Goal: Task Accomplishment & Management: Manage account settings

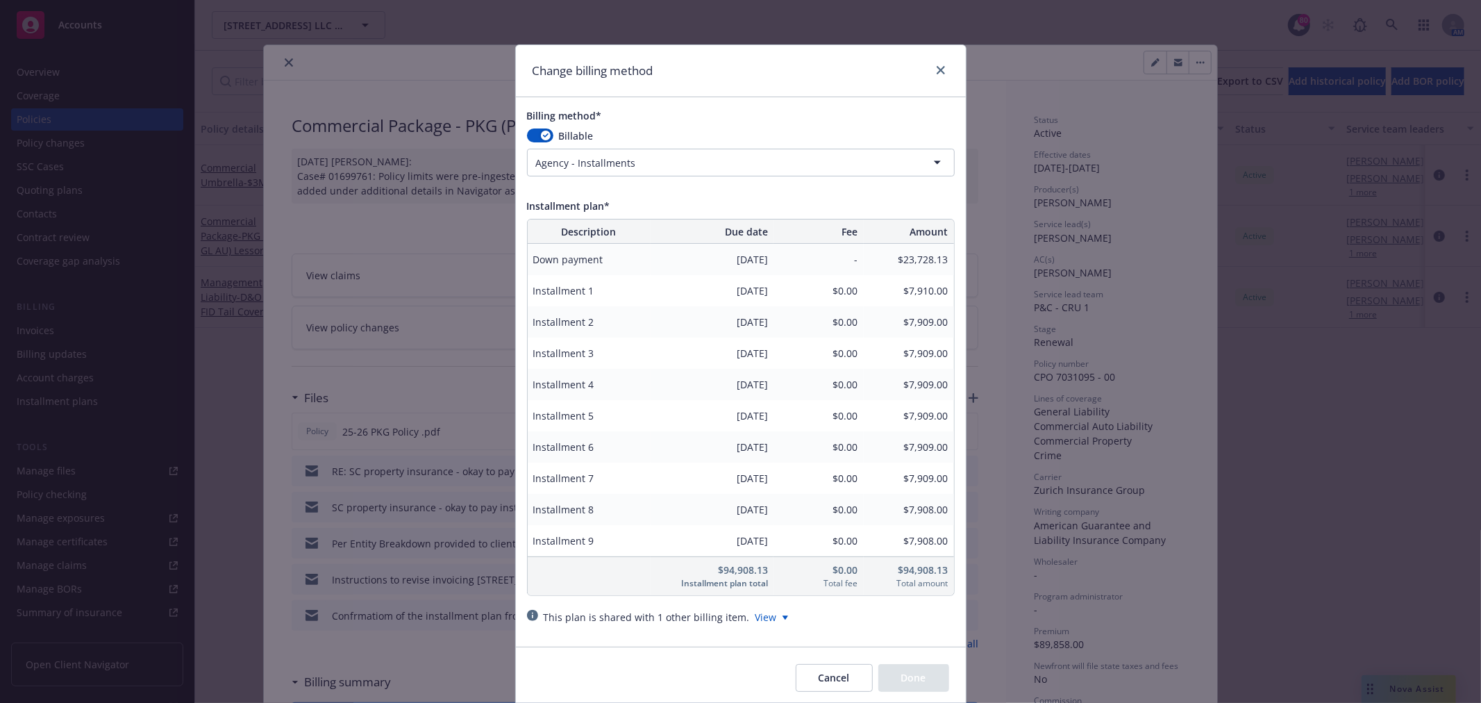
scroll to position [540, 0]
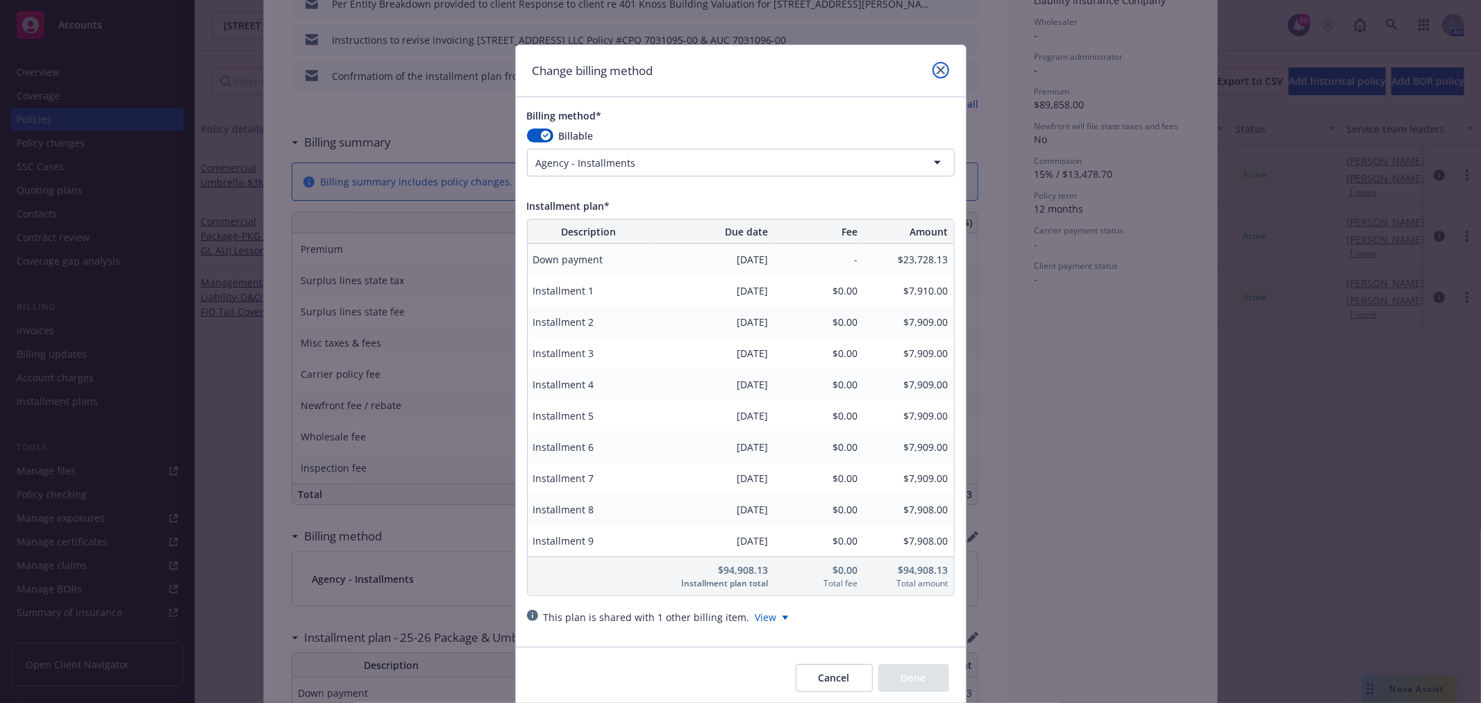
click at [939, 64] on link "close" at bounding box center [941, 70] width 17 height 17
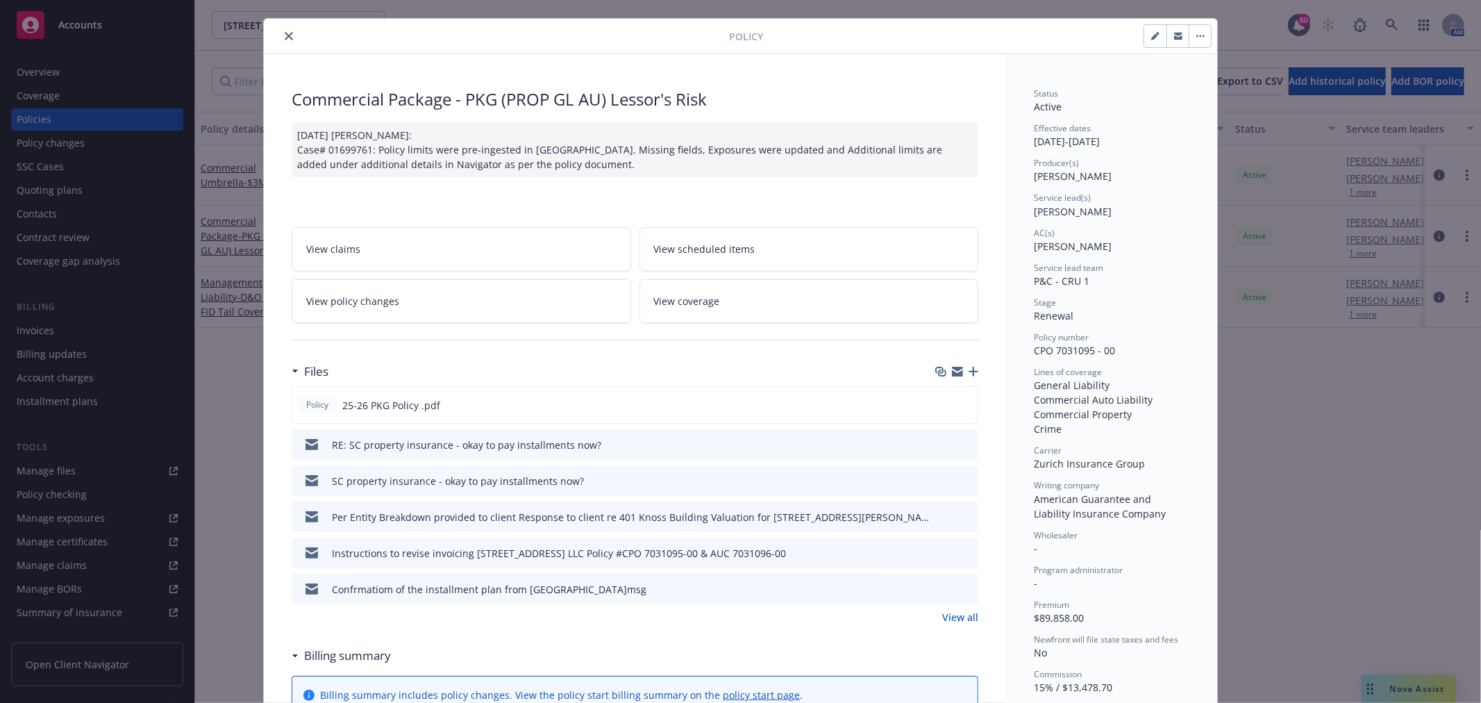
scroll to position [0, 0]
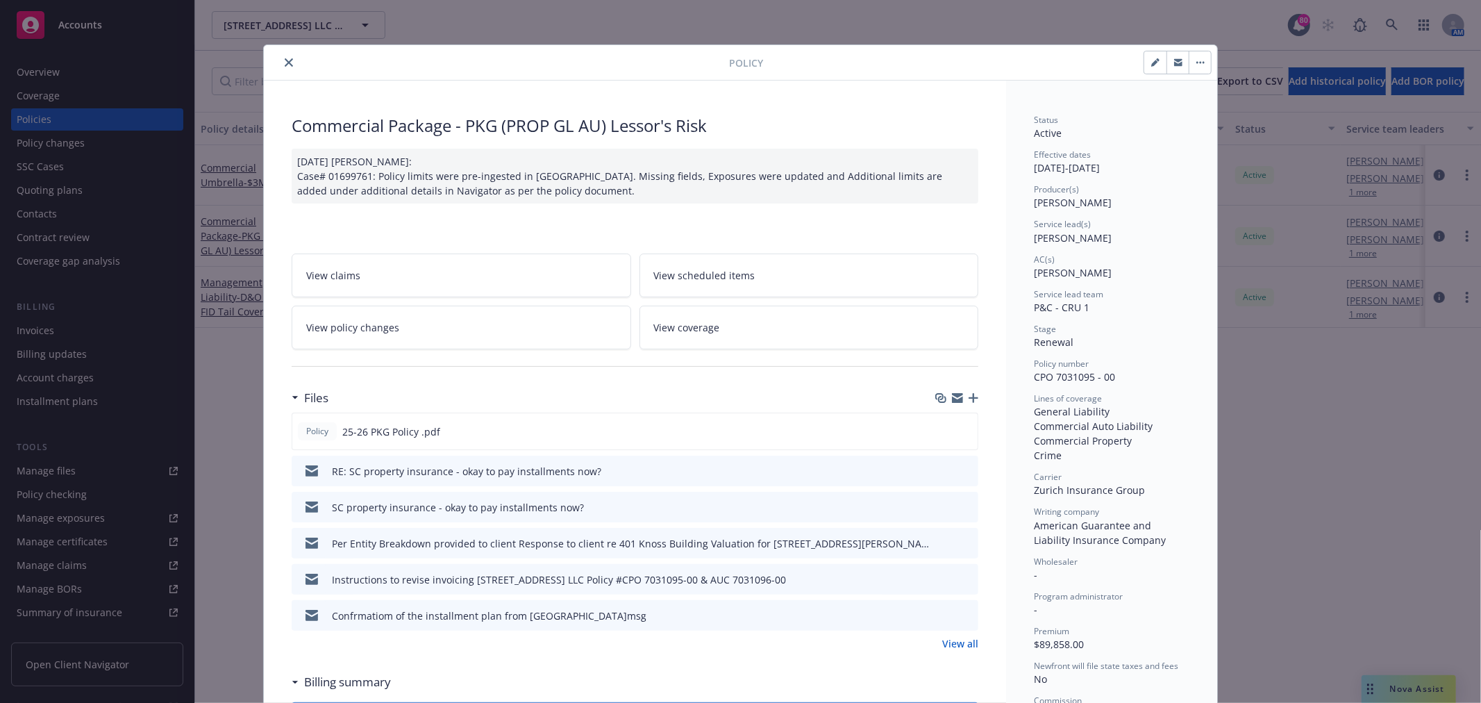
click at [281, 54] on button "close" at bounding box center [289, 62] width 17 height 17
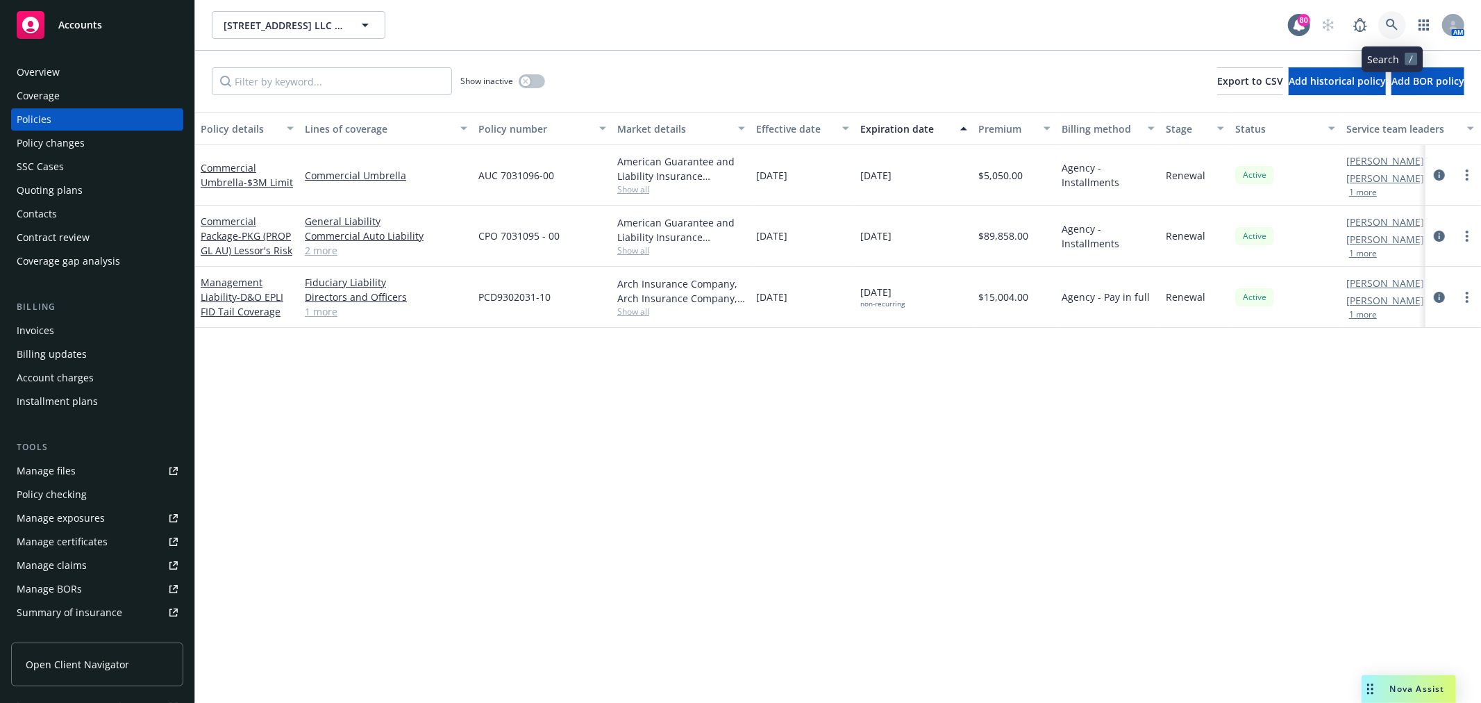
click at [1393, 26] on icon at bounding box center [1392, 25] width 12 height 12
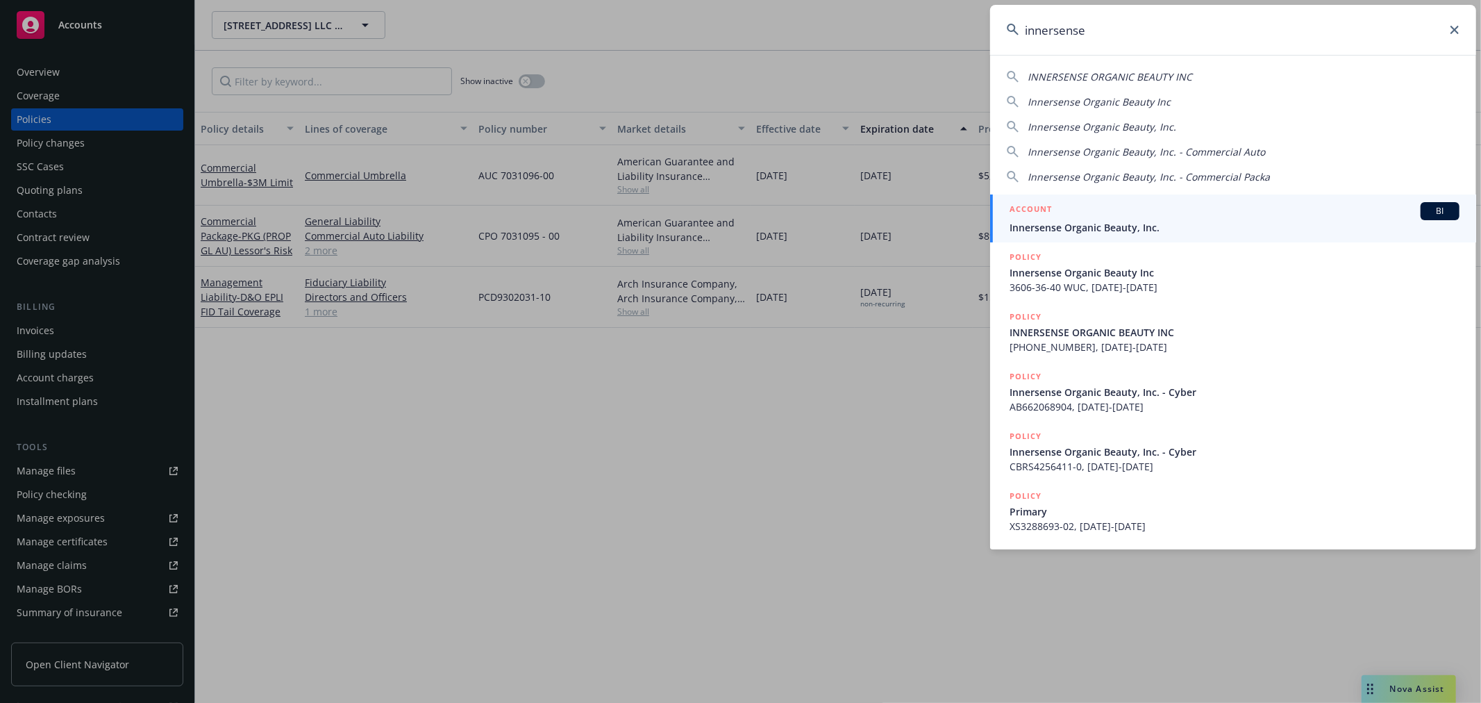
type input "innersense"
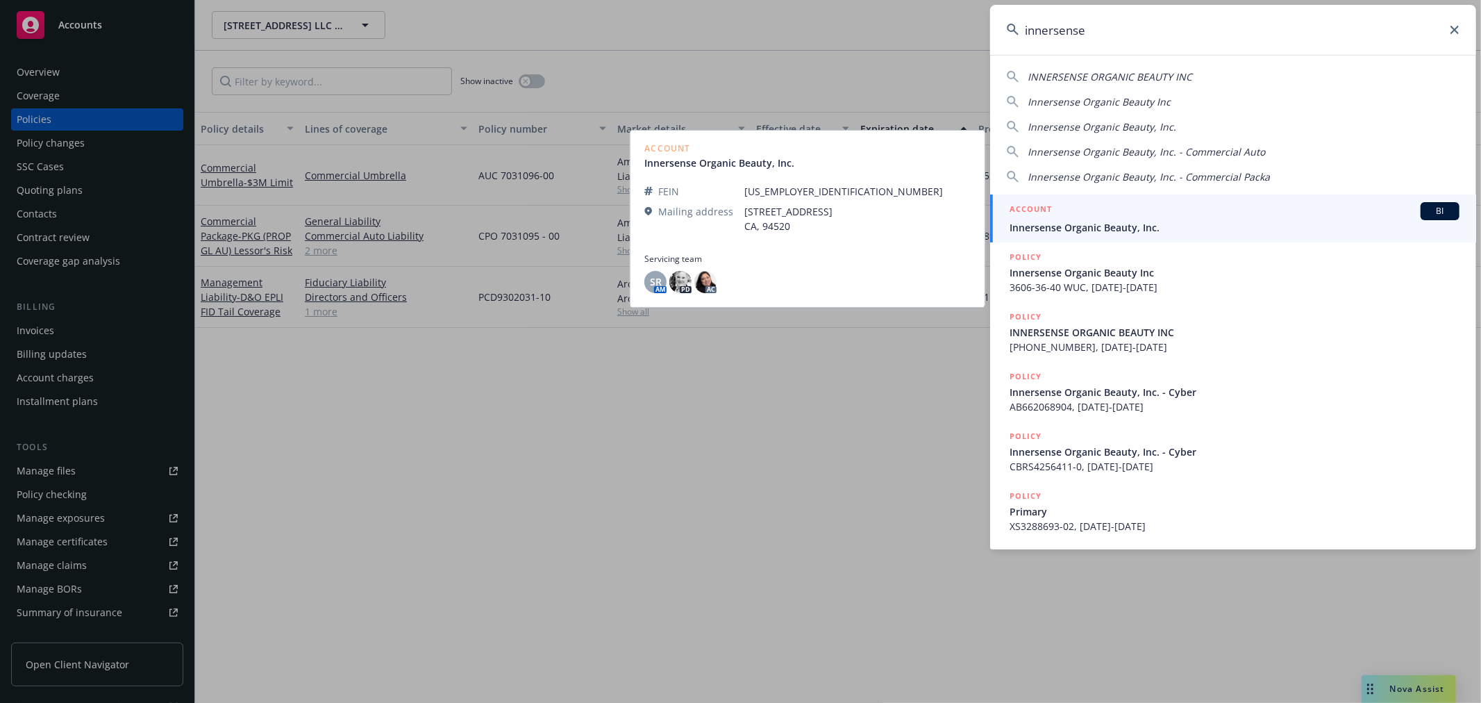
click at [1086, 215] on div "ACCOUNT BI" at bounding box center [1235, 211] width 450 height 18
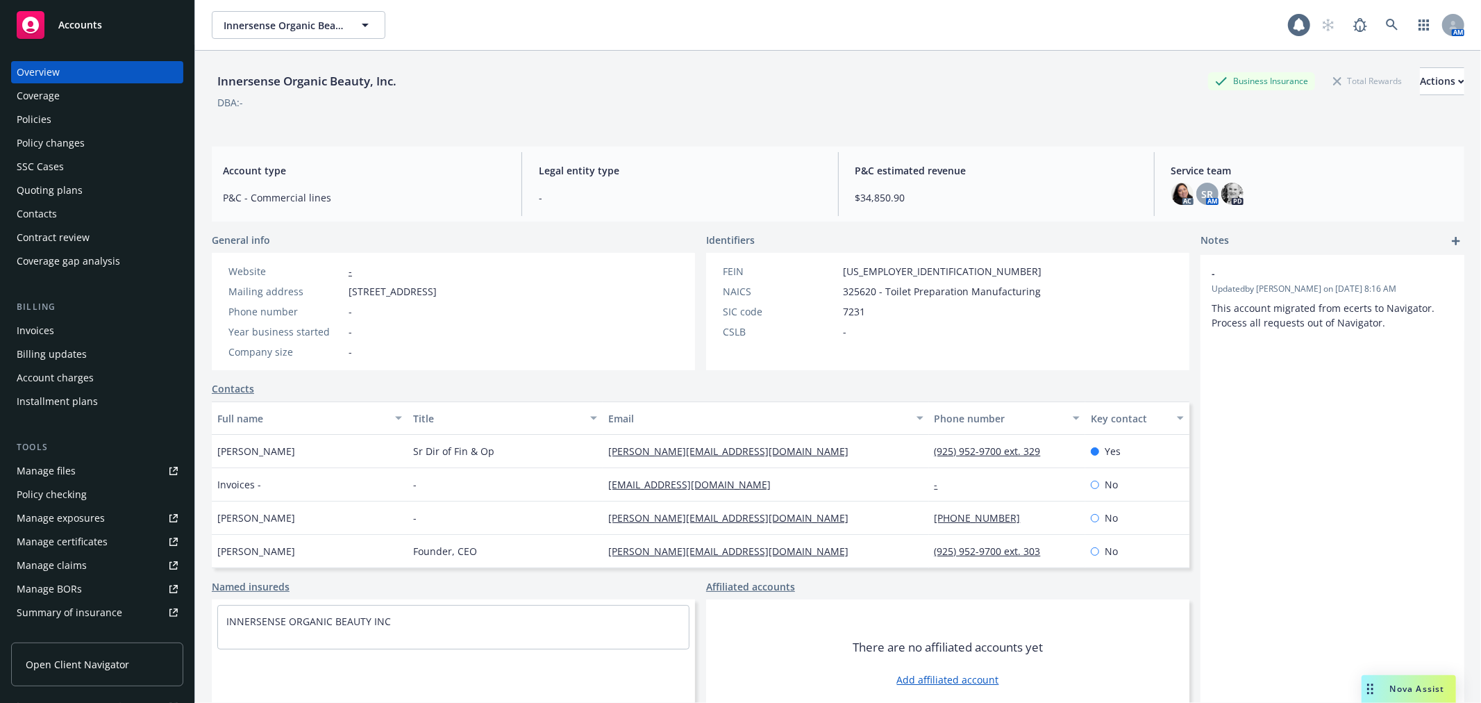
click at [63, 112] on div "Policies" at bounding box center [97, 119] width 161 height 22
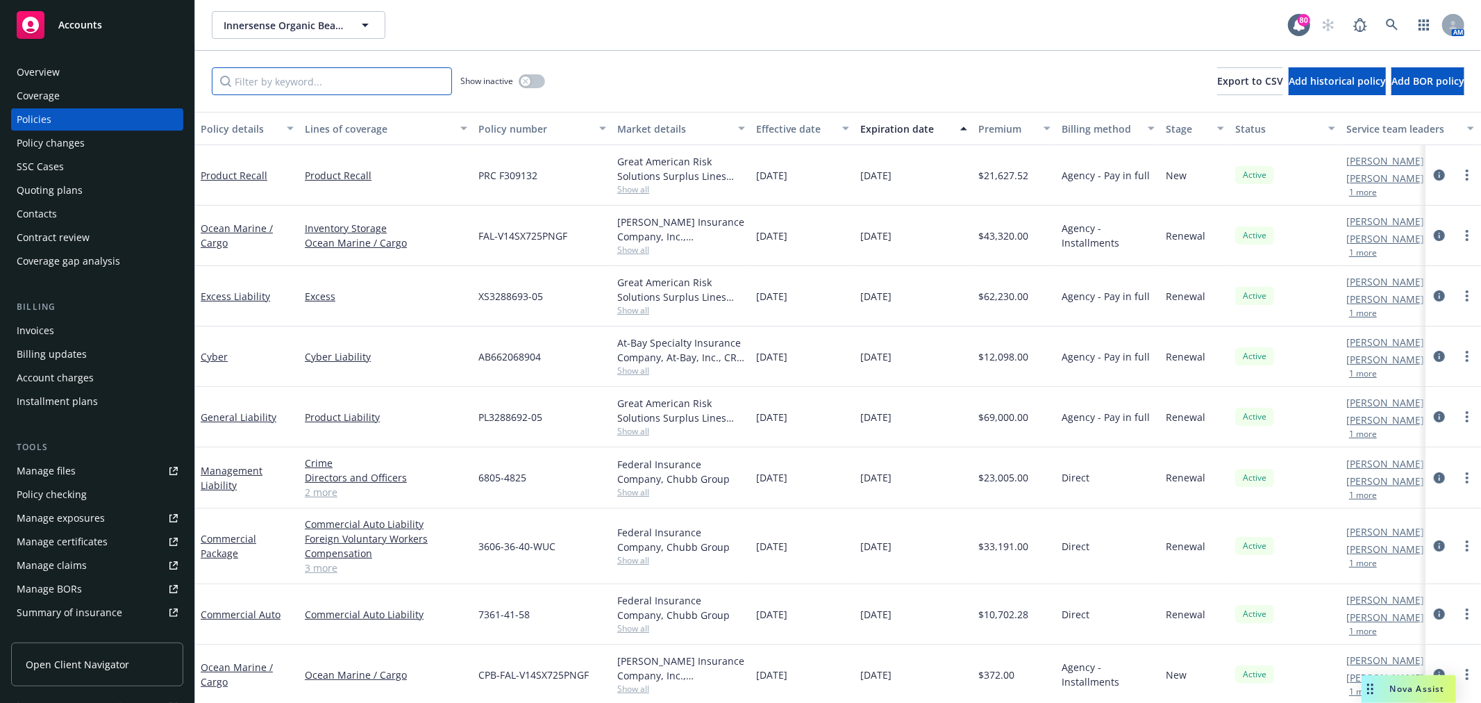
click at [294, 84] on input "Filter by keyword..." at bounding box center [332, 81] width 240 height 28
click at [390, 88] on input "Filter by keyword..." at bounding box center [332, 81] width 240 height 28
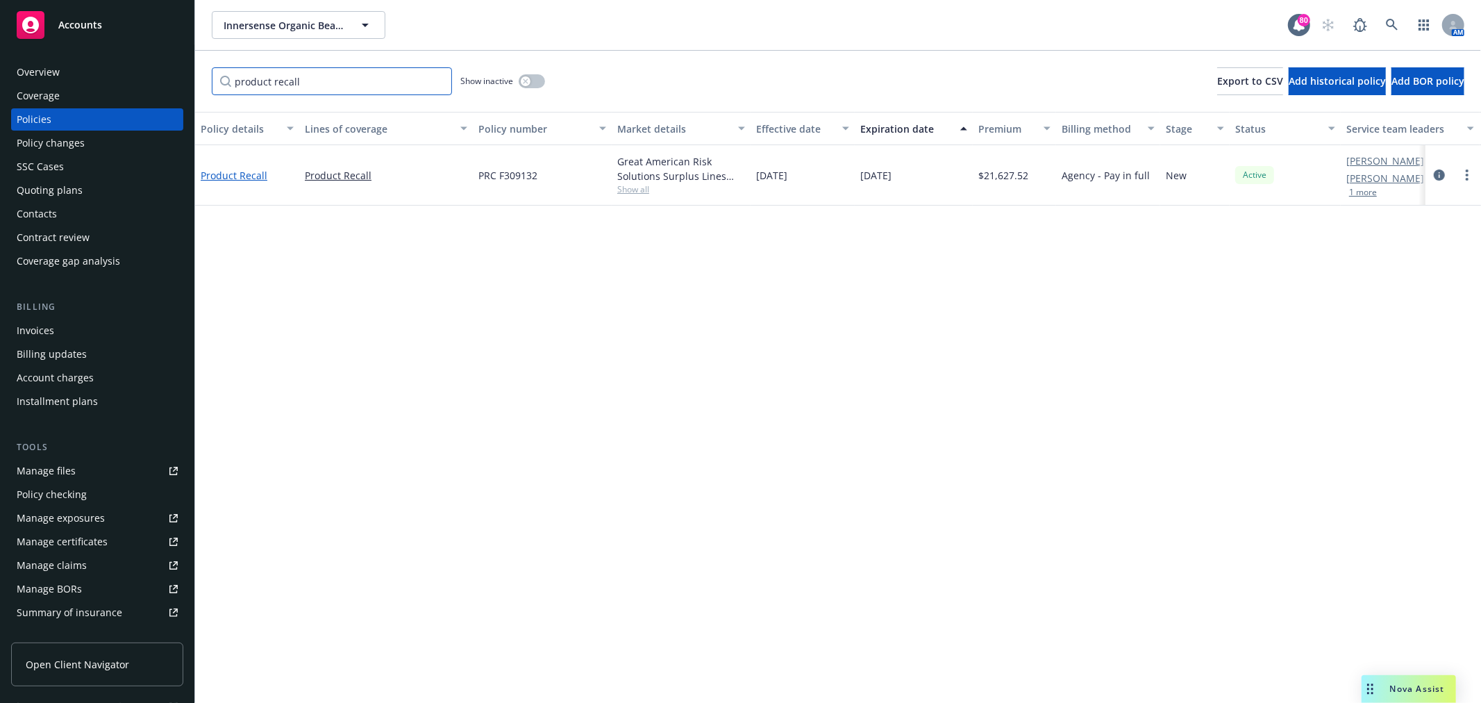
type input "product recall"
click at [245, 169] on link "Product Recall" at bounding box center [234, 175] width 67 height 13
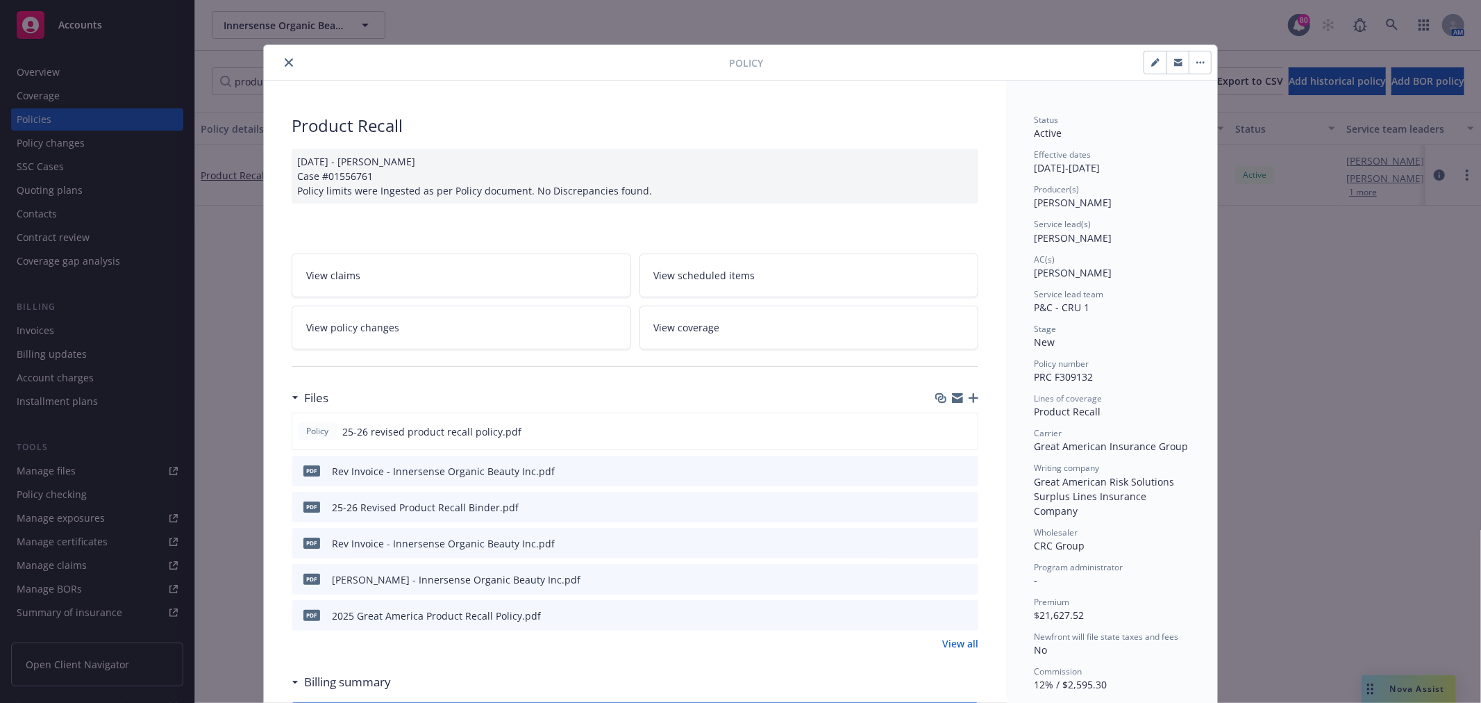
click at [510, 322] on link "View policy changes" at bounding box center [462, 328] width 340 height 44
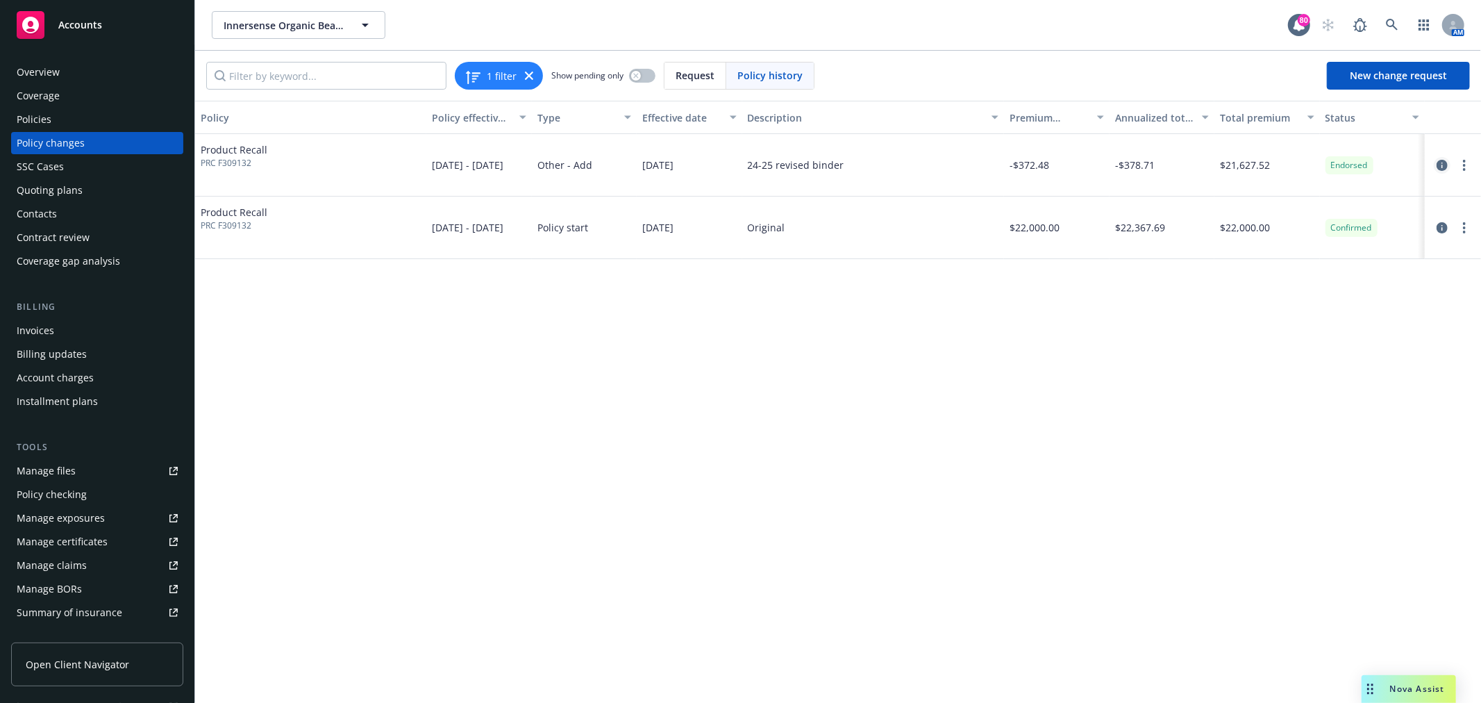
click at [1438, 164] on icon "circleInformation" at bounding box center [1442, 165] width 11 height 11
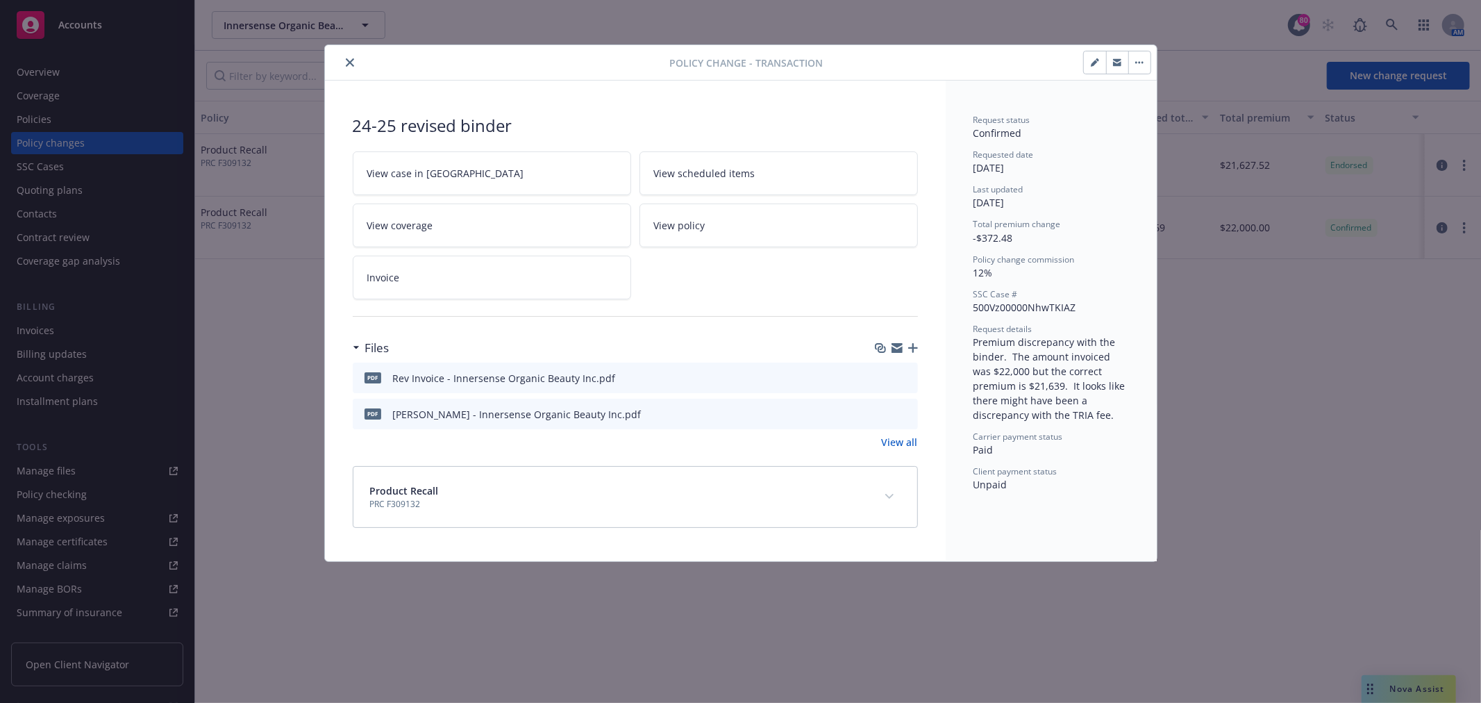
click at [903, 440] on link "View all" at bounding box center [900, 442] width 36 height 15
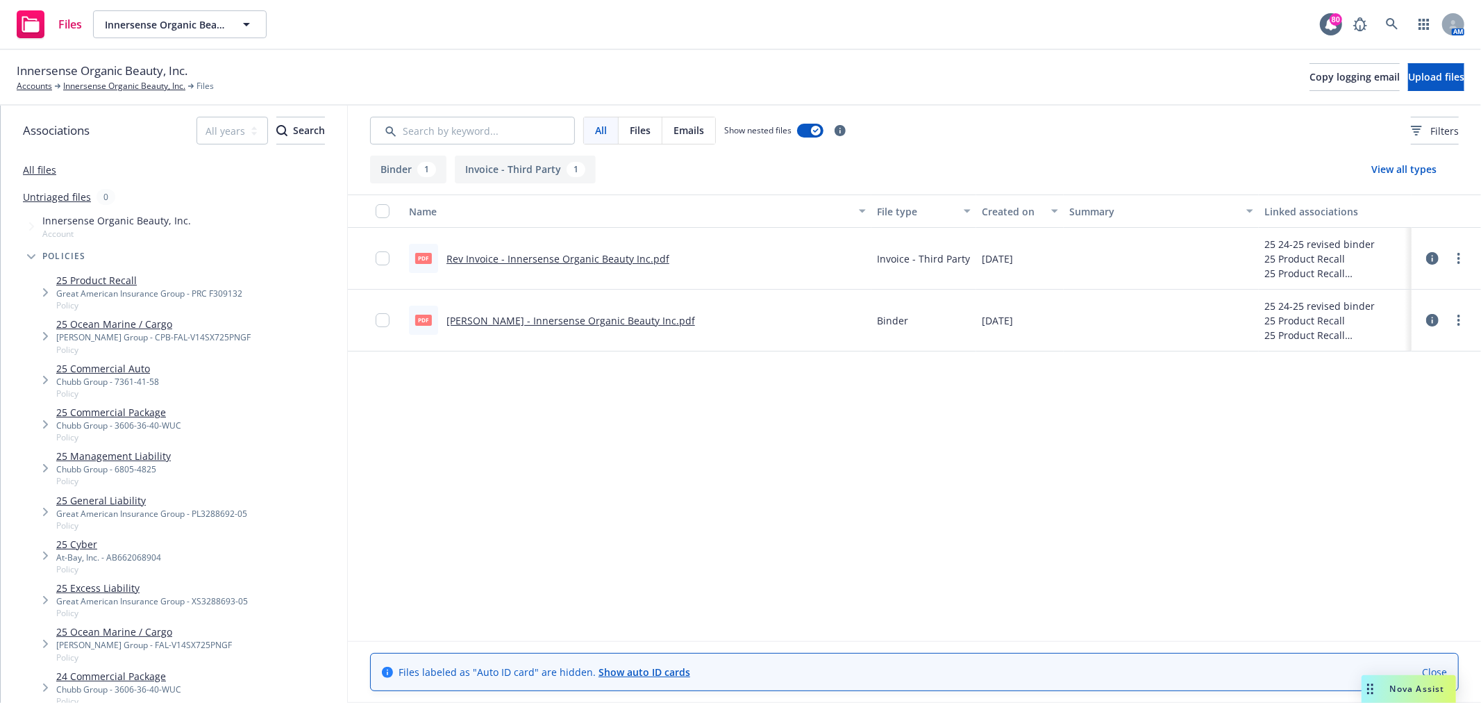
click at [531, 318] on link "[PERSON_NAME] - Innersense Organic Beauty Inc.pdf" at bounding box center [571, 320] width 249 height 13
click at [567, 258] on link "Rev Invoice - Innersense Organic Beauty Inc.pdf" at bounding box center [558, 258] width 223 height 13
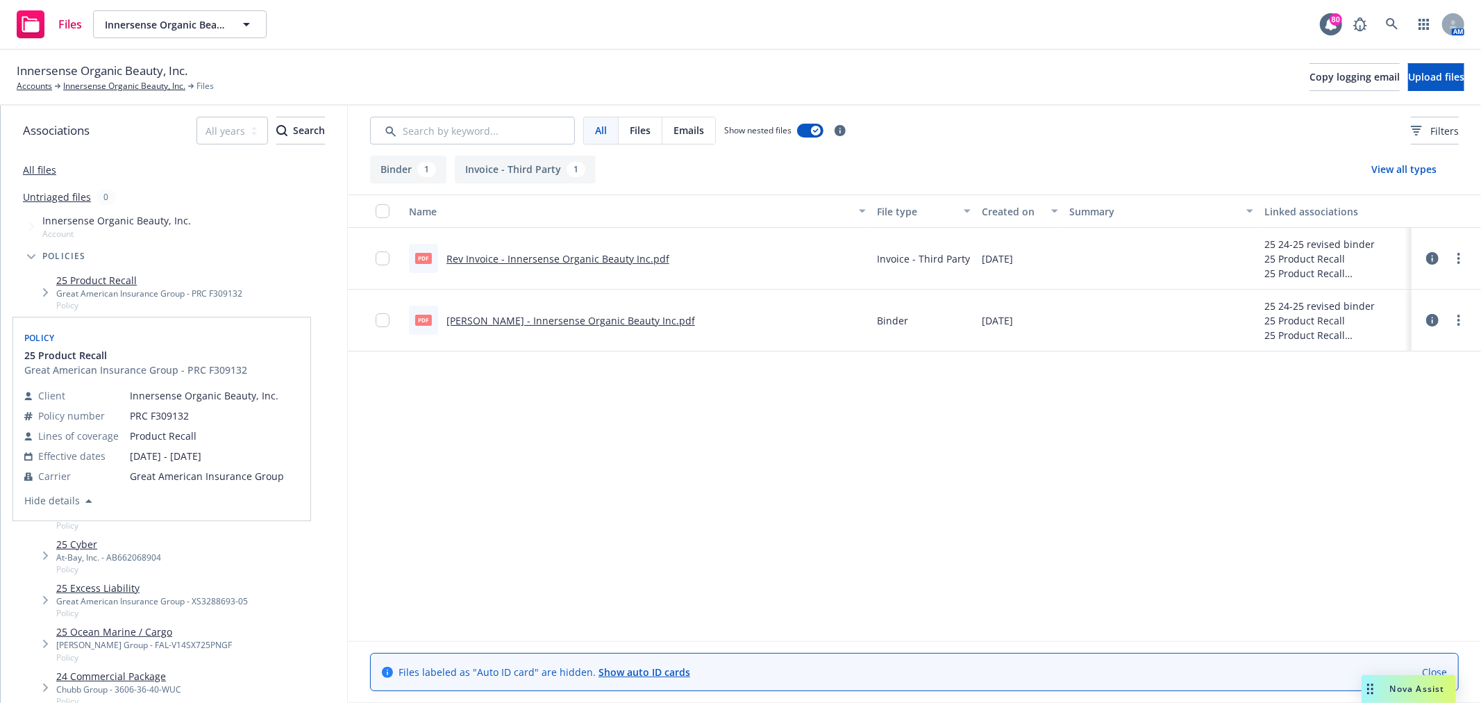
click at [85, 276] on link "25 Product Recall" at bounding box center [149, 280] width 186 height 15
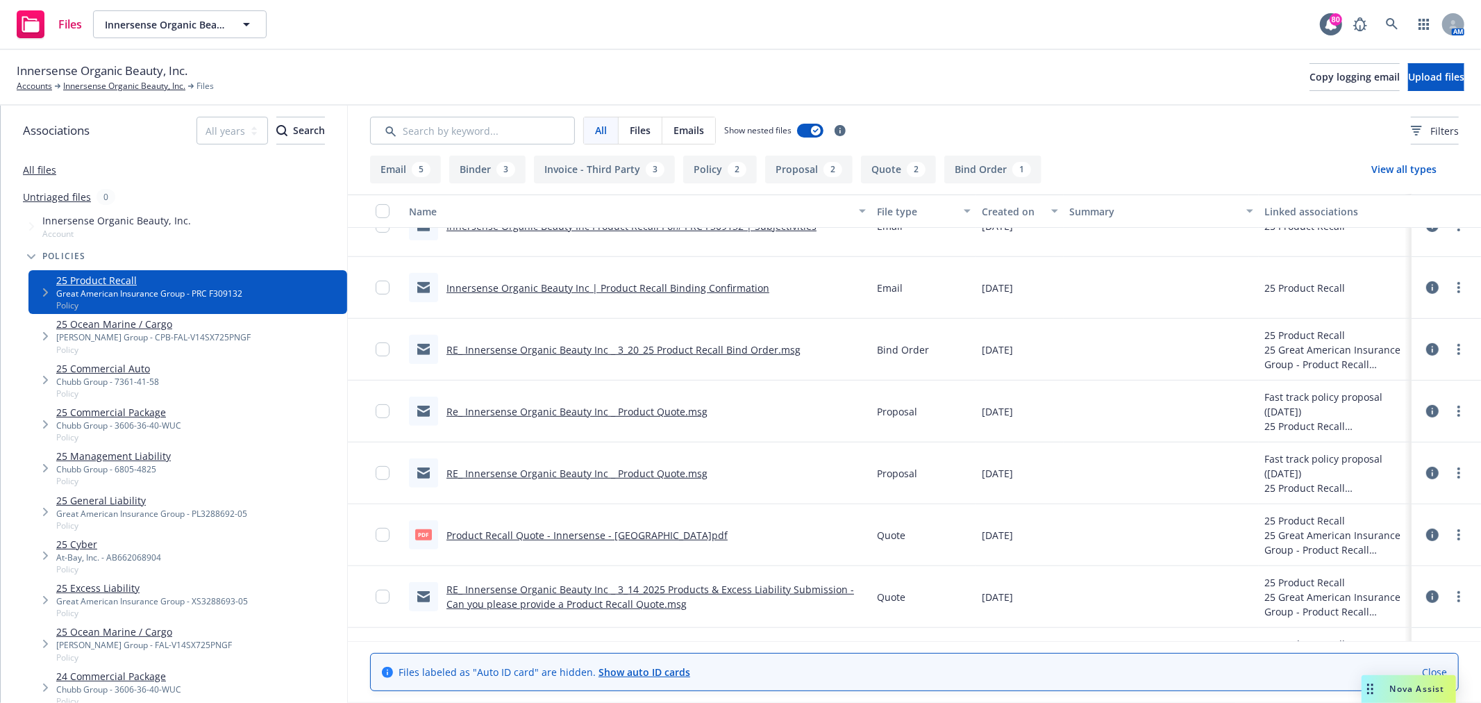
scroll to position [540, 0]
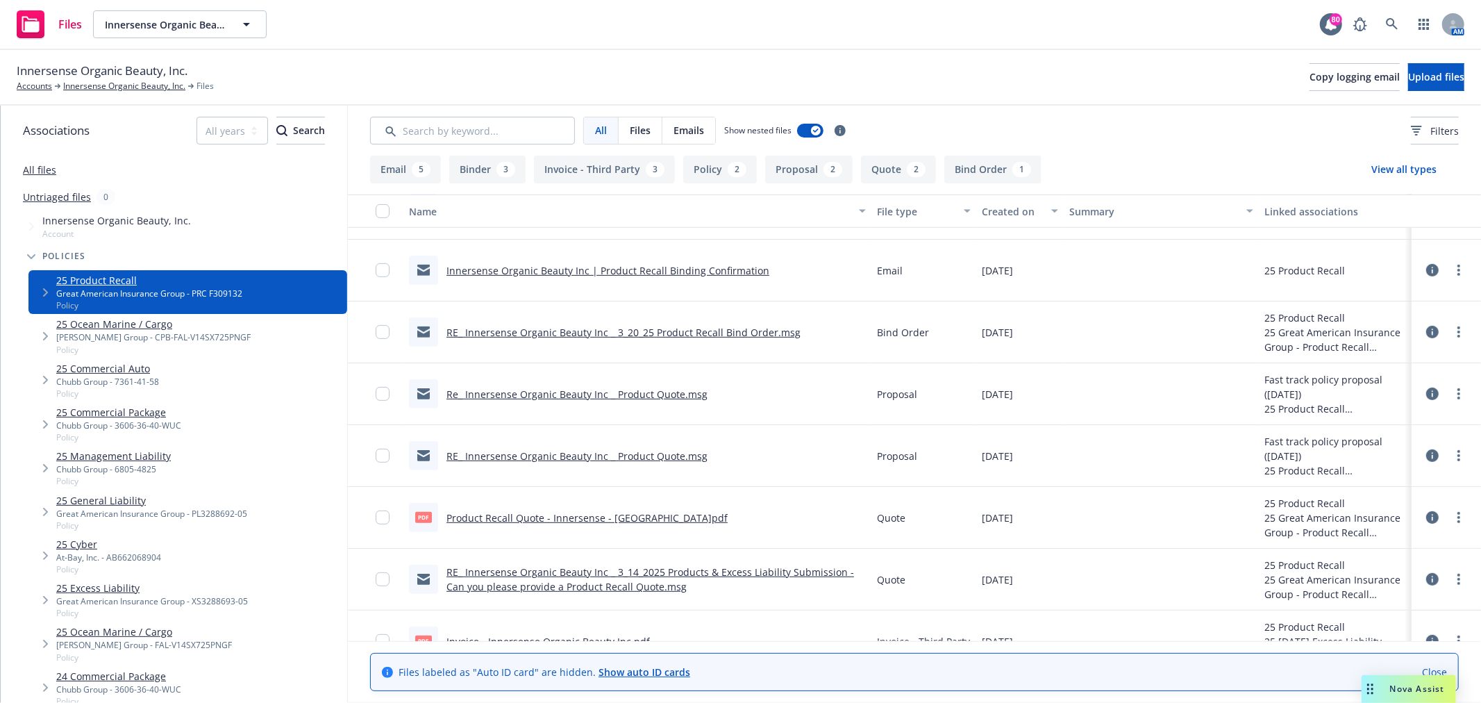
click at [585, 512] on link "Product Recall Quote - Innersense - GA.pdf" at bounding box center [587, 517] width 281 height 13
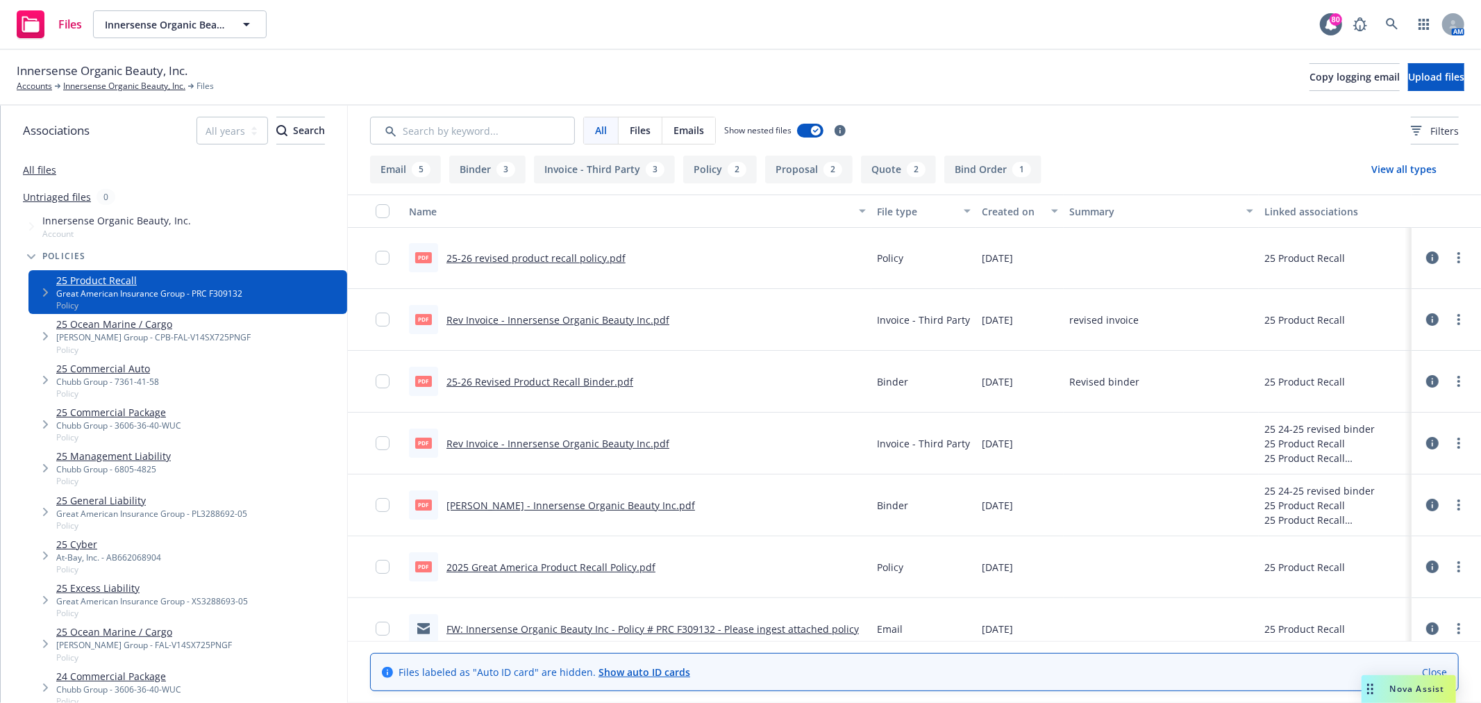
scroll to position [0, 0]
click at [564, 443] on link "Rev Invoice - Innersense Organic Beauty Inc.pdf" at bounding box center [558, 444] width 223 height 13
click at [113, 86] on link "Innersense Organic Beauty, Inc." at bounding box center [124, 86] width 122 height 13
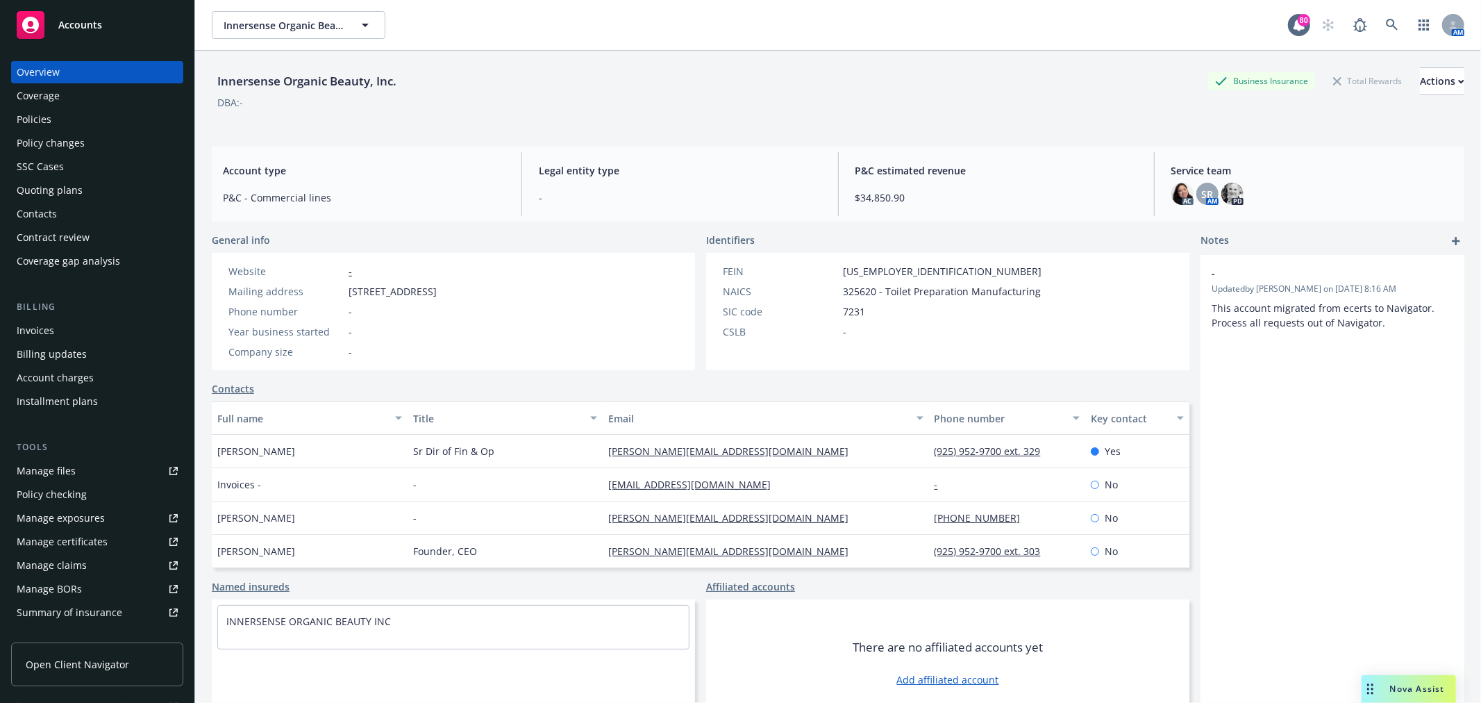
click at [50, 115] on div "Policies" at bounding box center [34, 119] width 35 height 22
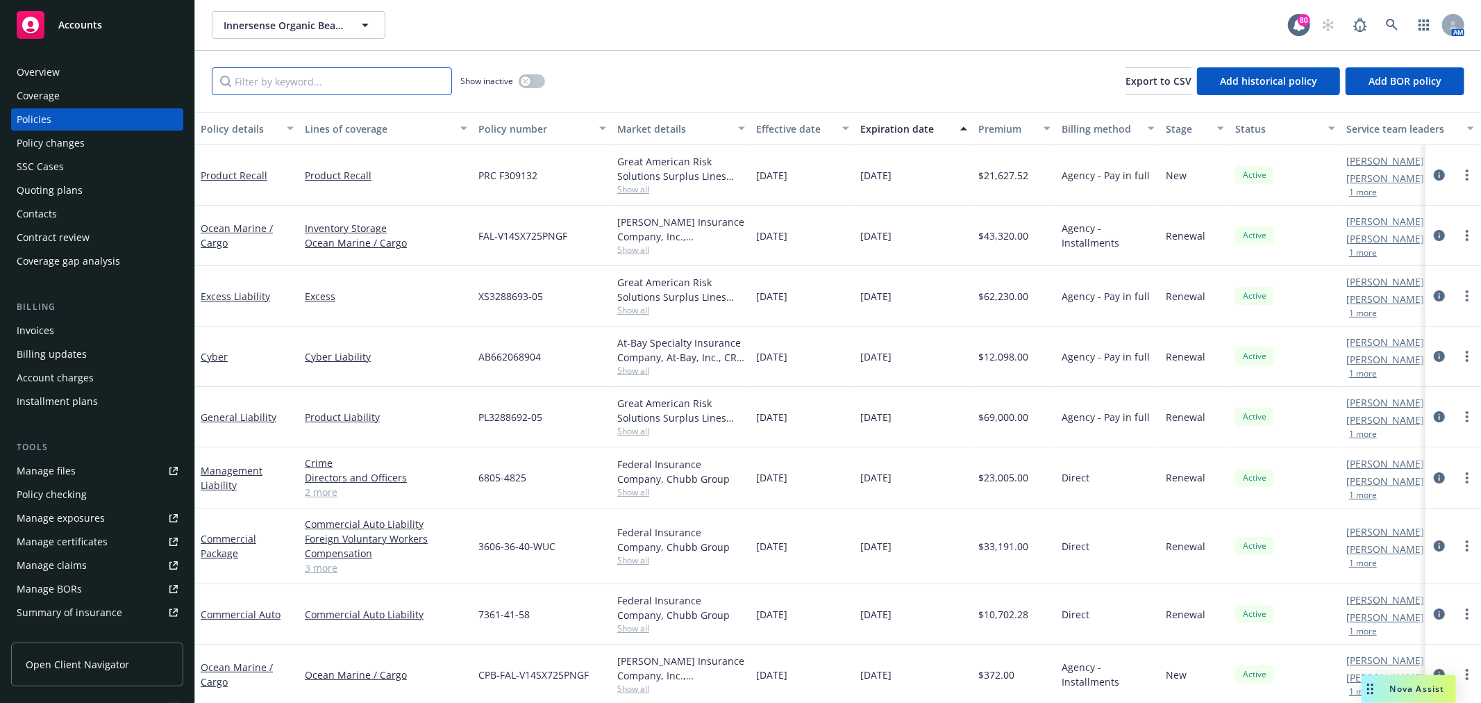
click at [306, 80] on input "Filter by keyword..." at bounding box center [332, 81] width 240 height 28
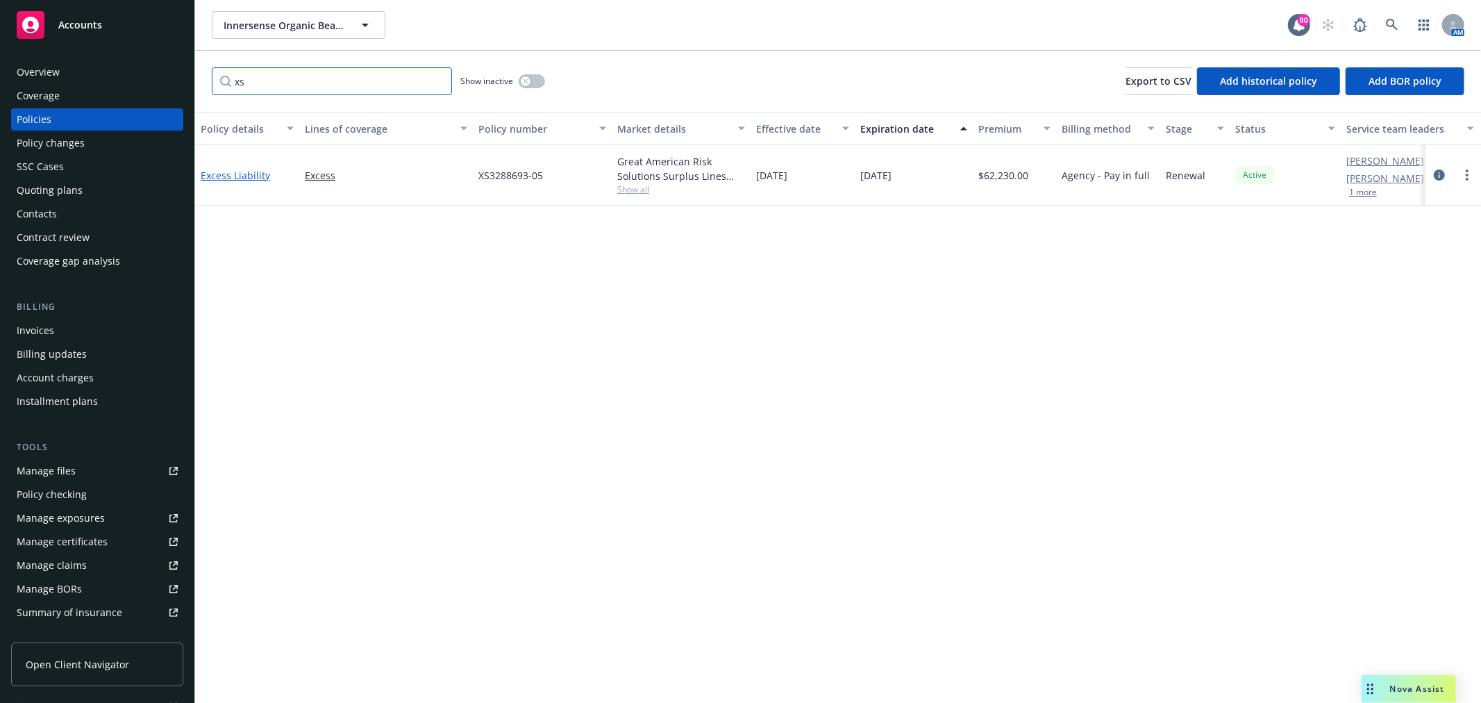
type input "xs"
click at [249, 172] on link "Excess Liability" at bounding box center [235, 175] width 69 height 13
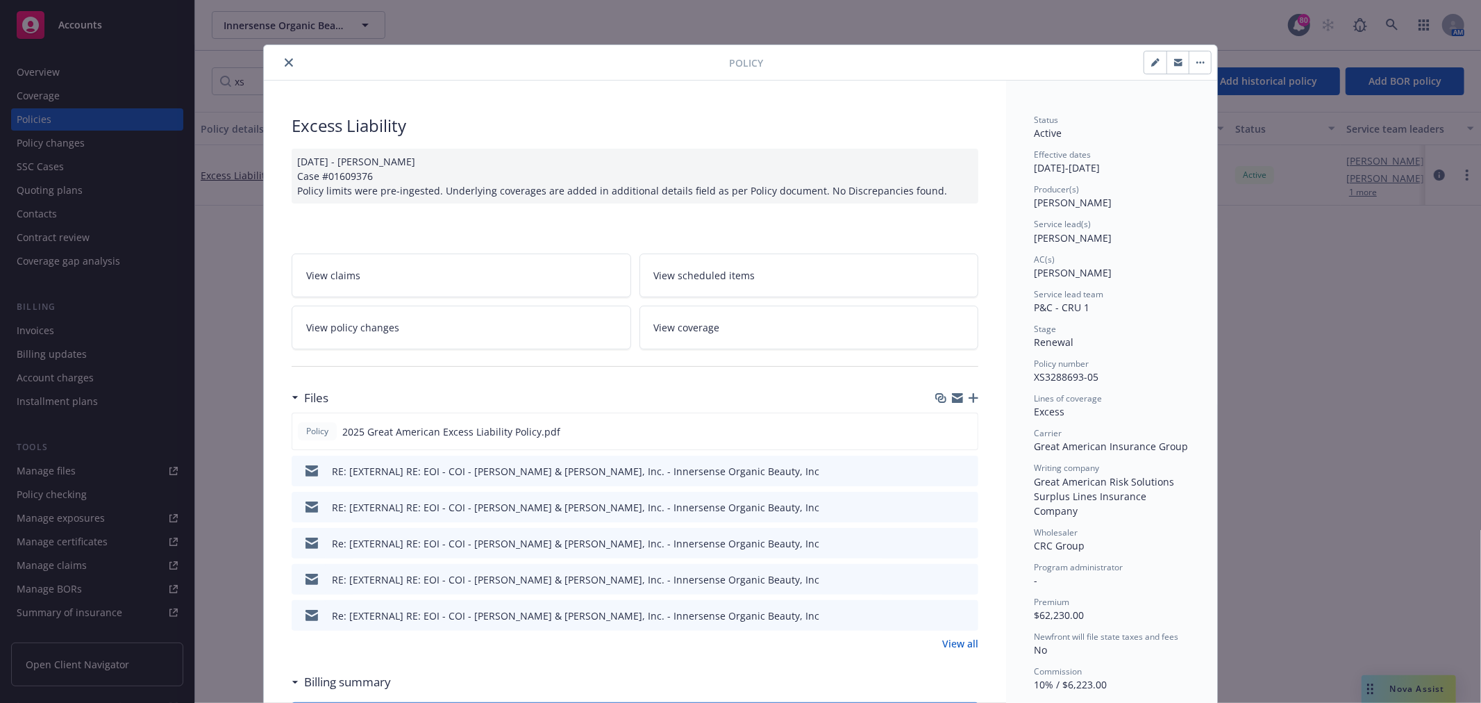
click at [455, 315] on link "View policy changes" at bounding box center [462, 328] width 340 height 44
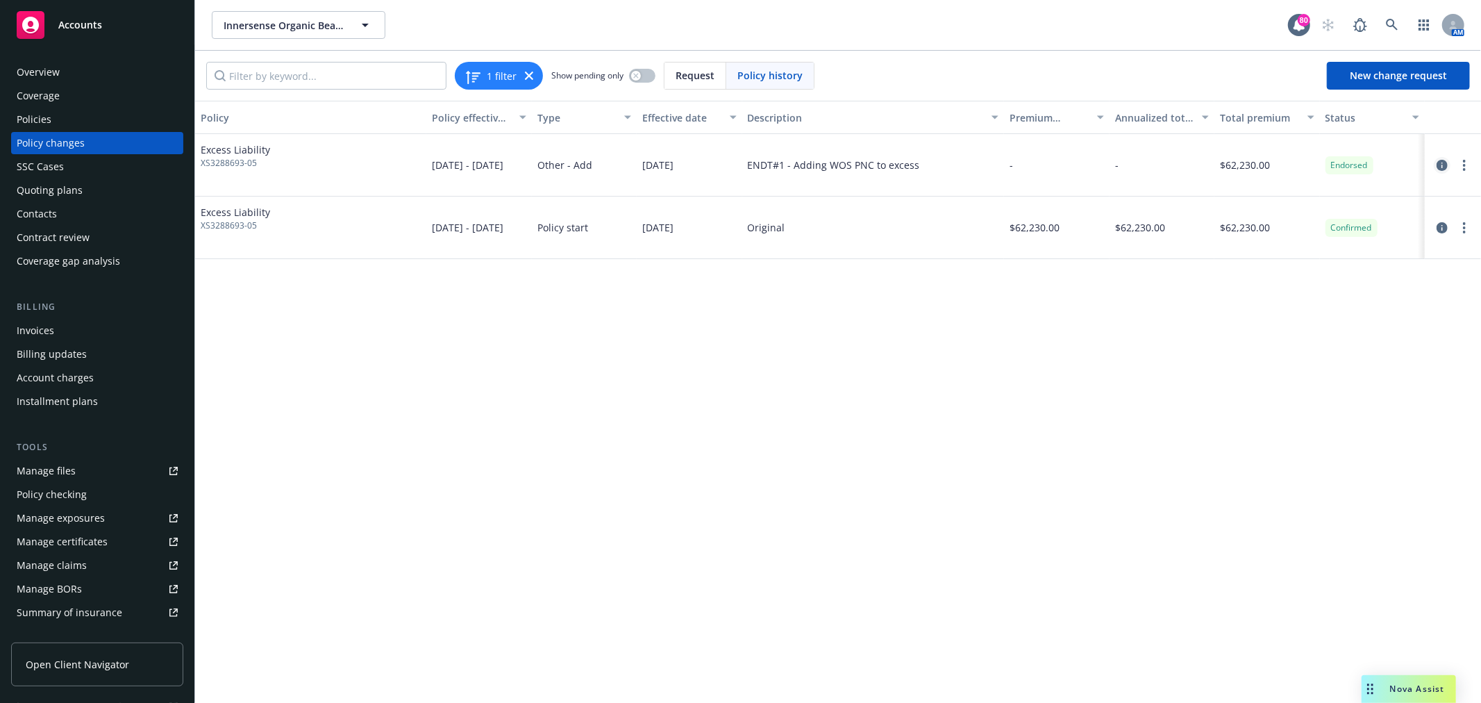
click at [1446, 165] on icon "circleInformation" at bounding box center [1442, 165] width 11 height 11
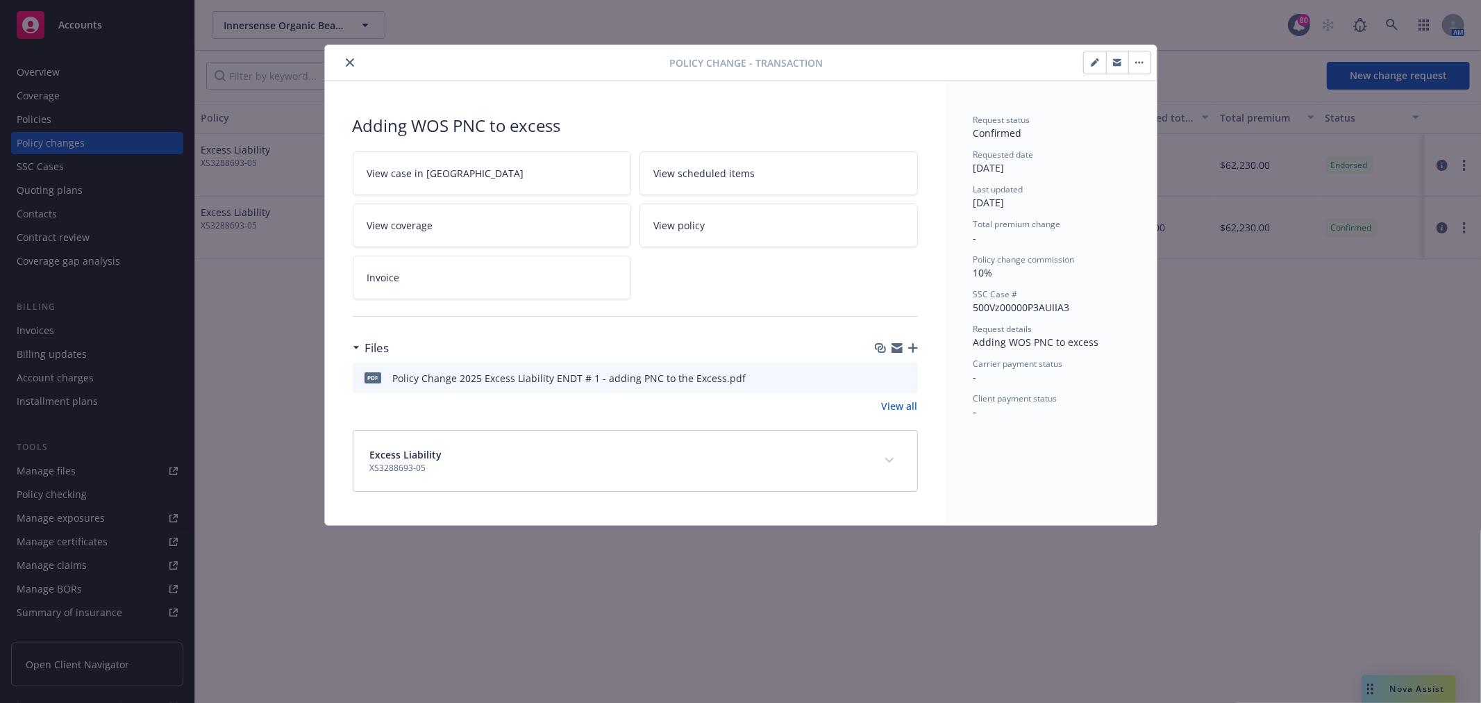
click at [911, 376] on icon "preview file" at bounding box center [905, 377] width 13 height 10
click at [517, 169] on link "View case in SSC" at bounding box center [492, 173] width 279 height 44
click at [910, 347] on icon "button" at bounding box center [913, 348] width 10 height 10
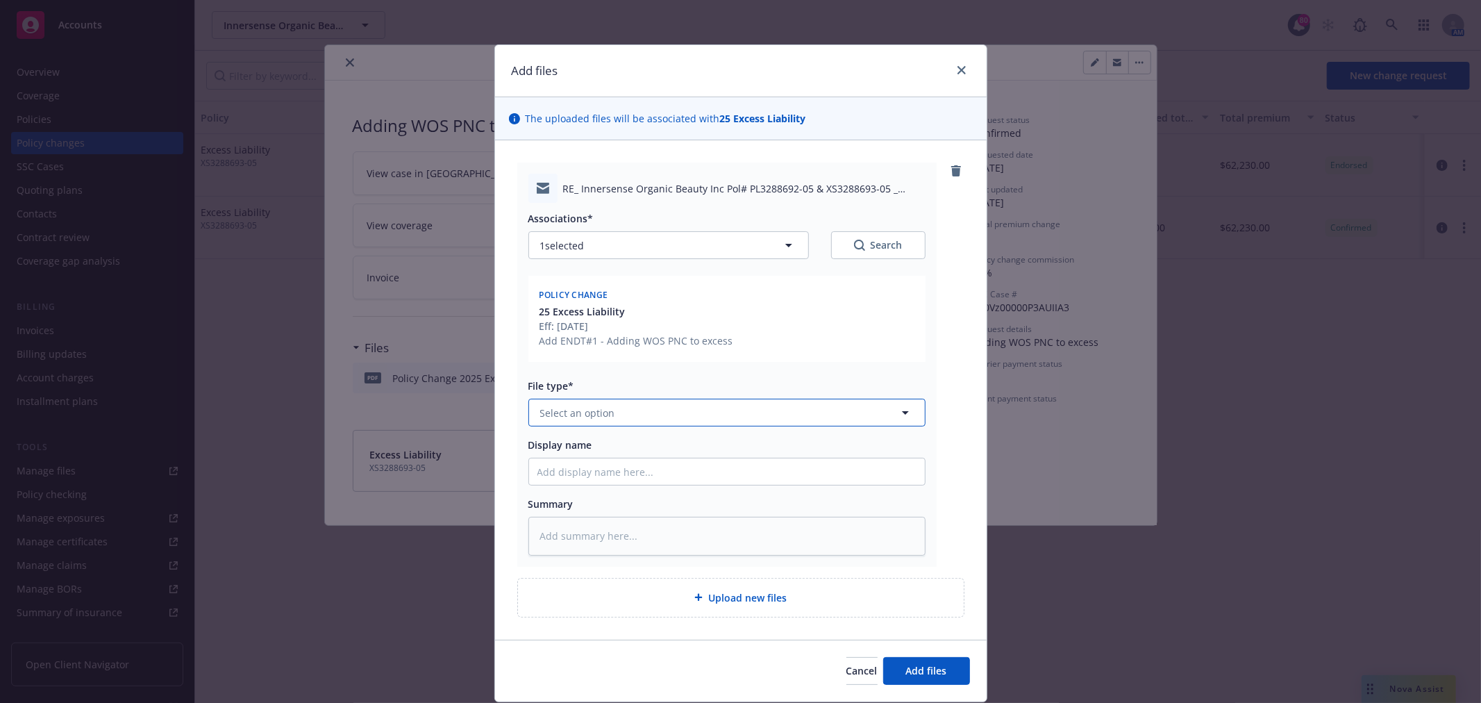
click at [620, 422] on button "Select an option" at bounding box center [727, 413] width 397 height 28
type input "endor"
click at [616, 446] on div "Endorsement" at bounding box center [724, 451] width 379 height 20
drag, startPoint x: 589, startPoint y: 493, endPoint x: 601, endPoint y: 476, distance: 20.8
click at [592, 490] on div "Associations* 1 selected Search Policy change 25 Excess Liability Eff: 07/08/20…" at bounding box center [727, 379] width 397 height 352
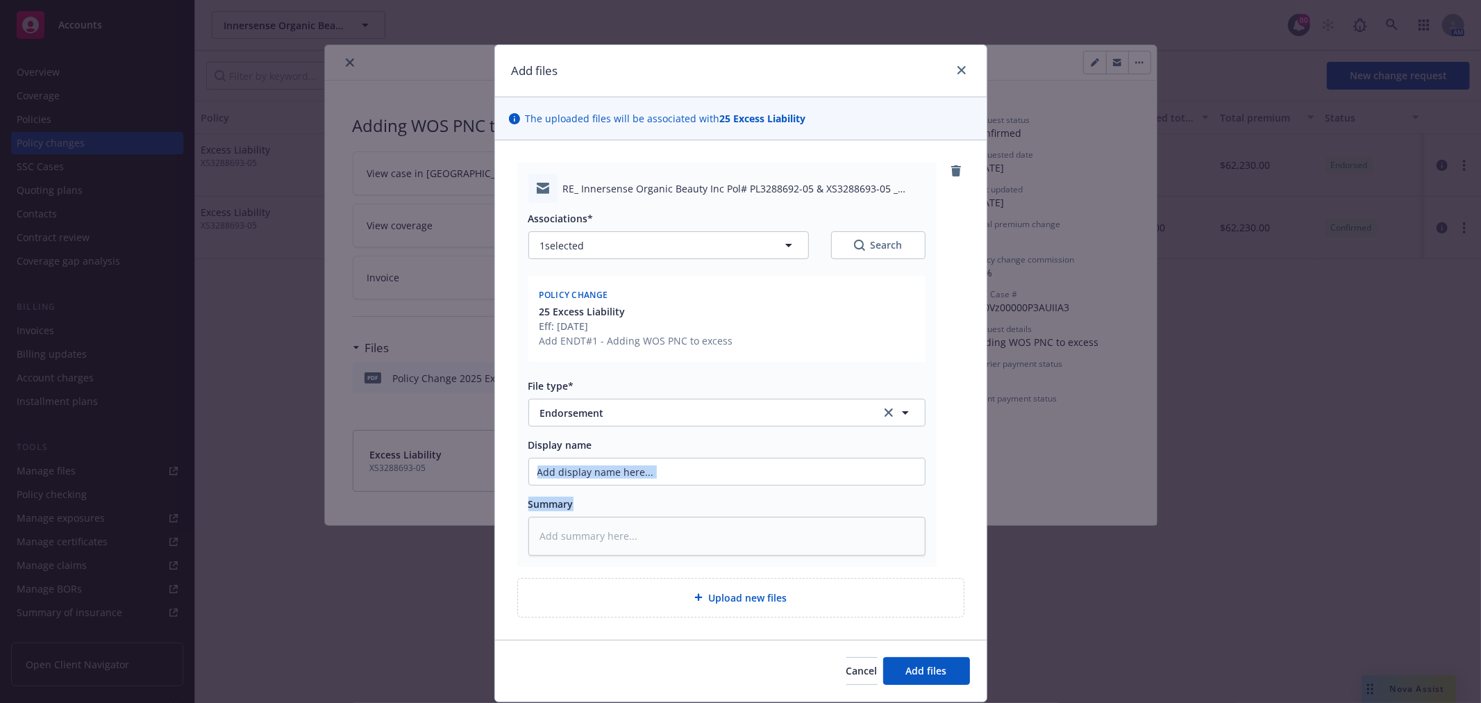
click at [601, 476] on input "Display name" at bounding box center [727, 471] width 396 height 26
click at [665, 476] on input "Display name" at bounding box center [727, 471] width 396 height 26
type textarea "x"
type input "F"
type textarea "x"
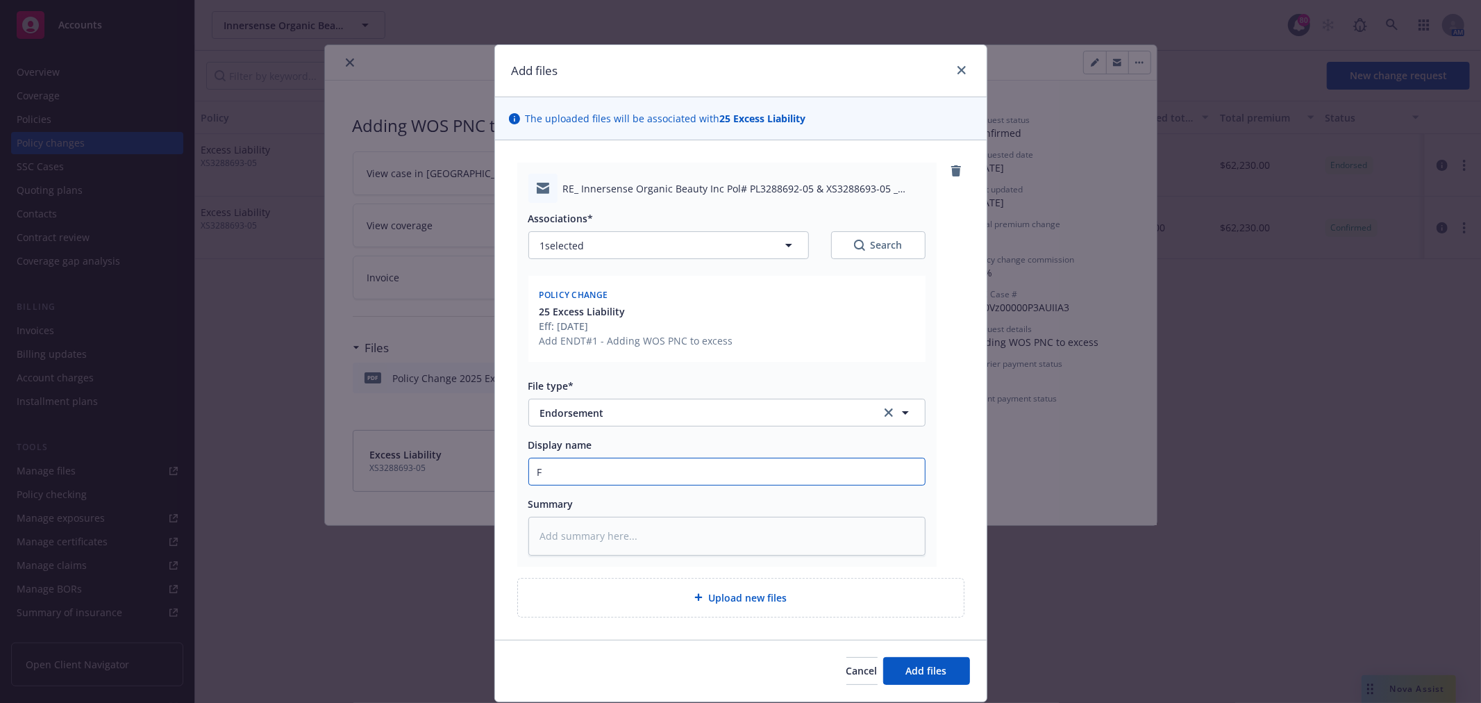
type input "Fr"
type textarea "x"
type input "Fro"
type textarea "x"
type input "From"
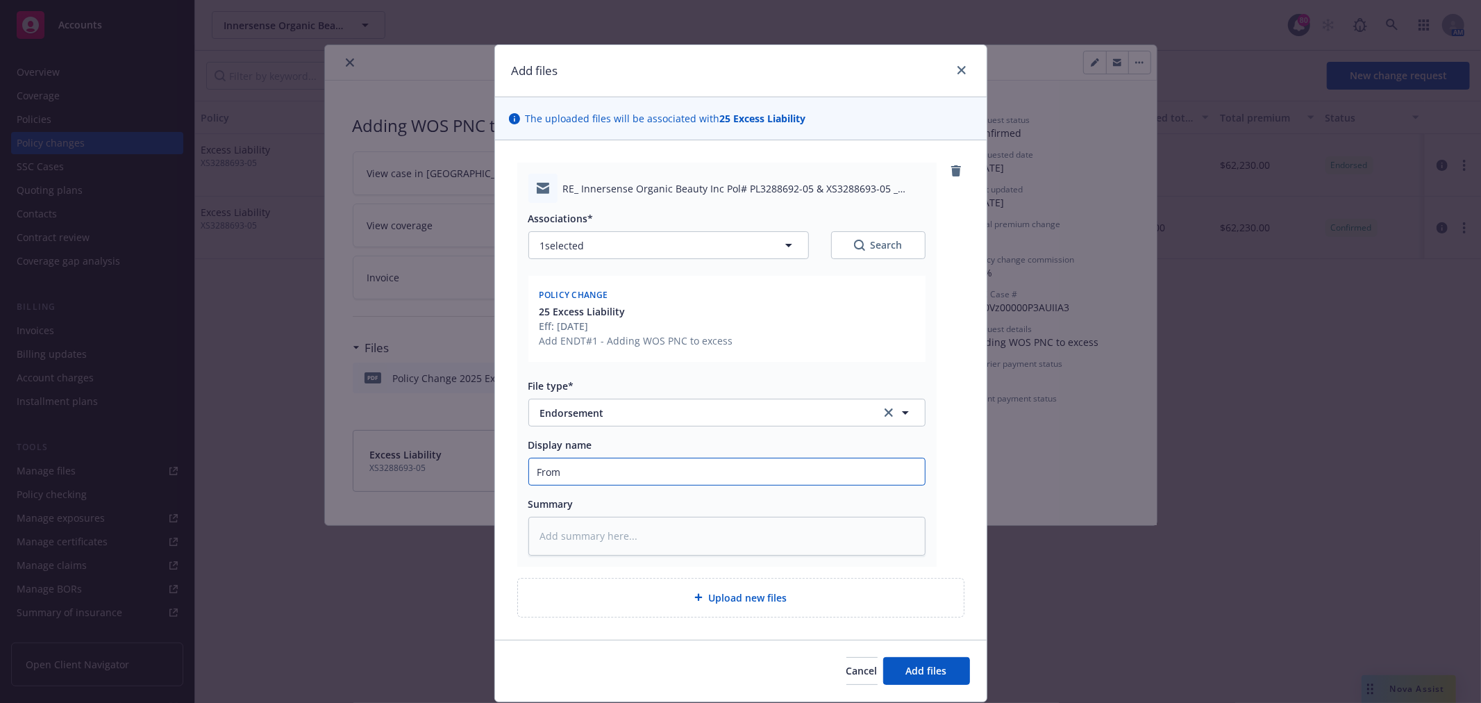
type textarea "x"
type input "From C"
type textarea "x"
type input "From CR"
type textarea "x"
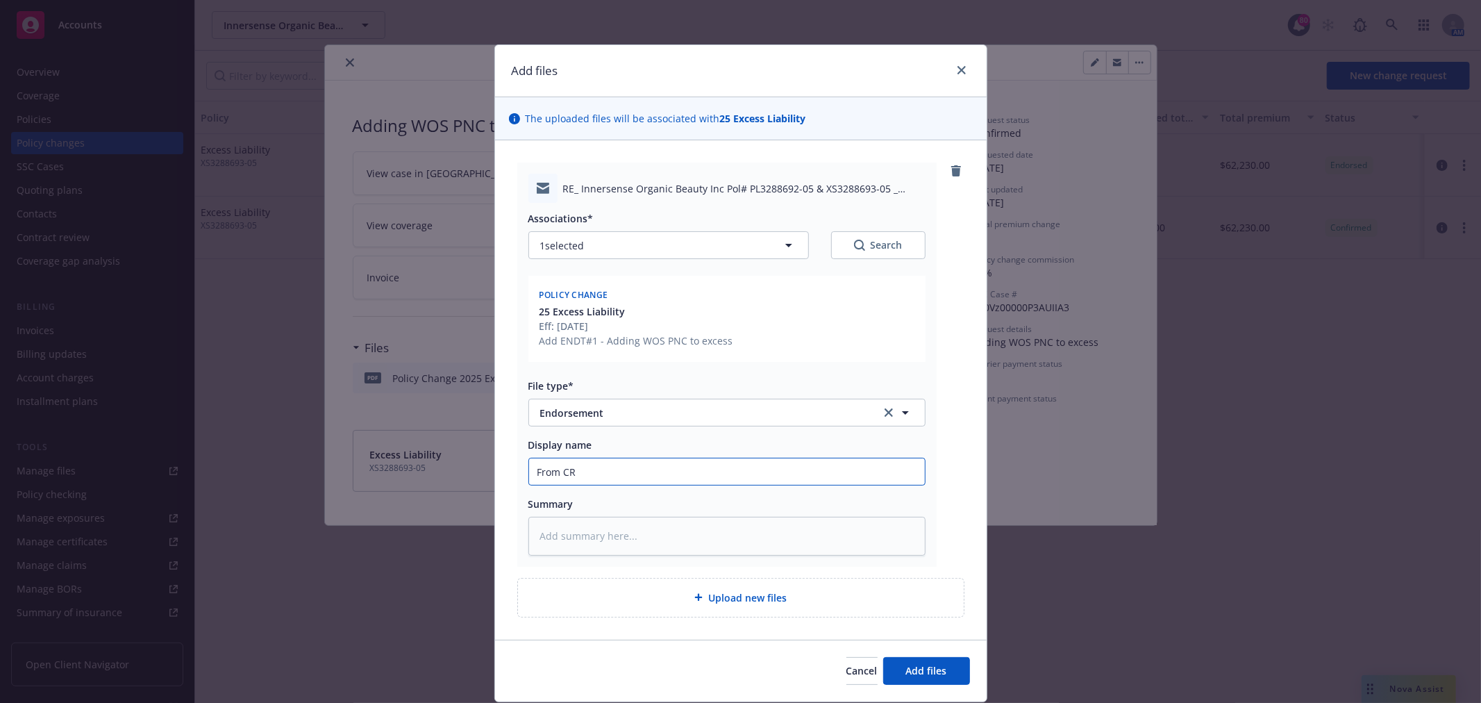
type input "From CRC"
type textarea "x"
type input "From CRC"
type textarea "x"
type input "From CRC -"
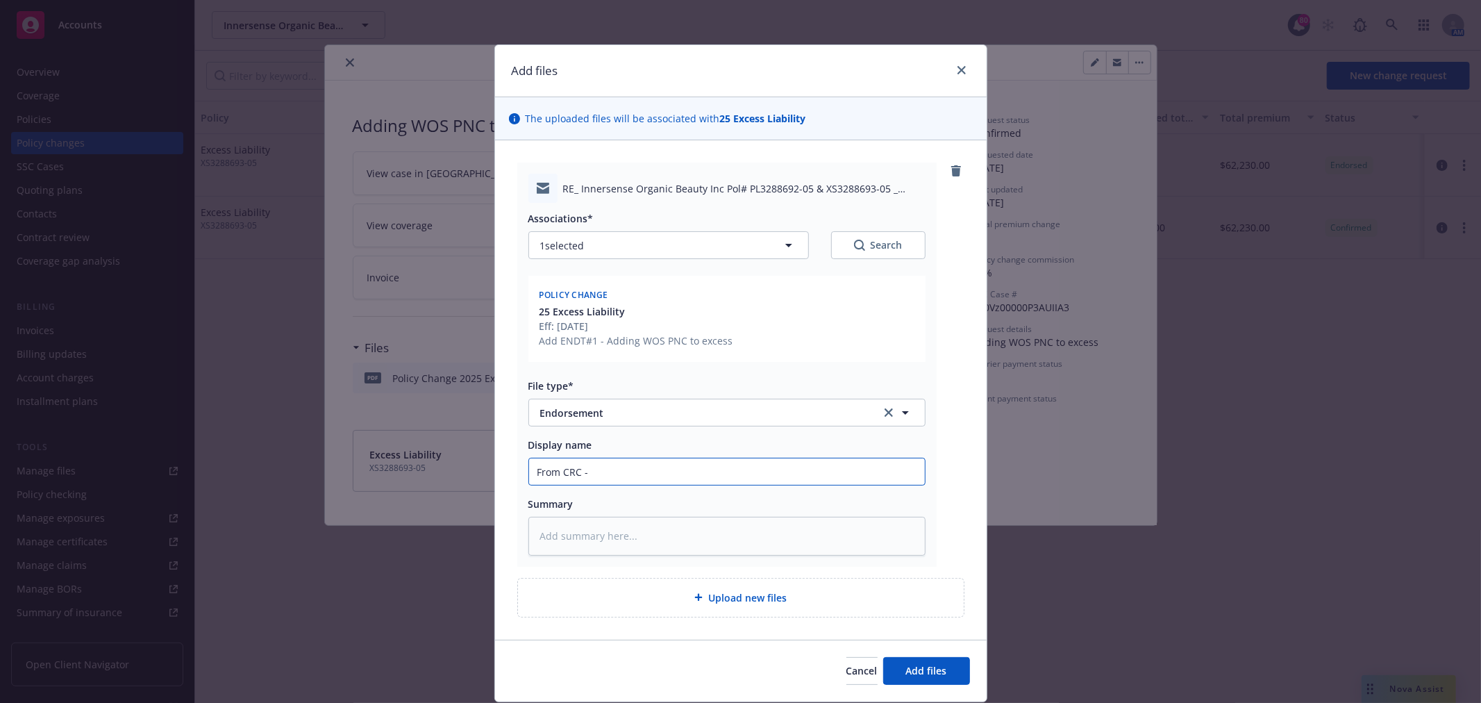
type textarea "x"
type input "From CRC -"
type textarea "x"
type input "From CRC - E"
type textarea "x"
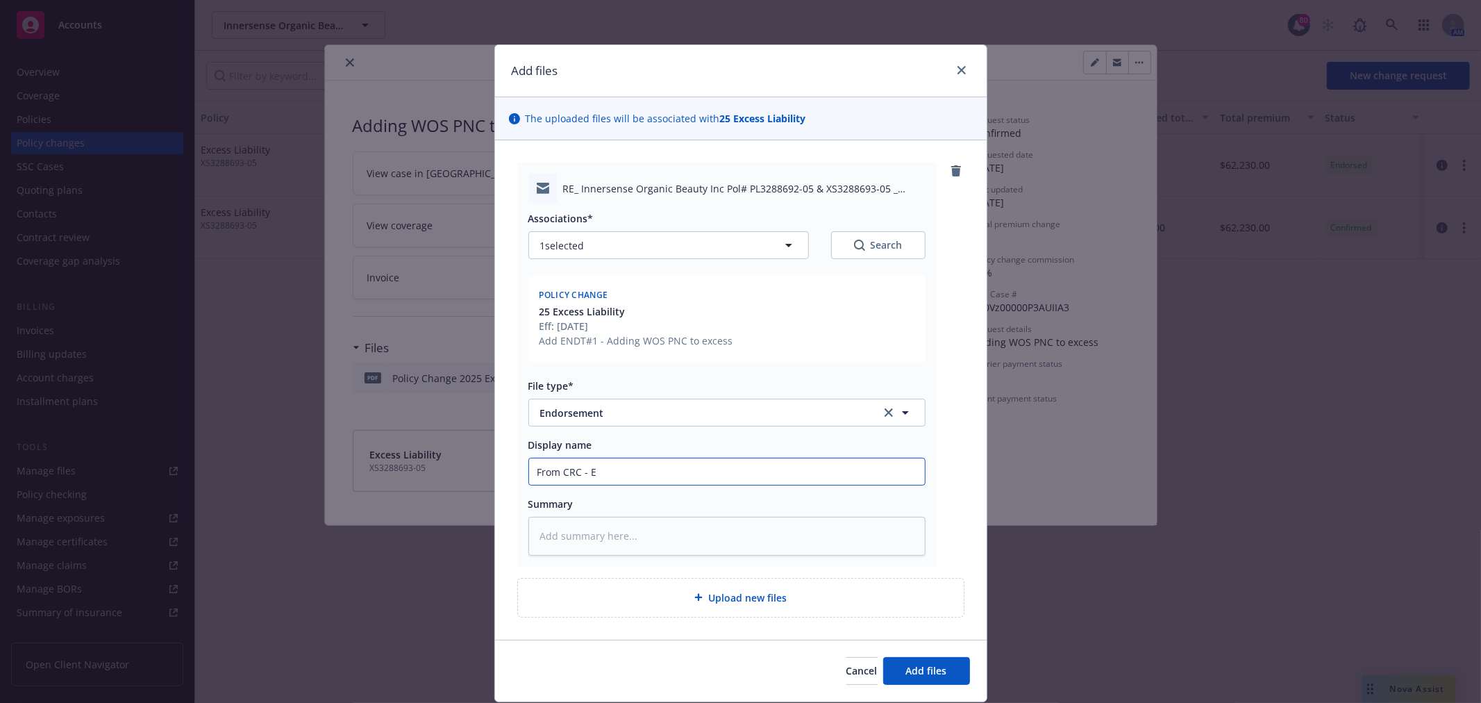
type input "From CRC - En"
type textarea "x"
type input "From CRC - End"
type textarea "x"
type input "From CRC - Endt"
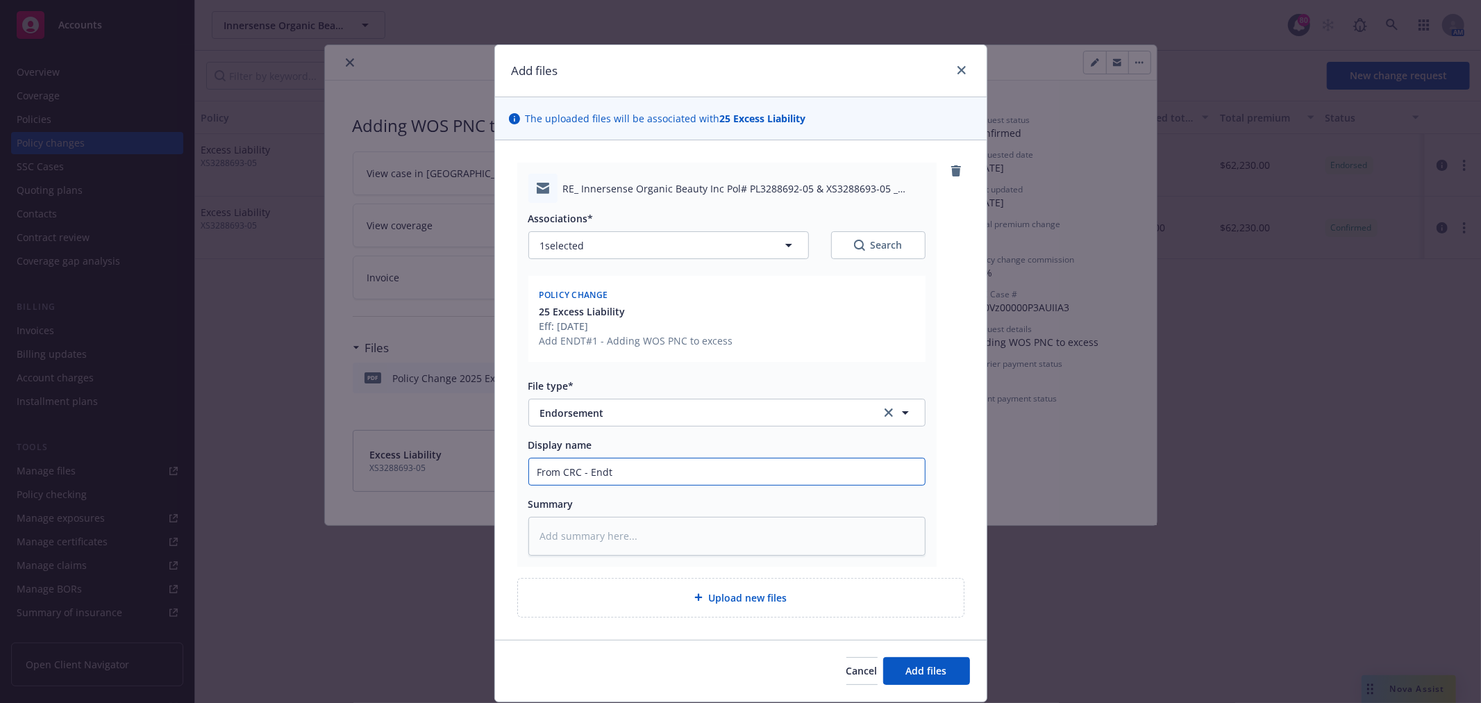
type textarea "x"
type input "From CRC - Endt"
click at [658, 460] on input "From CRC - Endt" at bounding box center [727, 471] width 396 height 26
type textarea "x"
type input "From CRC - Endt e"
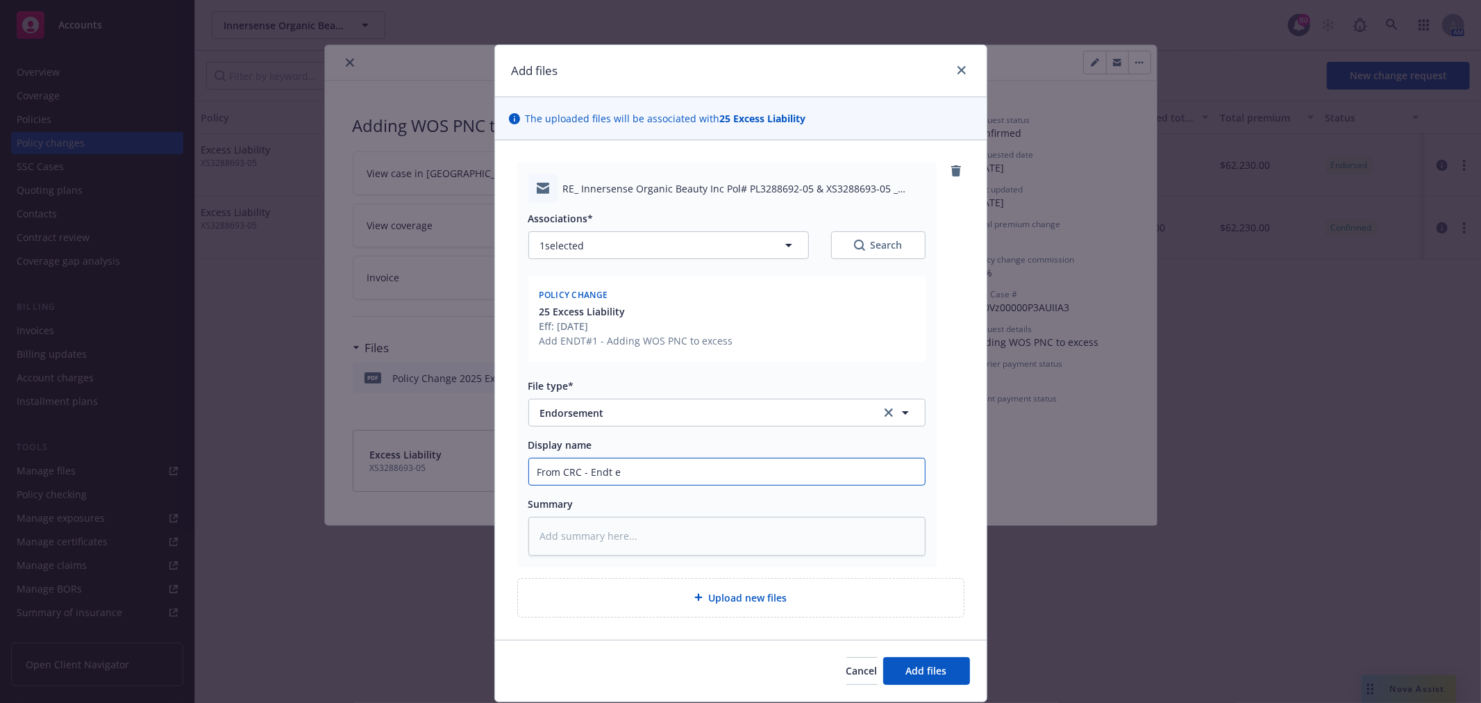
type textarea "x"
type input "From CRC - Endt ef"
type textarea "x"
type input "From CRC - Endt eff"
type textarea "x"
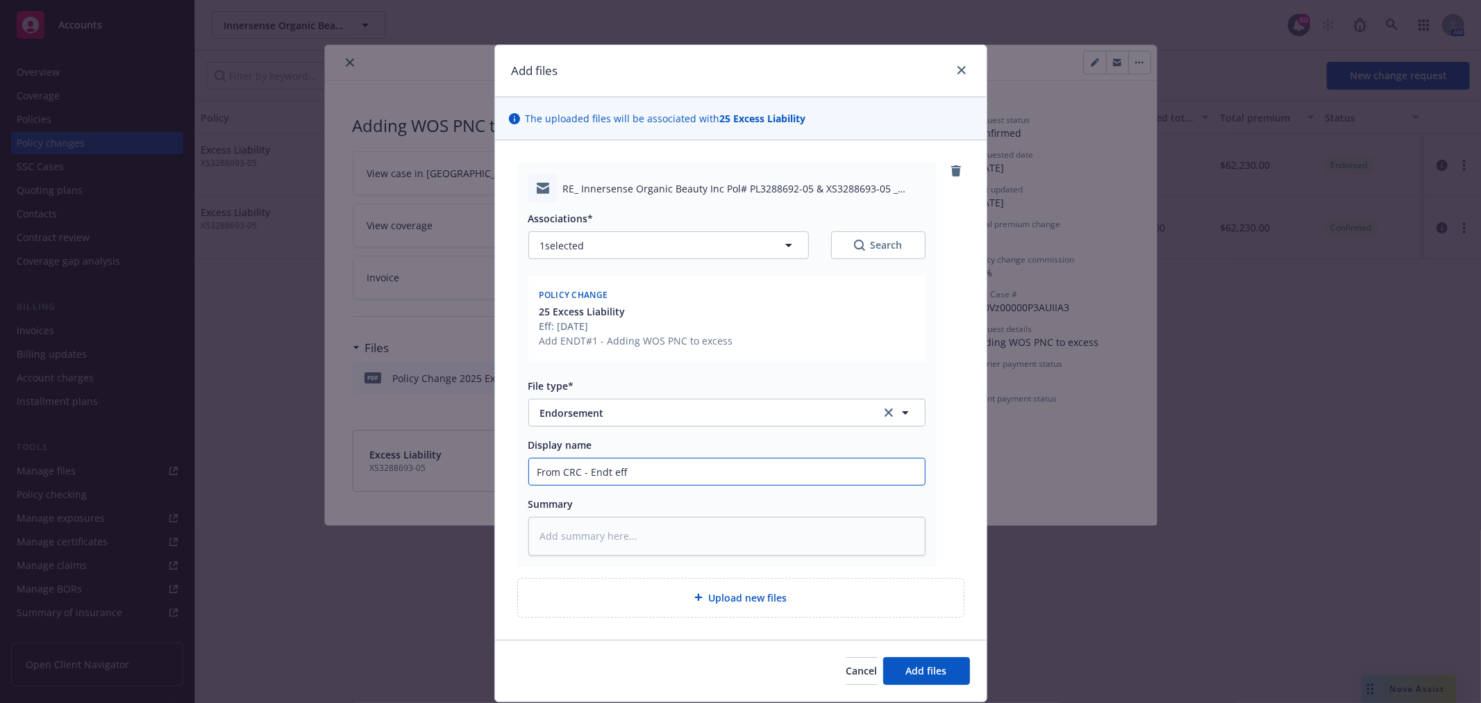
type input "From CRC - Endt eff"
type textarea "x"
type input "From CRC - Endt eff 7"
type textarea "x"
type input "From CRC - Endt eff 7/"
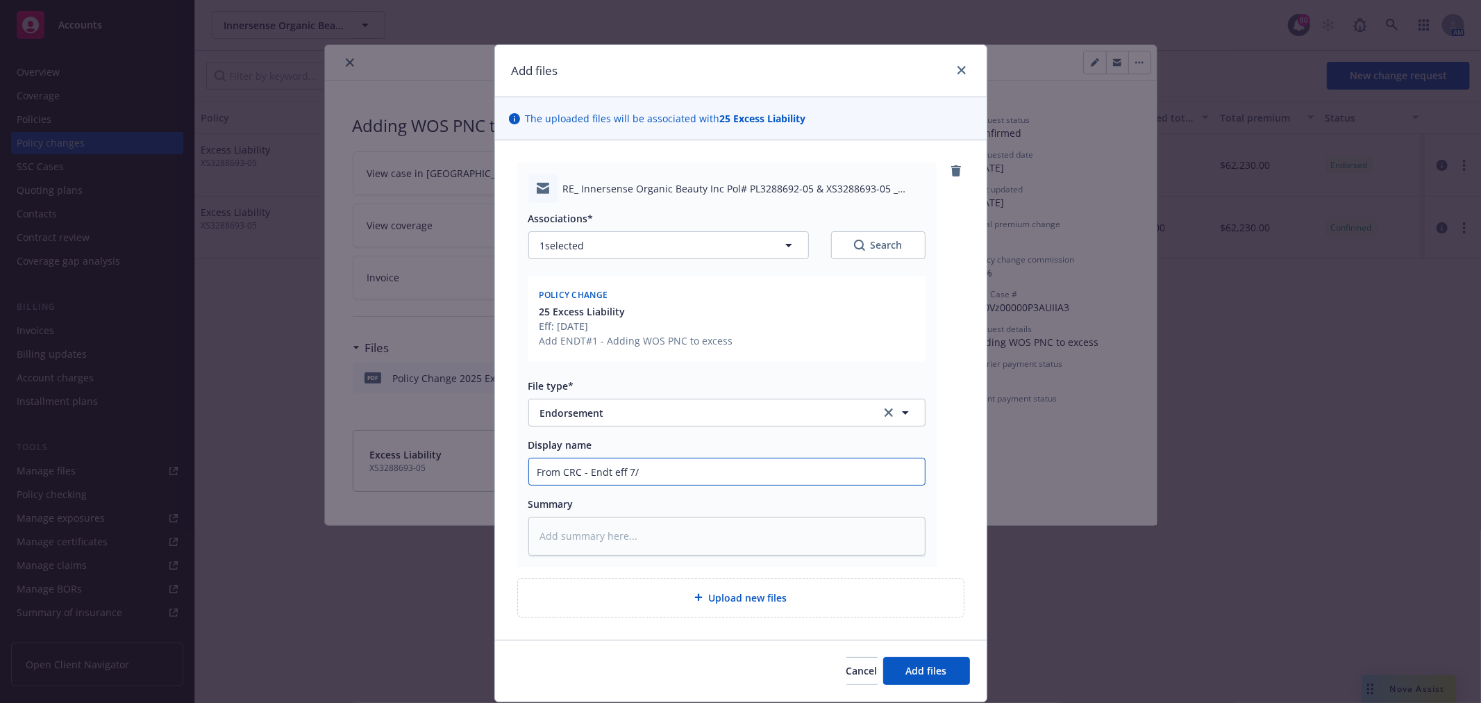
type textarea "x"
type input "From CRC - Endt eff 7/8"
type textarea "x"
type input "From CRC - Endt eff 7/8/"
type textarea "x"
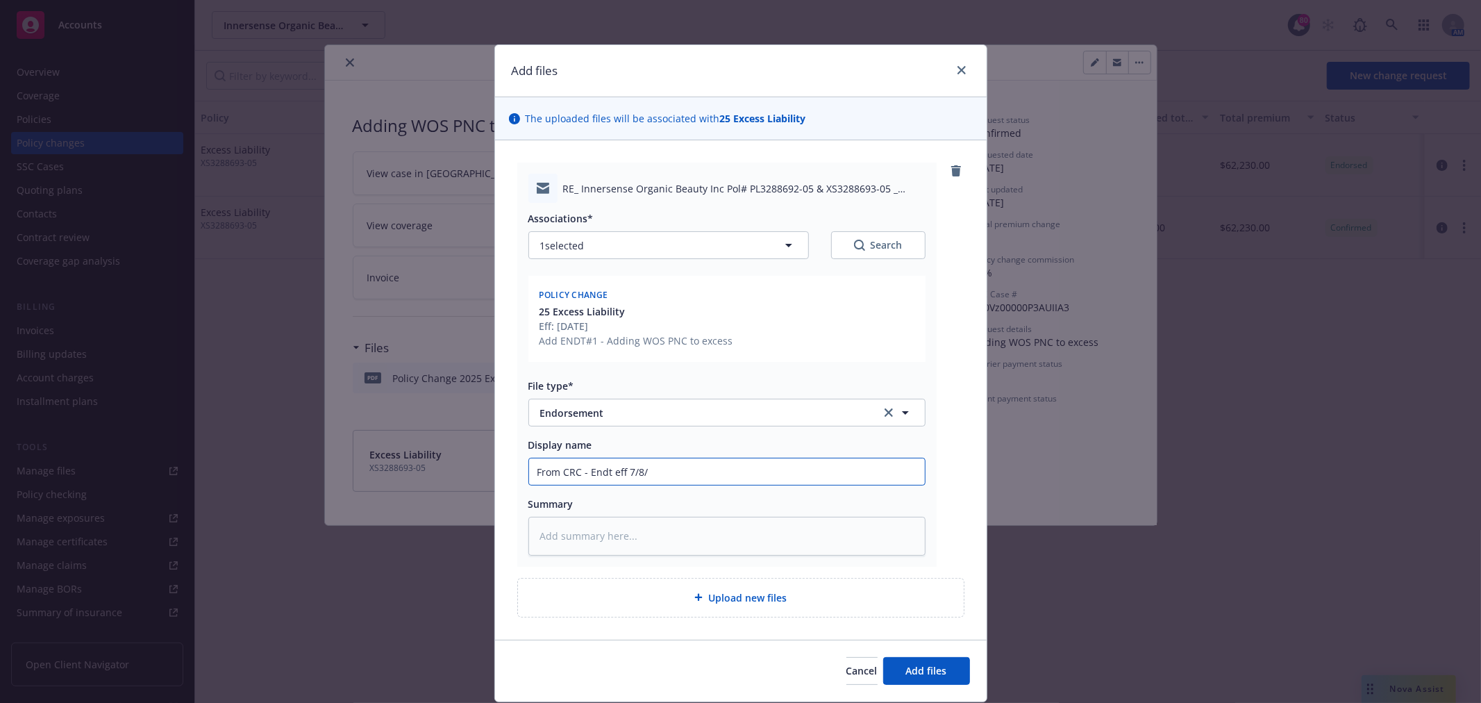
type input "From CRC - Endt eff 7/8/2"
type textarea "x"
type input "From CRC - Endt eff 7/8/25"
type textarea "x"
type input "From CRC - Endt eff 7/8/25"
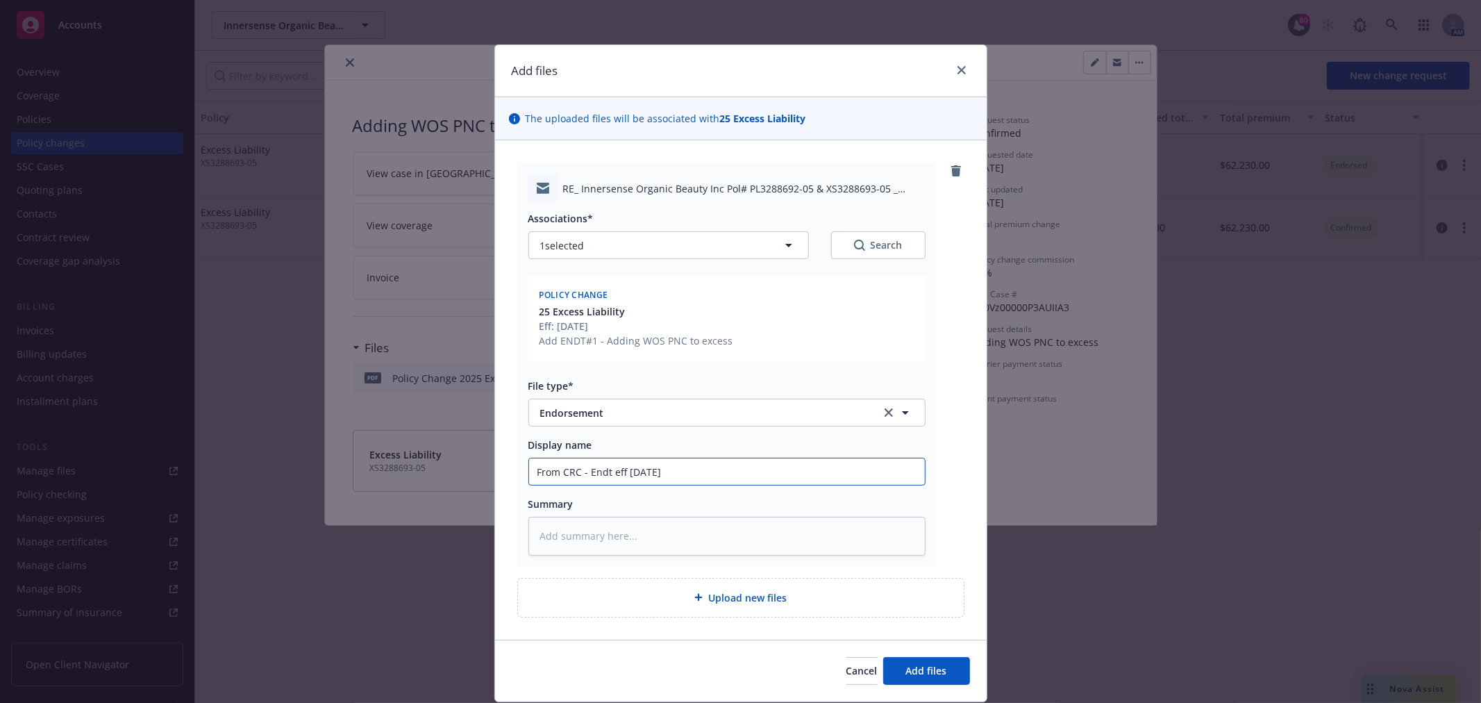
type textarea "x"
type input "From CRC - Endt eff 7/8/25 -"
type textarea "x"
type input "From CRC - Endt eff 7/8/25 -"
paste input "adding PNC to the Excess."
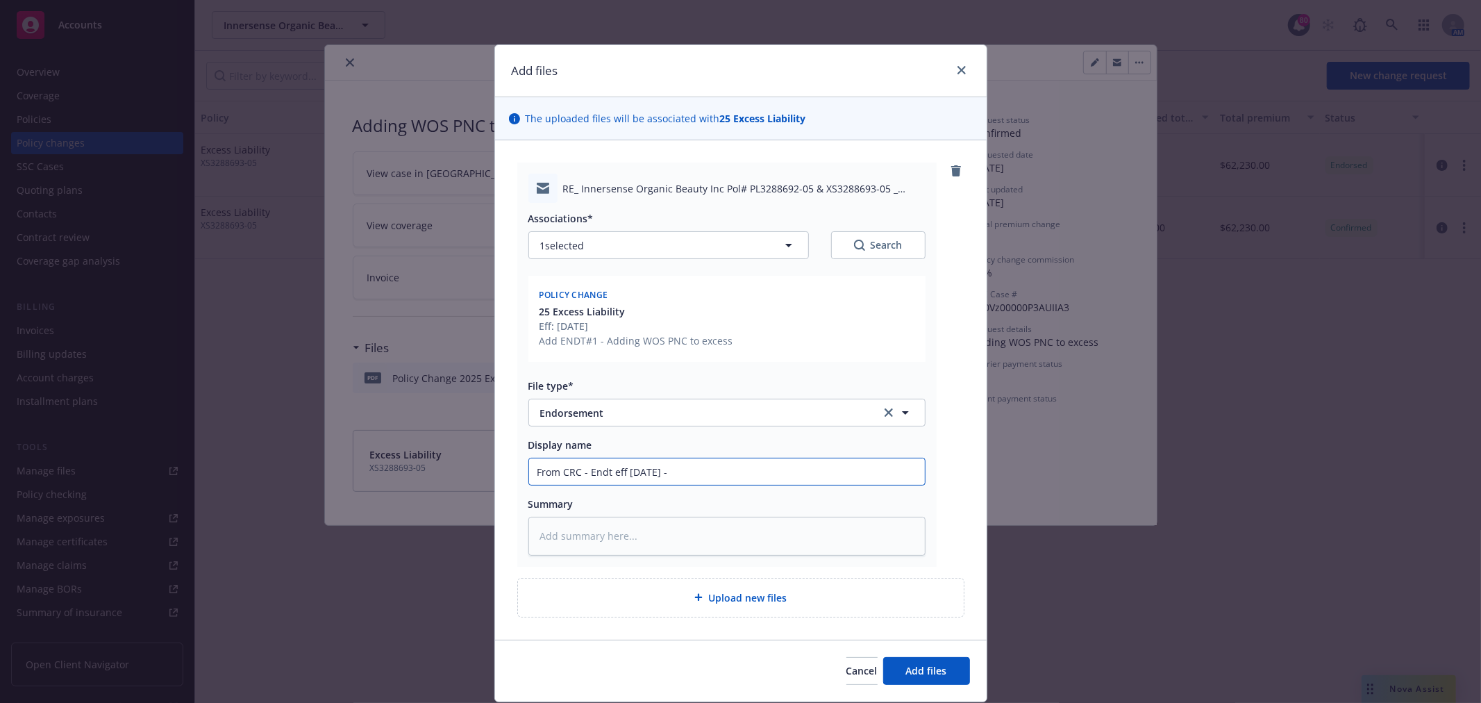
type textarea "x"
type input "From CRC - Endt eff 7/8/25 - adding PNC to the Excess."
click at [936, 669] on span "Add files" at bounding box center [926, 670] width 41 height 13
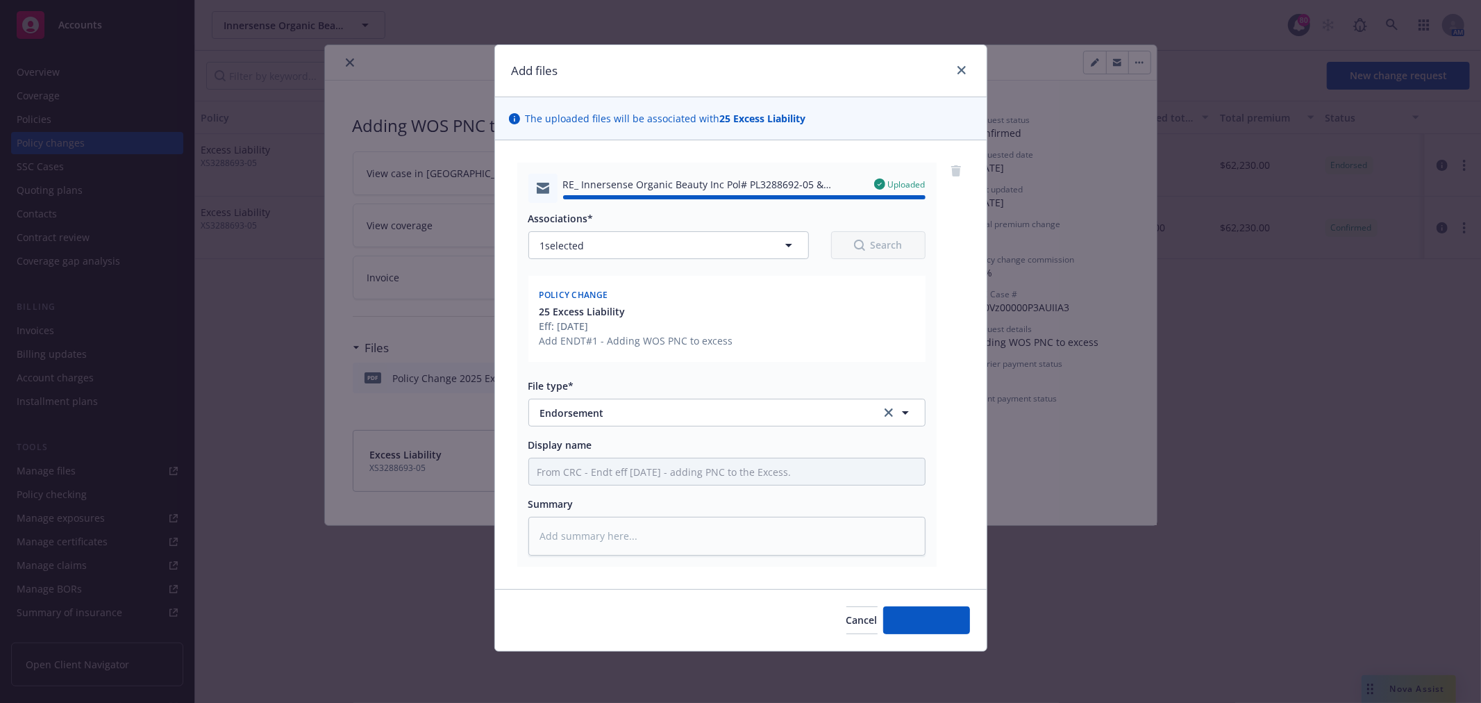
type textarea "x"
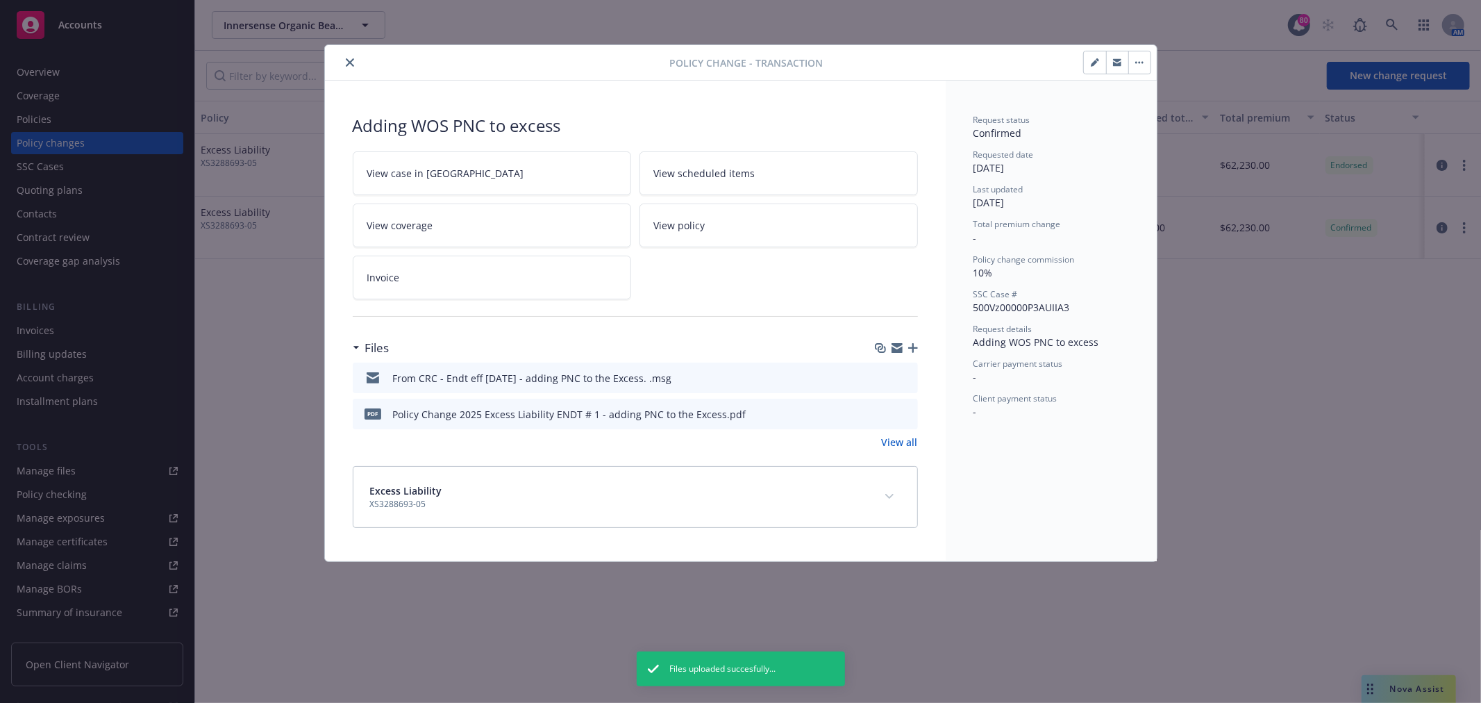
click at [908, 440] on link "View all" at bounding box center [900, 442] width 36 height 15
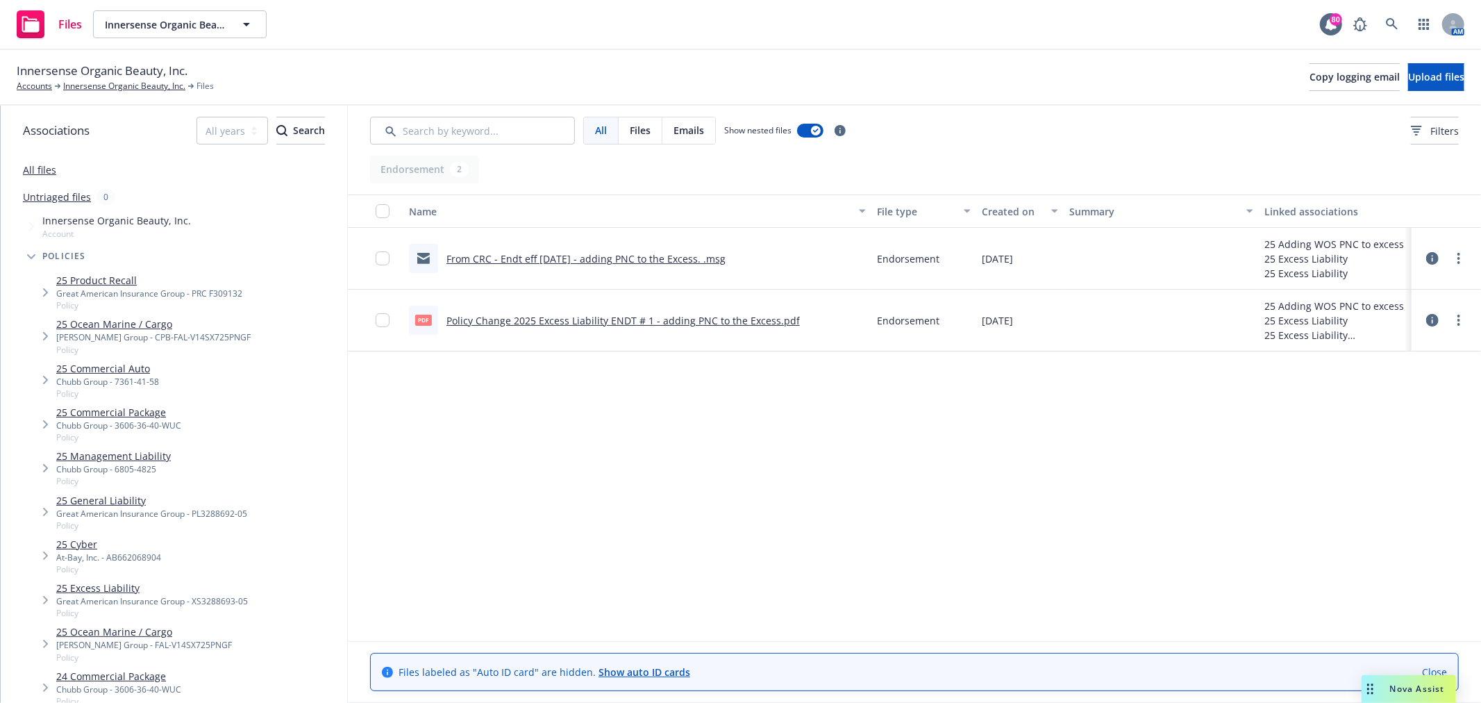
click at [51, 171] on link "All files" at bounding box center [39, 169] width 33 height 13
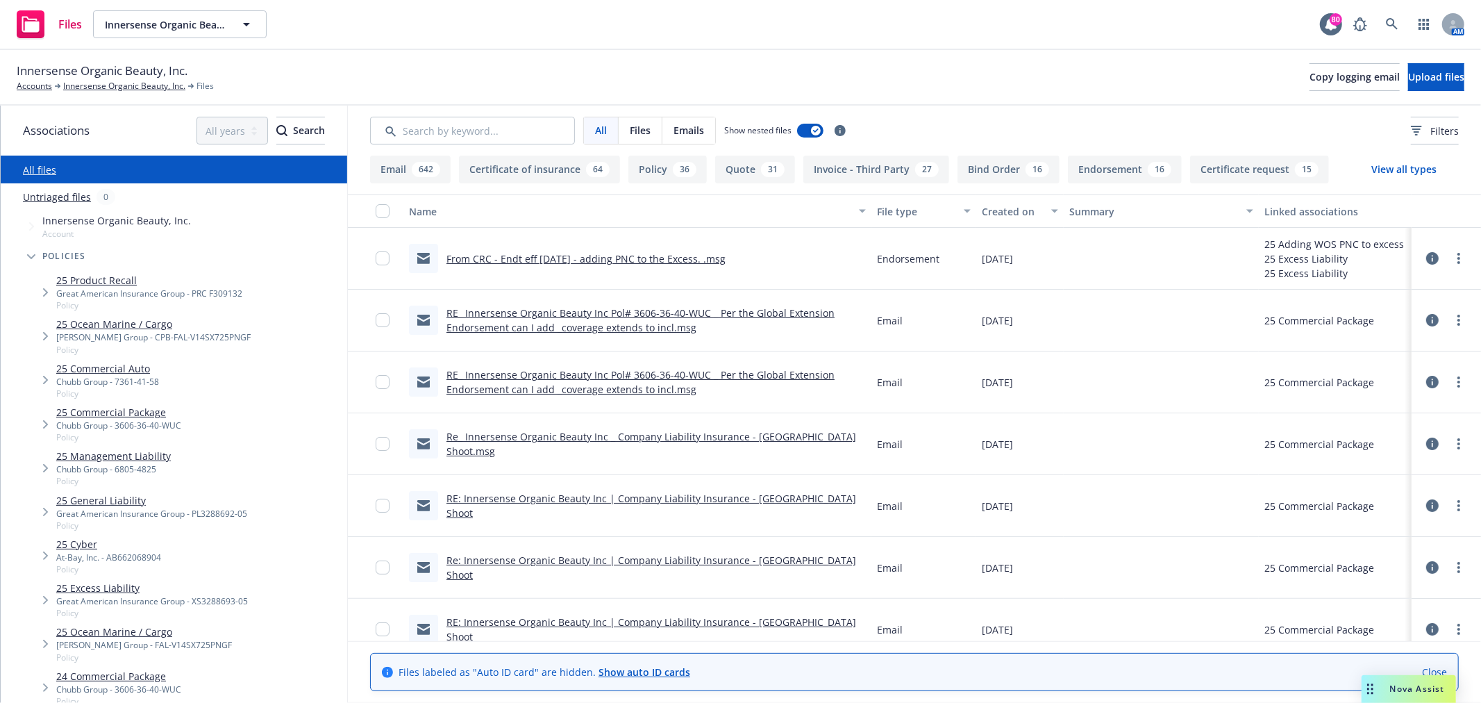
click at [993, 215] on div "Created on" at bounding box center [1012, 211] width 61 height 15
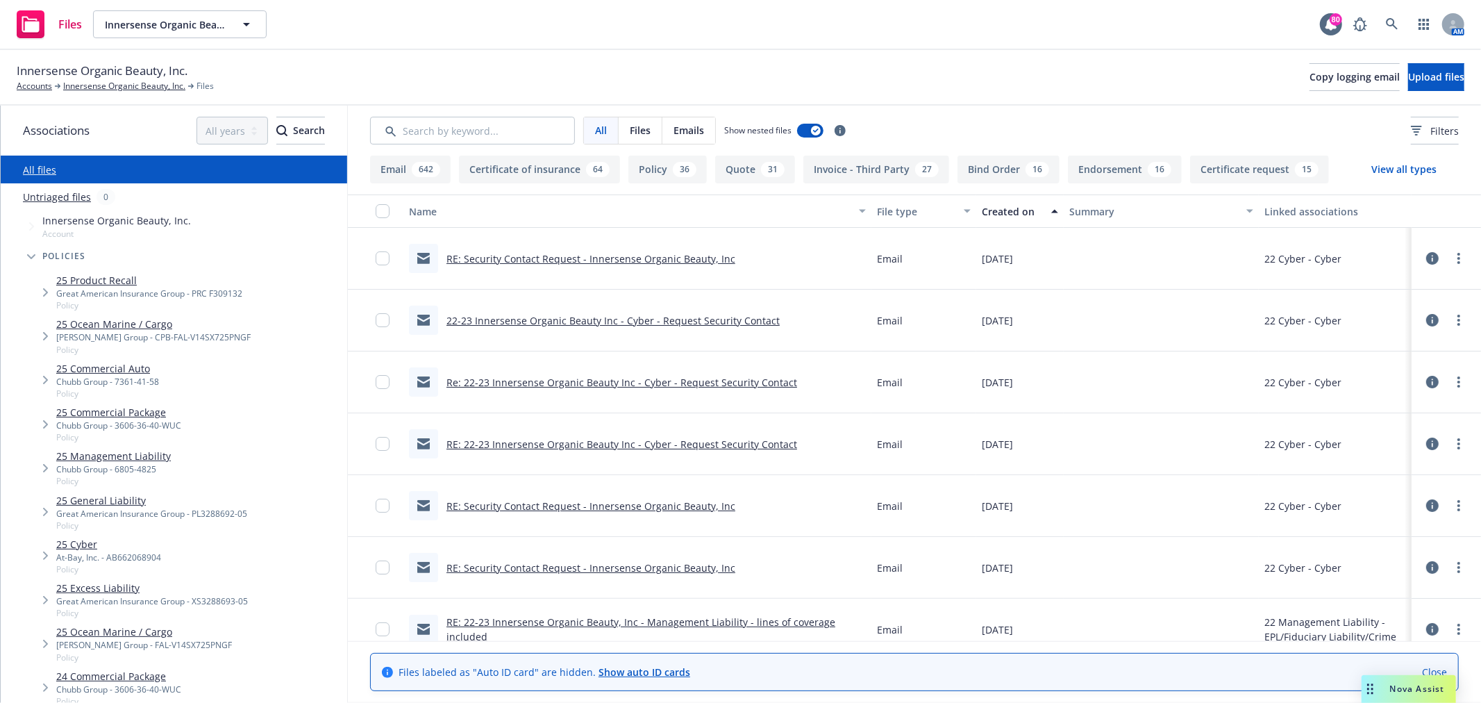
click at [997, 210] on div "Created on" at bounding box center [1012, 211] width 61 height 15
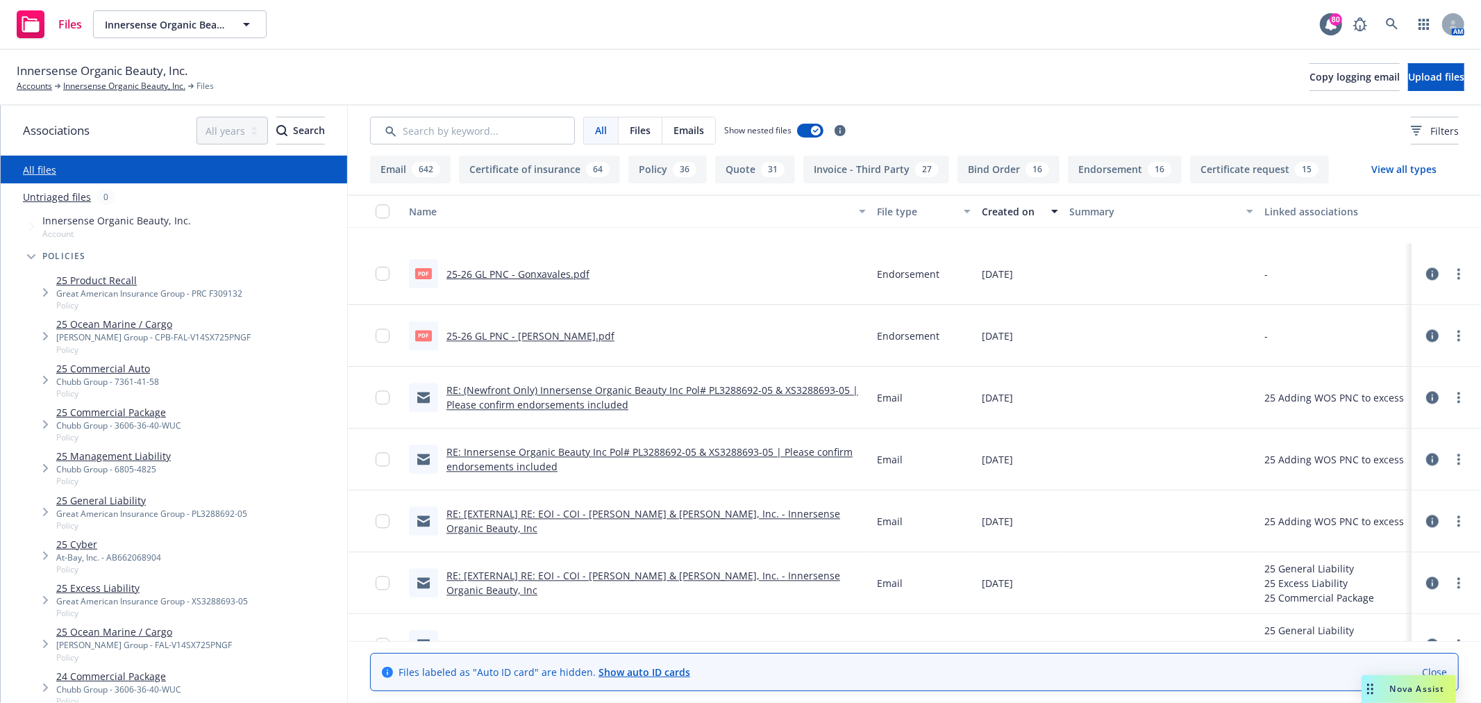
scroll to position [2700, 0]
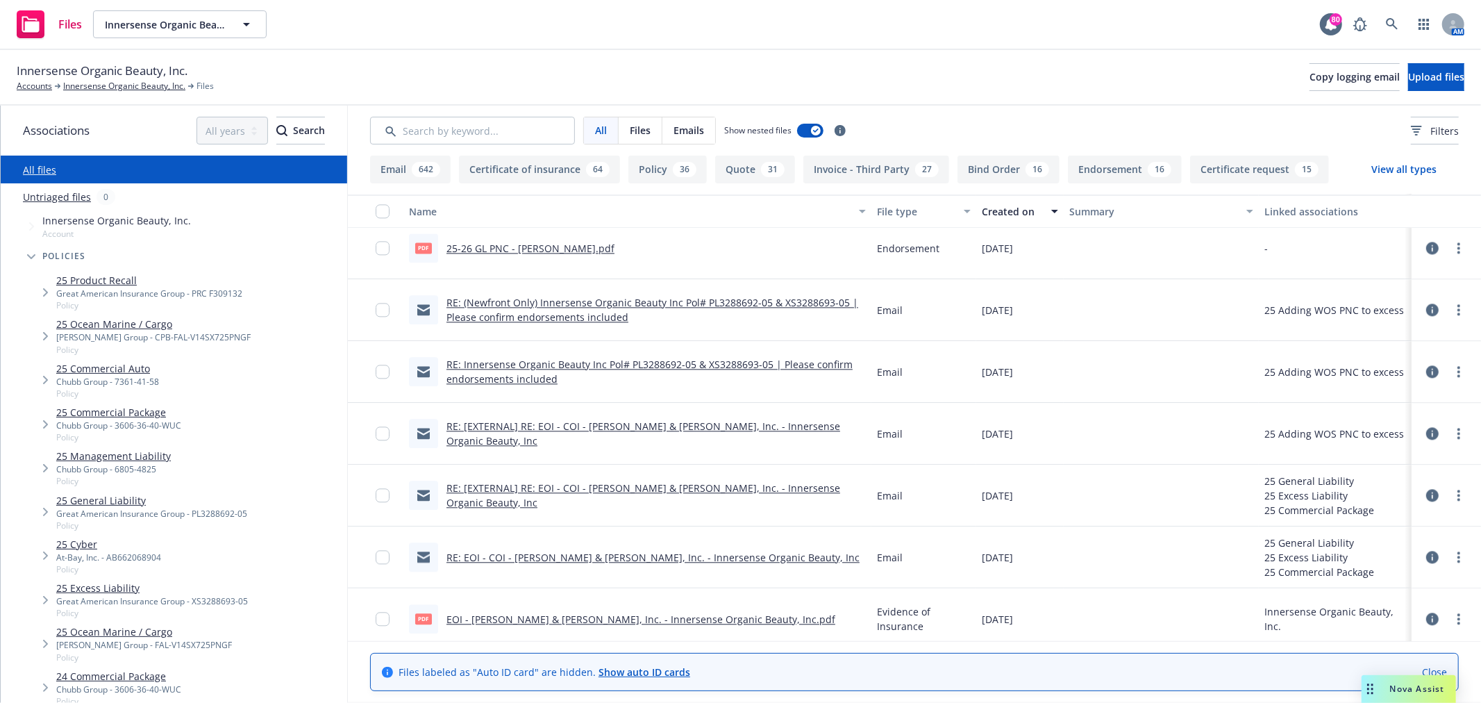
click at [660, 557] on link "RE: EOI - COI - Gonsalves & Santucci, Inc. - Innersense Organic Beauty, Inc" at bounding box center [653, 557] width 413 height 13
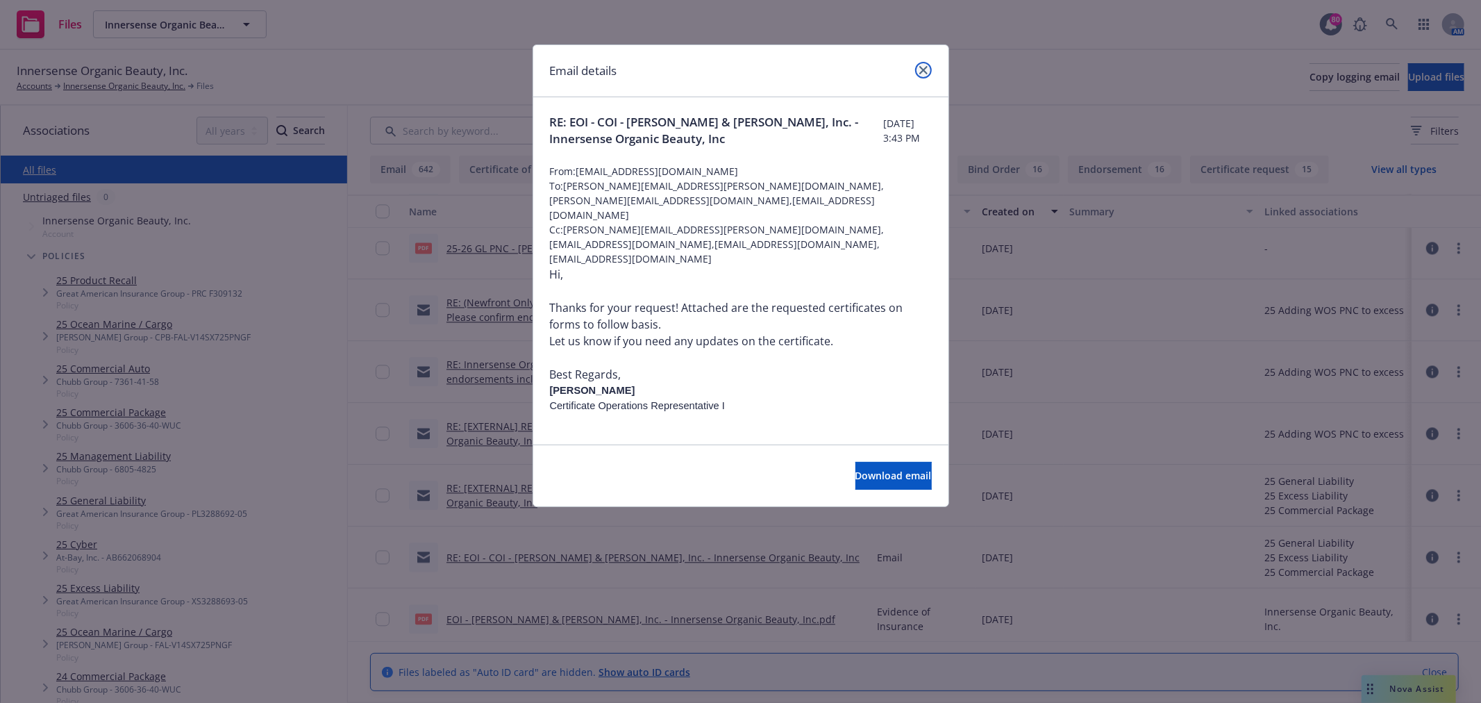
click at [918, 68] on link "close" at bounding box center [923, 70] width 17 height 17
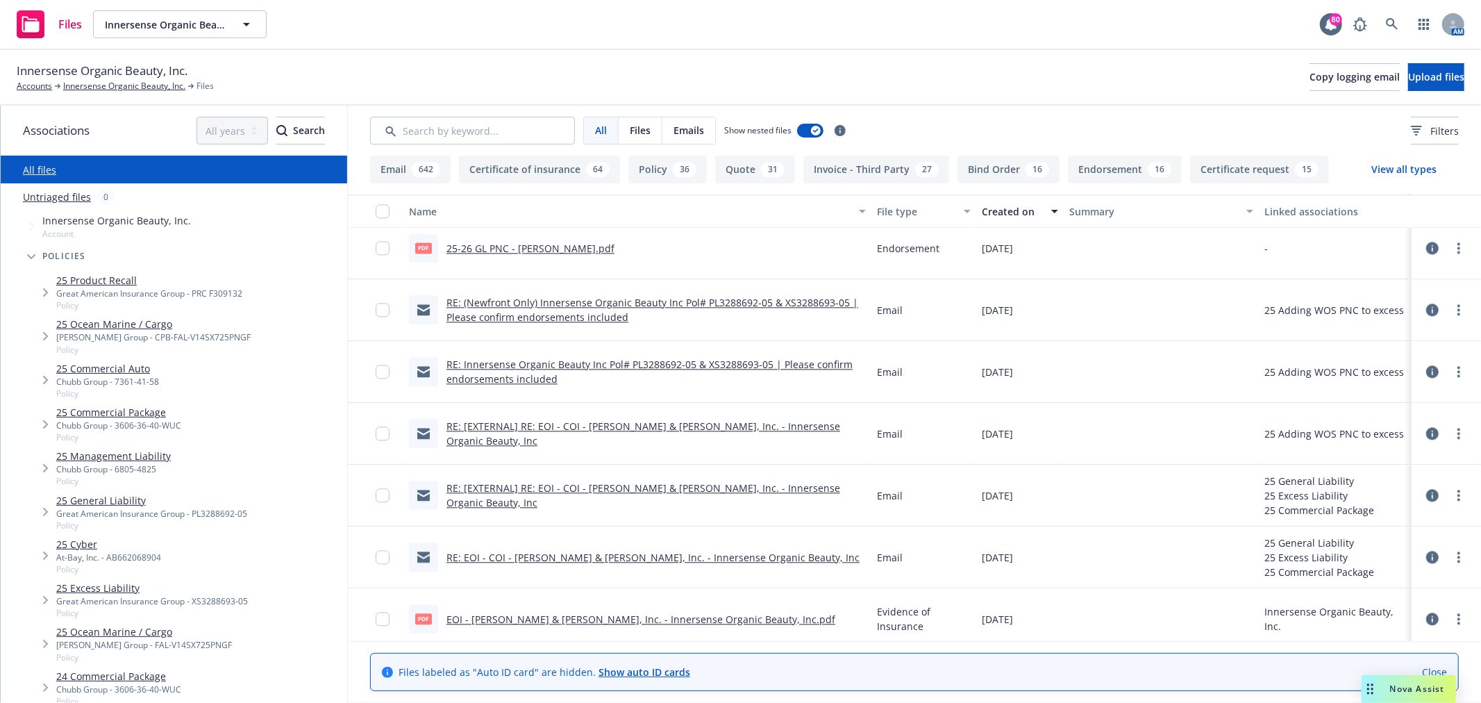
click at [612, 500] on link "RE: [EXTERNAL] RE: EOI - COI - Gonsalves & Santucci, Inc. - Innersense Organic …" at bounding box center [644, 495] width 394 height 28
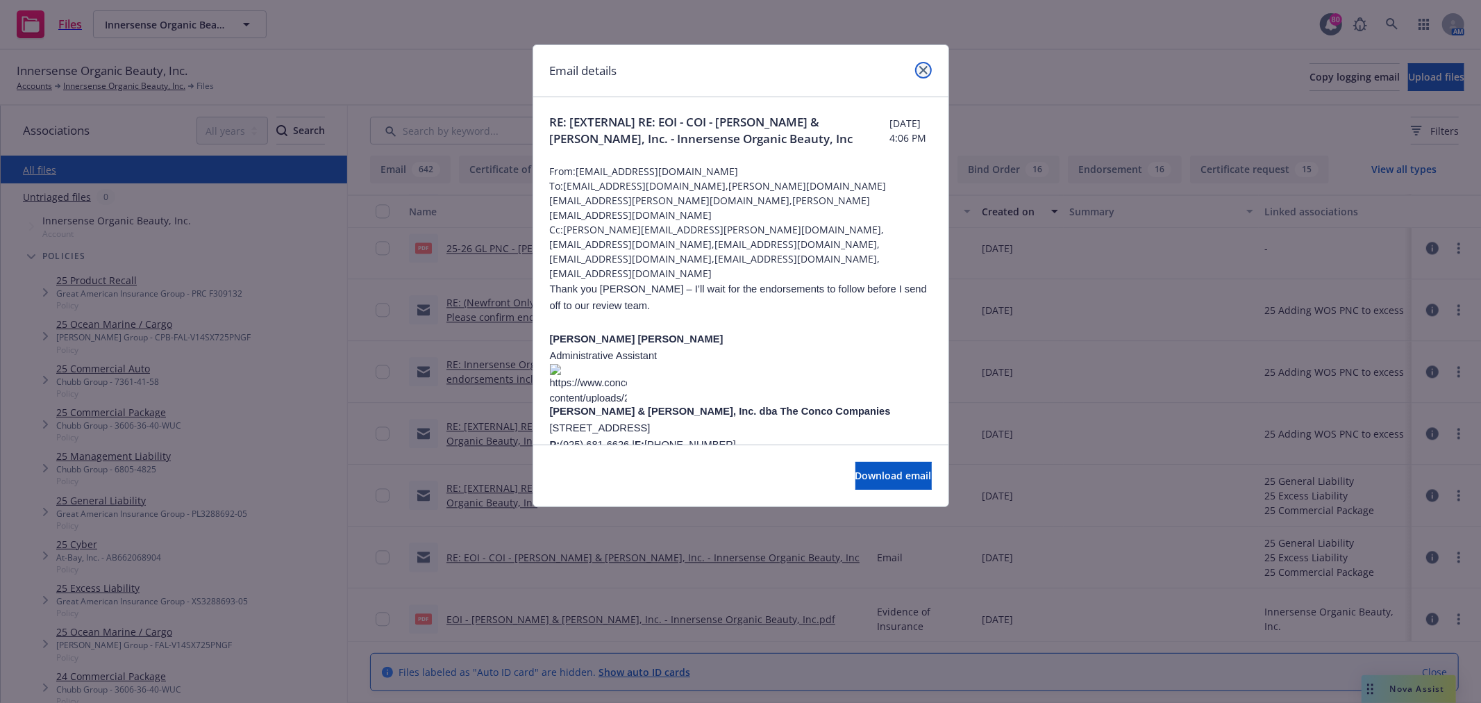
click at [925, 65] on link "close" at bounding box center [923, 70] width 17 height 17
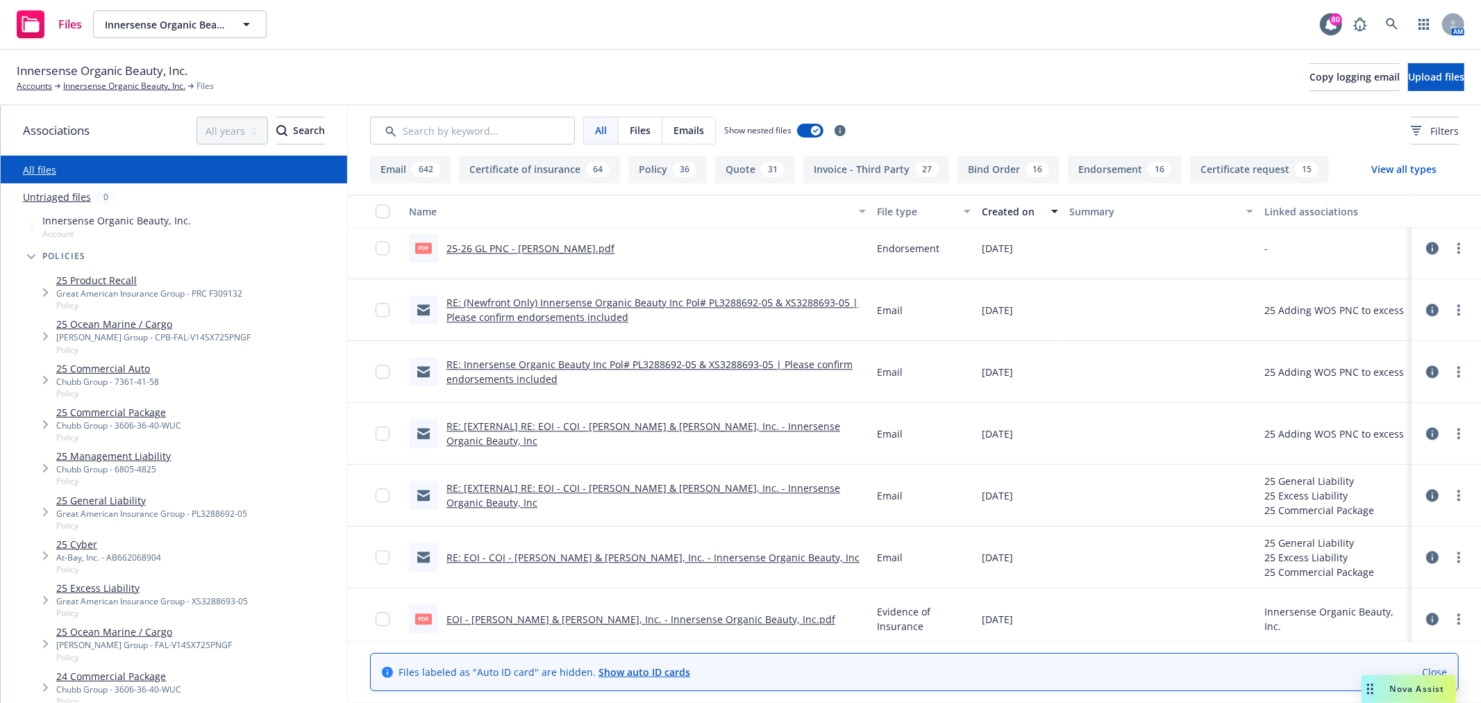
click at [558, 363] on link "RE: Innersense Organic Beauty Inc Pol# PL3288692-05 & XS3288693-05 | Please con…" at bounding box center [650, 372] width 406 height 28
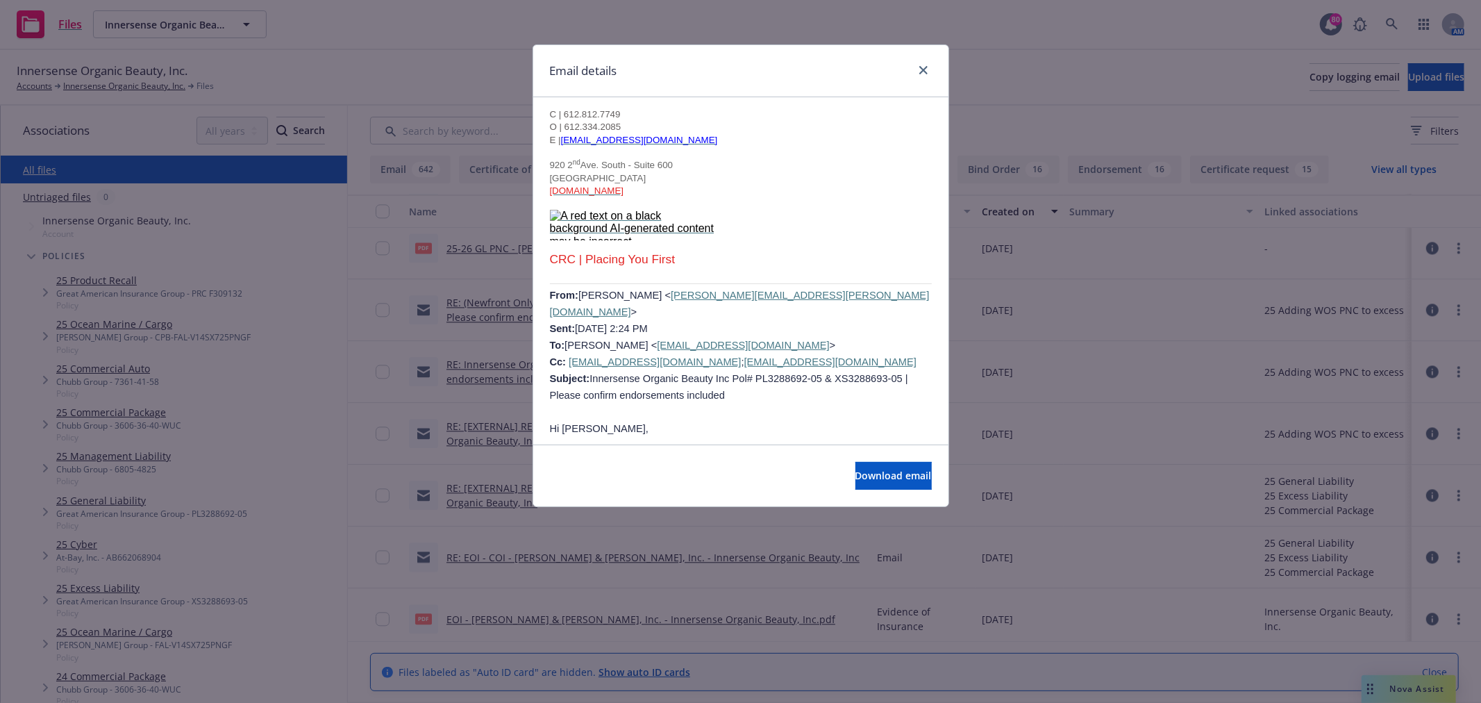
scroll to position [1080, 0]
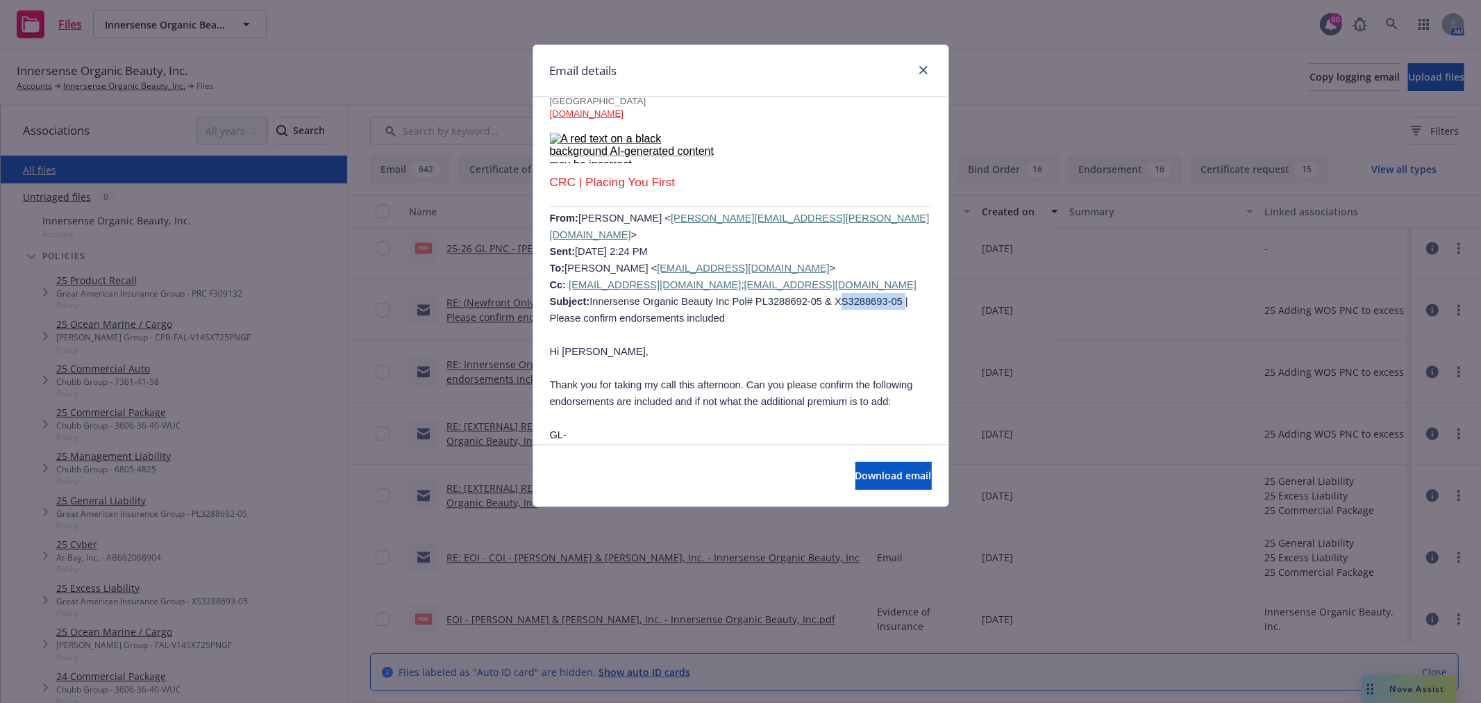
drag, startPoint x: 861, startPoint y: 289, endPoint x: 804, endPoint y: 293, distance: 57.8
click at [804, 296] on span "Subject: Innersense Organic Beauty Inc Pol# PL3288692-05 & XS3288693-05 | Pleas…" at bounding box center [729, 310] width 358 height 28
copy span "XS3288693-05"
click at [920, 69] on icon "close" at bounding box center [924, 70] width 8 height 8
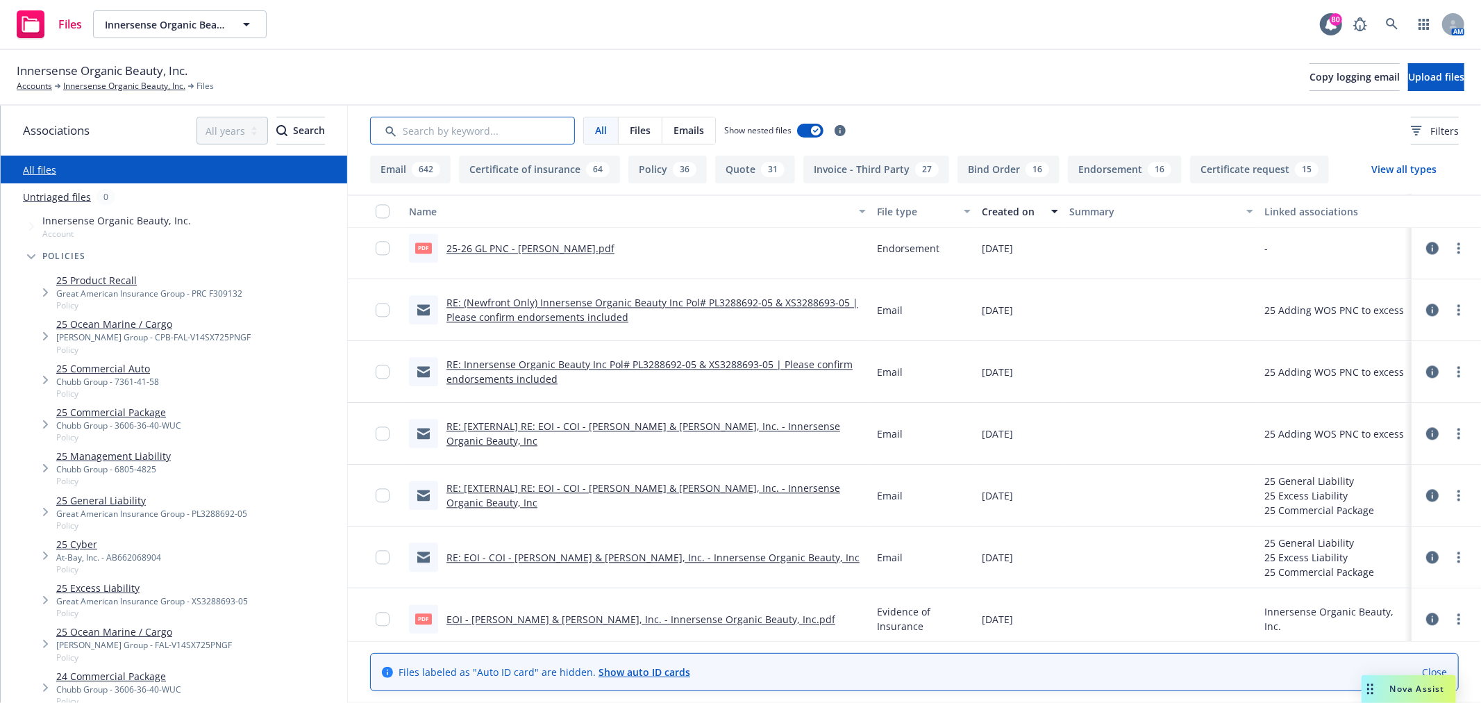
click at [431, 122] on input "Search by keyword..." at bounding box center [472, 131] width 205 height 28
paste input "XS3288693-05"
type input "XS3288693-05"
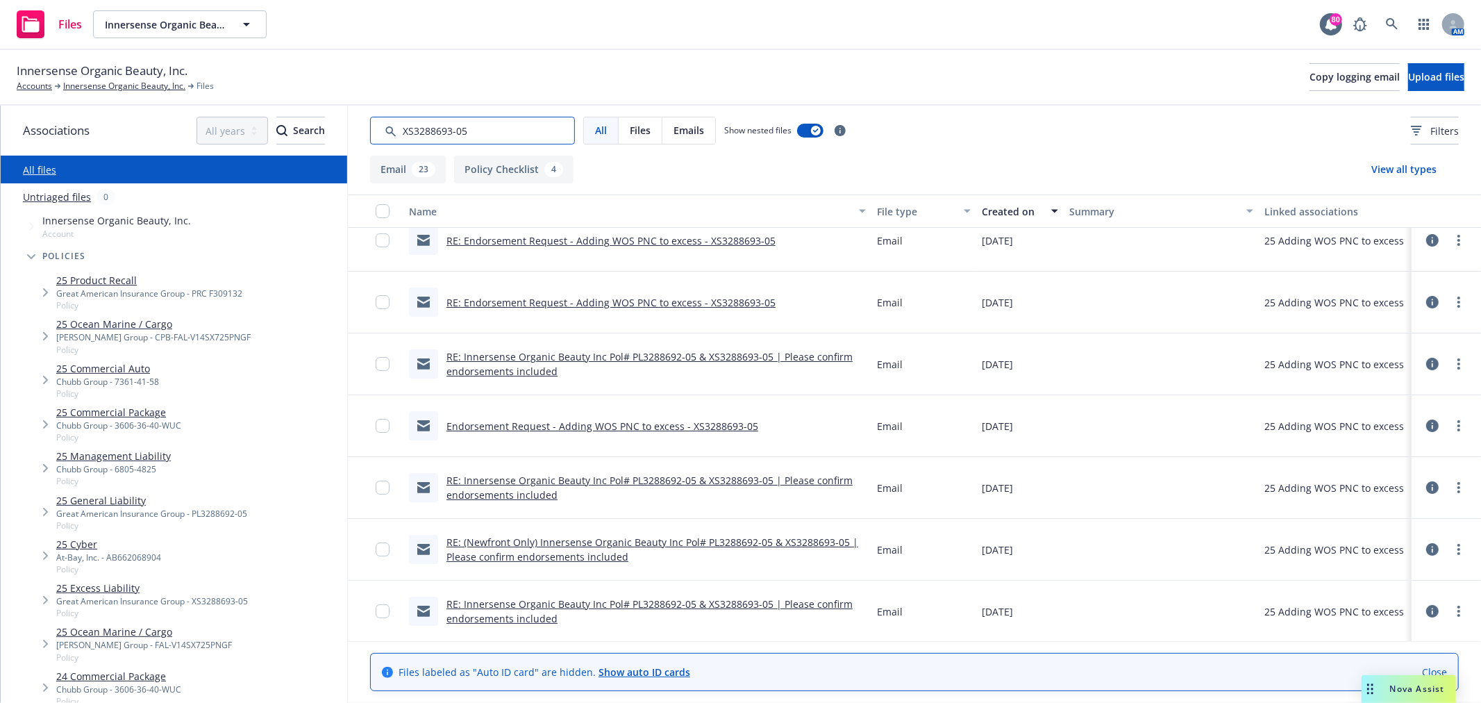
scroll to position [0, 0]
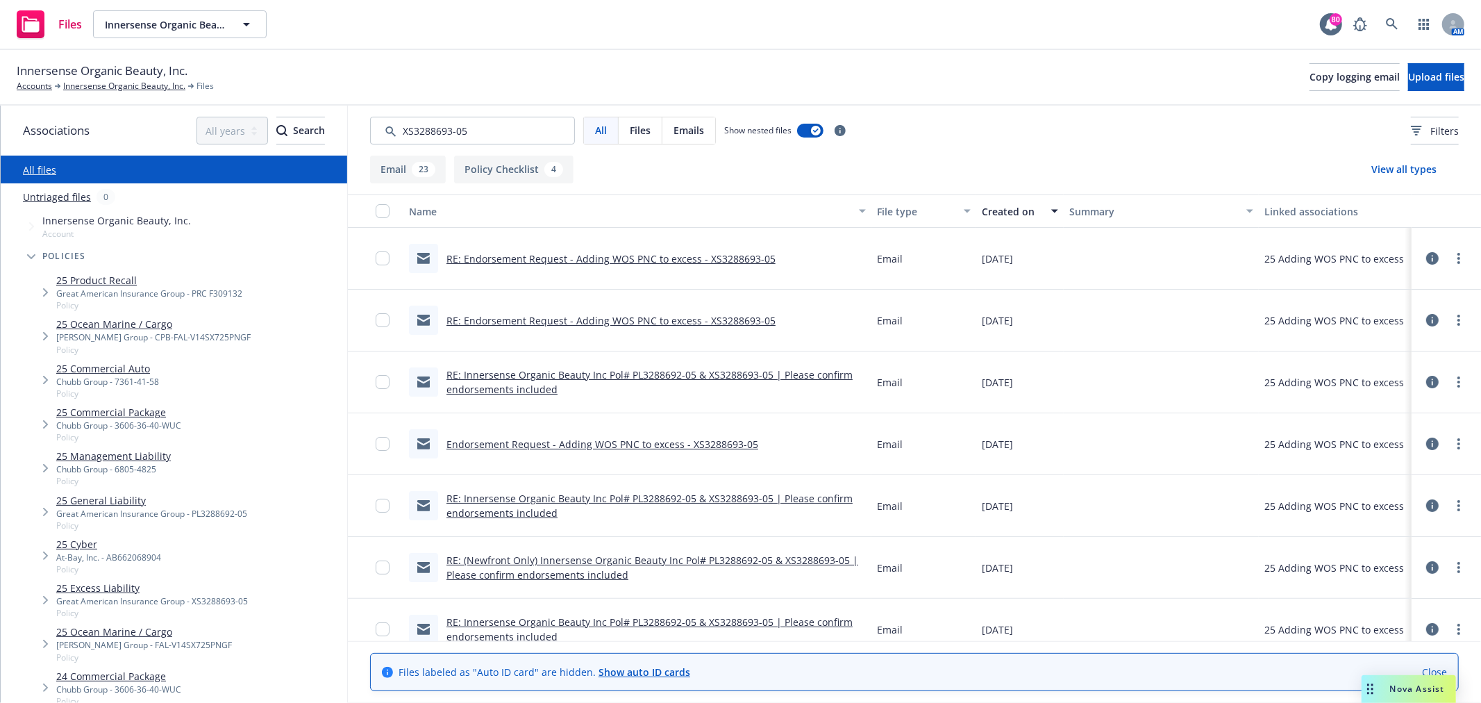
click at [543, 258] on link "RE: Endorsement Request - Adding WOS PNC to excess - XS3288693-05" at bounding box center [611, 258] width 329 height 13
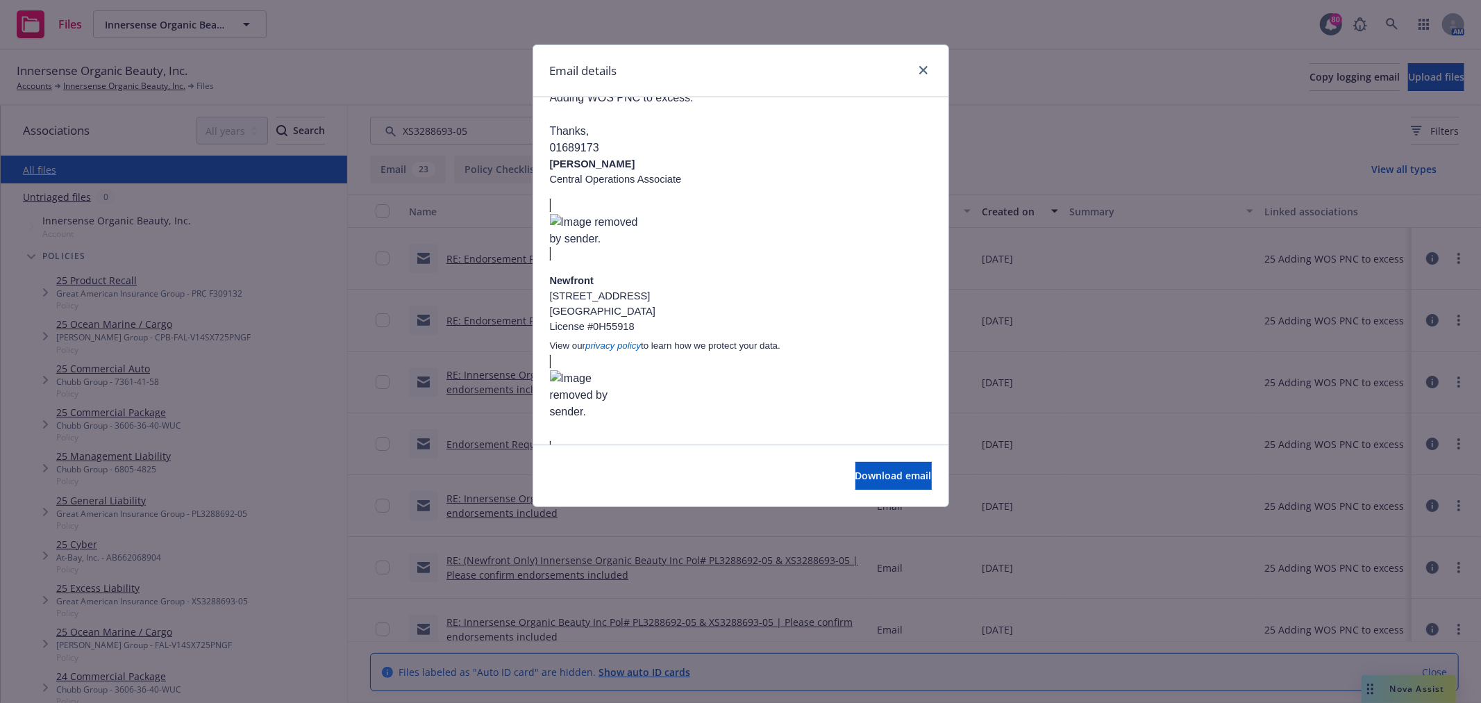
scroll to position [1406, 0]
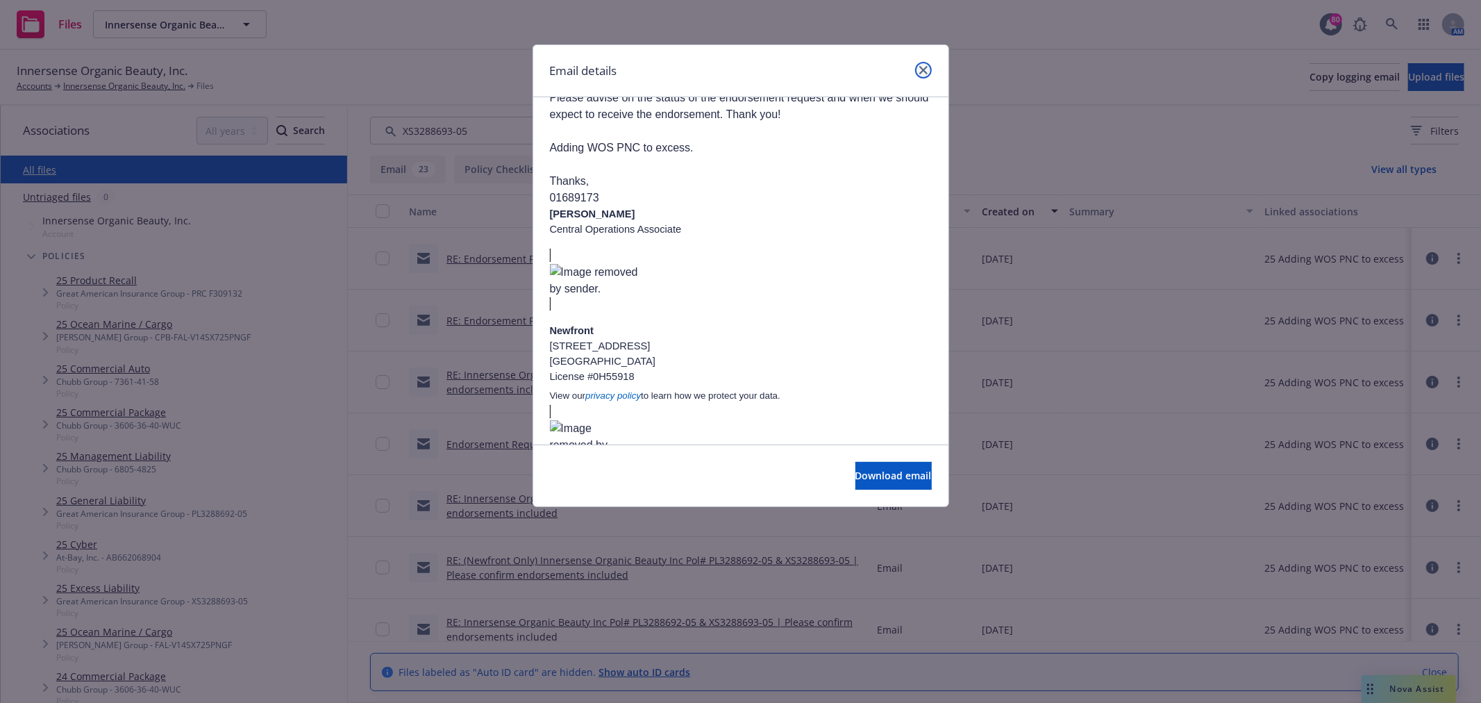
click at [924, 71] on icon "close" at bounding box center [924, 70] width 8 height 8
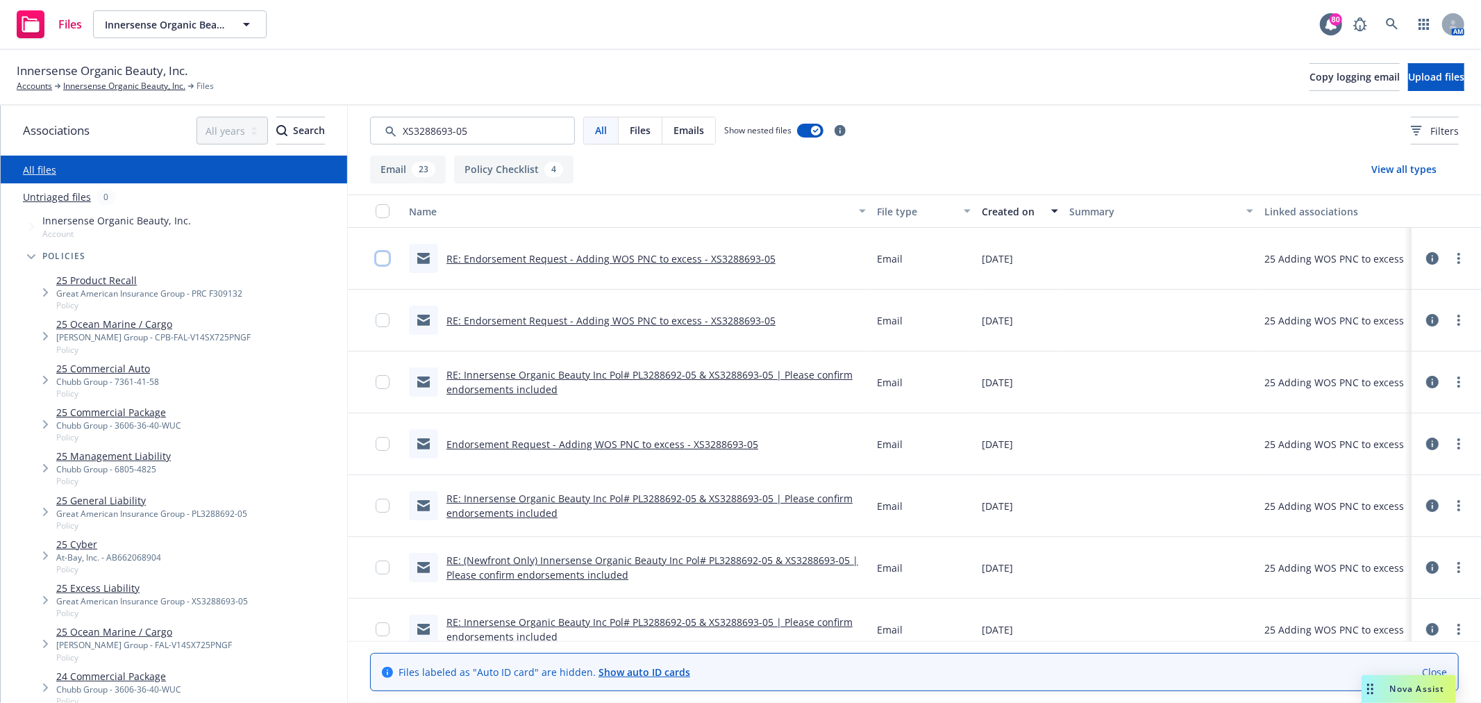
click at [383, 260] on input "checkbox" at bounding box center [383, 258] width 14 height 14
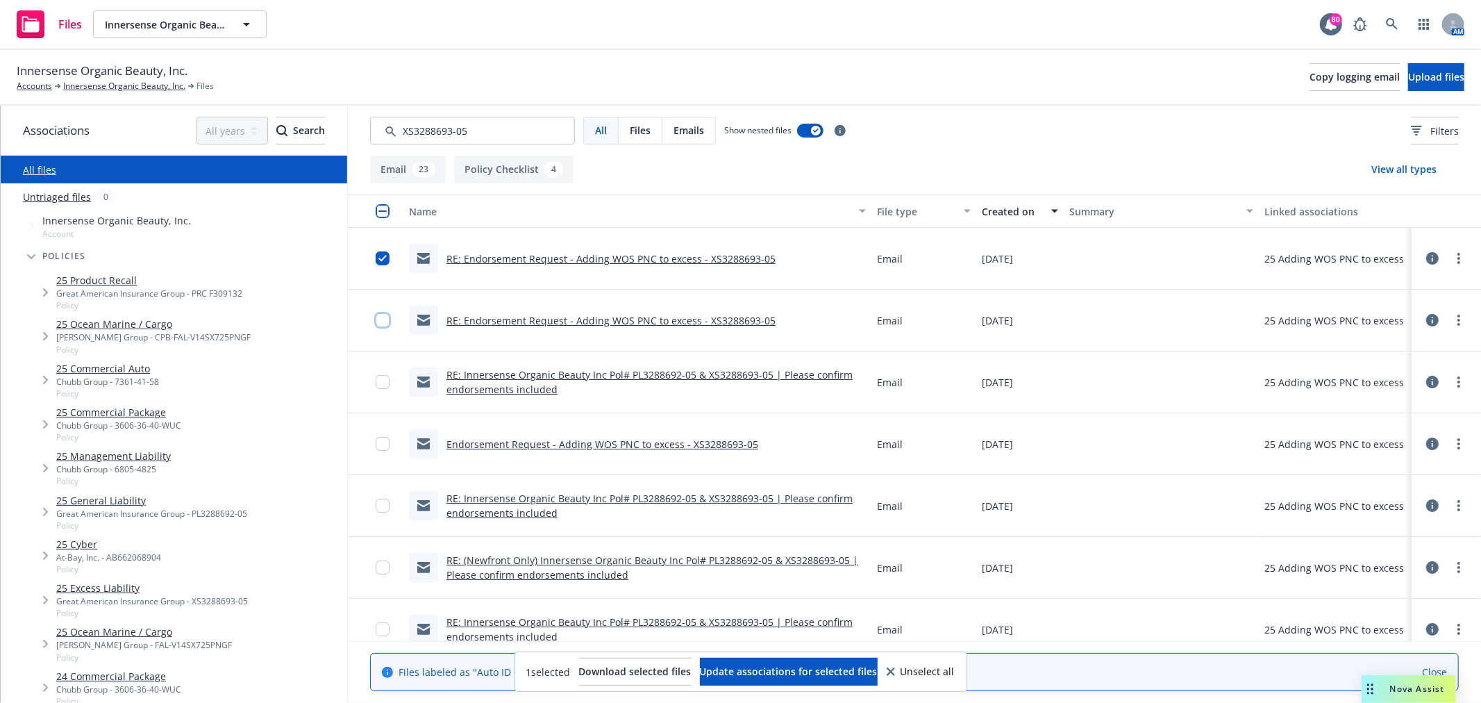
click at [376, 324] on input "checkbox" at bounding box center [383, 320] width 14 height 14
click at [741, 375] on link "RE: Innersense Organic Beauty Inc Pol# PL3288692-05 & XS3288693-05 | Please con…" at bounding box center [650, 382] width 406 height 28
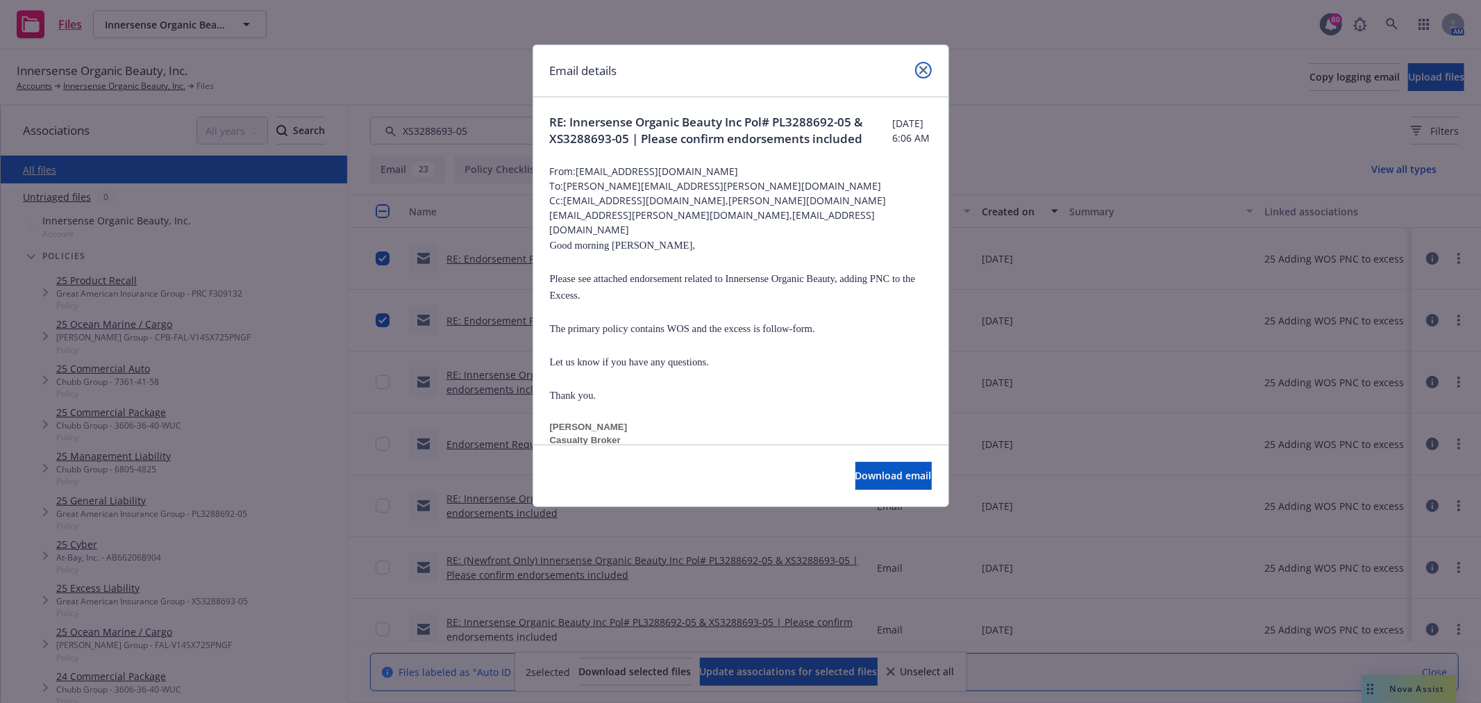
click at [920, 70] on icon "close" at bounding box center [924, 70] width 8 height 8
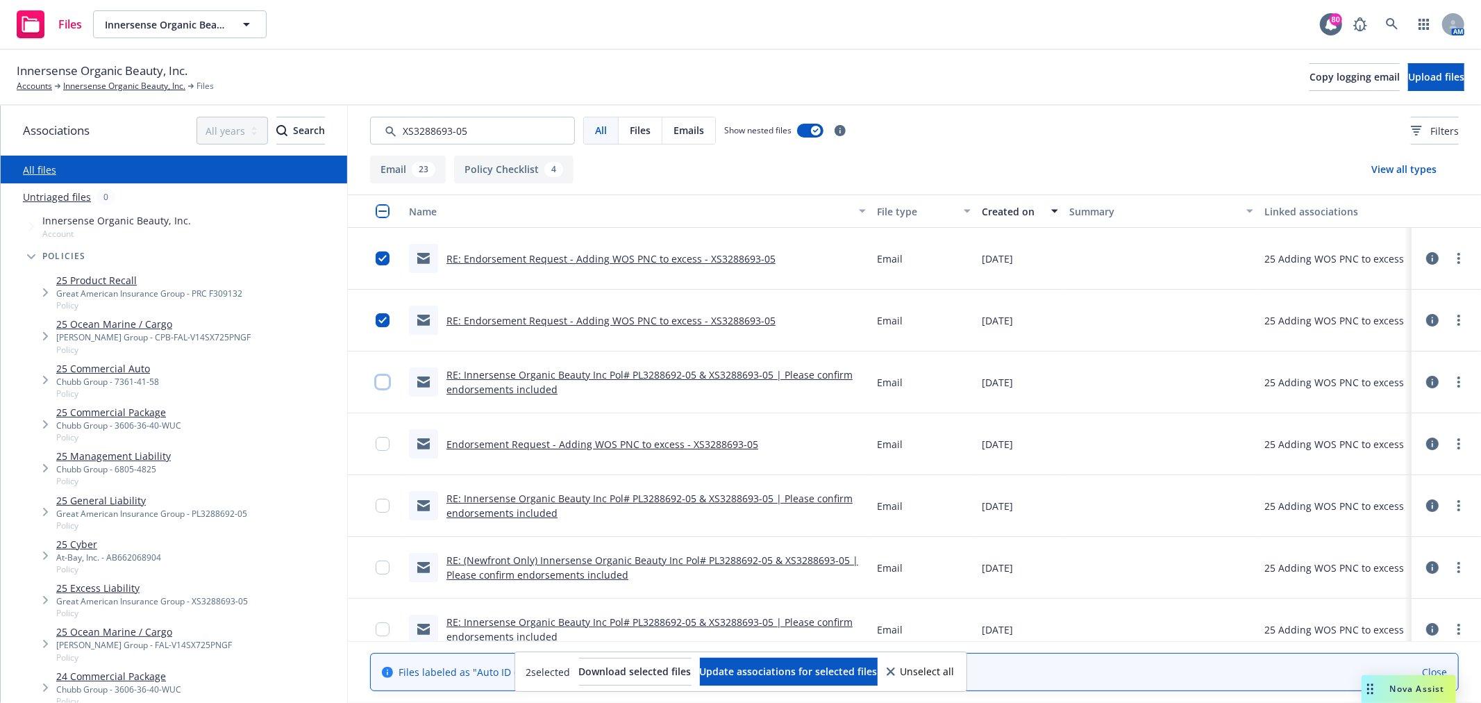
click at [378, 386] on input "checkbox" at bounding box center [383, 382] width 14 height 14
click at [660, 445] on link "Endorsement Request - Adding WOS PNC to excess - XS3288693-05" at bounding box center [603, 444] width 312 height 13
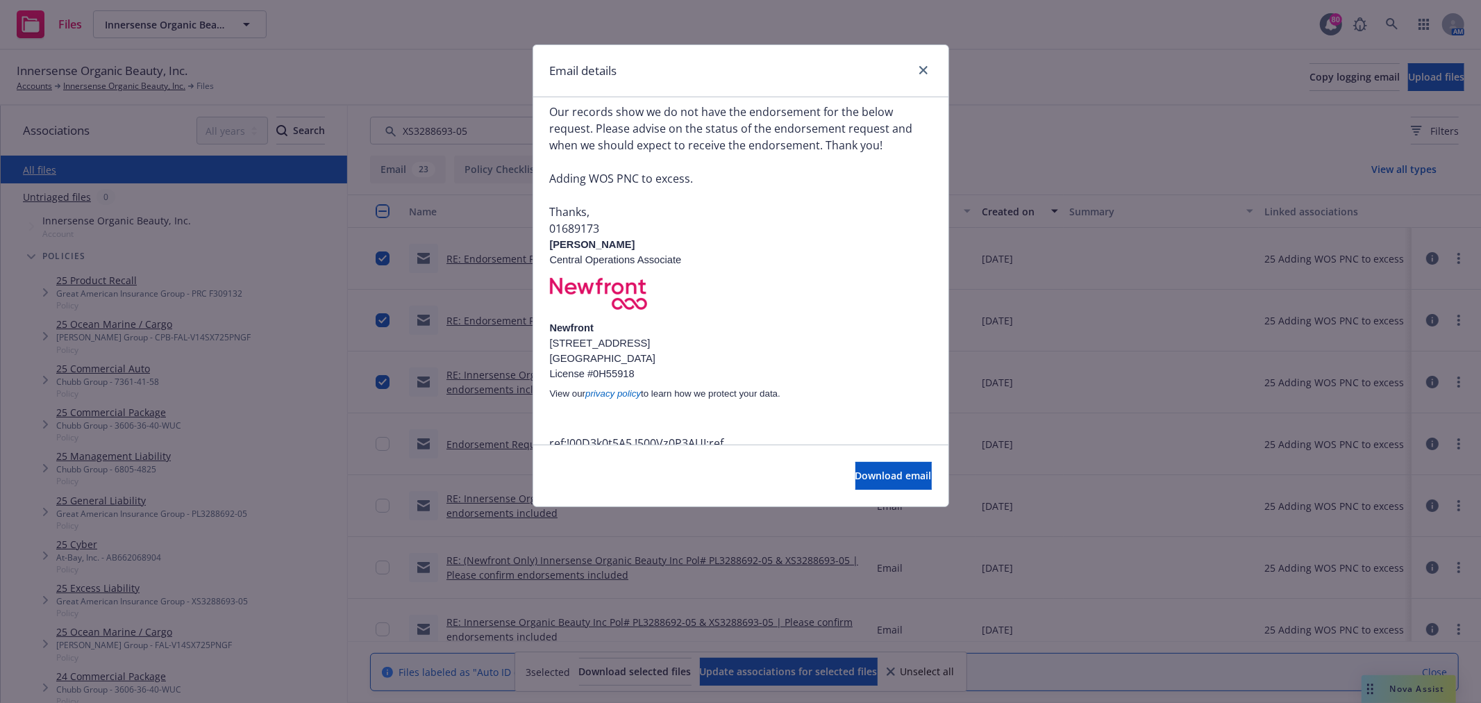
scroll to position [175, 0]
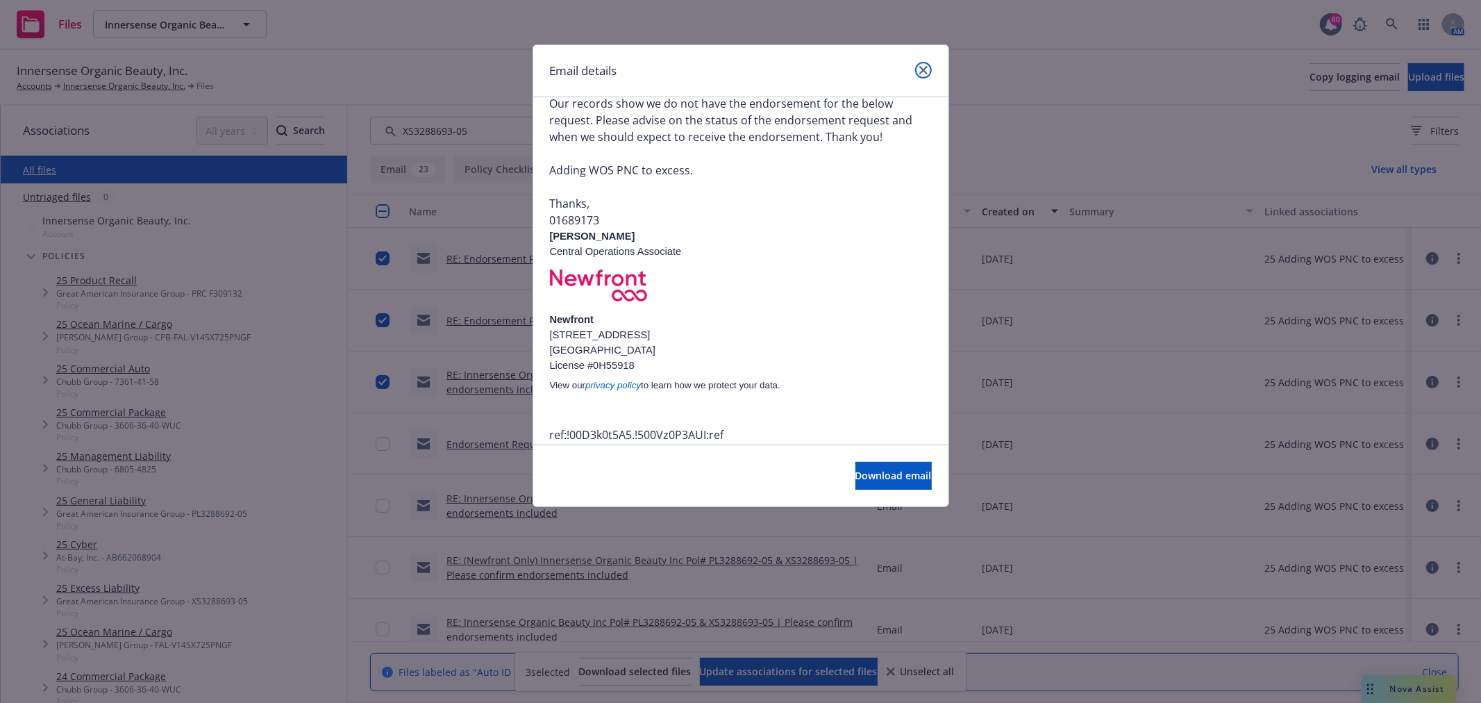
click at [928, 67] on link "close" at bounding box center [923, 70] width 17 height 17
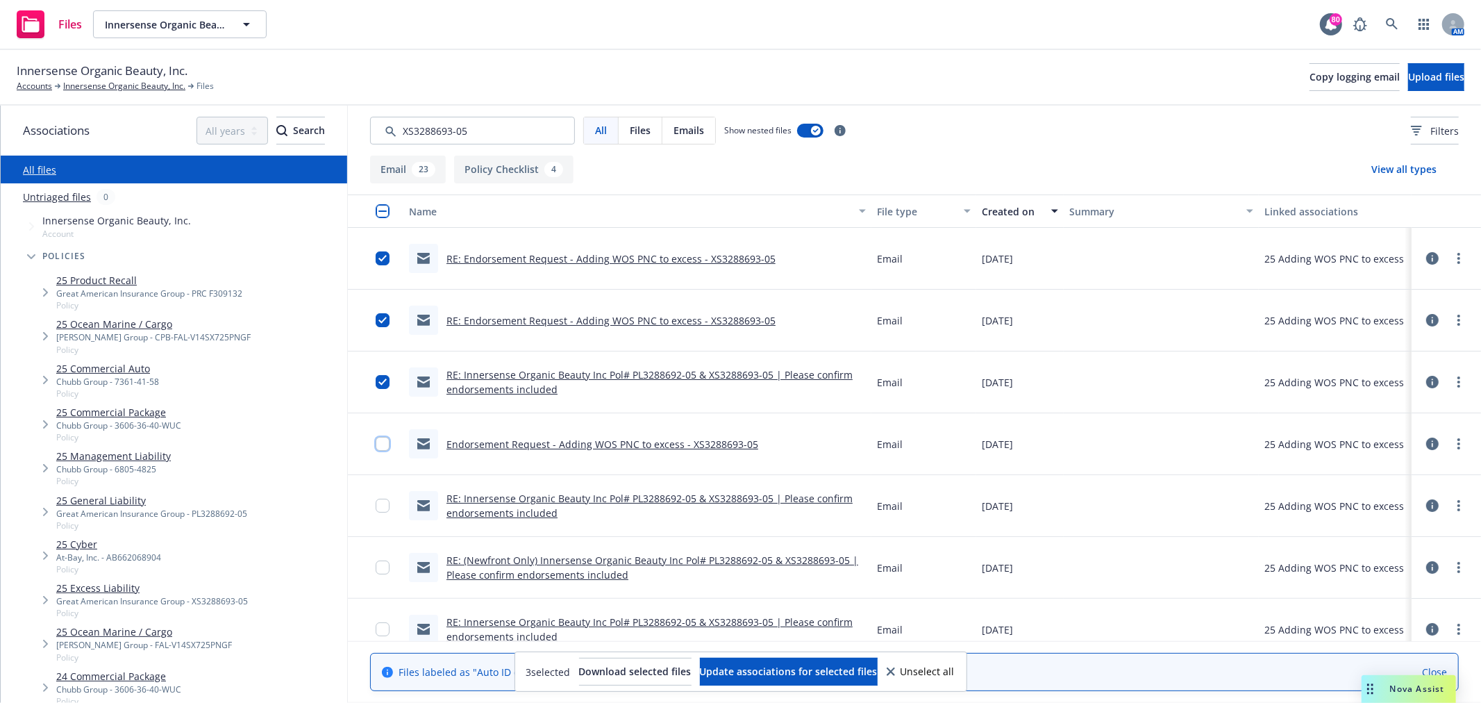
click at [378, 449] on input "checkbox" at bounding box center [383, 444] width 14 height 14
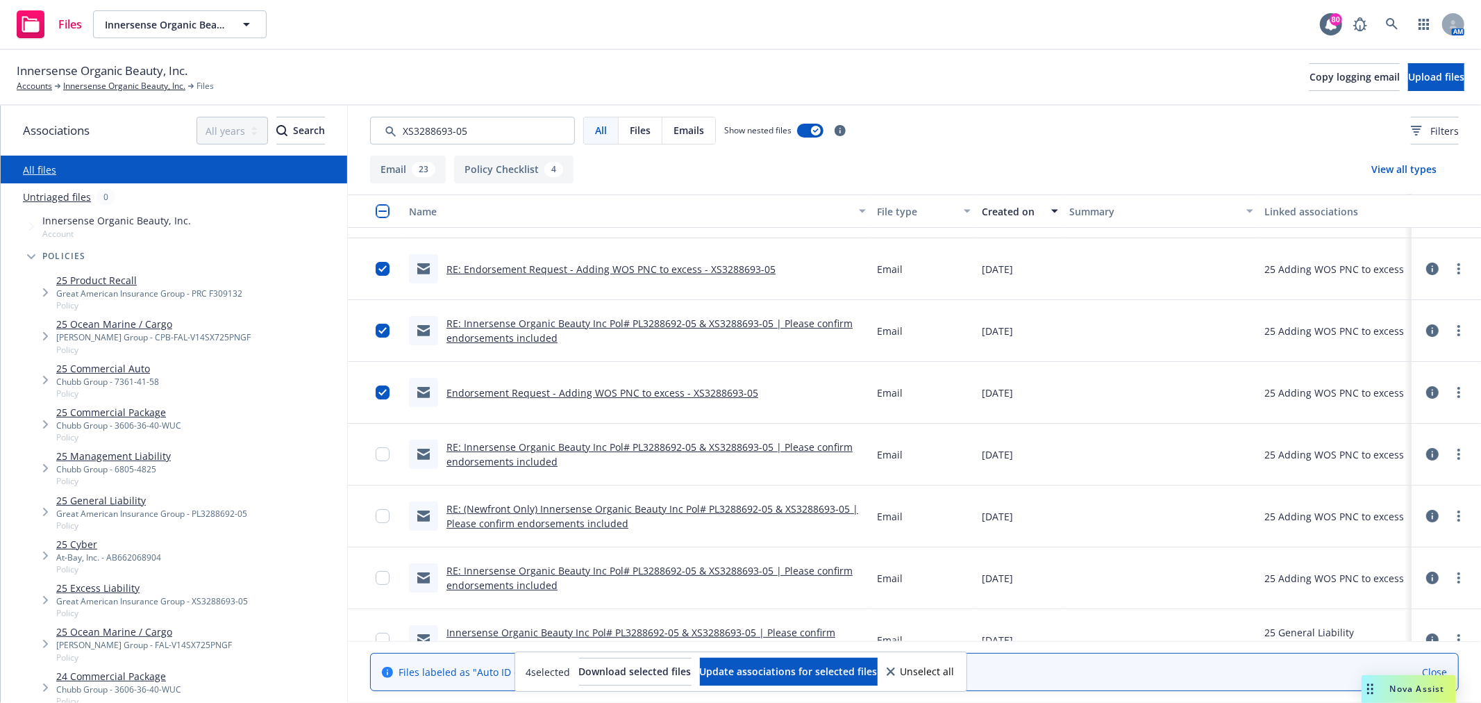
scroll to position [77, 0]
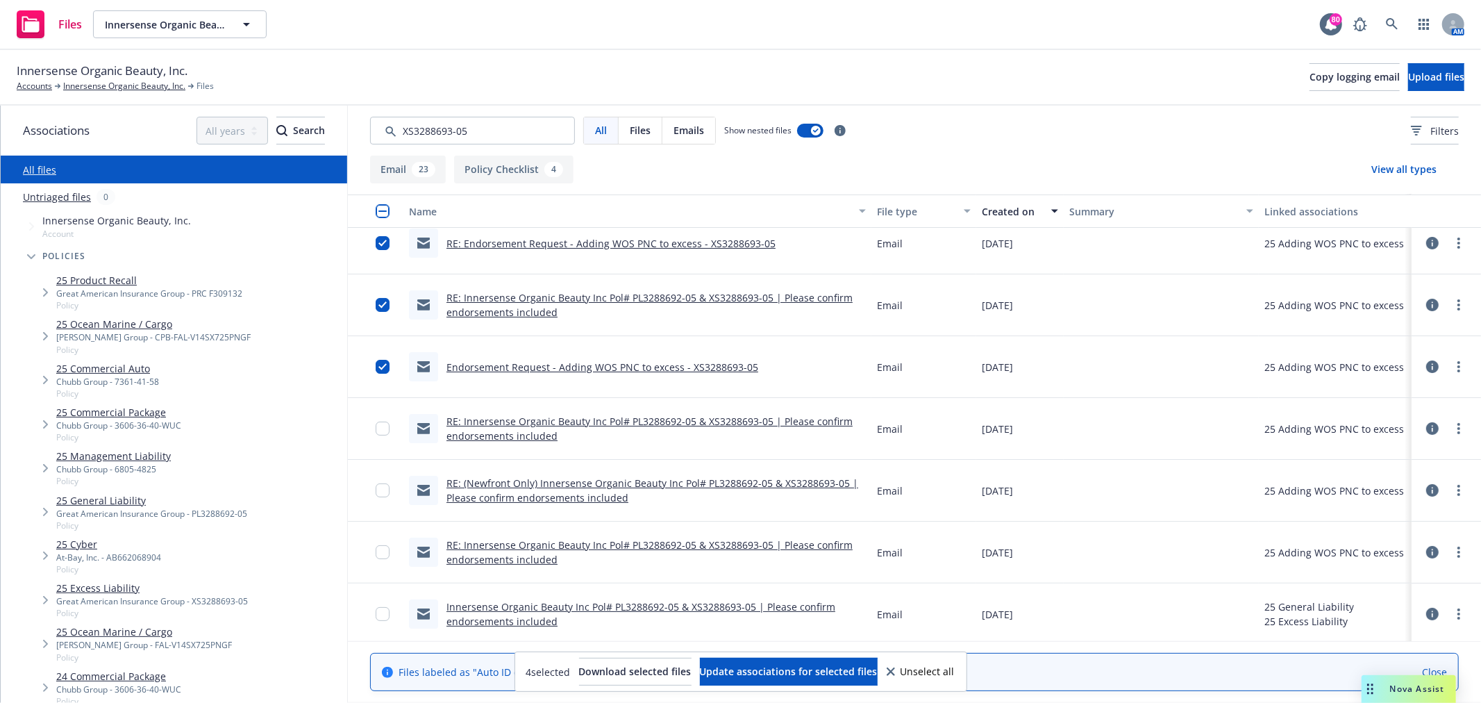
click at [537, 433] on link "RE: Innersense Organic Beauty Inc Pol# PL3288692-05 & XS3288693-05 | Please con…" at bounding box center [650, 429] width 406 height 28
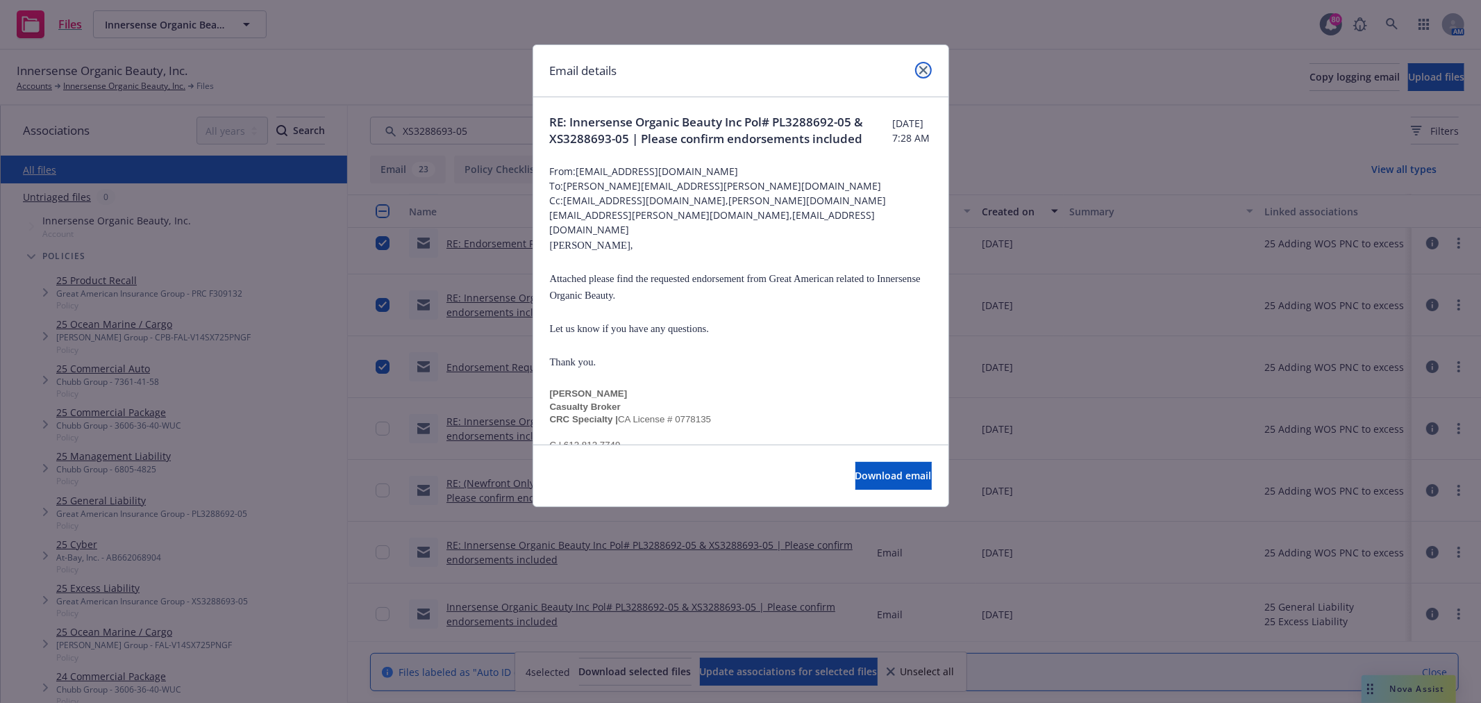
click at [920, 66] on icon "close" at bounding box center [924, 70] width 8 height 8
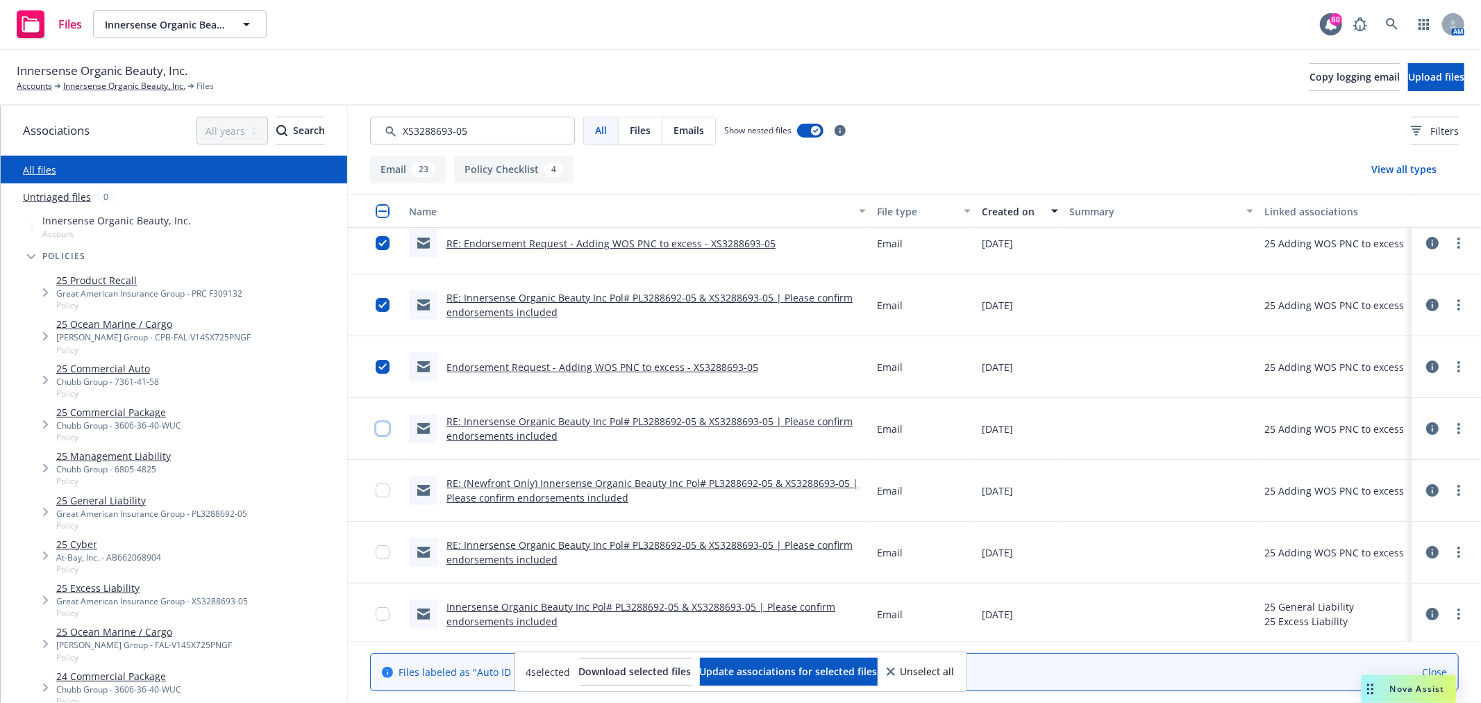
click at [383, 429] on input "checkbox" at bounding box center [383, 429] width 14 height 14
click at [566, 495] on link "RE: (Newfront Only) Innersense Organic Beauty Inc Pol# PL3288692-05 & XS3288693…" at bounding box center [653, 490] width 412 height 28
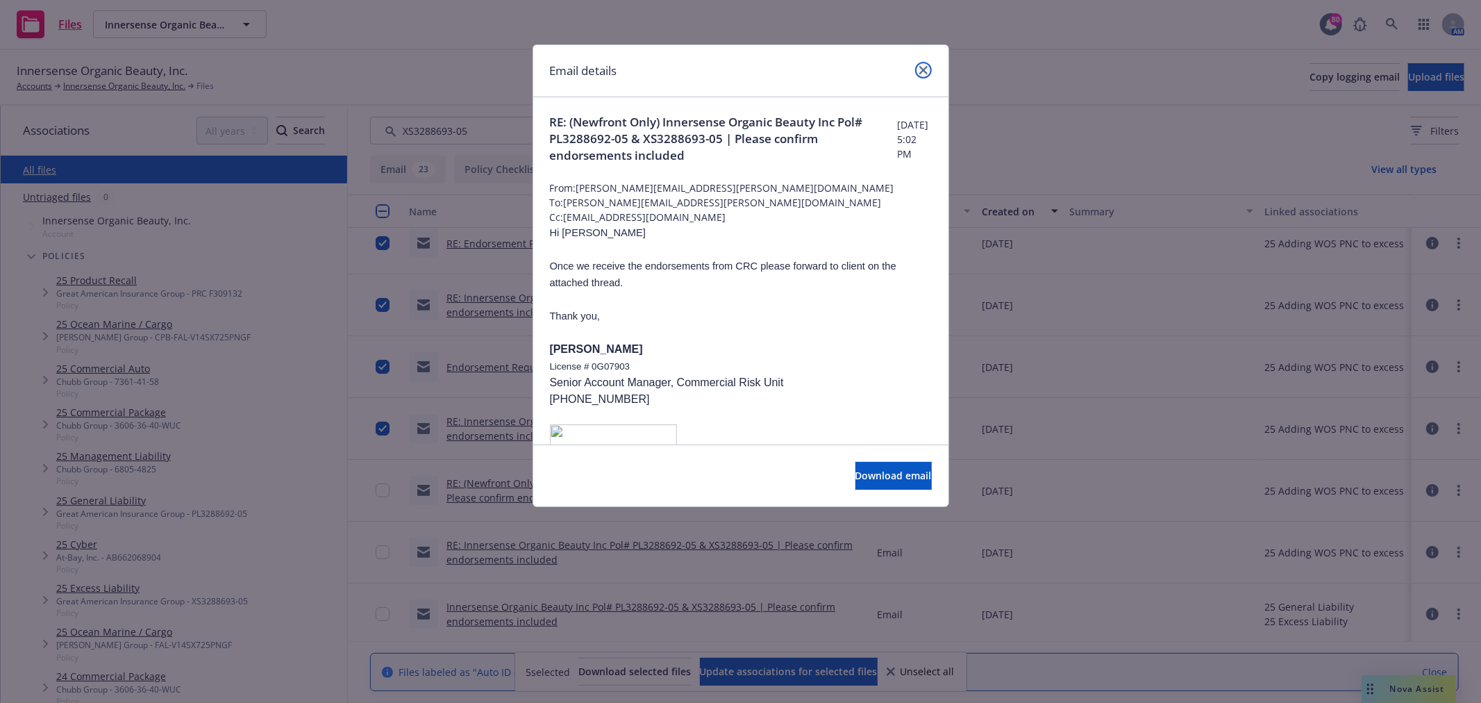
click at [921, 72] on icon "close" at bounding box center [924, 70] width 8 height 8
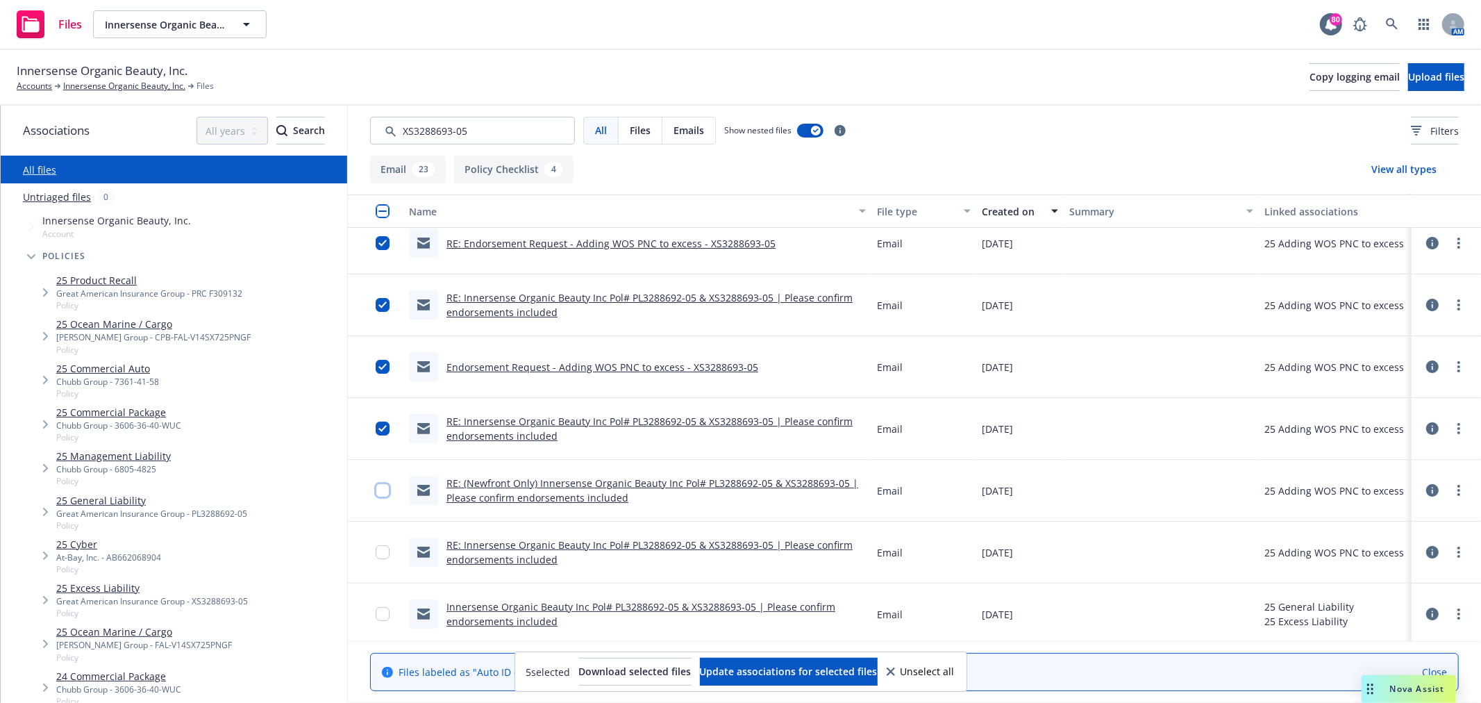
click at [383, 494] on input "checkbox" at bounding box center [383, 490] width 14 height 14
click at [505, 563] on link "RE: Innersense Organic Beauty Inc Pol# PL3288692-05 & XS3288693-05 | Please con…" at bounding box center [650, 552] width 406 height 28
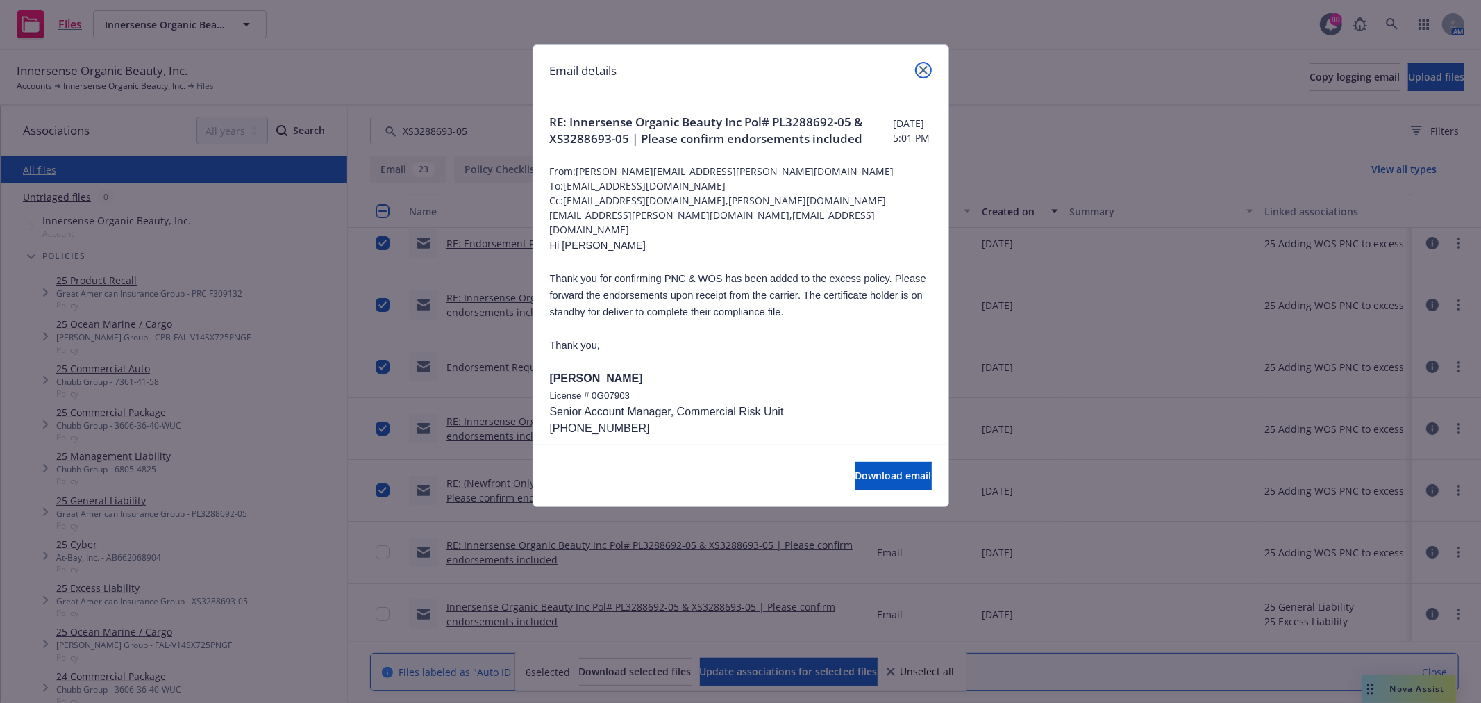
click at [925, 67] on icon "close" at bounding box center [924, 70] width 8 height 8
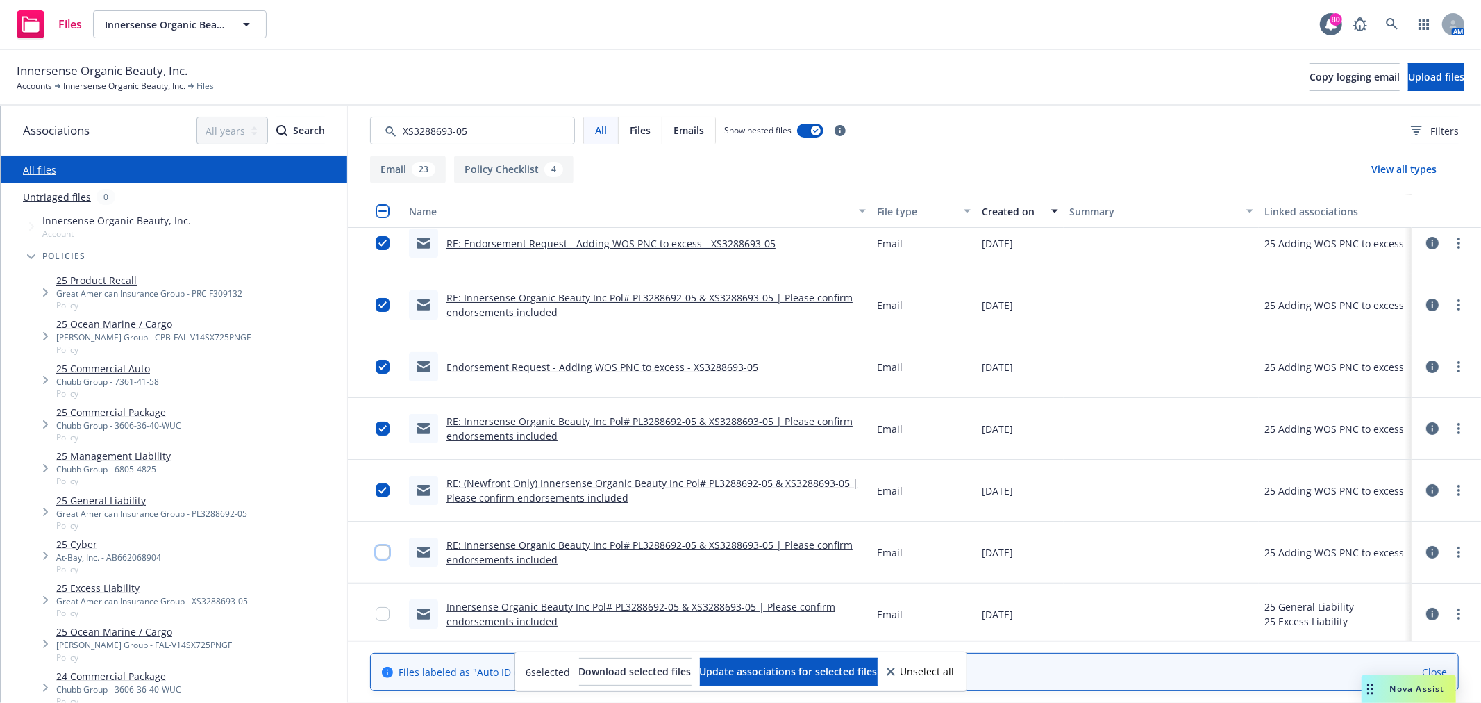
click at [376, 554] on input "checkbox" at bounding box center [383, 552] width 14 height 14
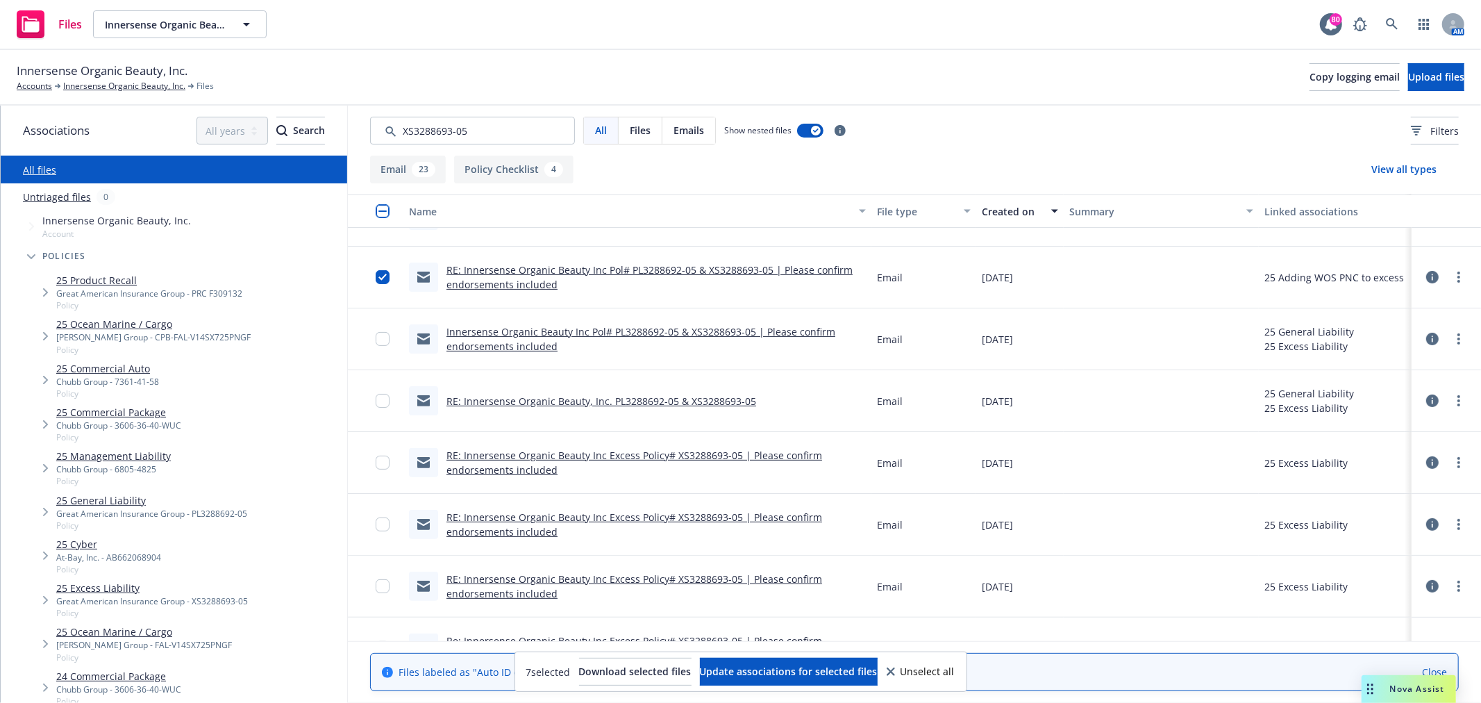
scroll to position [385, 0]
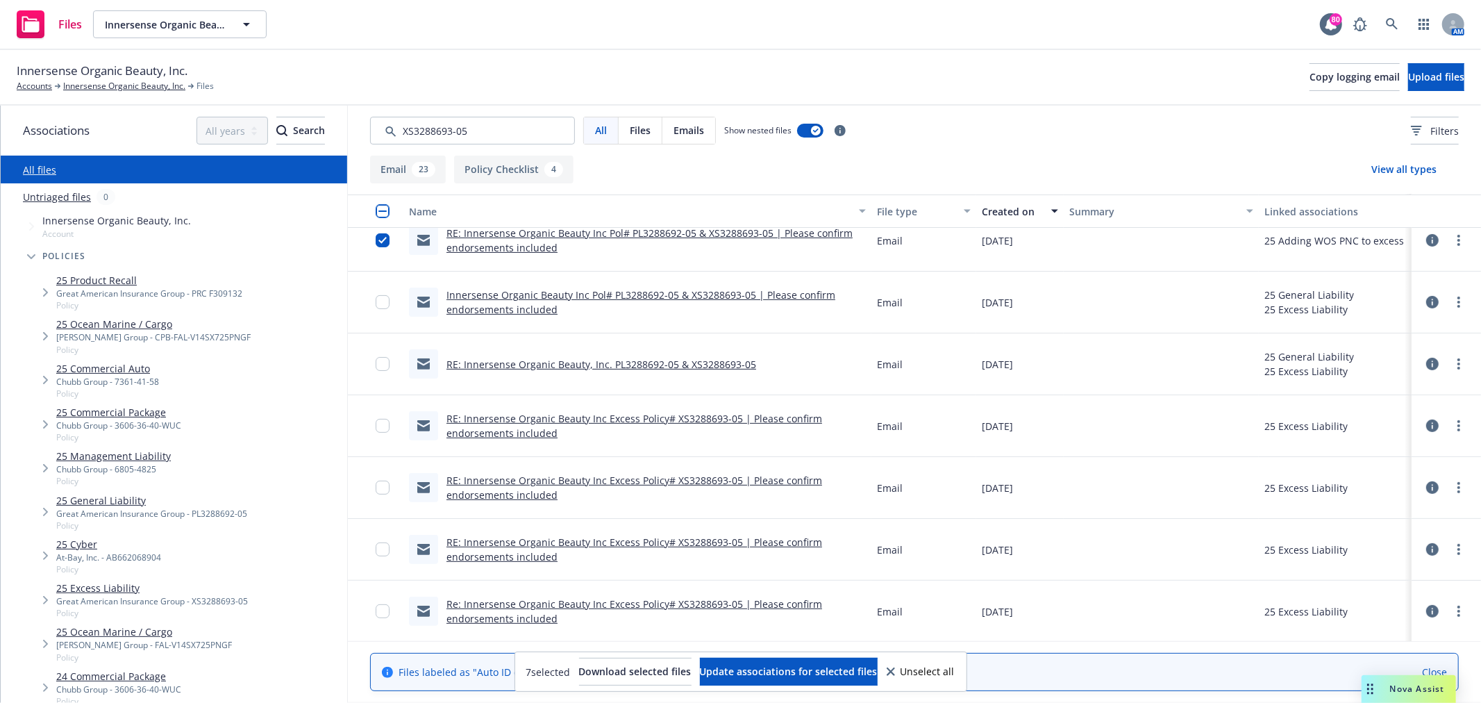
click at [542, 306] on link "Innersense Organic Beauty Inc Pol# PL3288692-05 & XS3288693-05 | Please confirm…" at bounding box center [641, 302] width 389 height 28
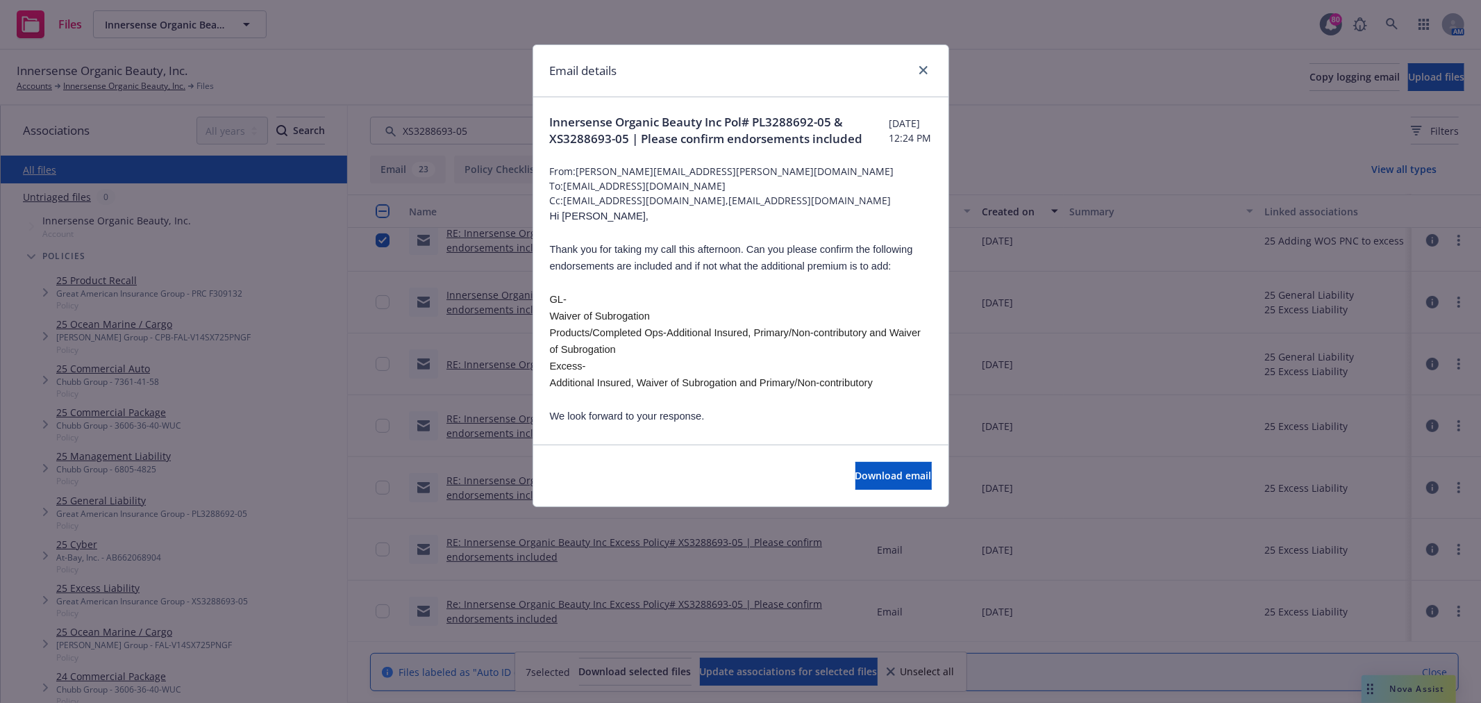
scroll to position [77, 0]
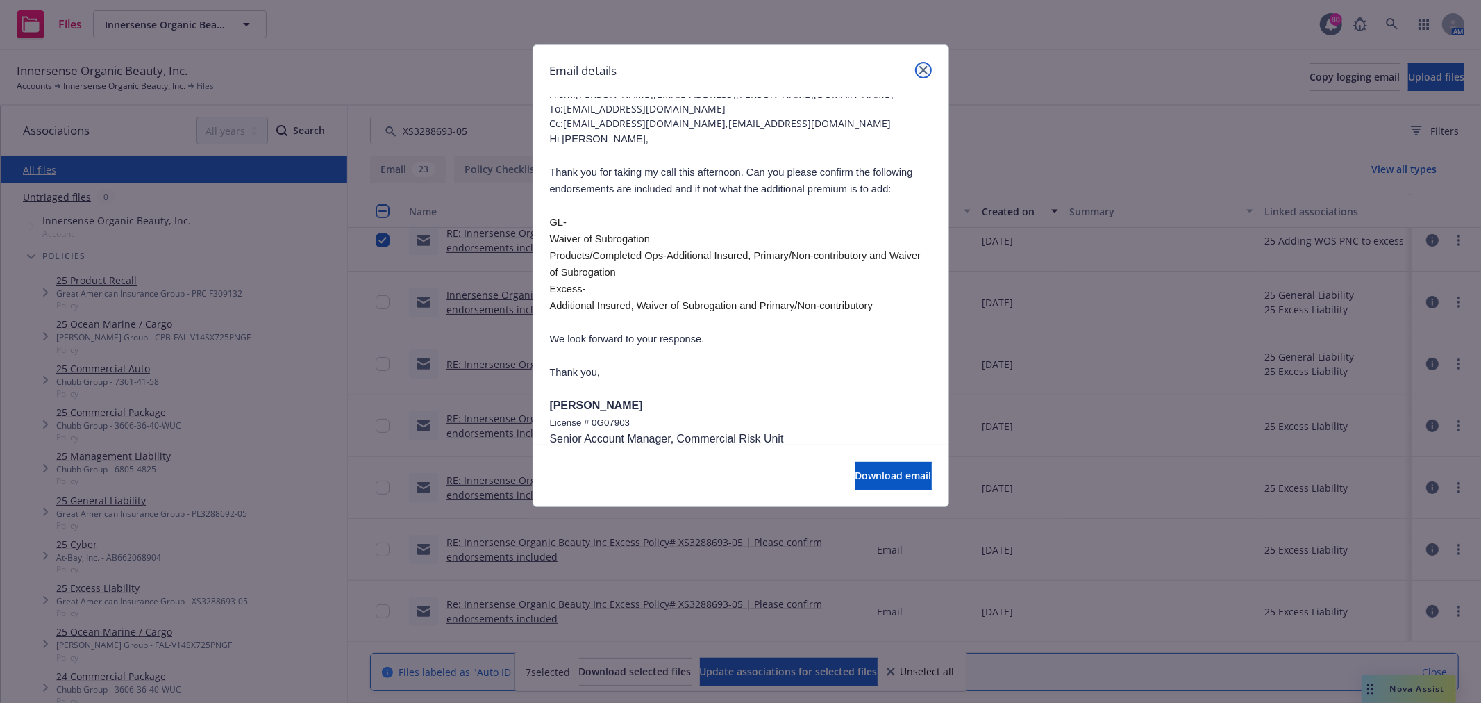
click at [918, 67] on link "close" at bounding box center [923, 70] width 17 height 17
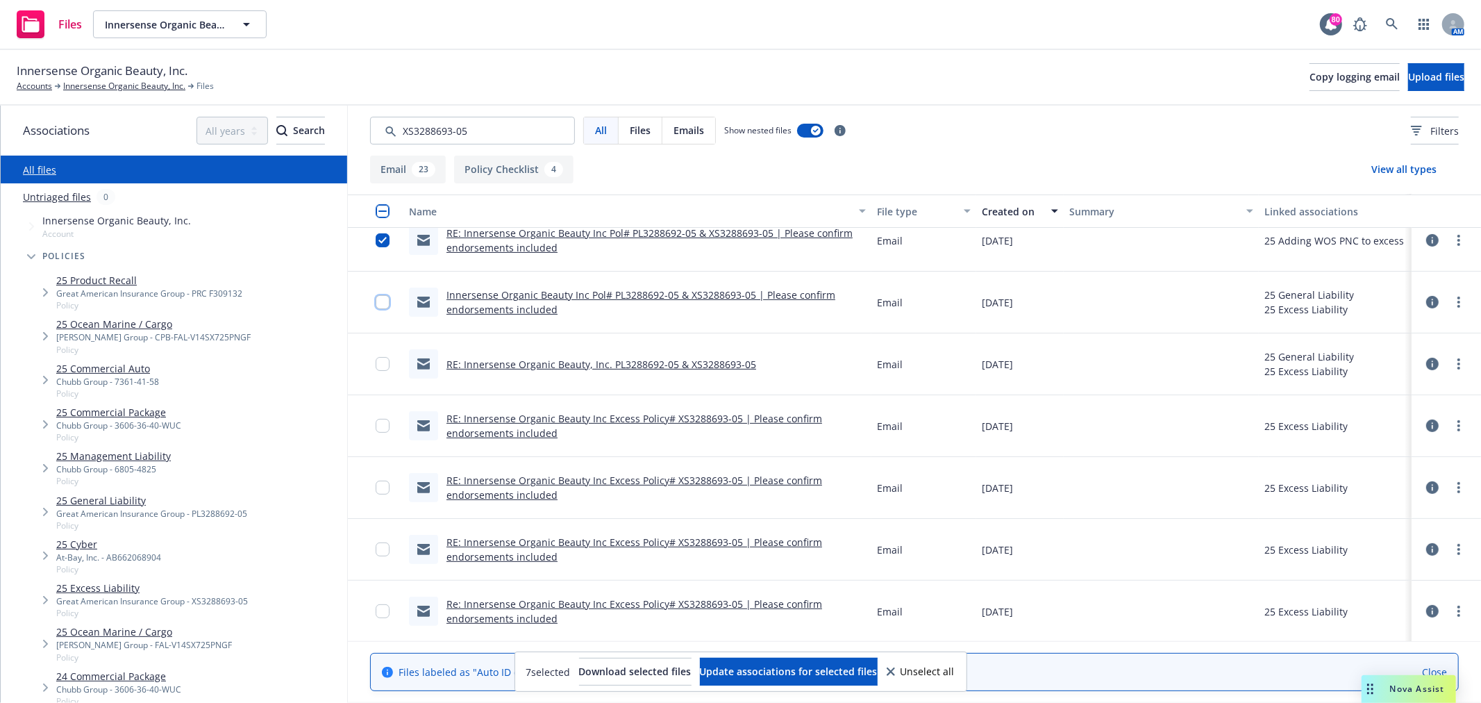
click at [376, 302] on input "checkbox" at bounding box center [383, 302] width 14 height 14
click at [575, 362] on link "RE: Innersense Organic Beauty, Inc. PL3288692-05 & XS3288693-05" at bounding box center [602, 364] width 310 height 13
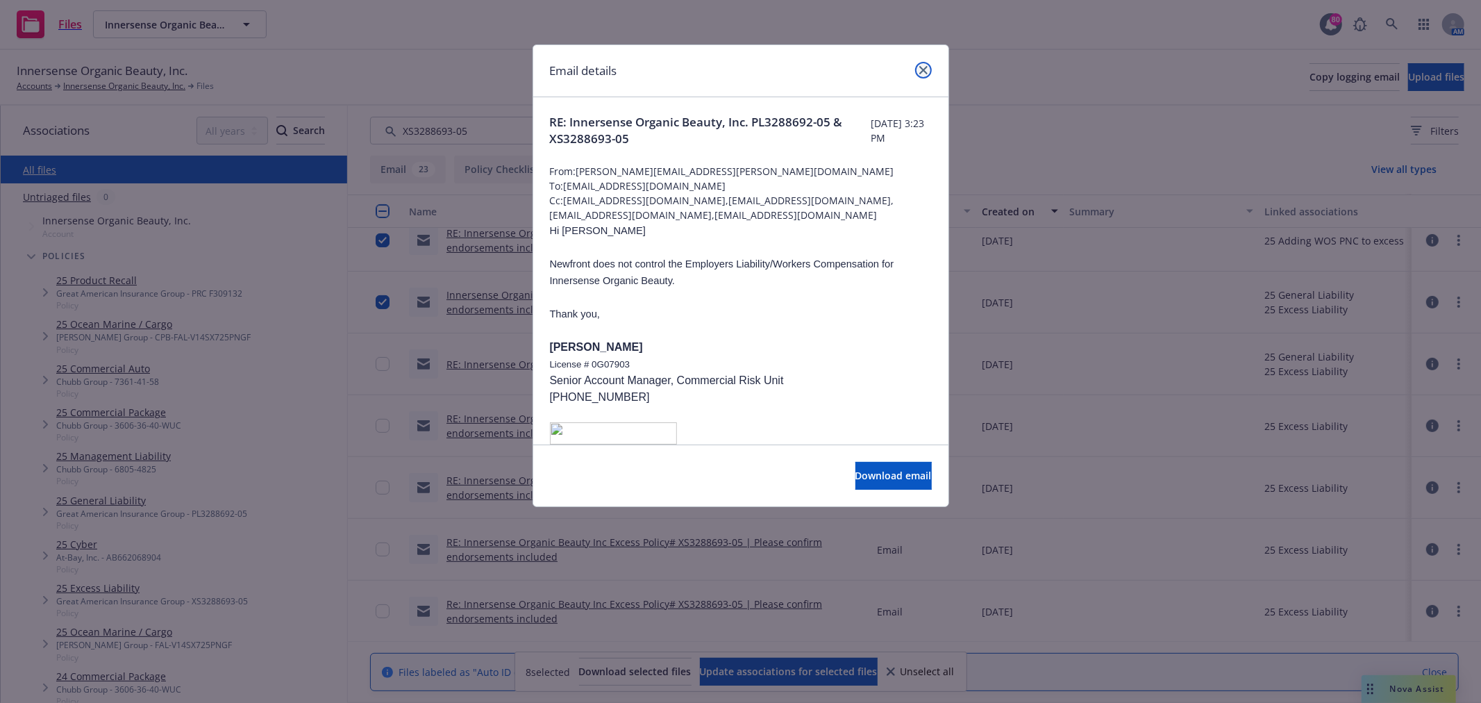
click at [925, 70] on icon "close" at bounding box center [924, 70] width 8 height 8
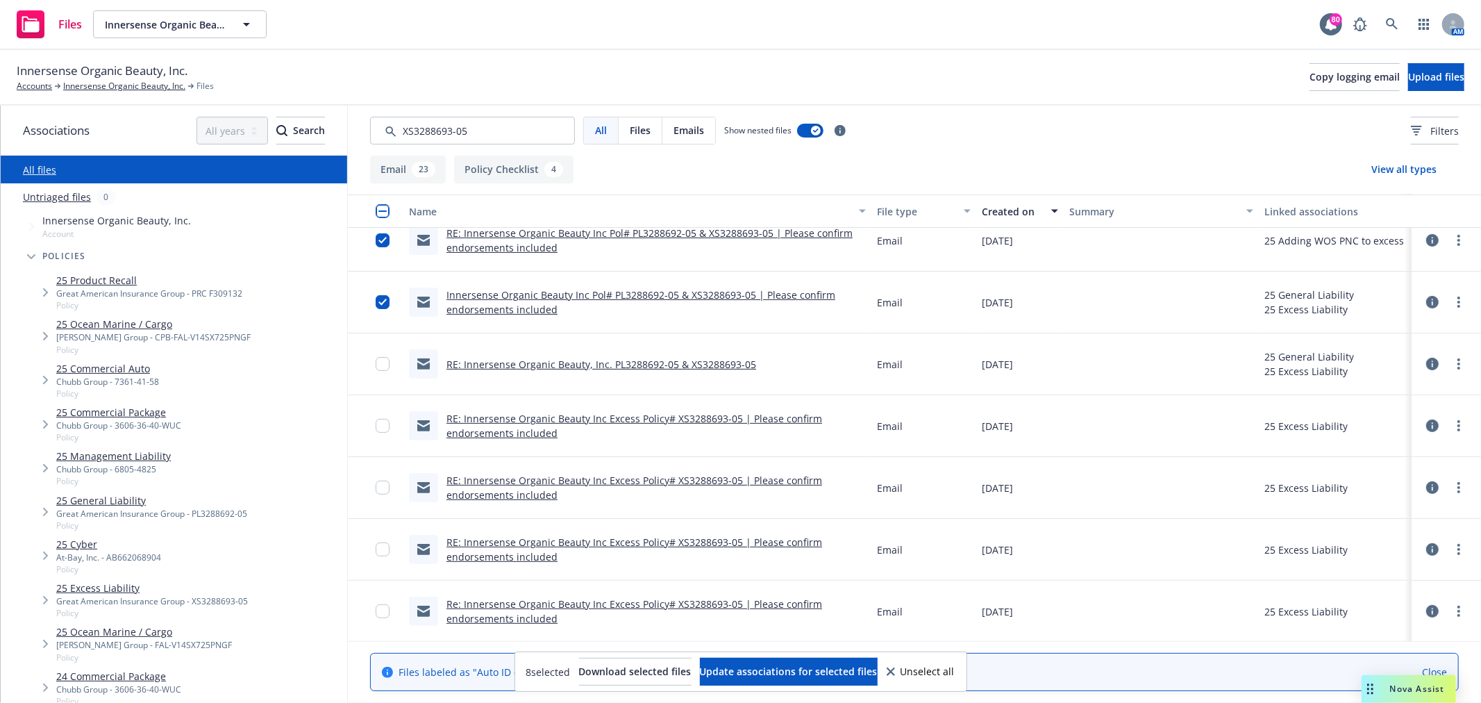
click at [529, 422] on link "RE: Innersense Organic Beauty Inc Excess Policy# XS3288693-05 | Please confirm …" at bounding box center [635, 426] width 376 height 28
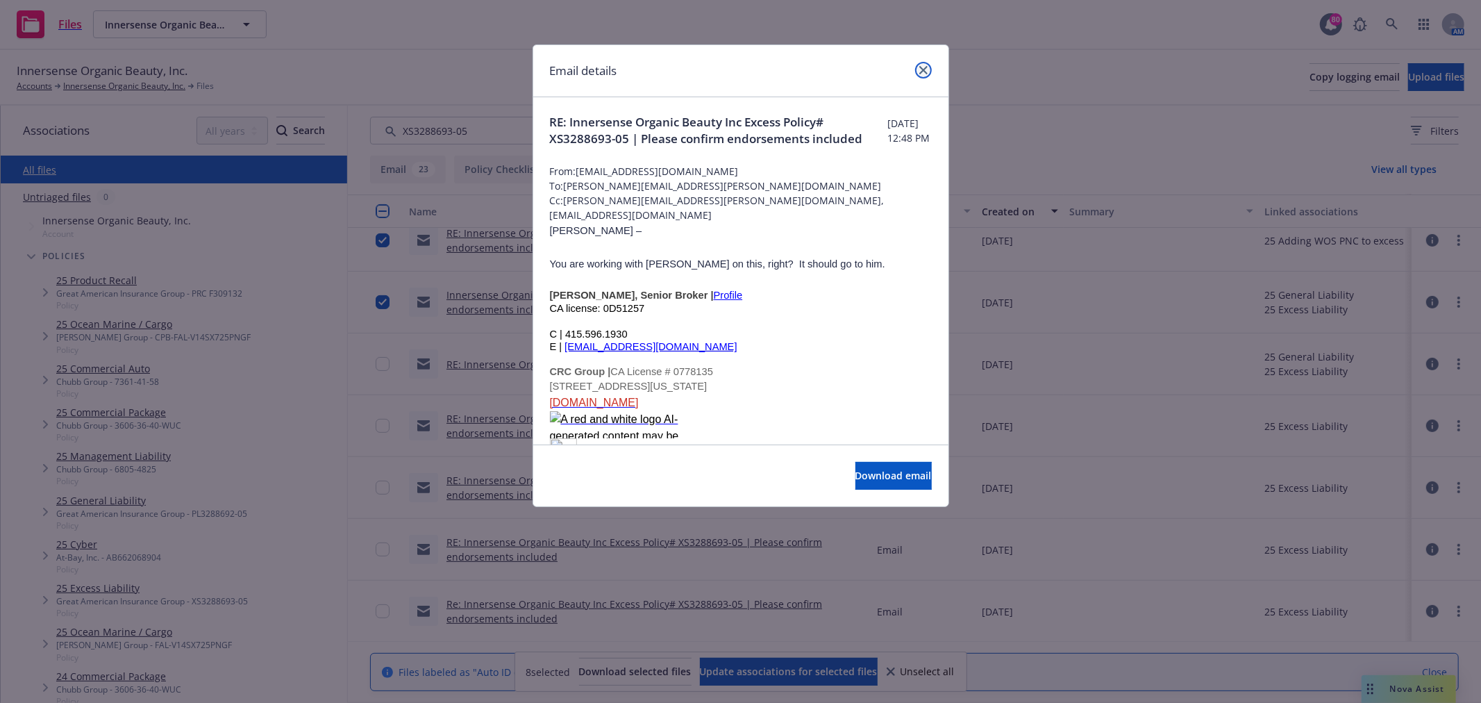
click at [921, 64] on link "close" at bounding box center [923, 70] width 17 height 17
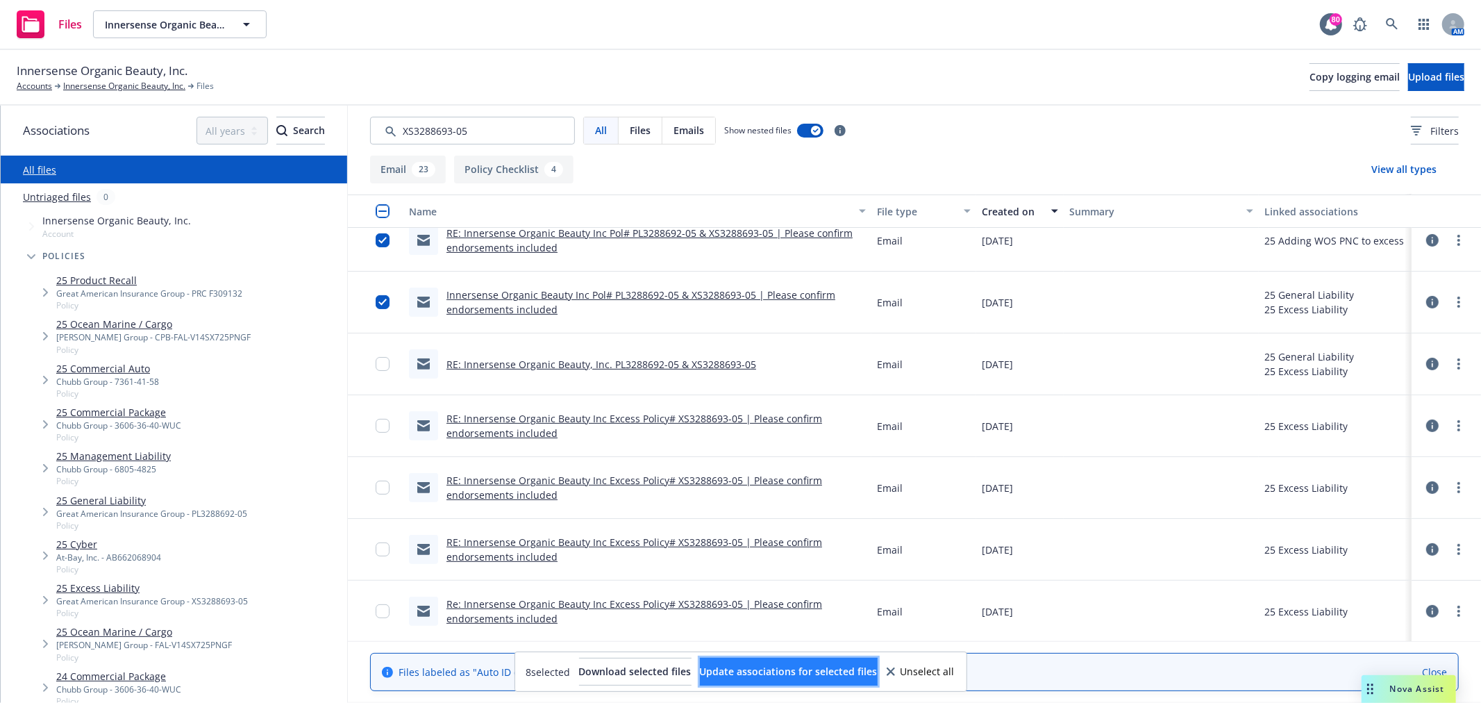
click at [794, 676] on span "Update associations for selected files" at bounding box center [789, 671] width 178 height 13
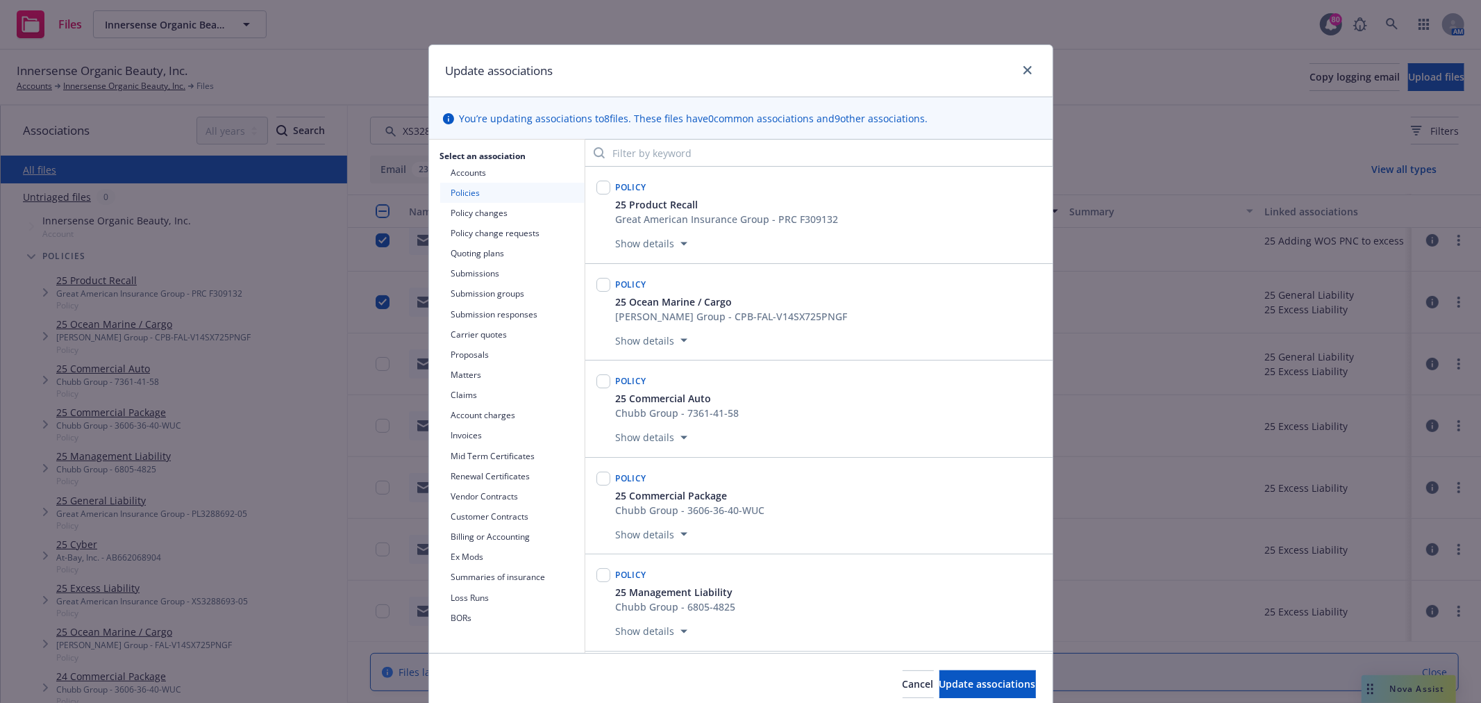
click at [461, 213] on button "Policy changes" at bounding box center [512, 213] width 144 height 20
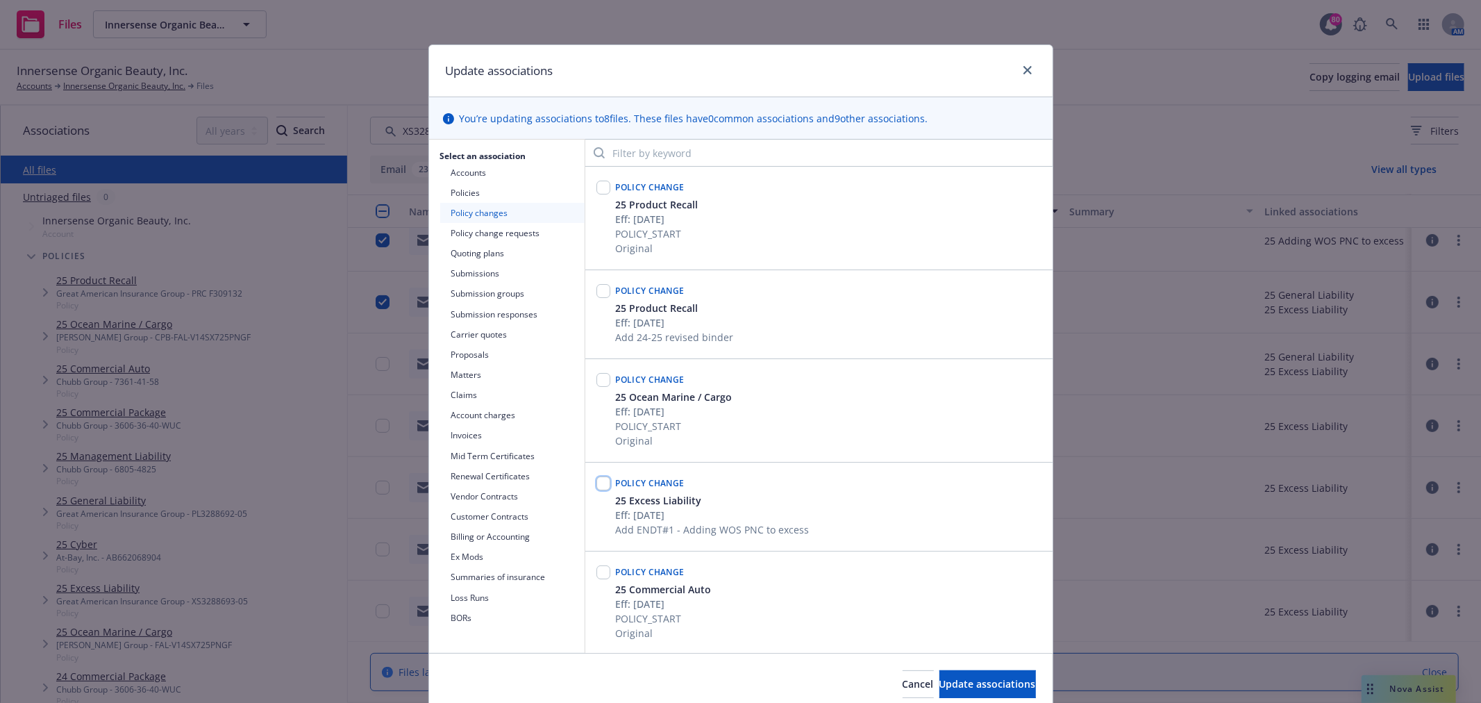
click at [597, 476] on input "checkbox" at bounding box center [604, 483] width 14 height 14
checkbox input "true"
click at [1002, 686] on span "Update associations" at bounding box center [988, 683] width 97 height 13
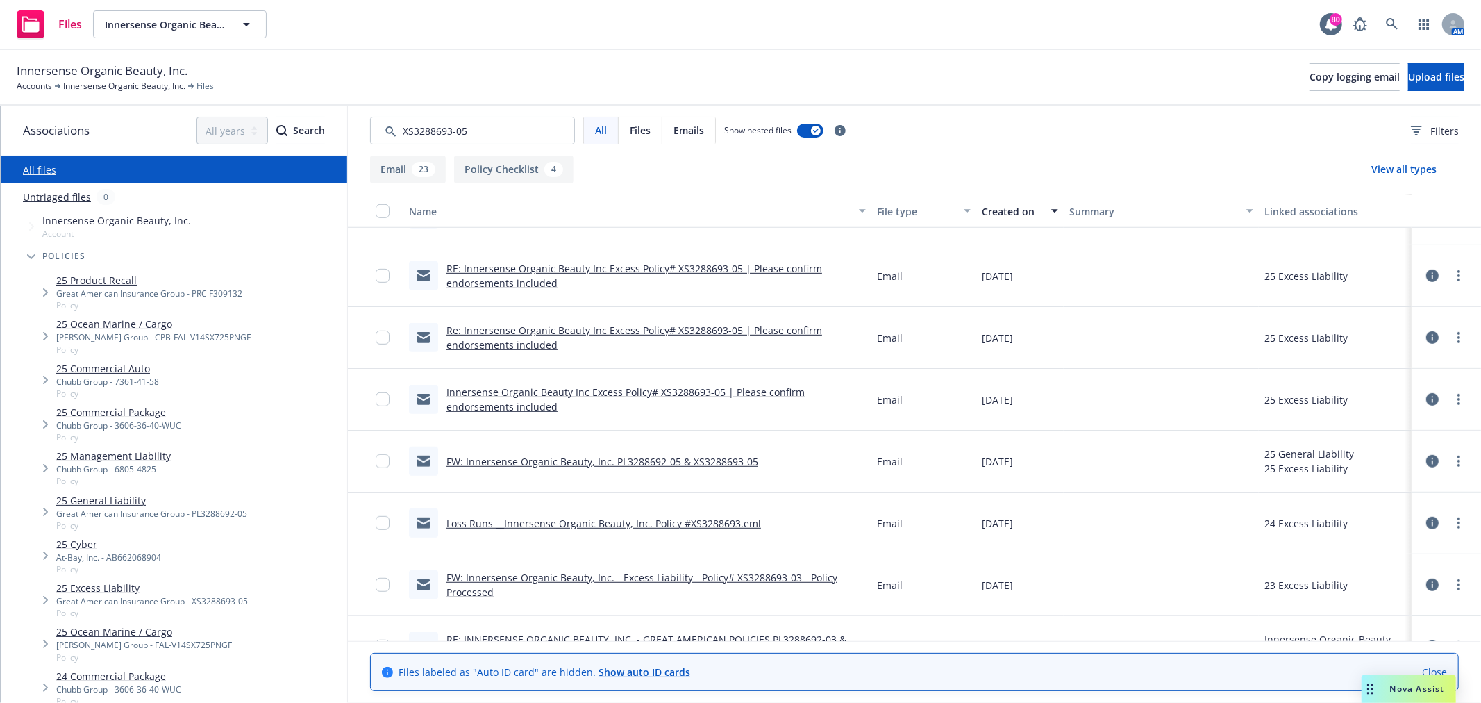
scroll to position [695, 0]
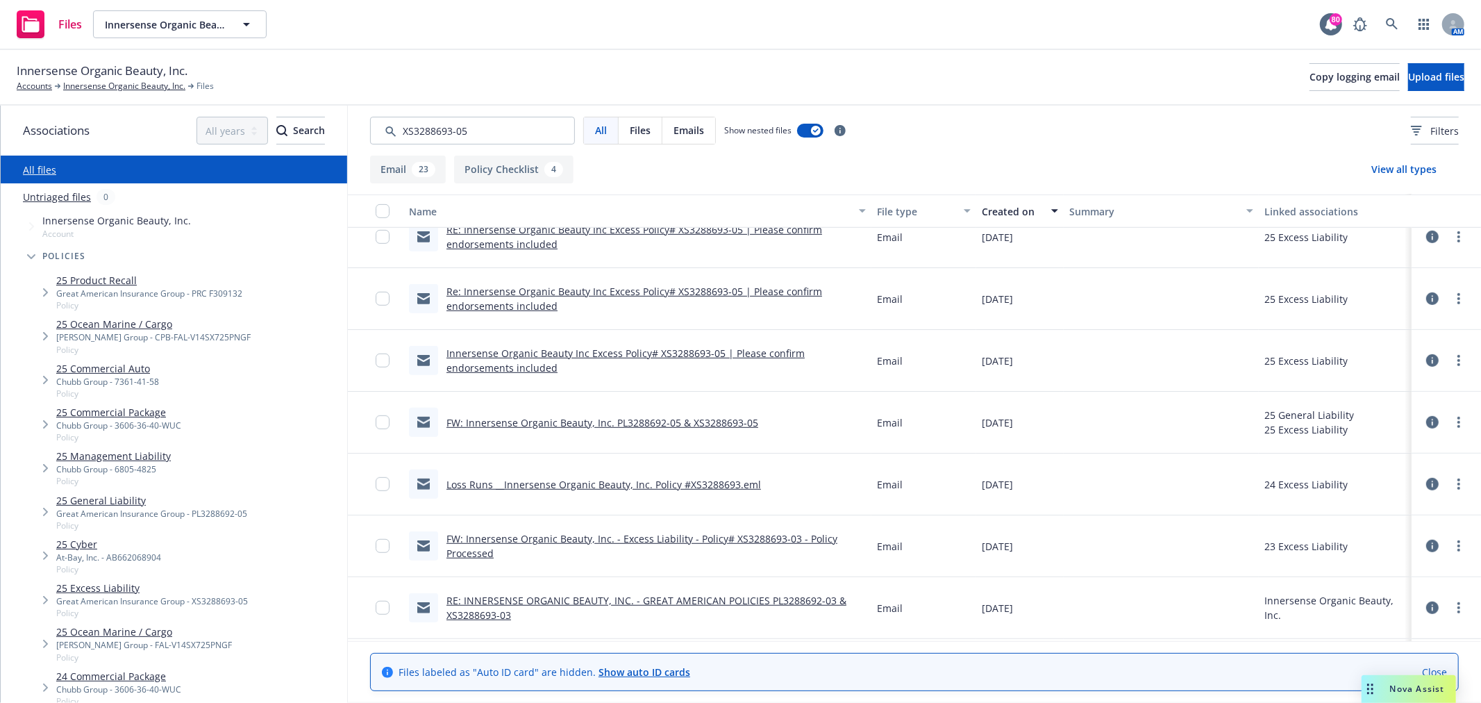
click at [497, 300] on link "Re: Innersense Organic Beauty Inc Excess Policy# XS3288693-05 | Please confirm …" at bounding box center [635, 299] width 376 height 28
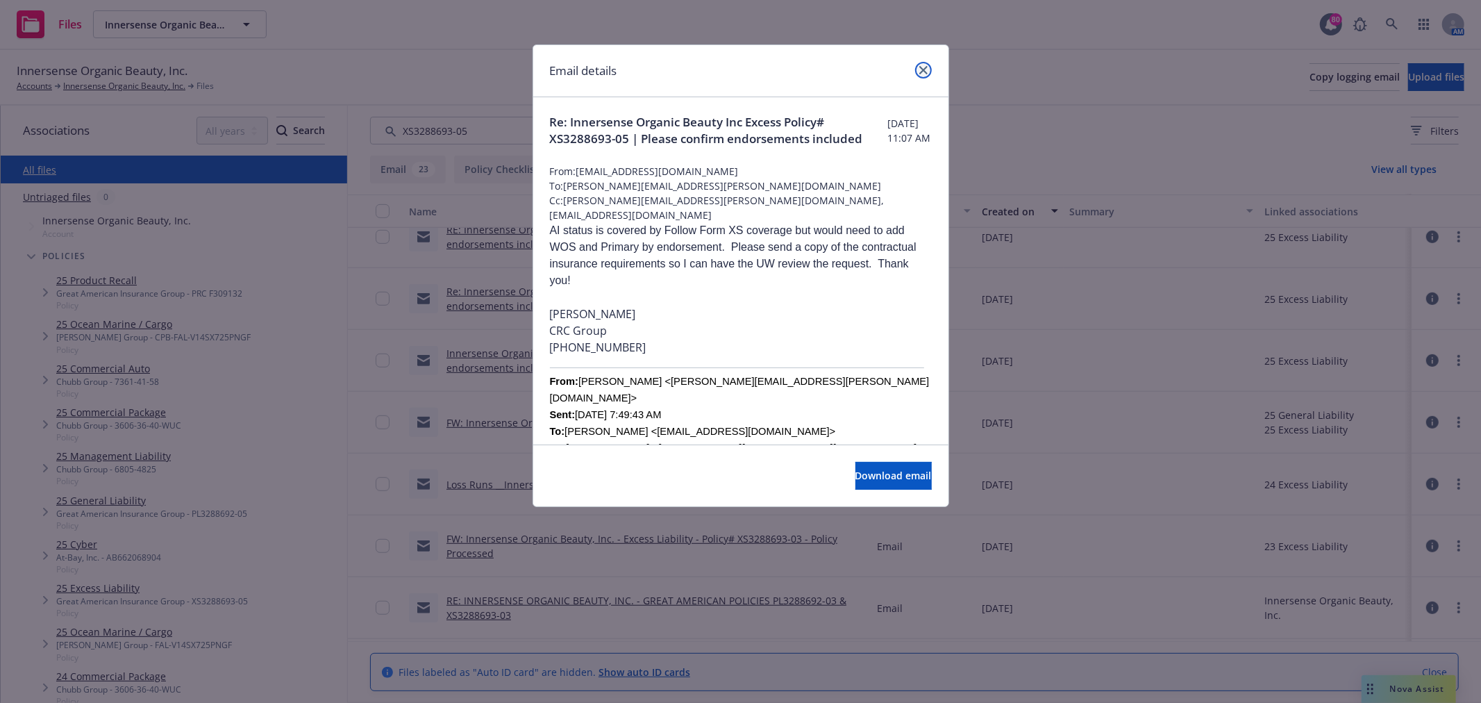
click at [922, 67] on icon "close" at bounding box center [924, 70] width 8 height 8
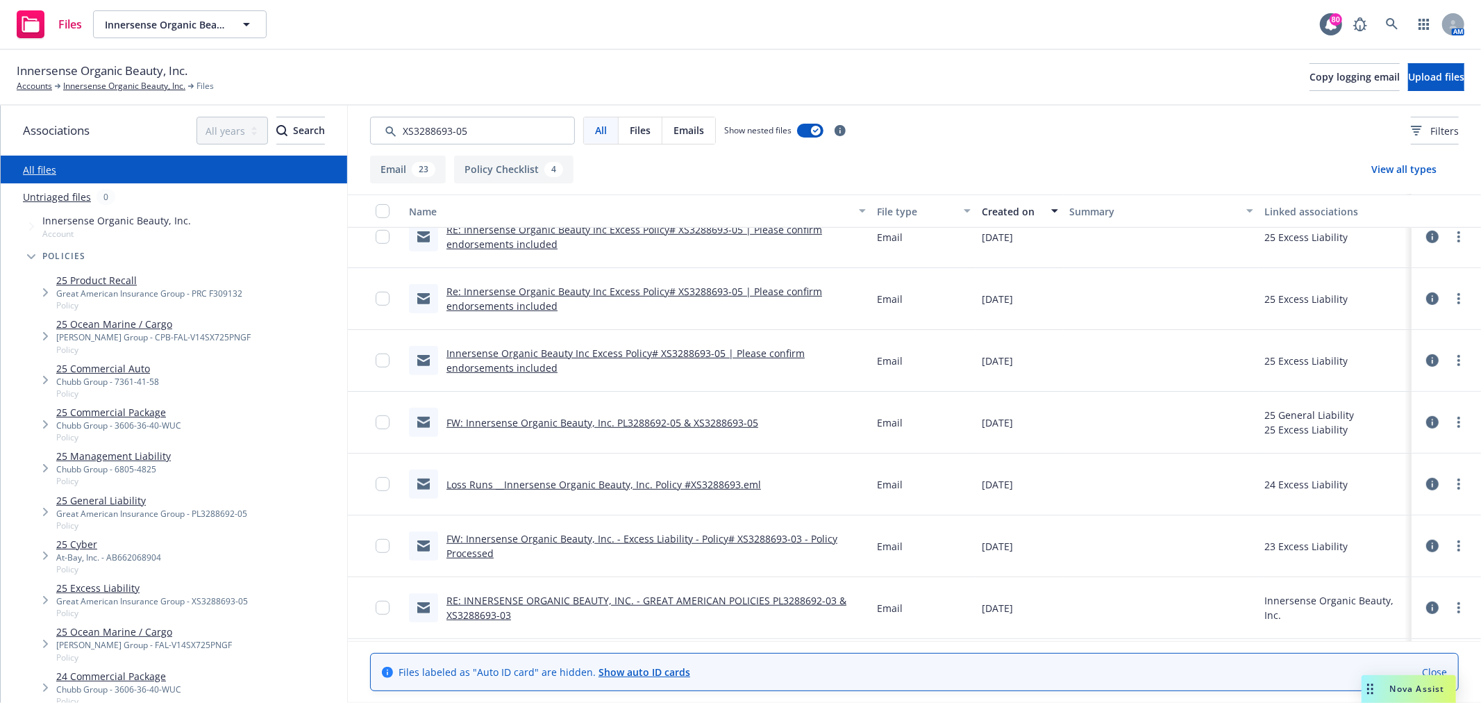
click at [516, 296] on link "Re: Innersense Organic Beauty Inc Excess Policy# XS3288693-05 | Please confirm …" at bounding box center [635, 299] width 376 height 28
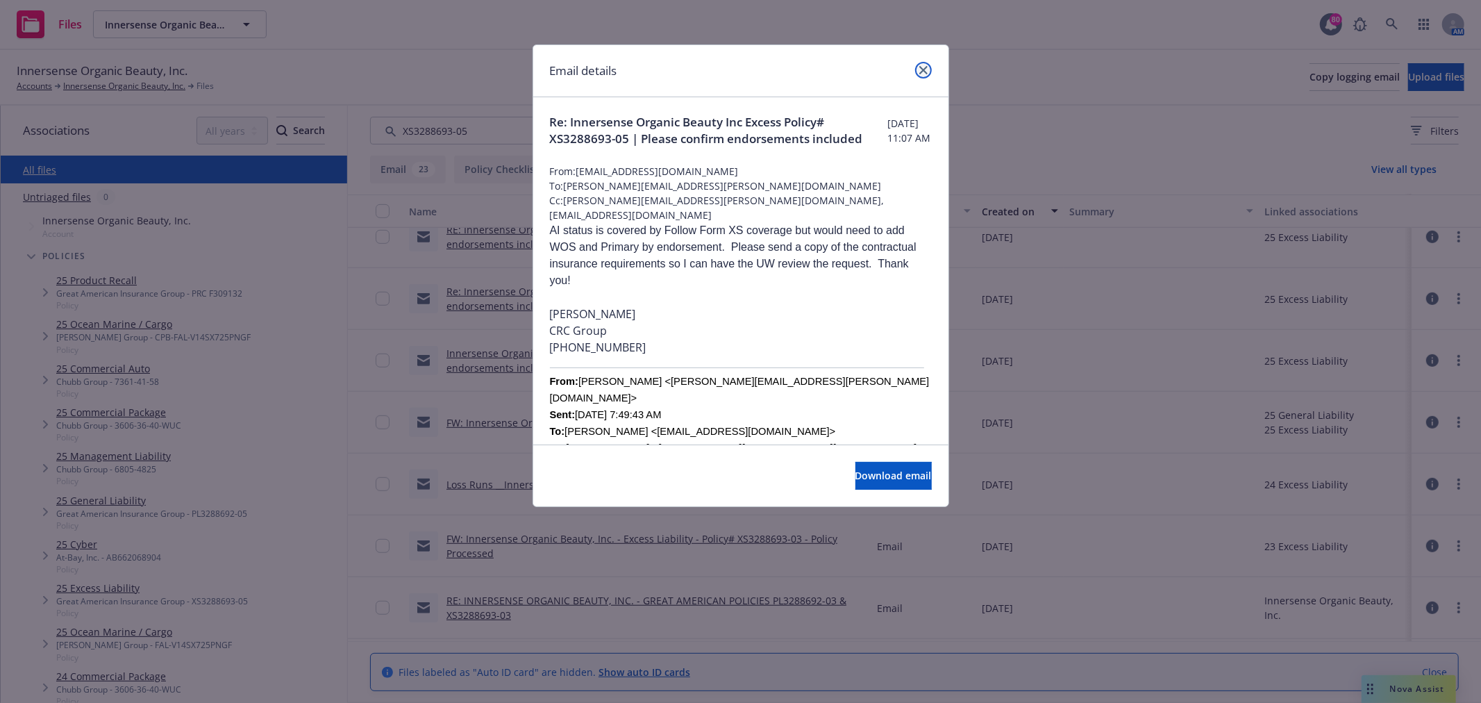
click at [920, 74] on icon "close" at bounding box center [924, 70] width 8 height 8
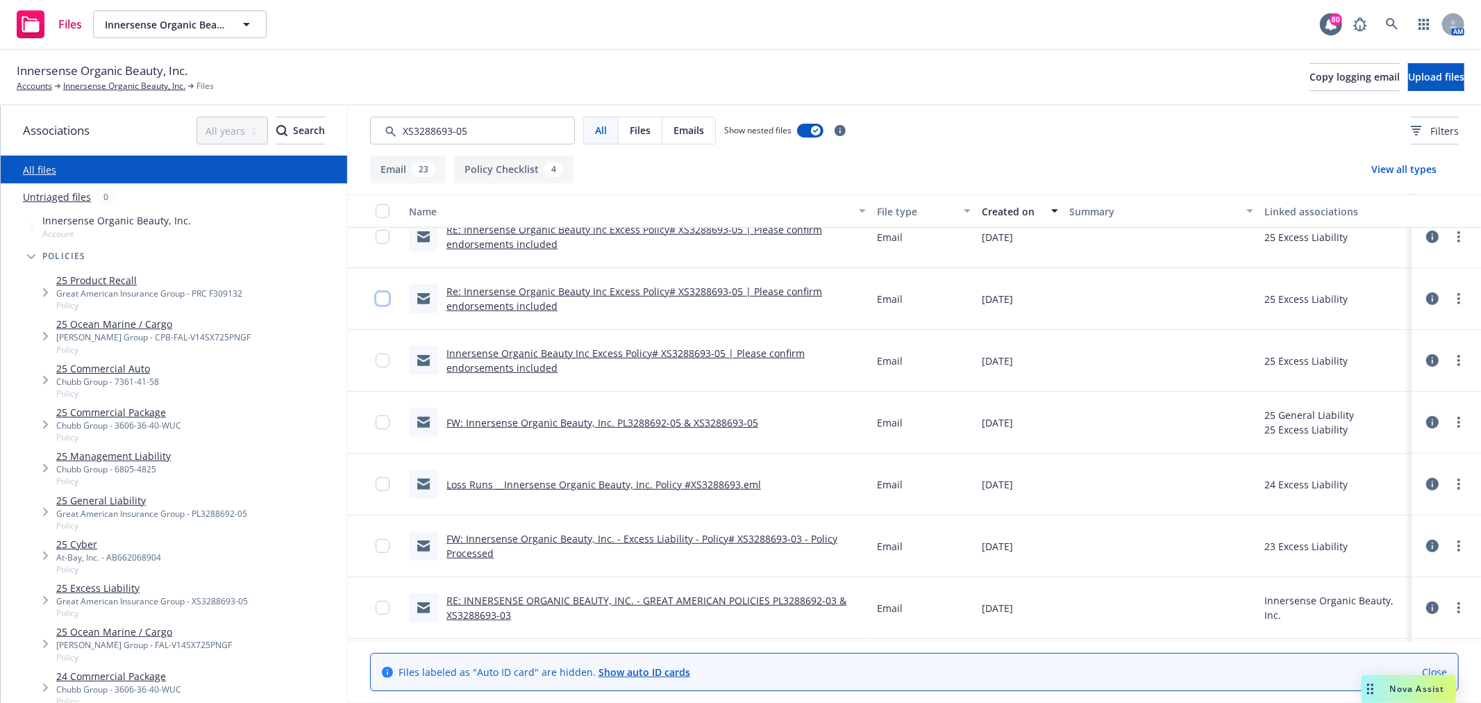
click at [376, 299] on input "checkbox" at bounding box center [383, 299] width 14 height 14
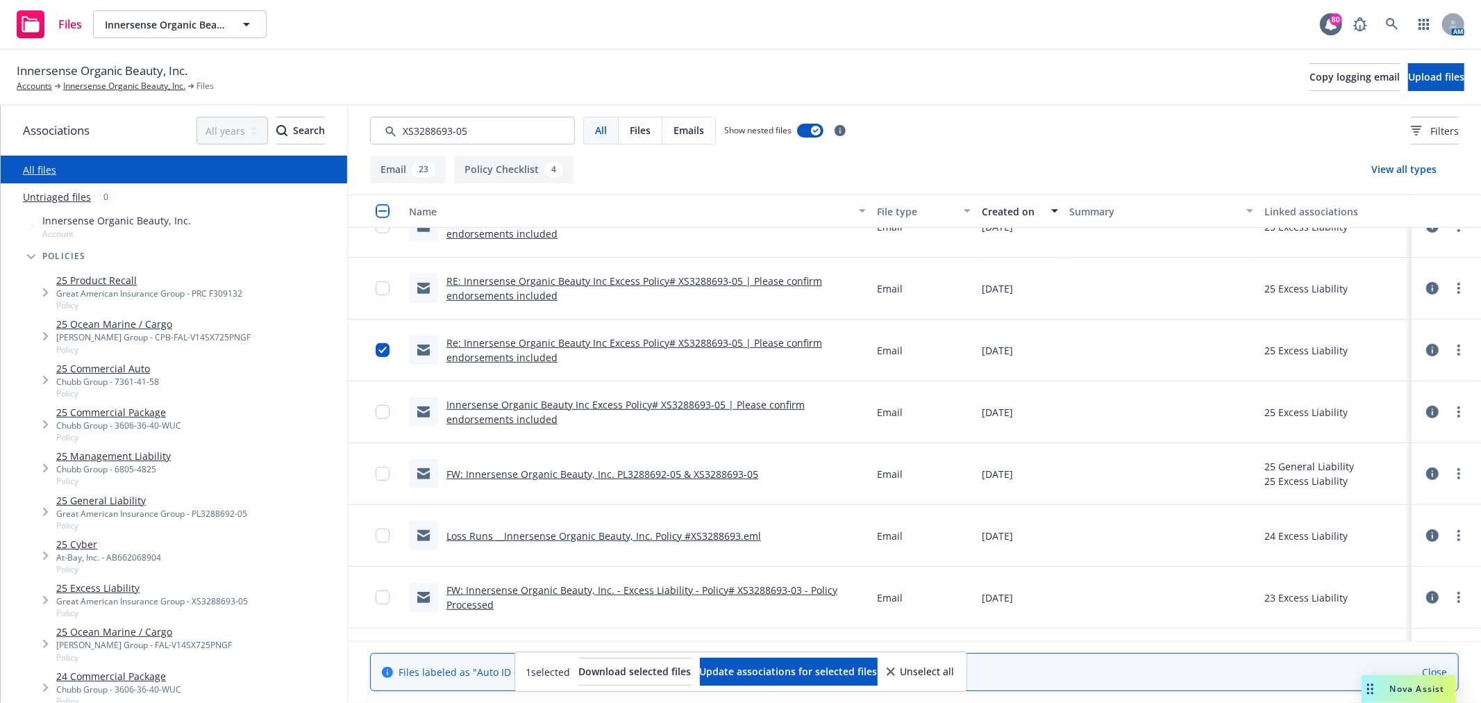
scroll to position [617, 0]
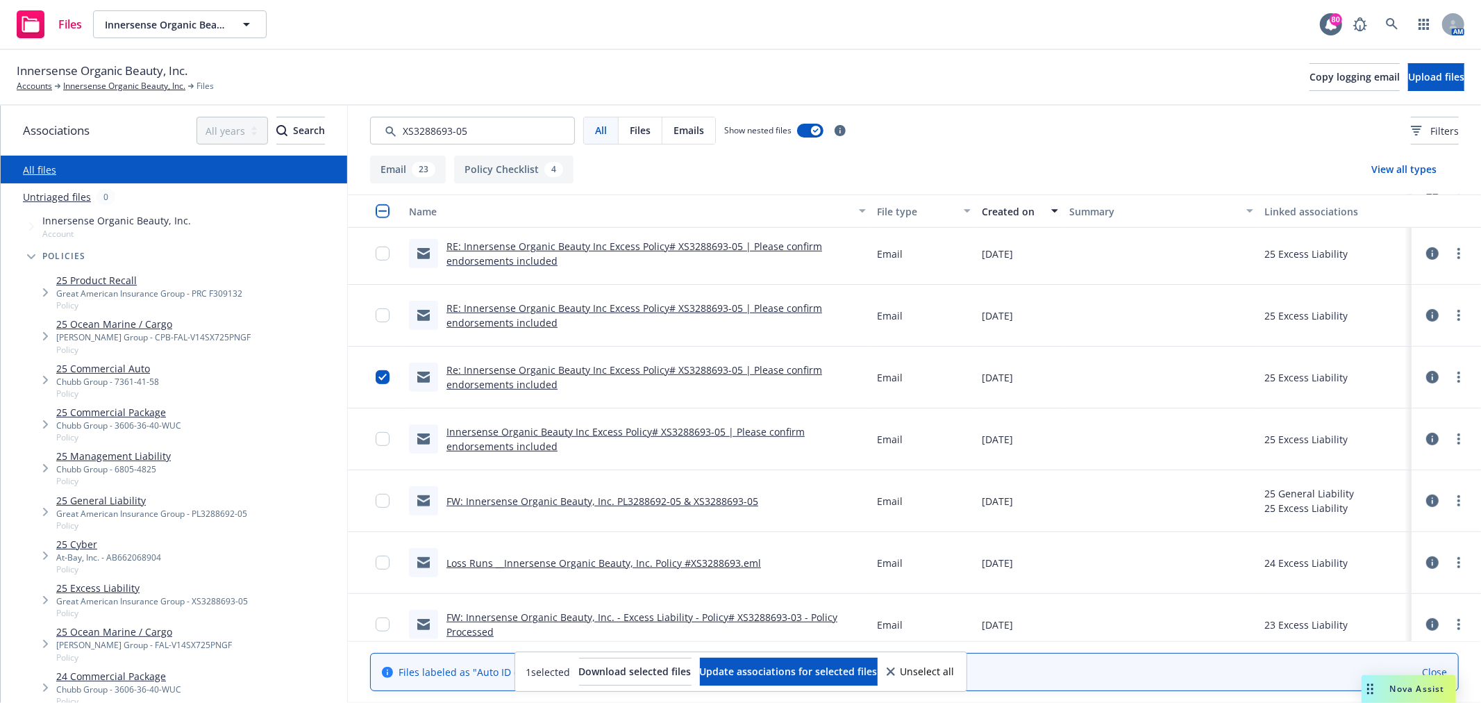
click at [503, 317] on link "RE: Innersense Organic Beauty Inc Excess Policy# XS3288693-05 | Please confirm …" at bounding box center [635, 315] width 376 height 28
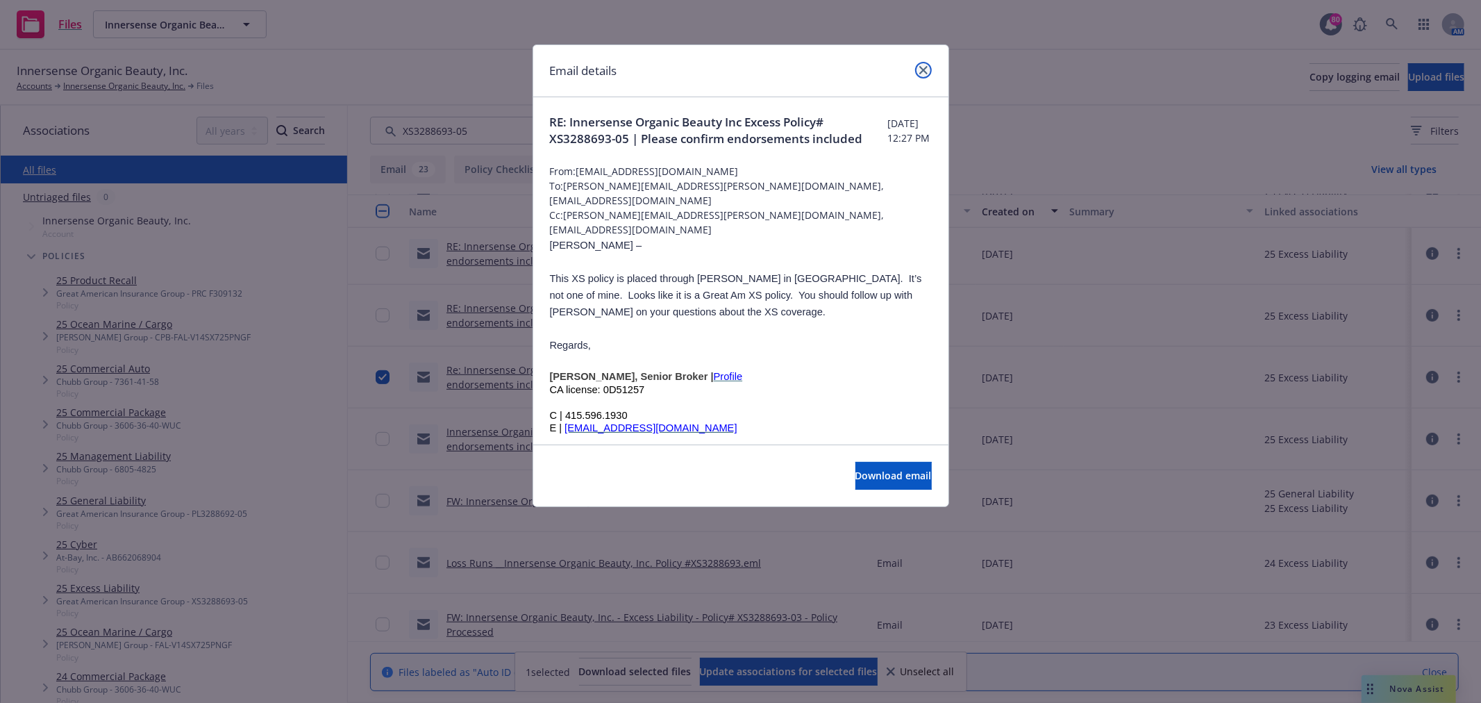
click at [920, 66] on icon "close" at bounding box center [924, 70] width 8 height 8
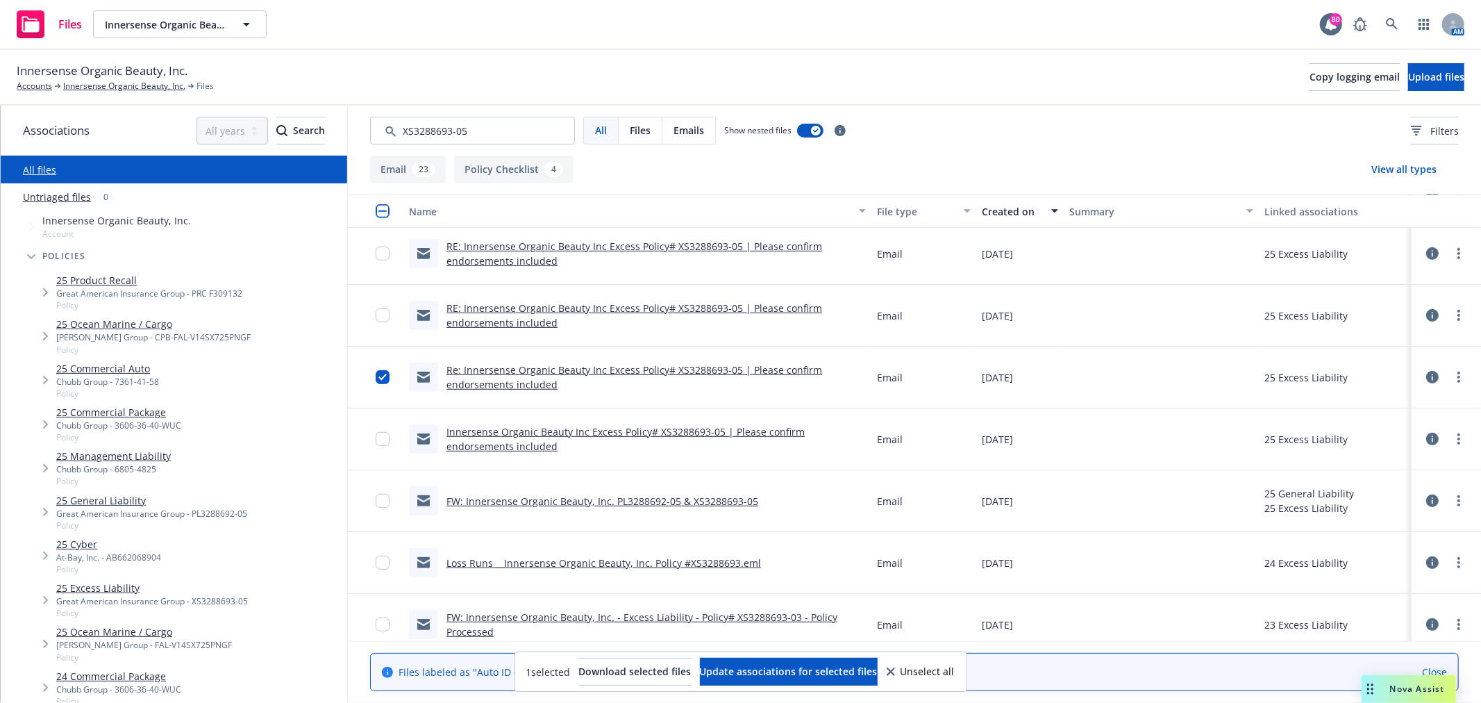
click at [522, 441] on link "Innersense Organic Beauty Inc Excess Policy# XS3288693-05 | Please confirm endo…" at bounding box center [626, 439] width 358 height 28
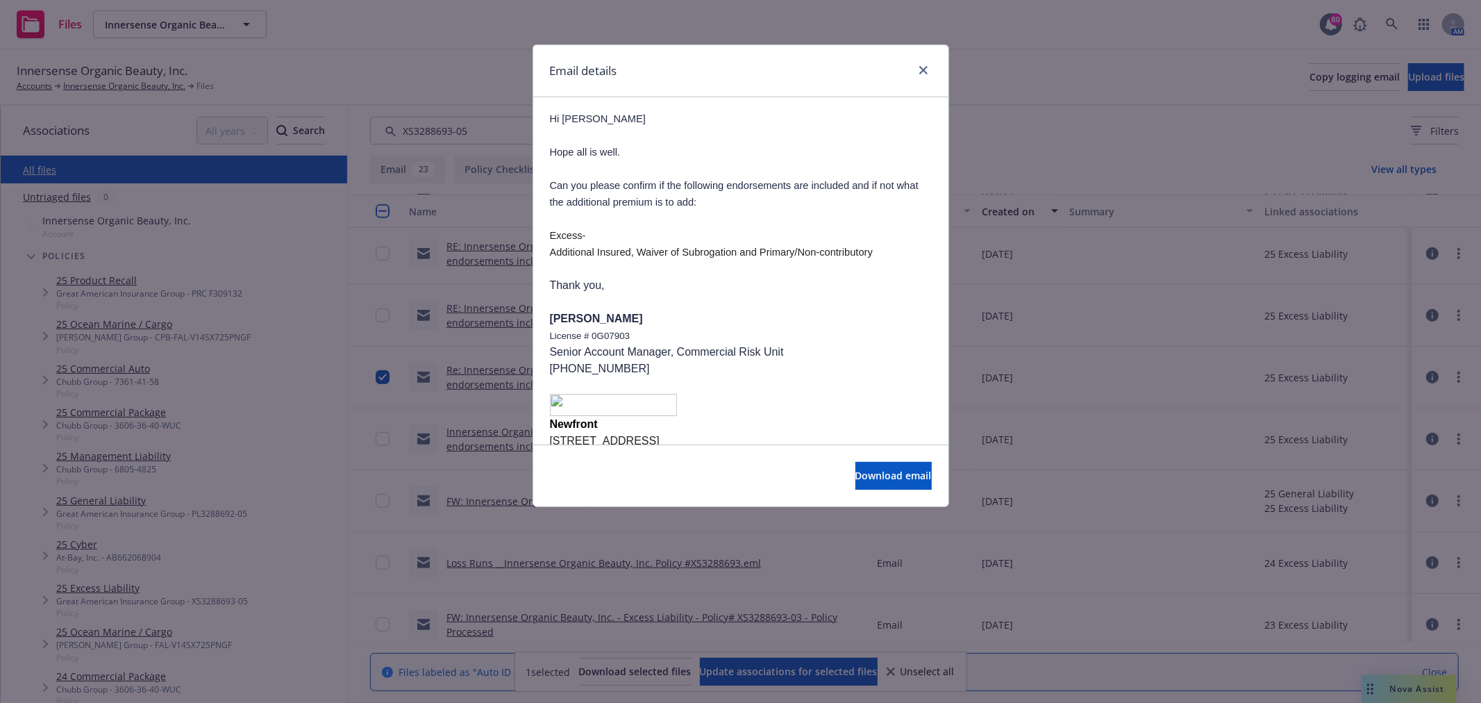
scroll to position [154, 0]
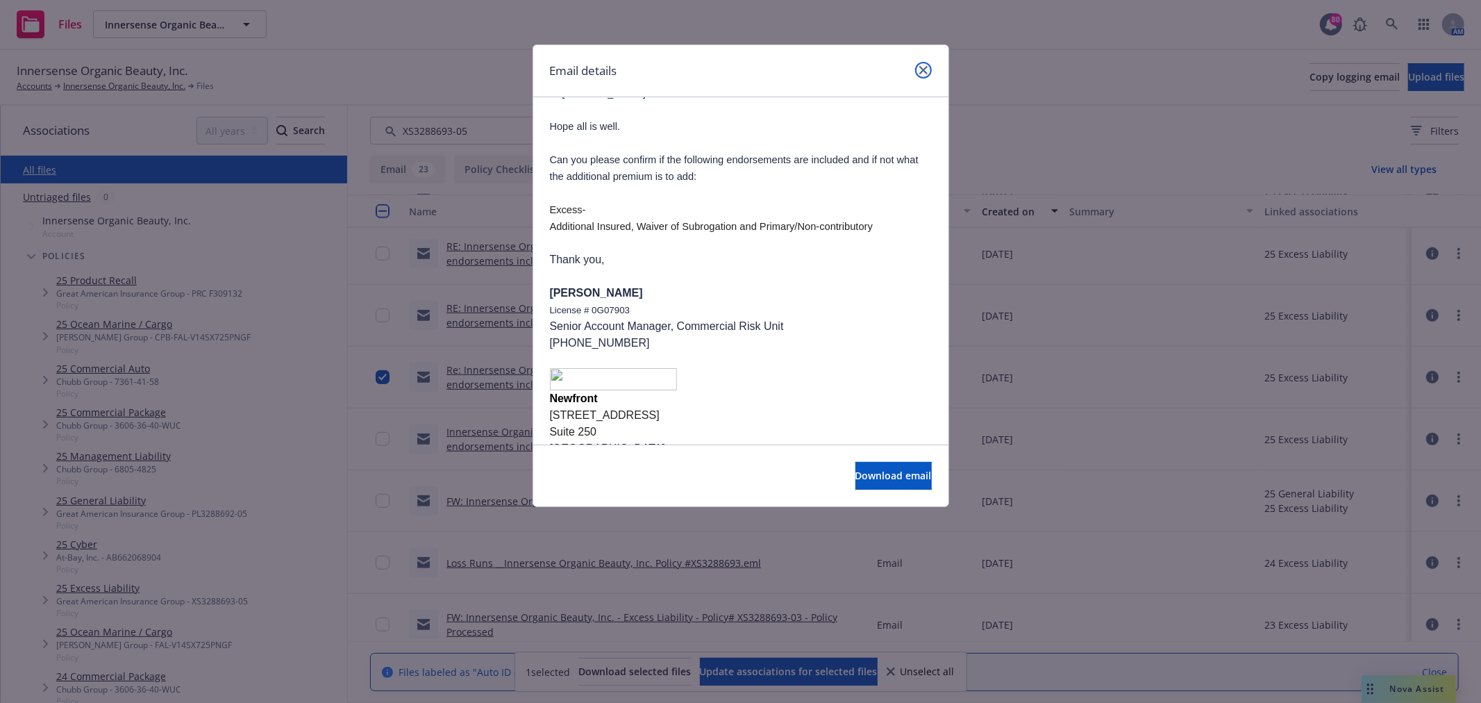
click at [928, 70] on link "close" at bounding box center [923, 70] width 17 height 17
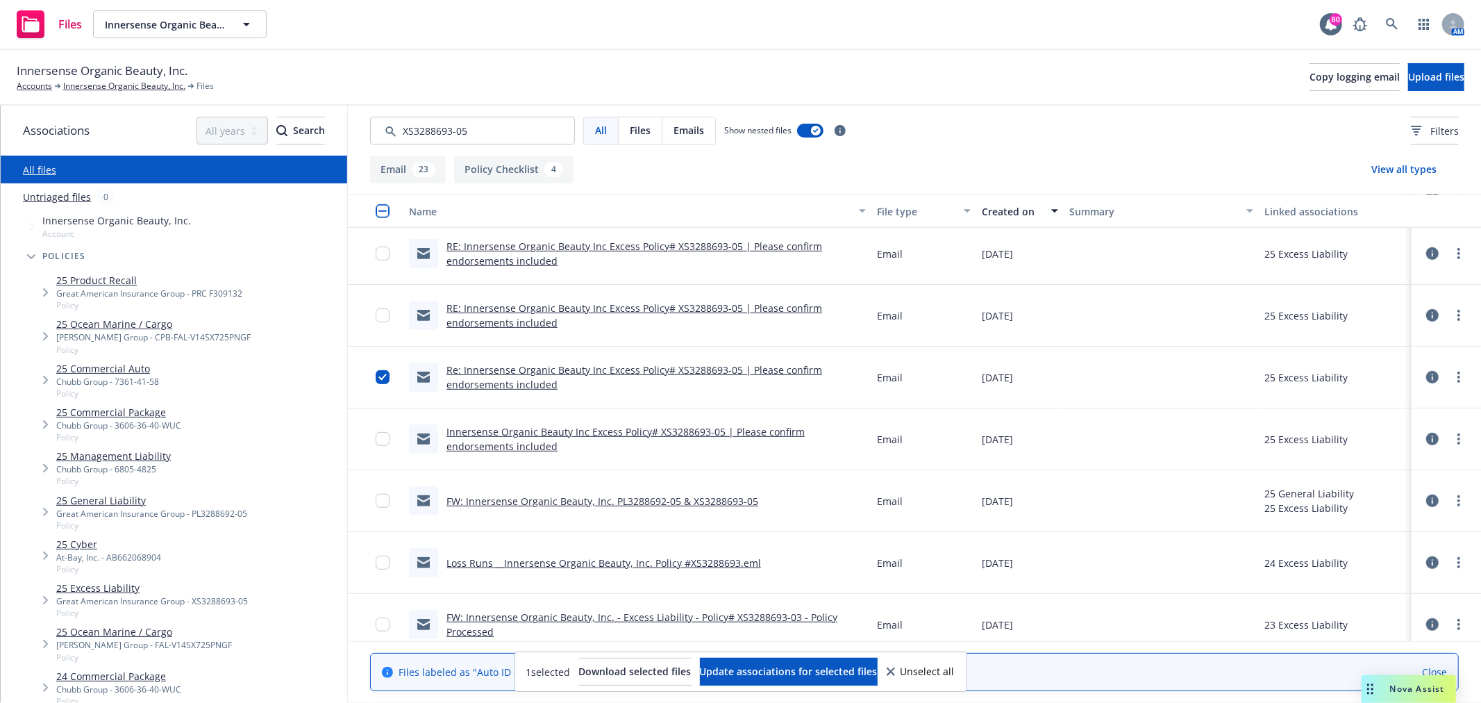
click at [365, 435] on div at bounding box center [376, 439] width 56 height 62
click at [376, 438] on input "checkbox" at bounding box center [383, 439] width 14 height 14
click at [556, 497] on link "FW: Innersense Organic Beauty, Inc. PL3288692-05 & XS3288693-05" at bounding box center [603, 501] width 312 height 13
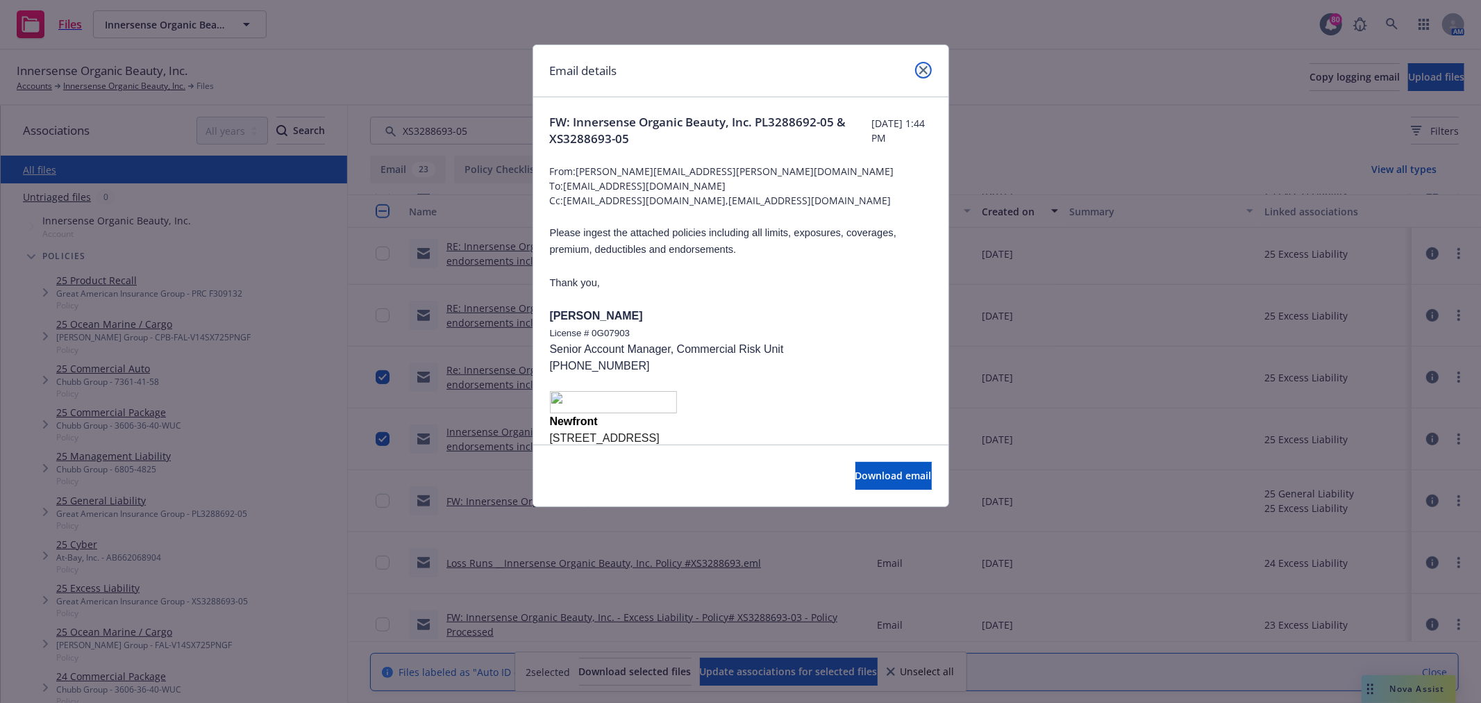
click at [924, 72] on icon "close" at bounding box center [924, 70] width 8 height 8
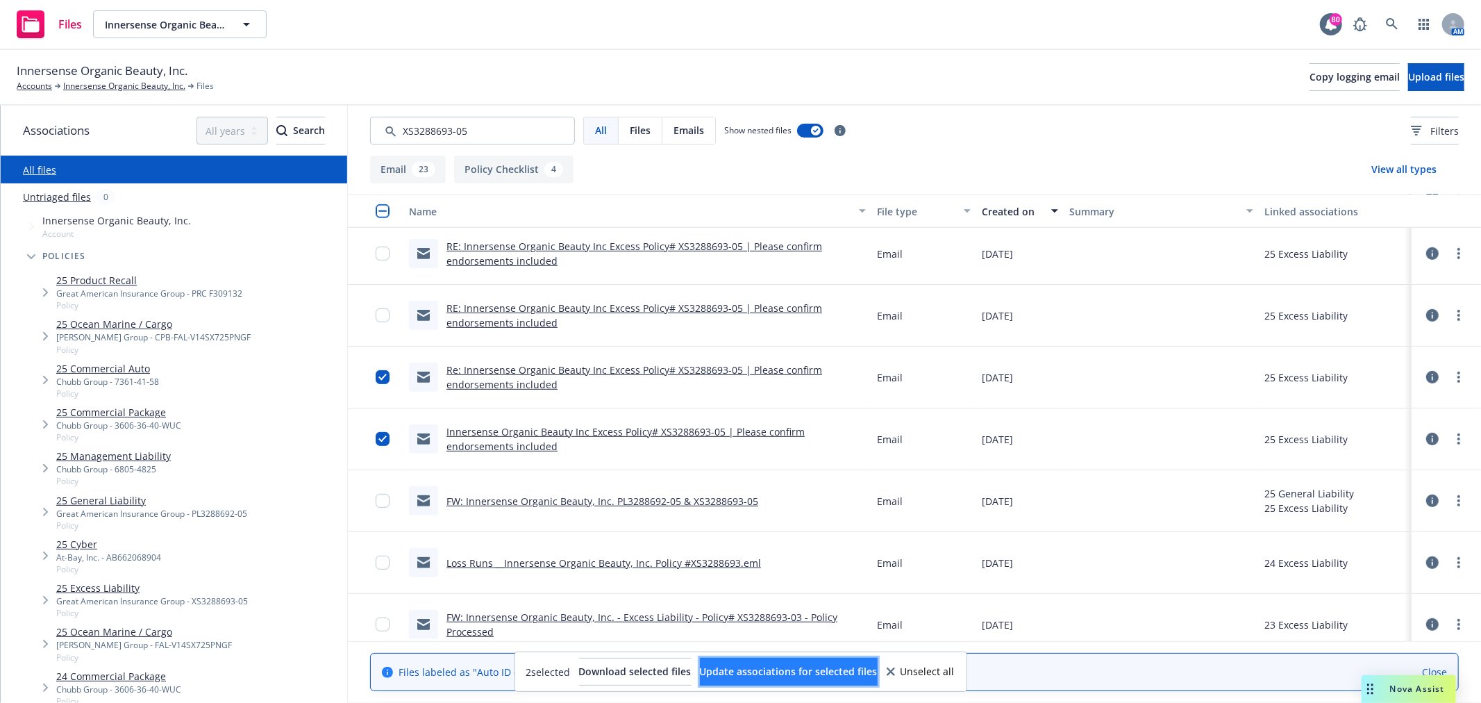
click at [790, 665] on span "Update associations for selected files" at bounding box center [789, 671] width 178 height 13
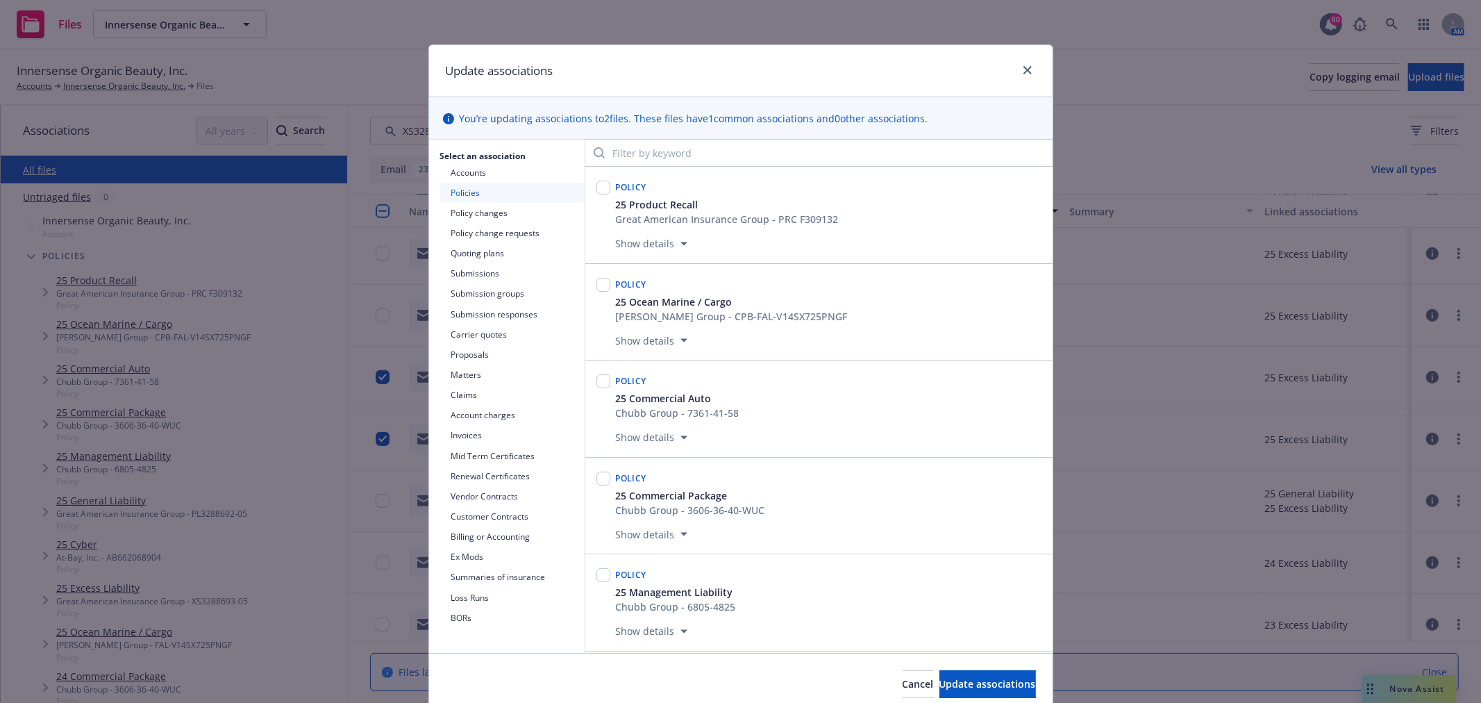
click at [454, 210] on button "Policy changes" at bounding box center [512, 213] width 144 height 20
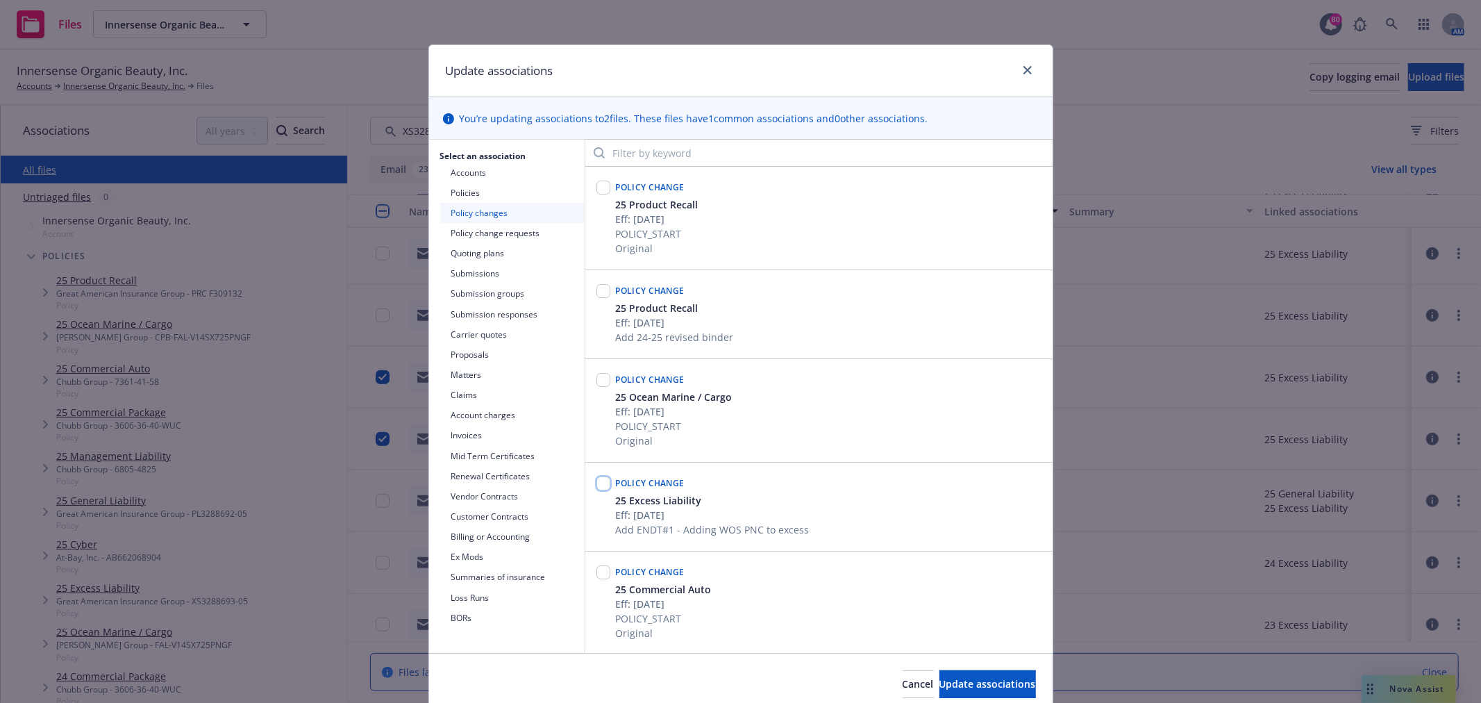
click at [598, 484] on input "checkbox" at bounding box center [604, 483] width 14 height 14
checkbox input "true"
click at [943, 669] on div "Cancel Update associations" at bounding box center [741, 684] width 624 height 62
click at [945, 679] on span "Update associations" at bounding box center [988, 683] width 97 height 13
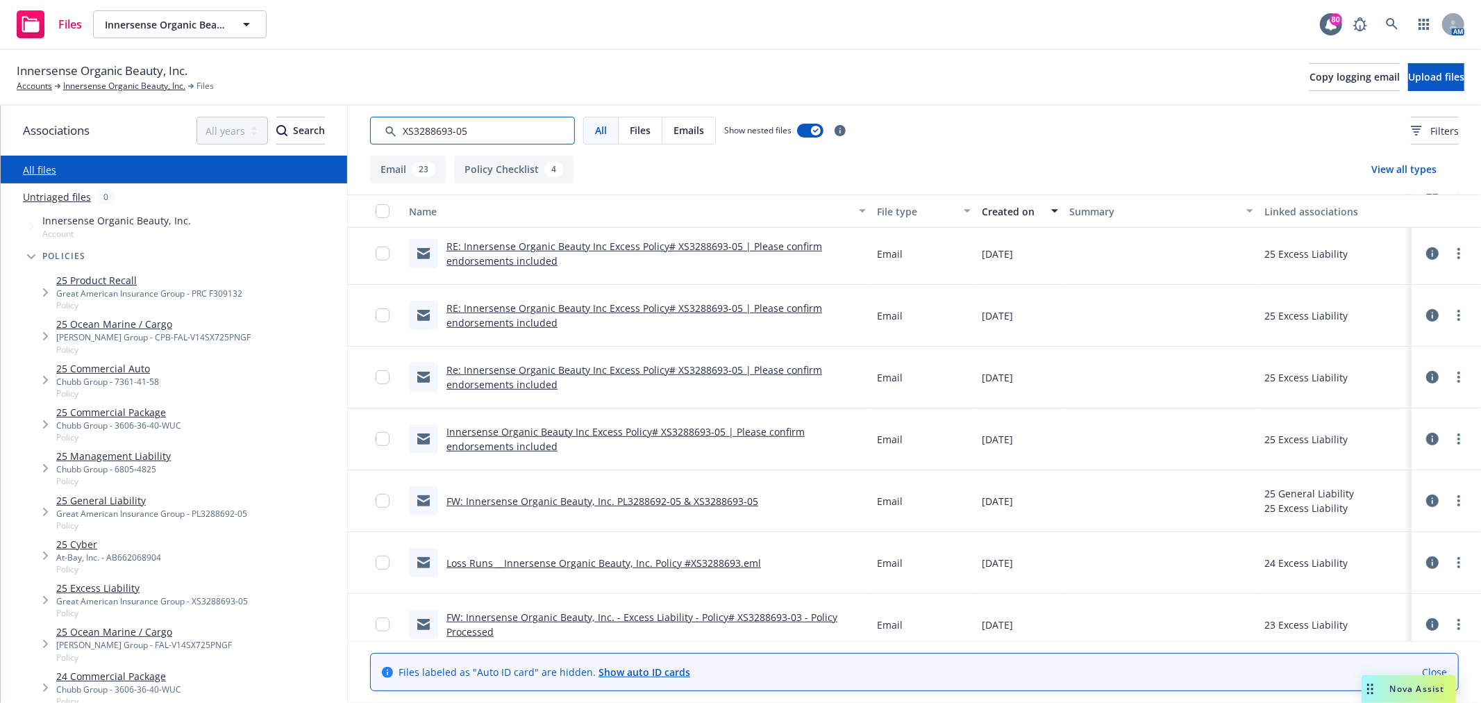
drag, startPoint x: 480, startPoint y: 128, endPoint x: 365, endPoint y: 135, distance: 114.8
click at [370, 135] on input "Search by keyword..." at bounding box center [472, 131] width 205 height 28
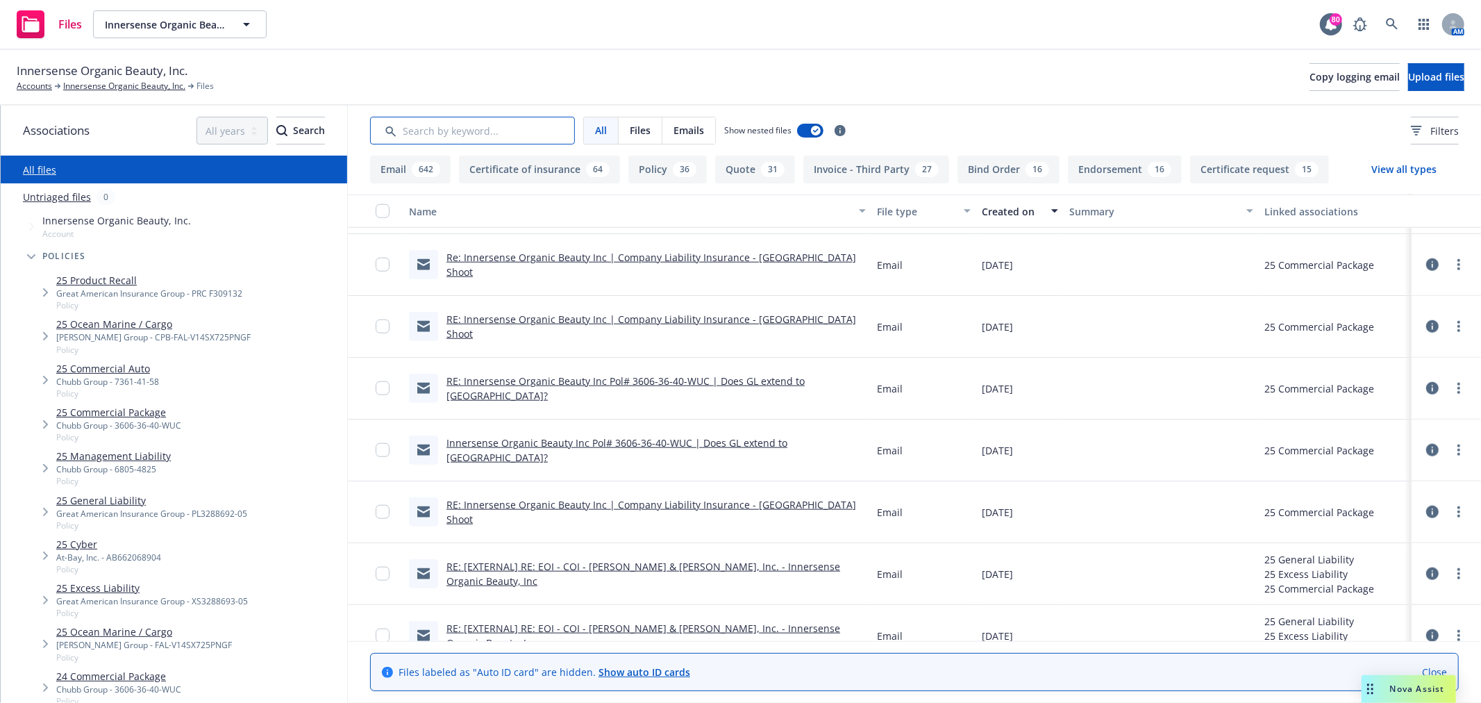
scroll to position [1248, 0]
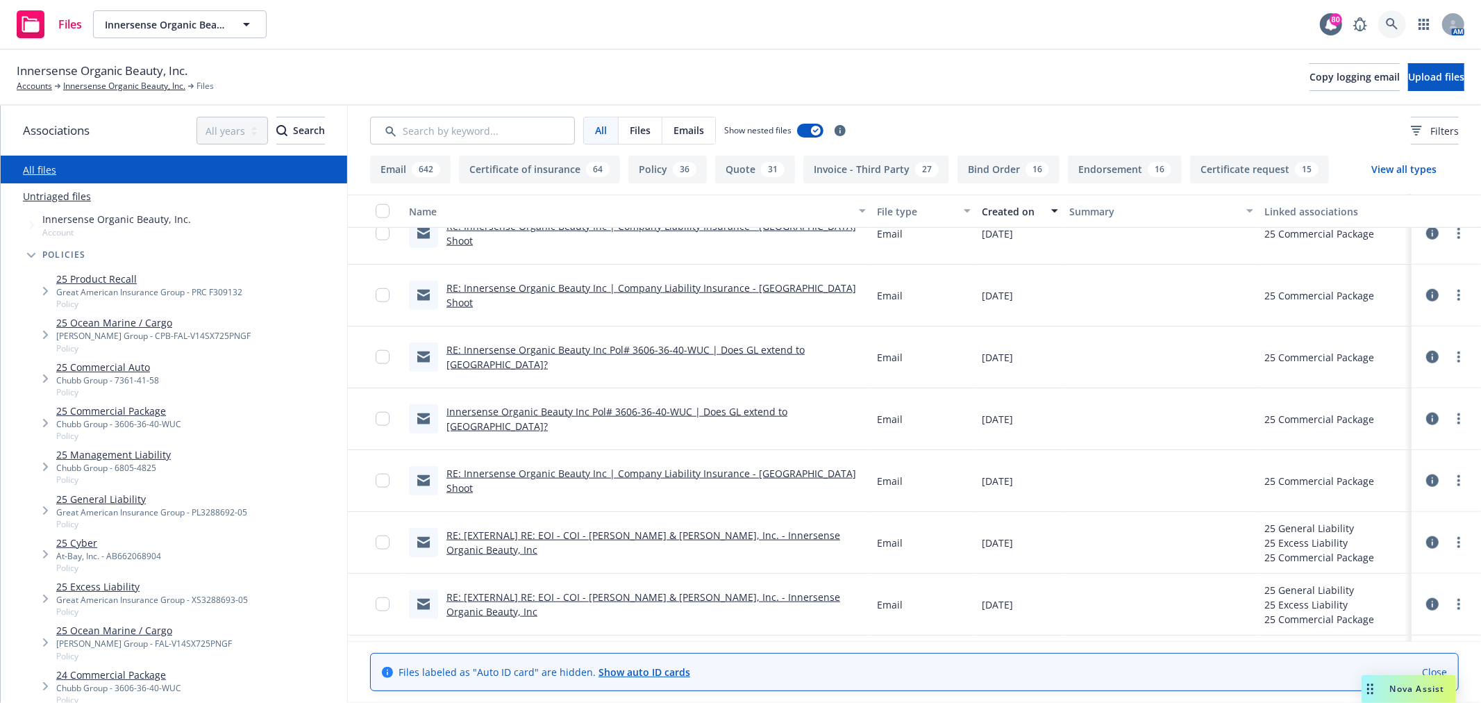
click at [1384, 25] on link at bounding box center [1393, 24] width 28 height 28
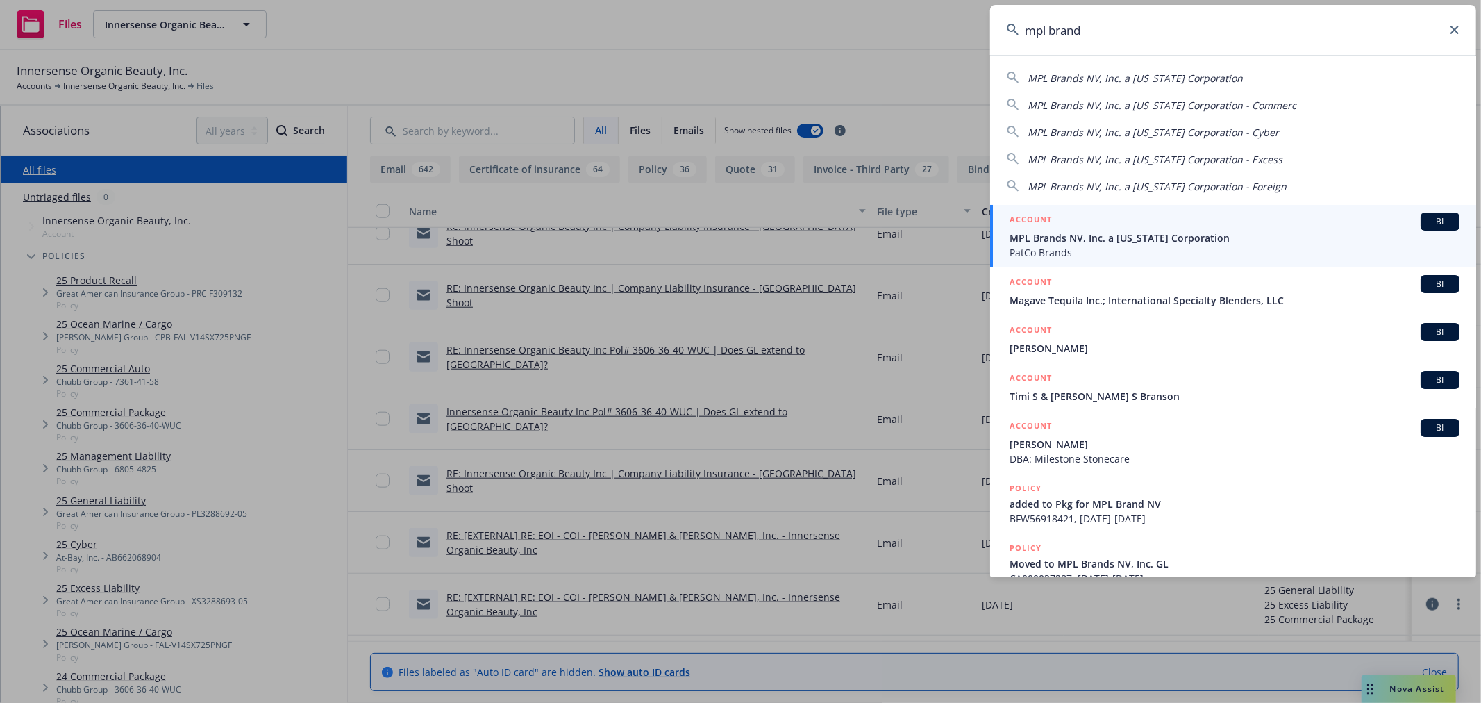
type input "mpl brand"
click at [1198, 230] on div "ACCOUNT BI" at bounding box center [1235, 222] width 450 height 18
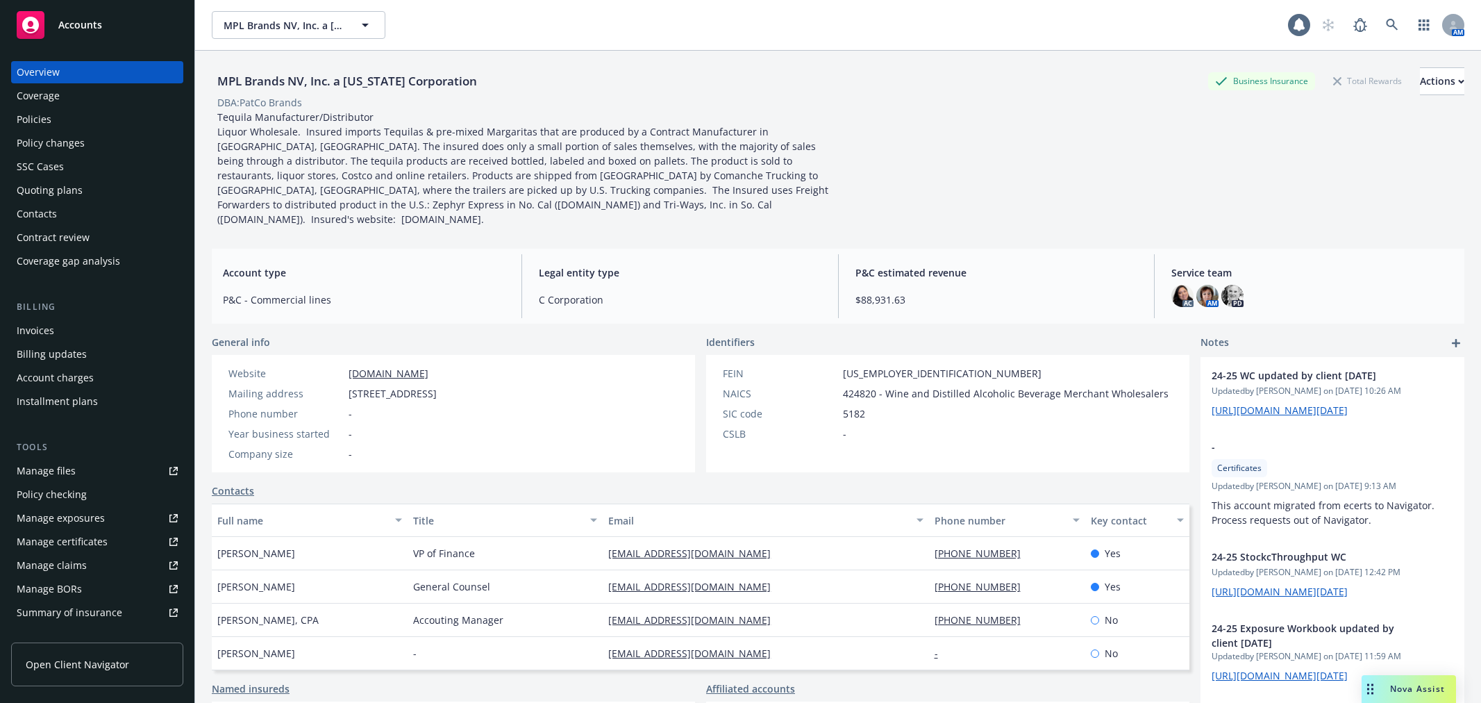
click at [70, 122] on div "Policies" at bounding box center [97, 119] width 161 height 22
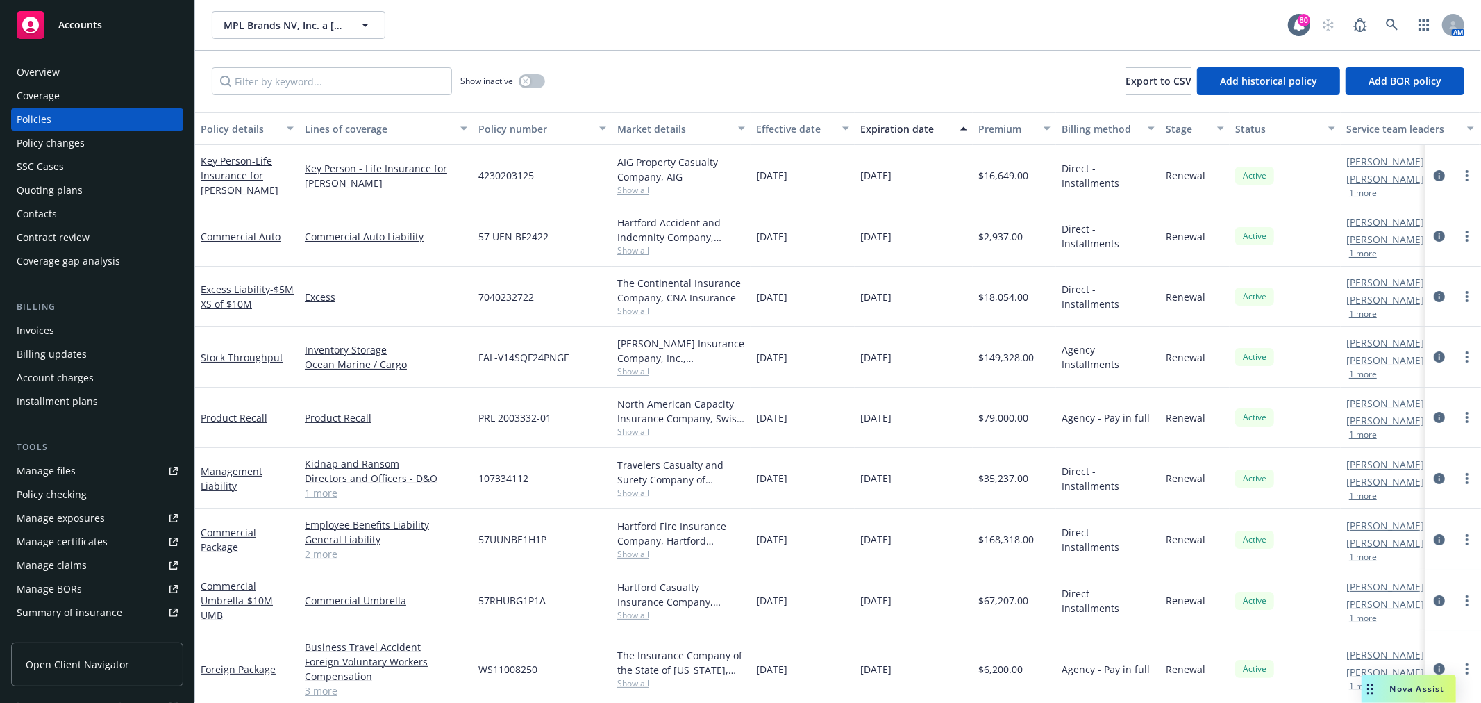
click at [119, 189] on div "Quoting plans" at bounding box center [97, 190] width 161 height 22
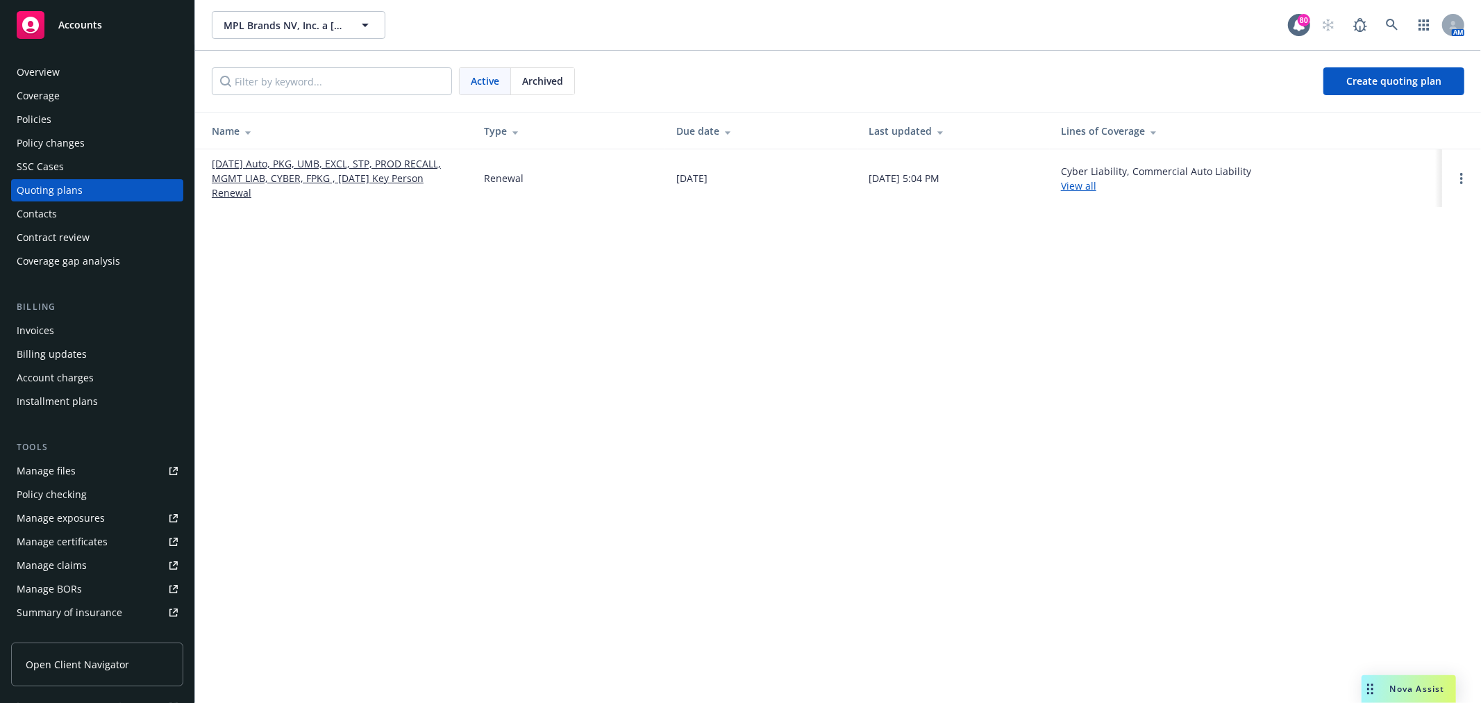
click at [292, 178] on link "[DATE] Auto, PKG, UMB, EXCL, STP, PROD RECALL, MGMT LIAB, CYBER, FPKG , [DATE] …" at bounding box center [337, 178] width 250 height 44
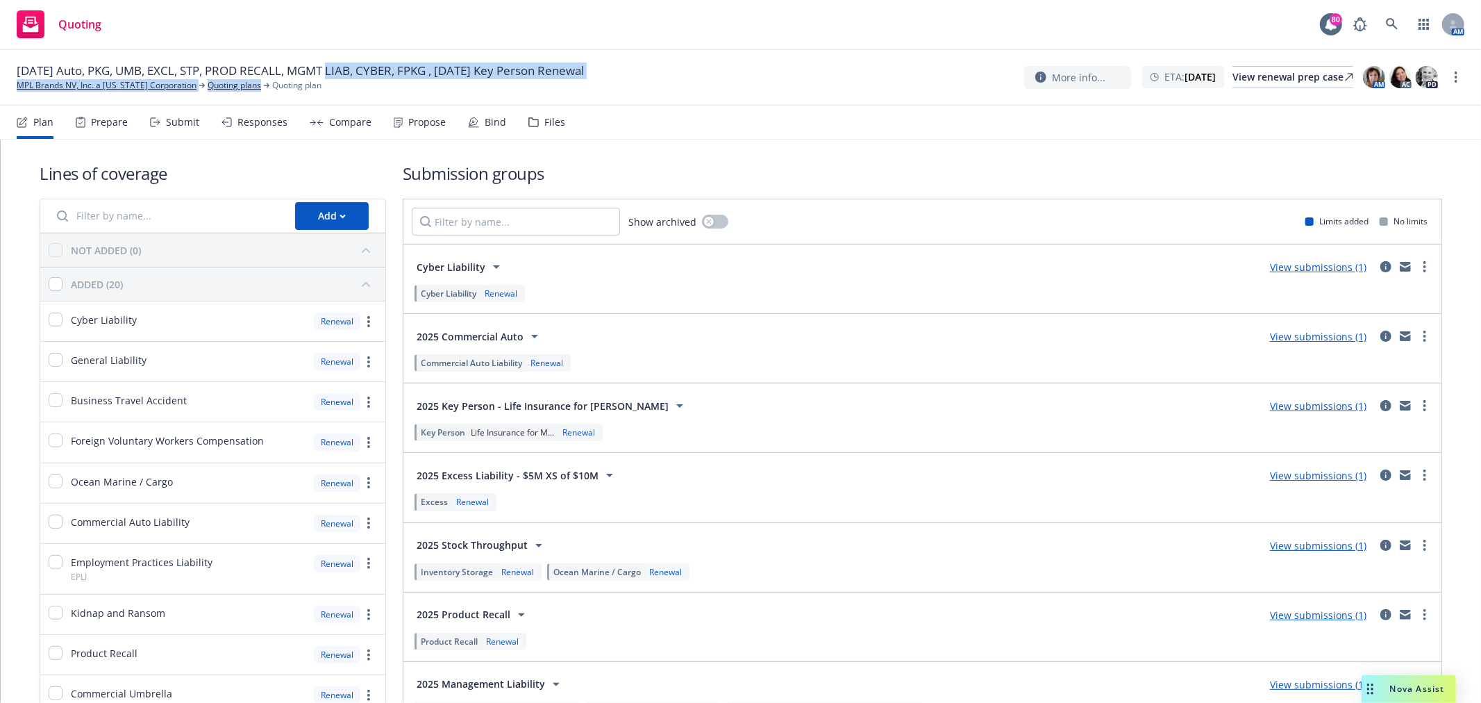
drag, startPoint x: 335, startPoint y: 94, endPoint x: 258, endPoint y: 94, distance: 76.4
click at [258, 94] on div "12/31/25 Auto, PKG, UMB, EXCL, STP, PROD RECALL, MGMT LIAB, CYBER, FPKG , 12/21…" at bounding box center [740, 78] width 1481 height 56
click at [801, 39] on div "Quoting 80 AM" at bounding box center [740, 25] width 1481 height 50
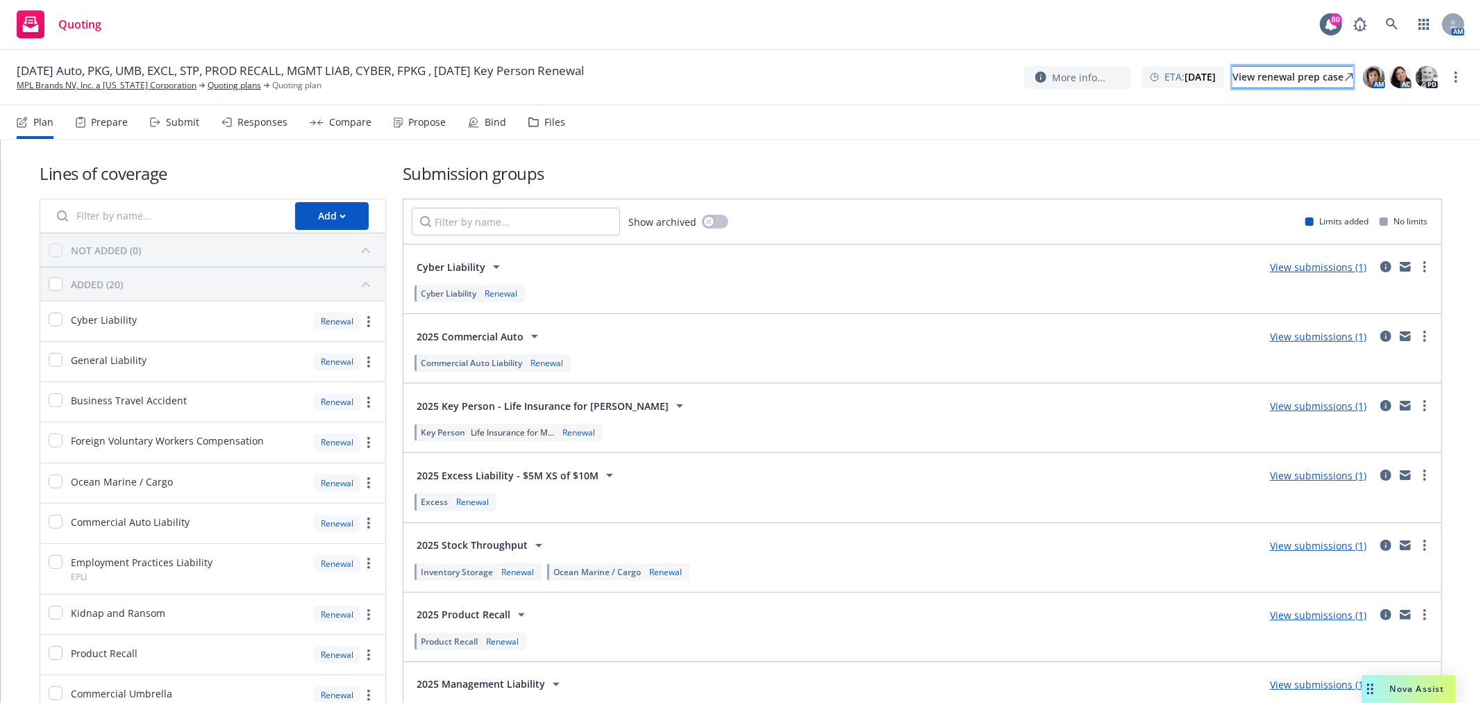
click at [1241, 78] on div "View renewal prep case" at bounding box center [1293, 77] width 121 height 21
click at [529, 124] on icon at bounding box center [534, 122] width 10 height 10
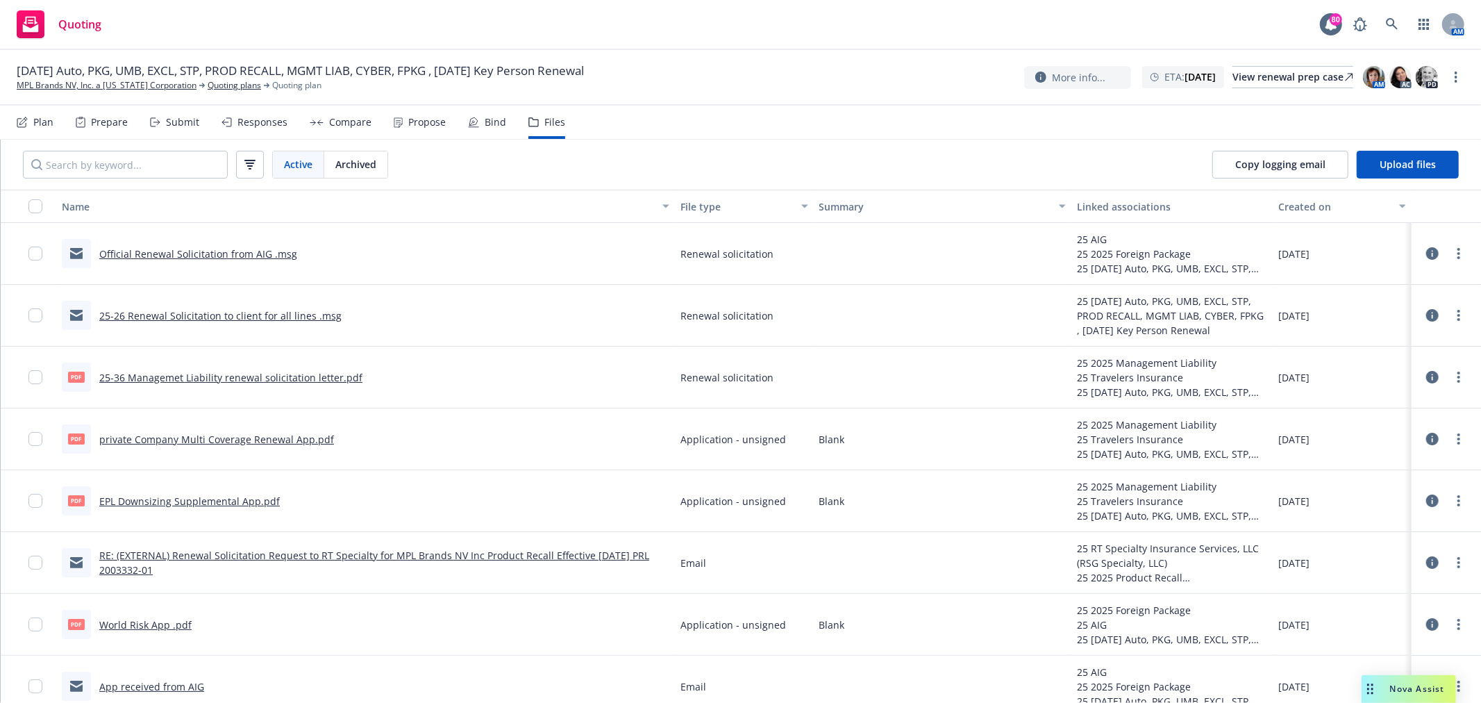
click at [181, 251] on link "Official Renewal Solicitation from AIG .msg" at bounding box center [198, 253] width 198 height 13
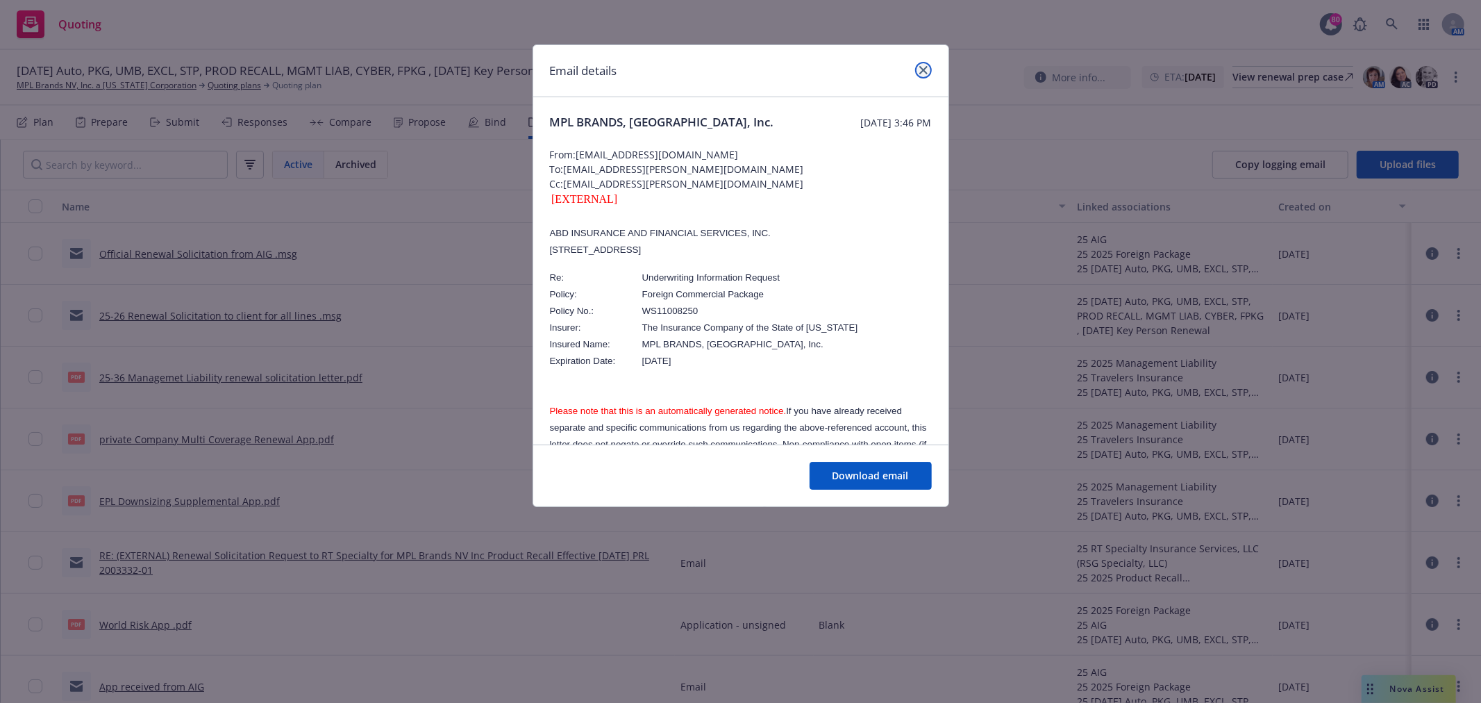
click at [920, 66] on icon "close" at bounding box center [924, 70] width 8 height 8
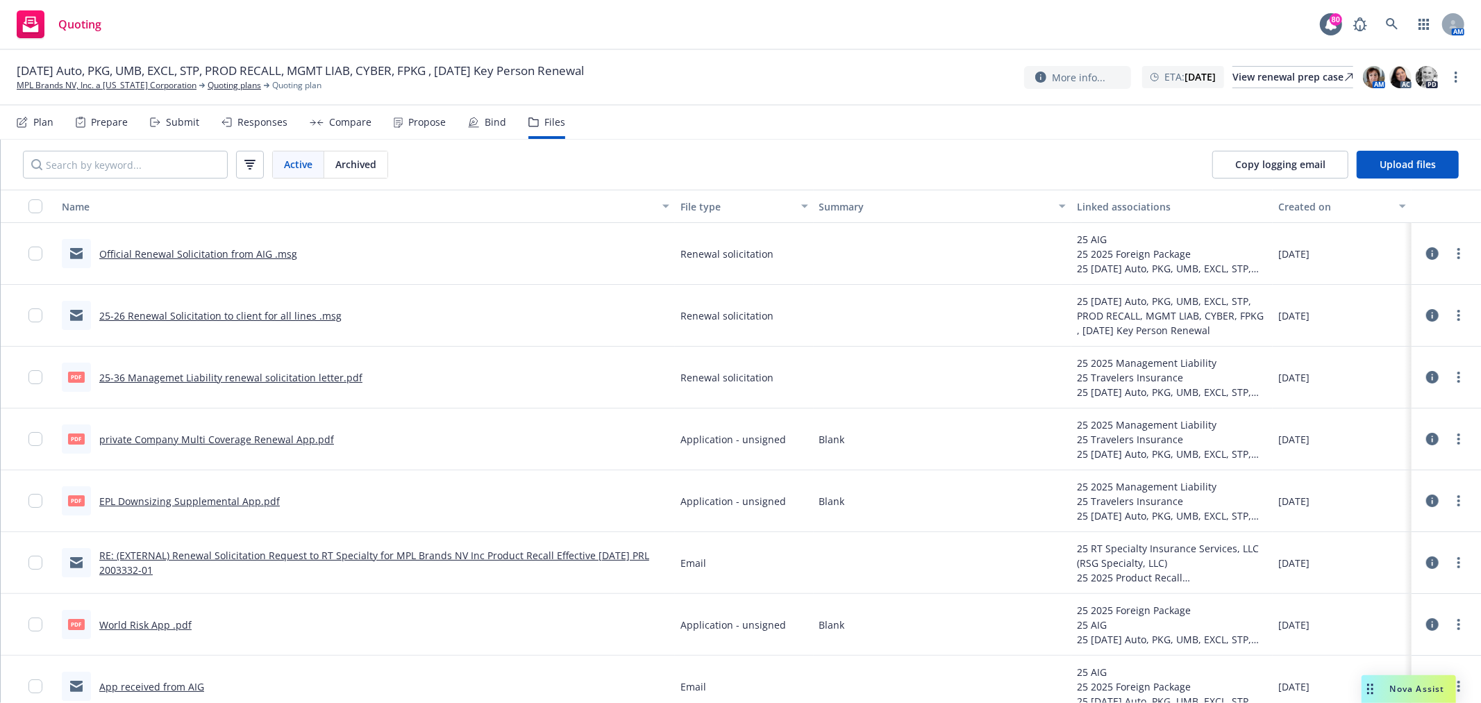
click at [294, 317] on link "25-26 Renewal Solicitation to client for all lines .msg" at bounding box center [220, 315] width 242 height 13
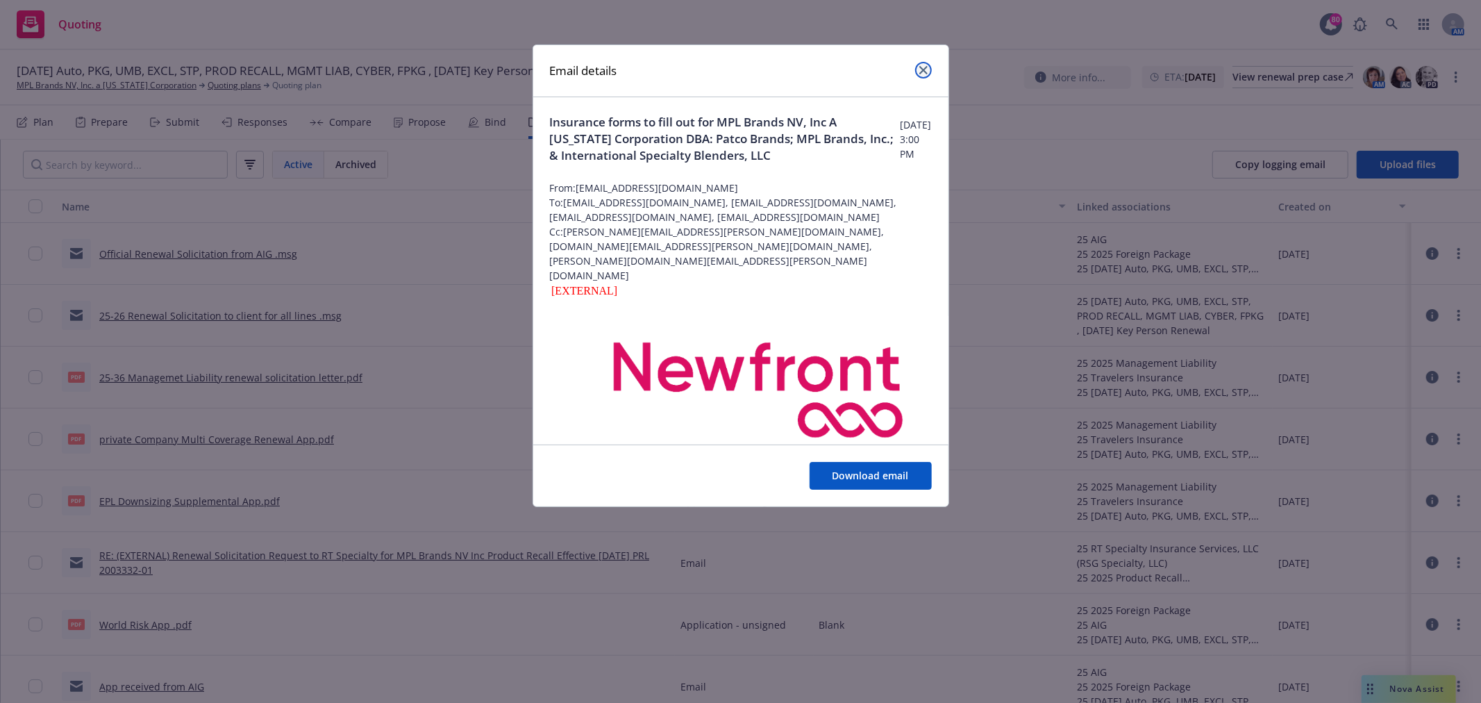
click at [926, 72] on icon "close" at bounding box center [924, 70] width 8 height 8
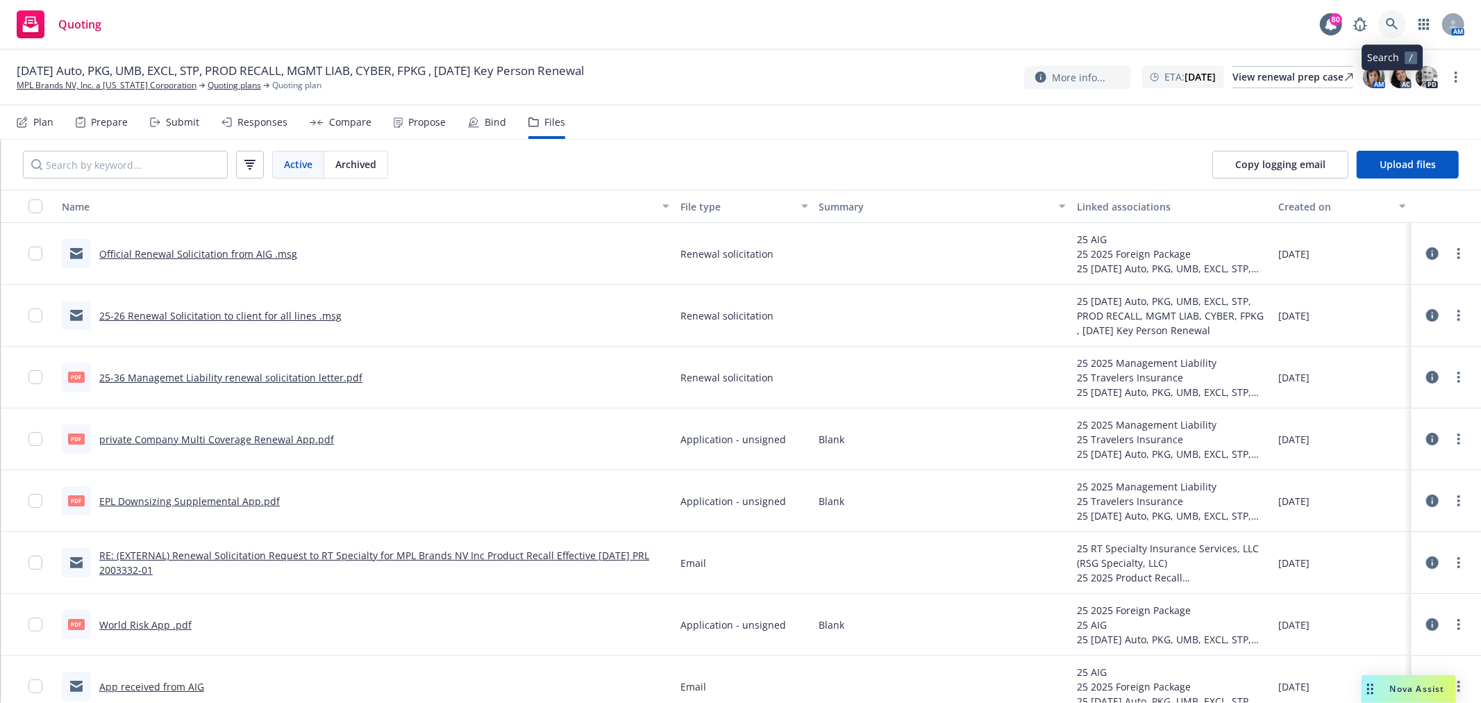
click at [1398, 24] on icon at bounding box center [1392, 24] width 13 height 13
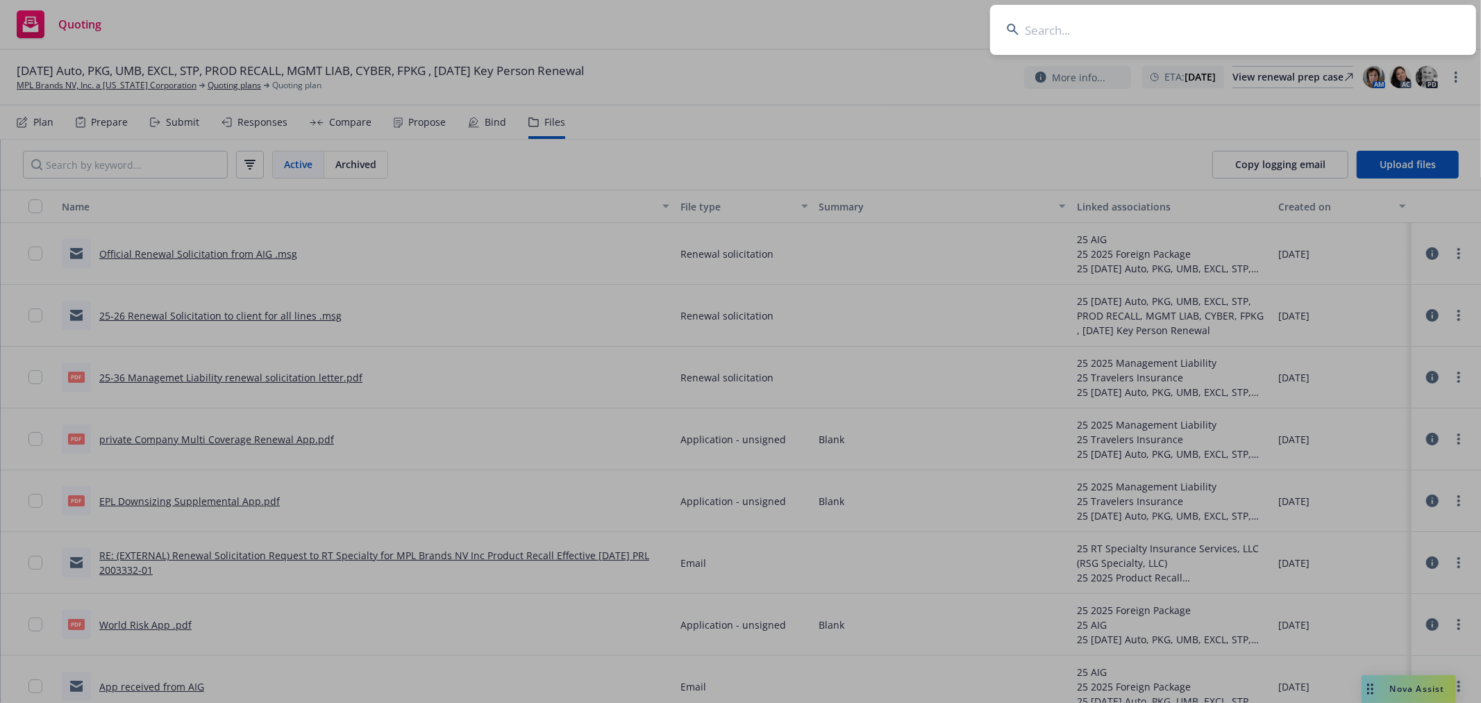
click at [1132, 35] on input at bounding box center [1233, 30] width 486 height 50
click at [1133, 23] on input at bounding box center [1233, 30] width 486 height 50
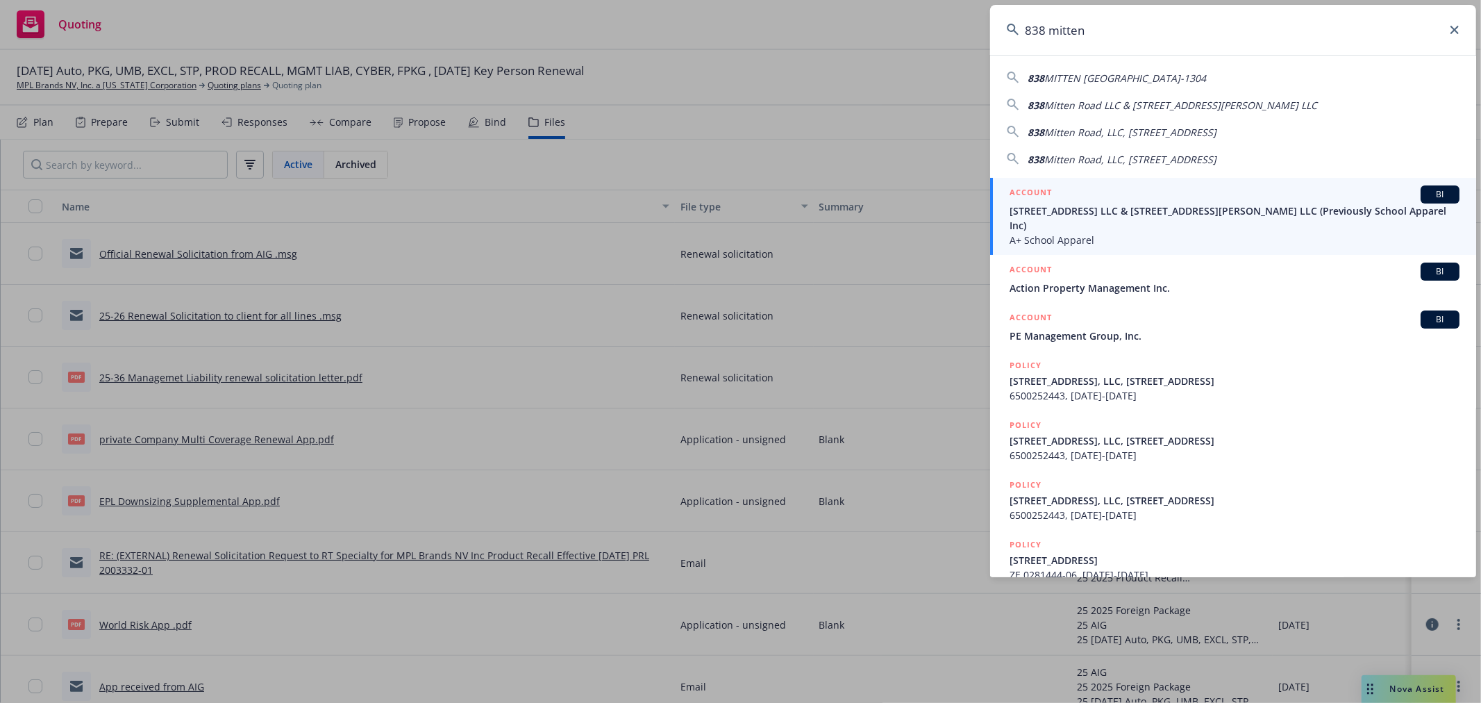
type input "838 mitten"
click at [1063, 233] on span "A+ School Apparel" at bounding box center [1235, 240] width 450 height 15
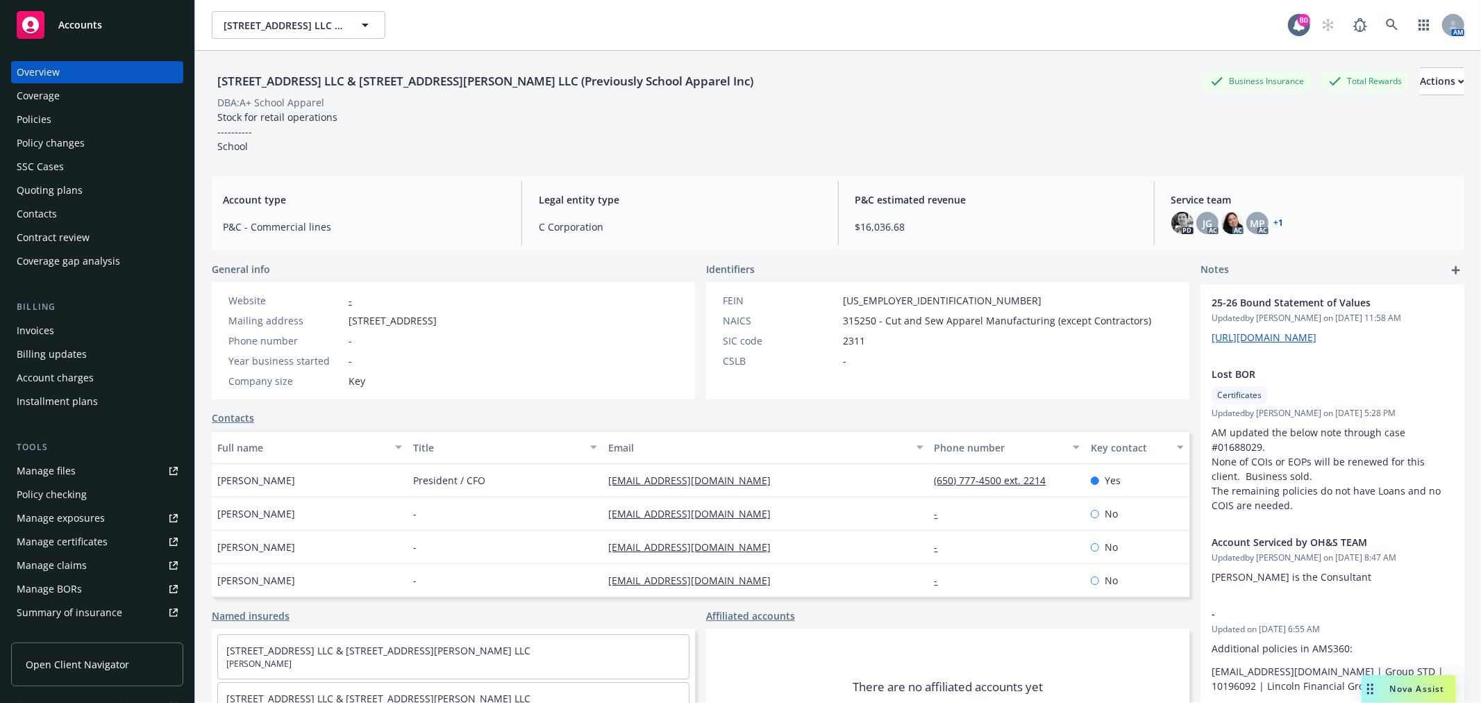
click at [38, 124] on div "Policies" at bounding box center [34, 119] width 35 height 22
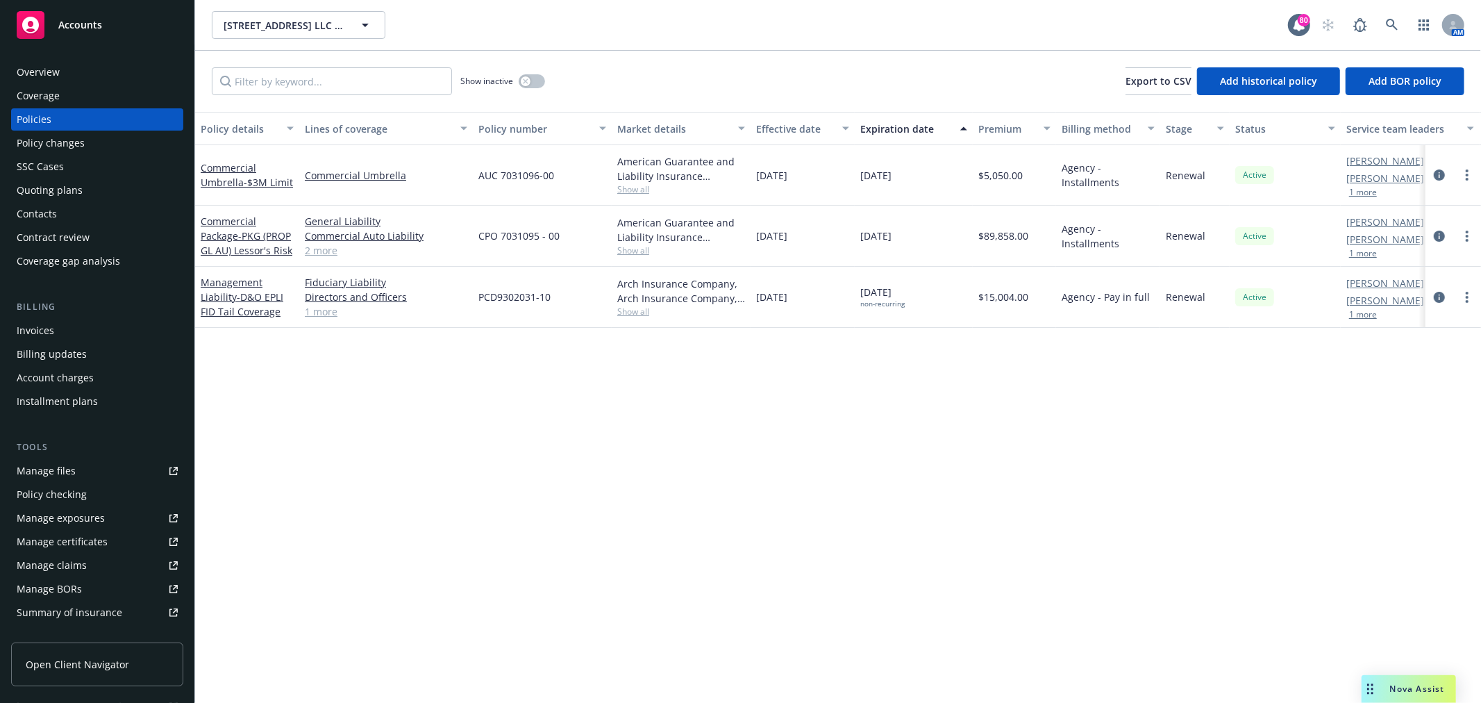
click at [84, 461] on link "Manage files" at bounding box center [97, 471] width 172 height 22
click at [526, 78] on icon "button" at bounding box center [526, 81] width 6 height 6
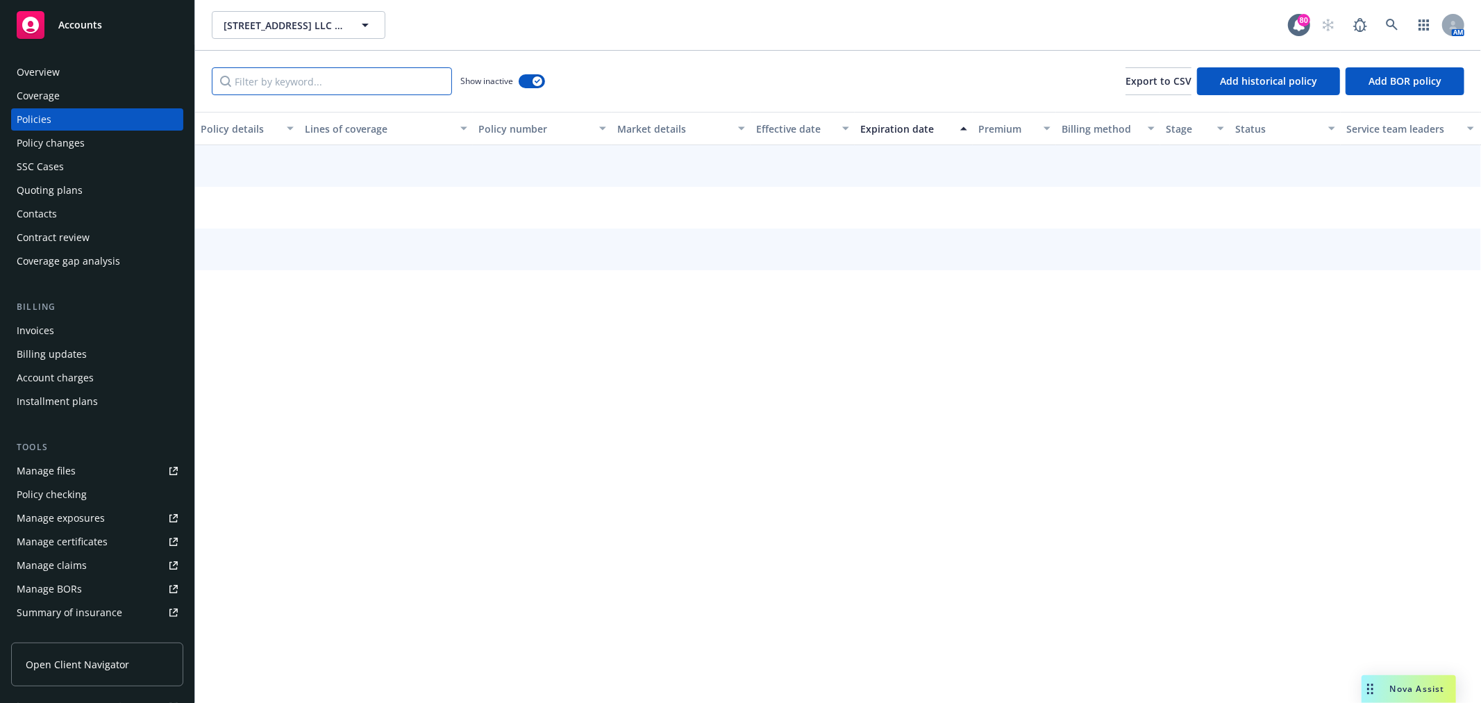
click at [316, 72] on input "Filter by keyword..." at bounding box center [332, 81] width 240 height 28
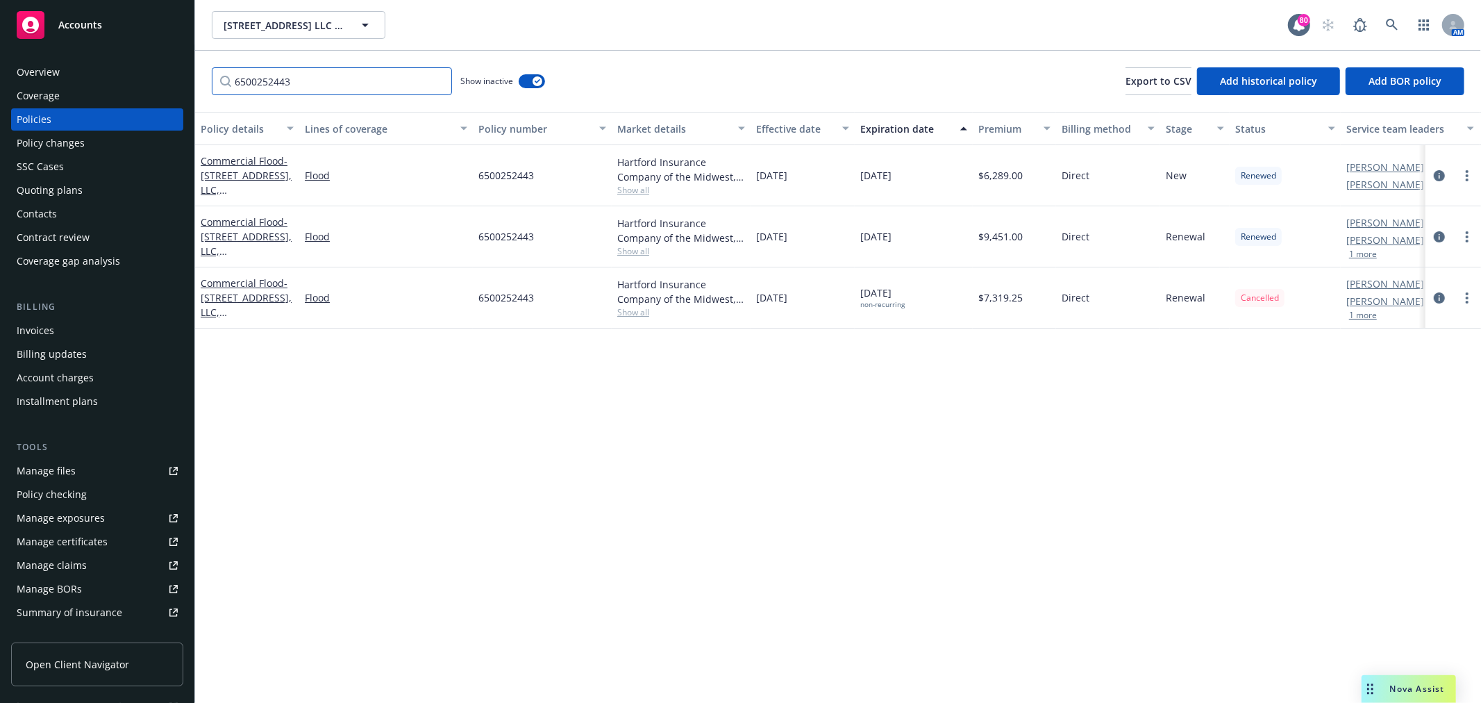
type input "6500252443"
click at [899, 125] on div "Expiration date" at bounding box center [907, 129] width 92 height 15
click at [251, 178] on span "- [STREET_ADDRESS], LLC, [STREET_ADDRESS]" at bounding box center [246, 182] width 91 height 57
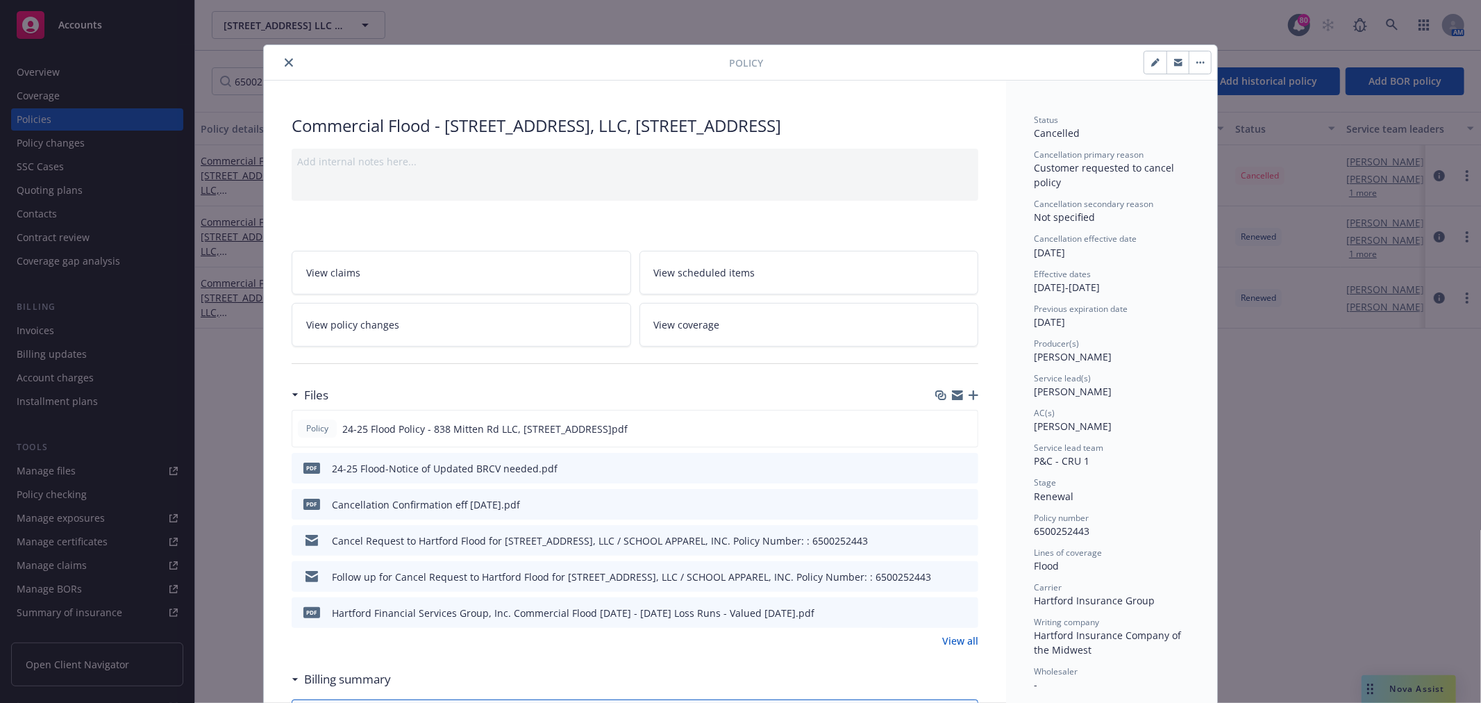
click at [473, 319] on link "View policy changes" at bounding box center [462, 325] width 340 height 44
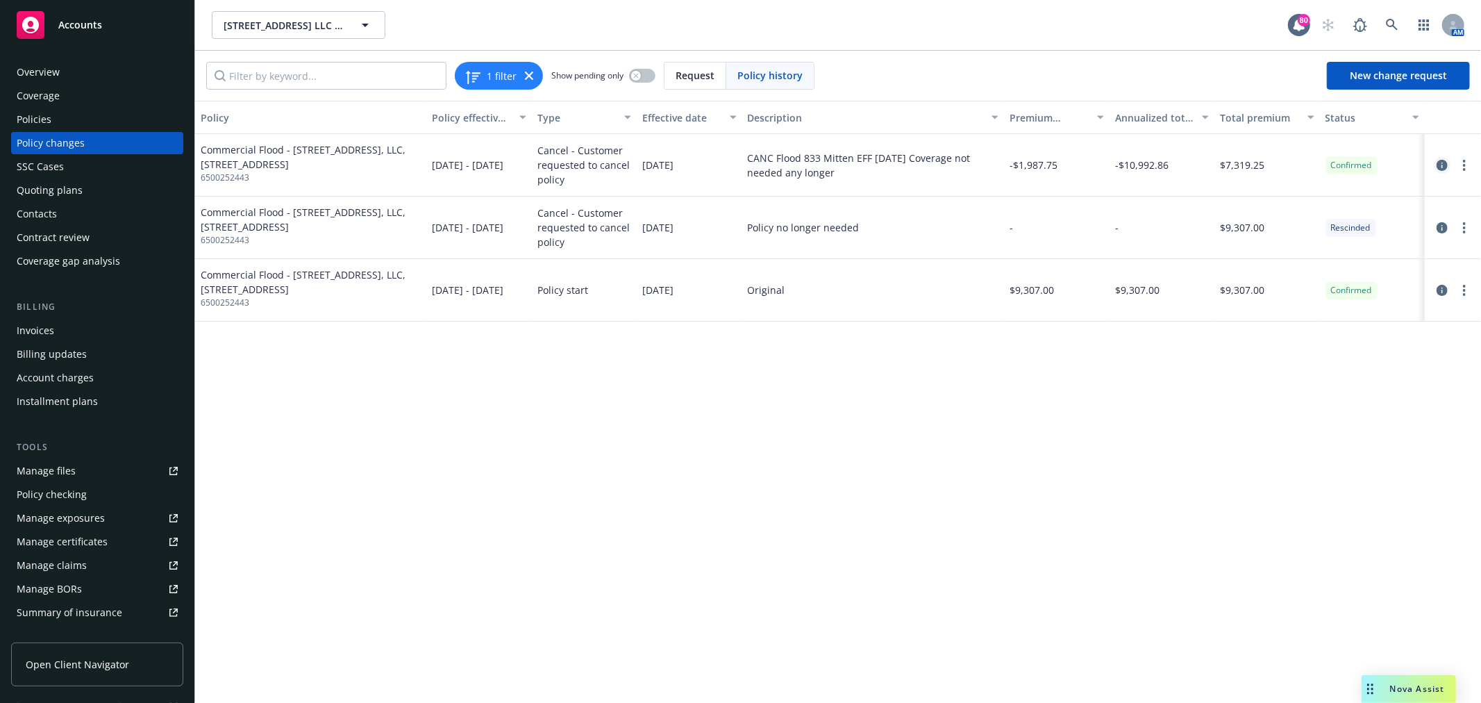
click at [1440, 160] on icon "circleInformation" at bounding box center [1442, 165] width 11 height 11
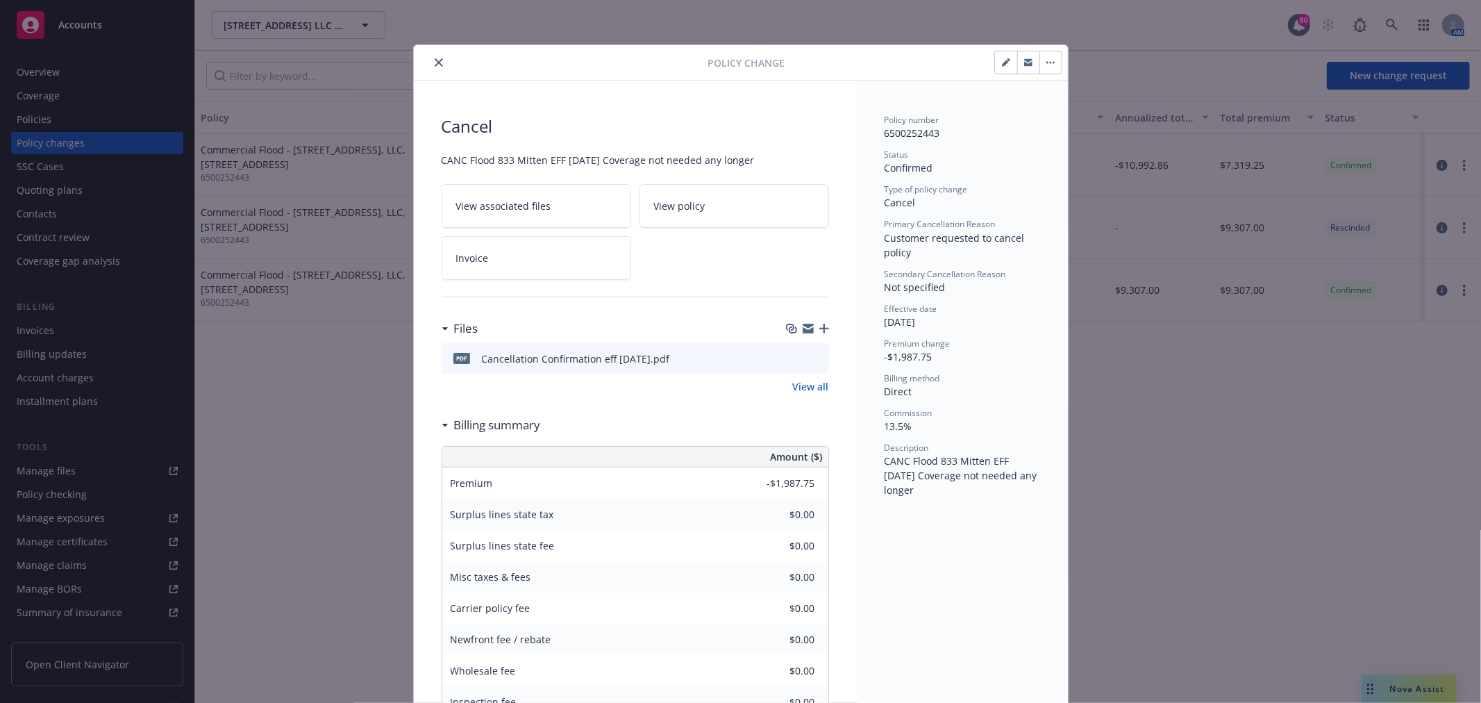
click at [490, 259] on link "Invoice" at bounding box center [537, 258] width 190 height 44
click at [435, 58] on icon "close" at bounding box center [439, 62] width 8 height 8
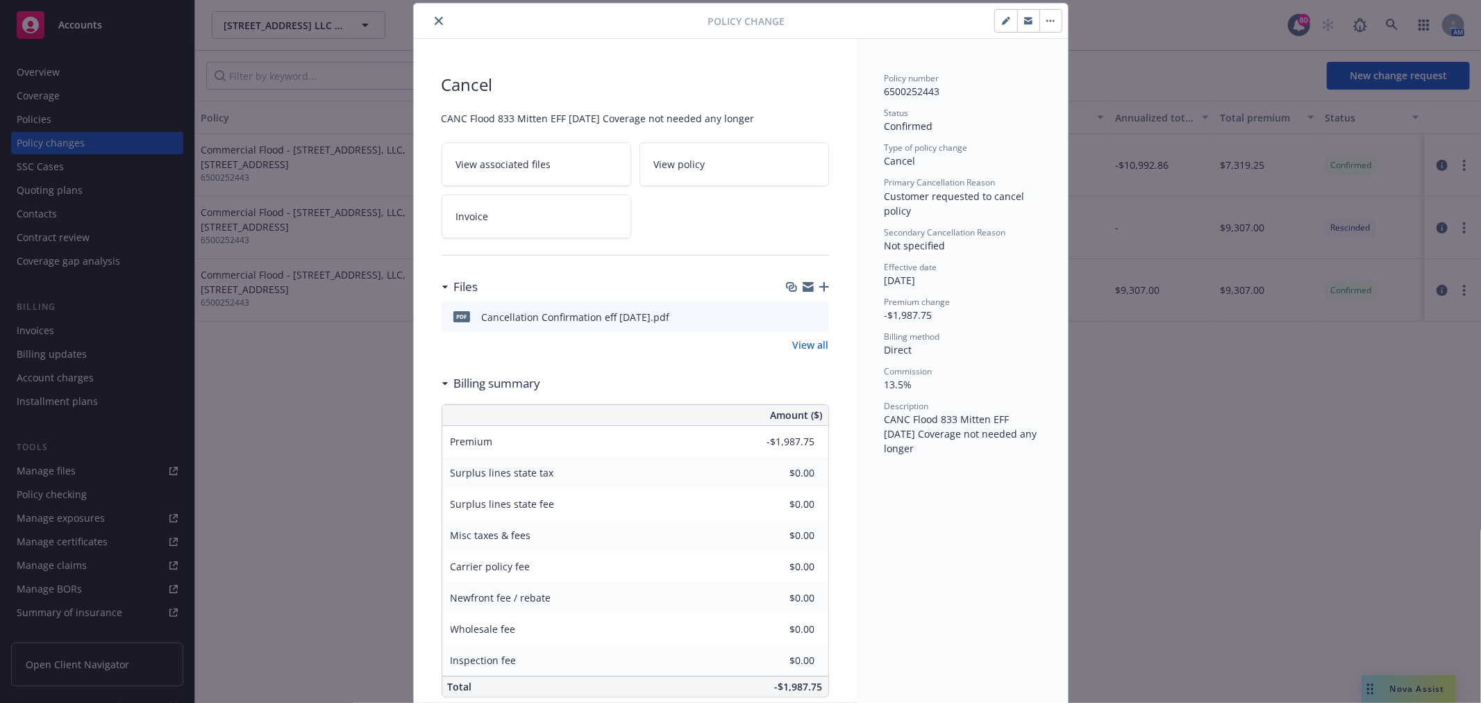
click at [435, 24] on icon "close" at bounding box center [439, 21] width 8 height 8
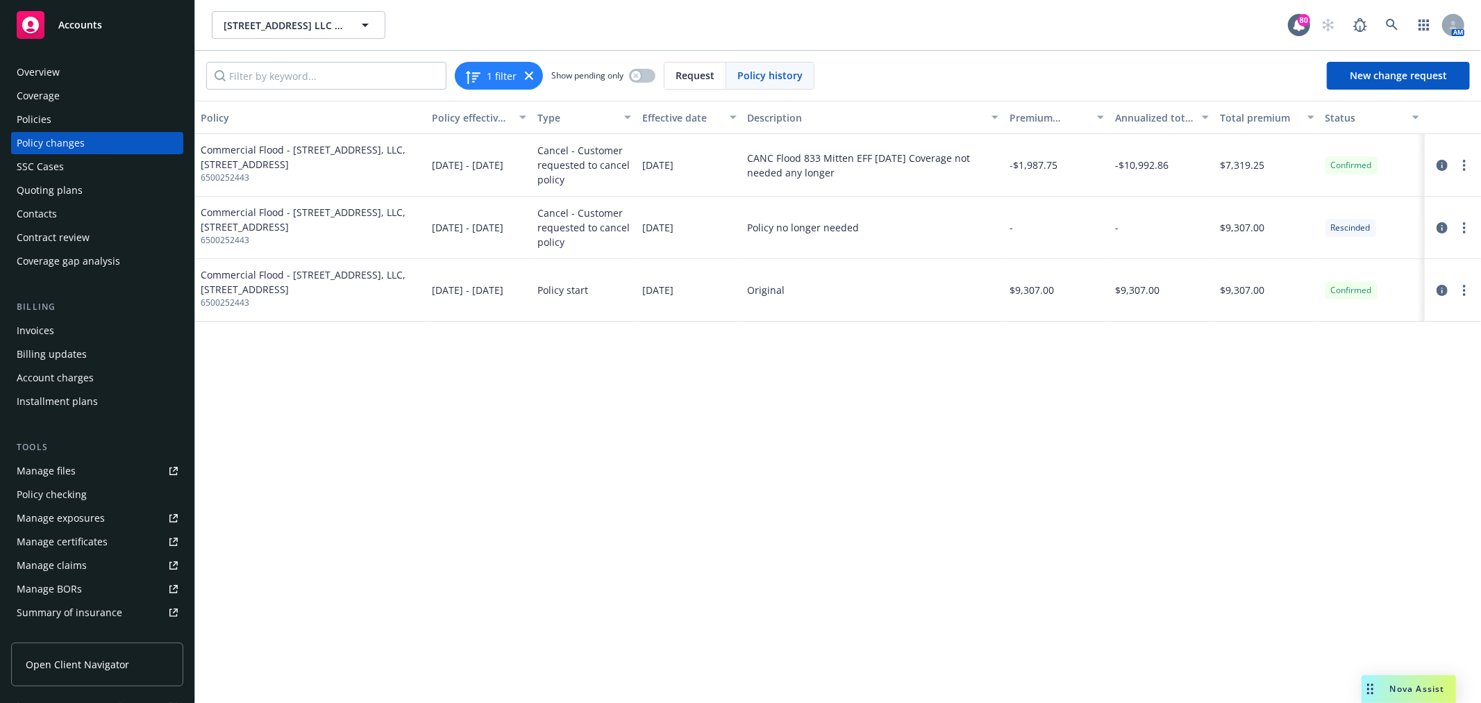
click at [47, 120] on div "Policies" at bounding box center [34, 119] width 35 height 22
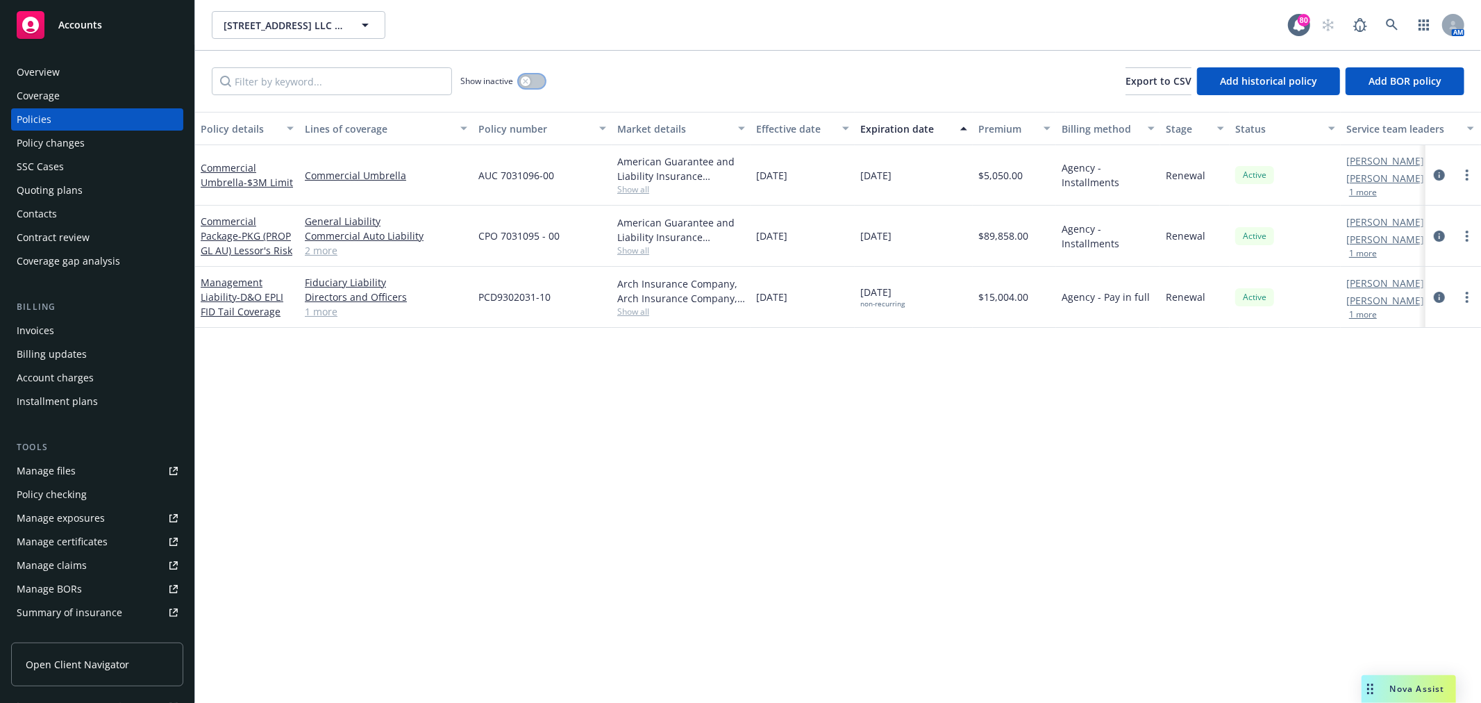
click at [524, 84] on div "button" at bounding box center [526, 81] width 10 height 10
click at [382, 89] on input "Filter by keyword..." at bounding box center [332, 81] width 240 height 28
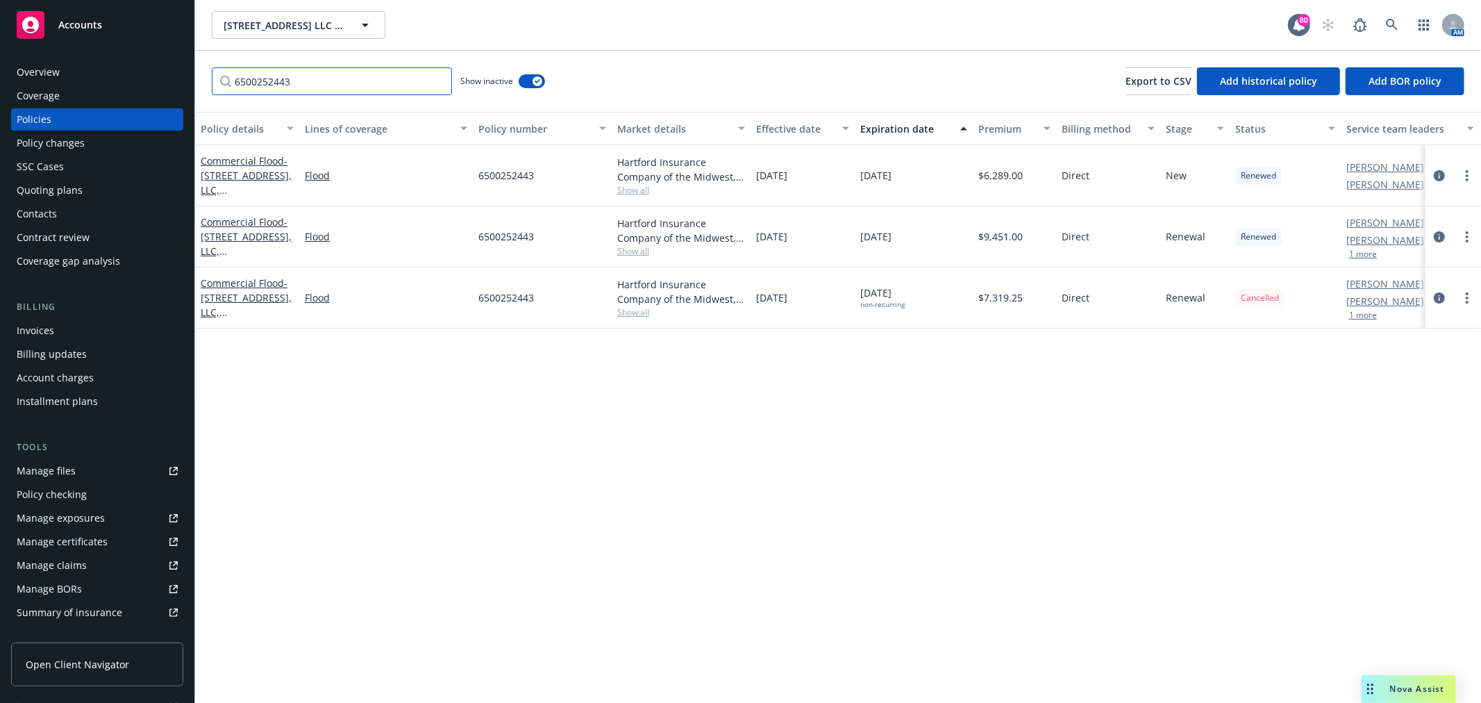
type input "6500252443"
click at [920, 133] on div "Expiration date" at bounding box center [907, 129] width 92 height 15
click at [240, 178] on span "- 838 Mitten Road, LLC, 838 Mitten Rd, Burlingame, CA" at bounding box center [246, 182] width 91 height 57
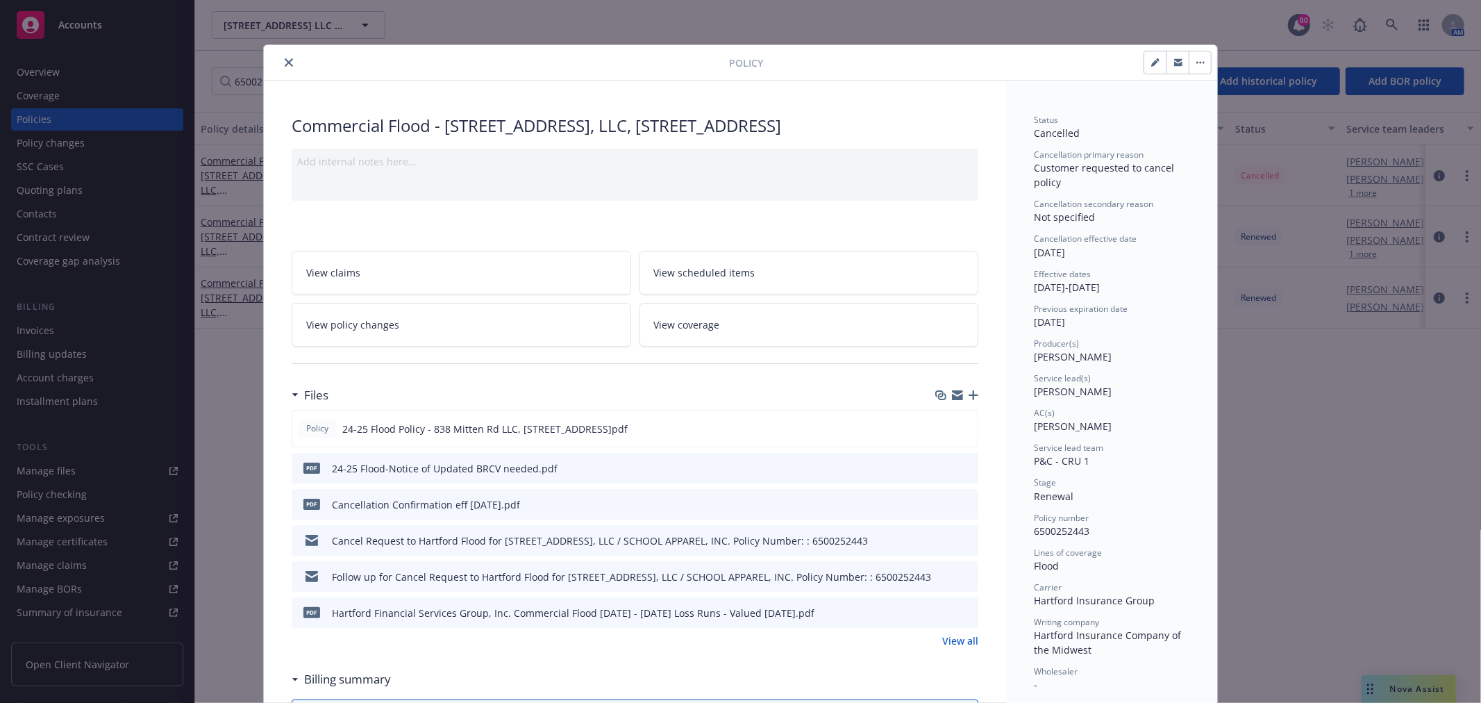
scroll to position [42, 0]
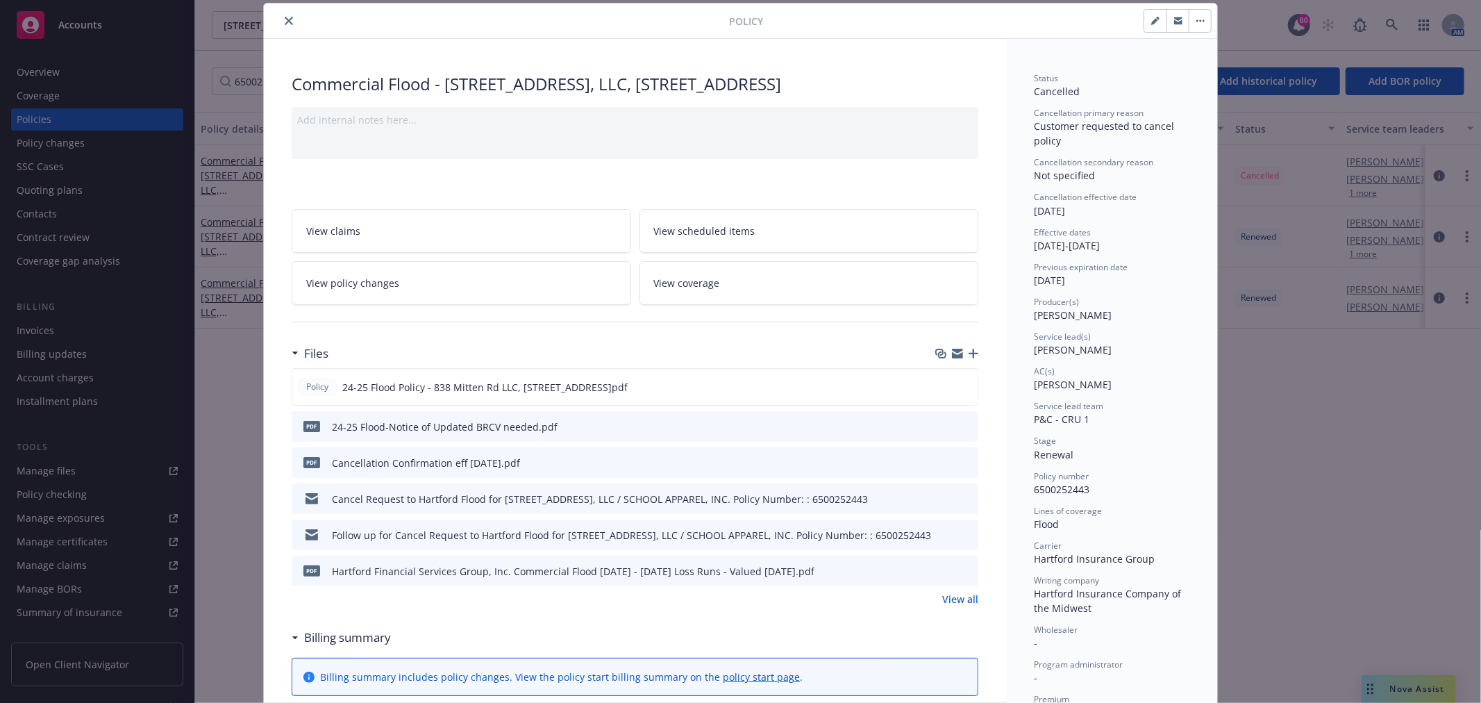
click at [963, 499] on icon "preview file" at bounding box center [965, 498] width 13 height 10
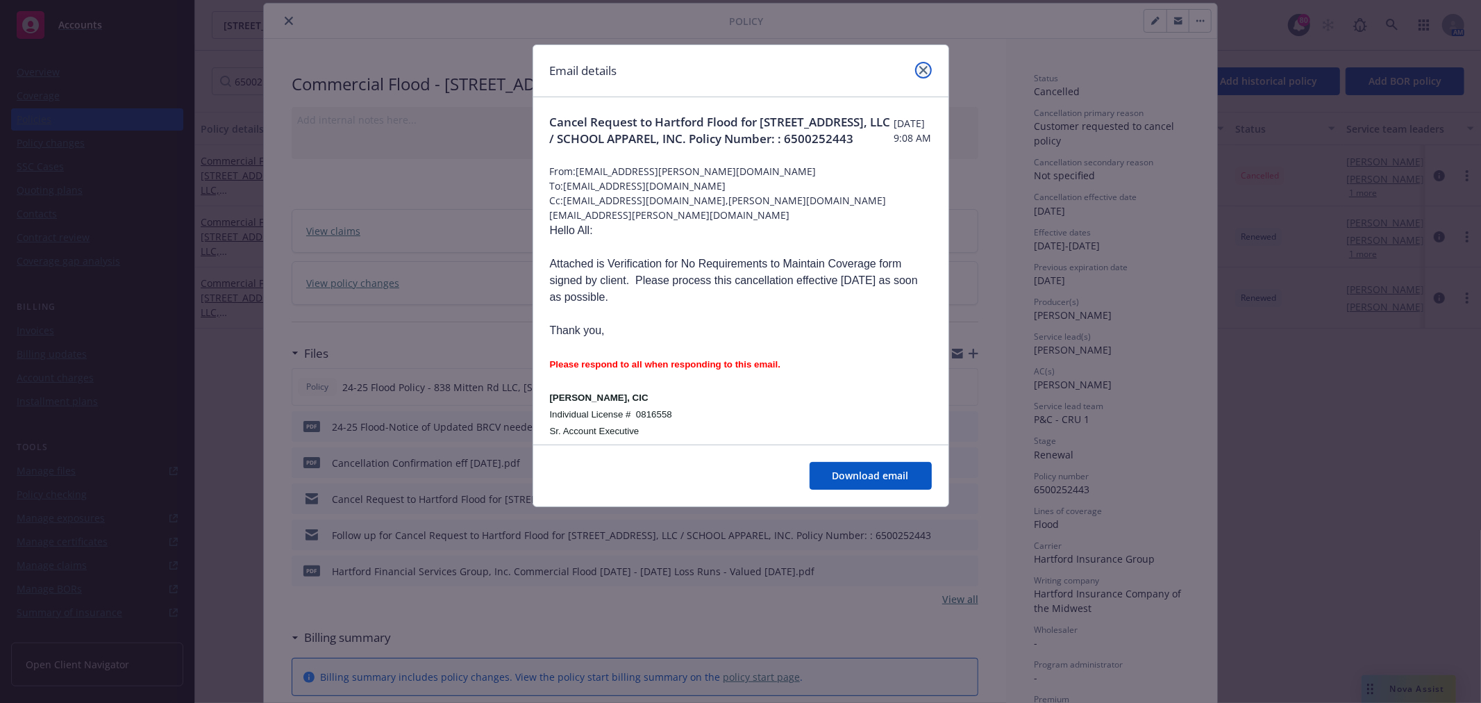
click at [927, 70] on icon "close" at bounding box center [924, 70] width 8 height 8
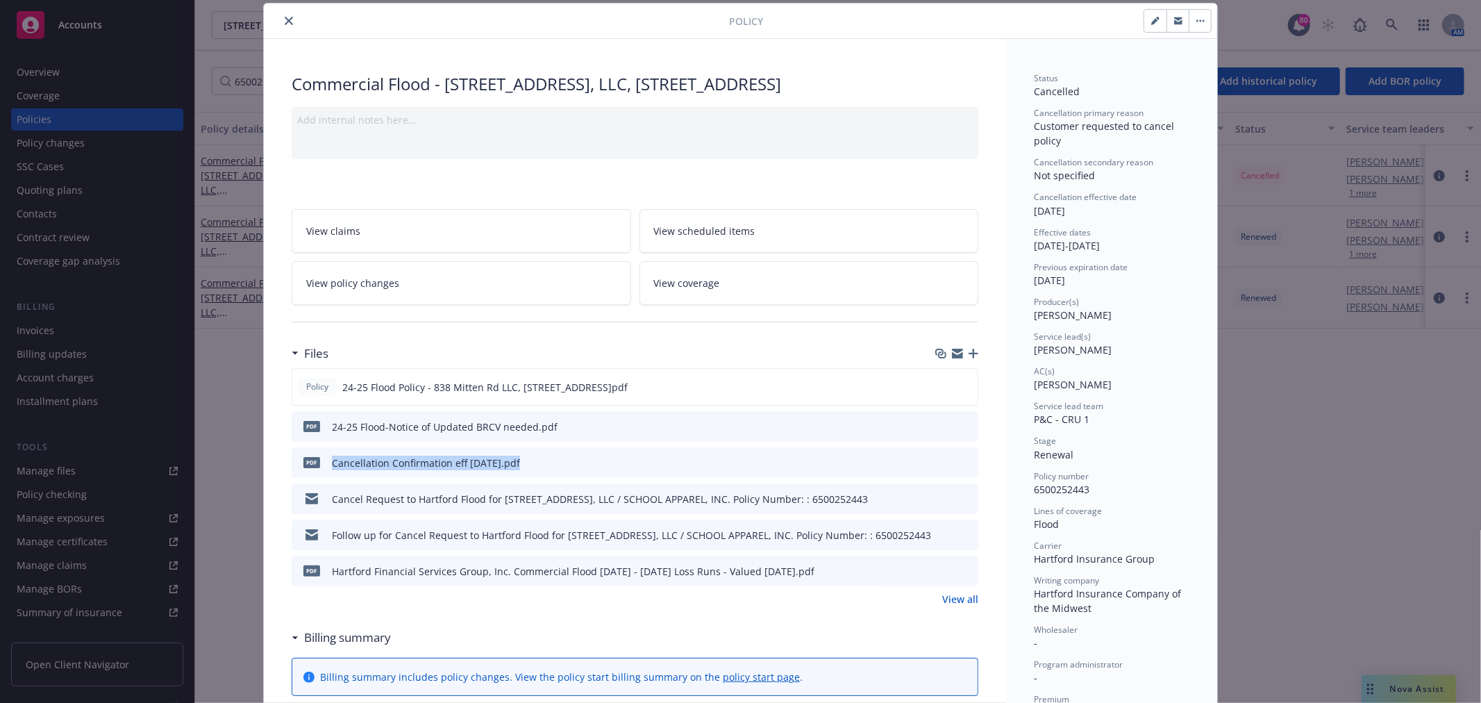
drag, startPoint x: 513, startPoint y: 460, endPoint x: 326, endPoint y: 467, distance: 186.2
click at [326, 467] on div "pdf Cancellation Confirmation eff 7/1/25.pdf" at bounding box center [635, 462] width 687 height 31
copy div "Cancellation Confirmation eff 7/1/25.pdf"
click at [969, 349] on icon "button" at bounding box center [974, 354] width 10 height 10
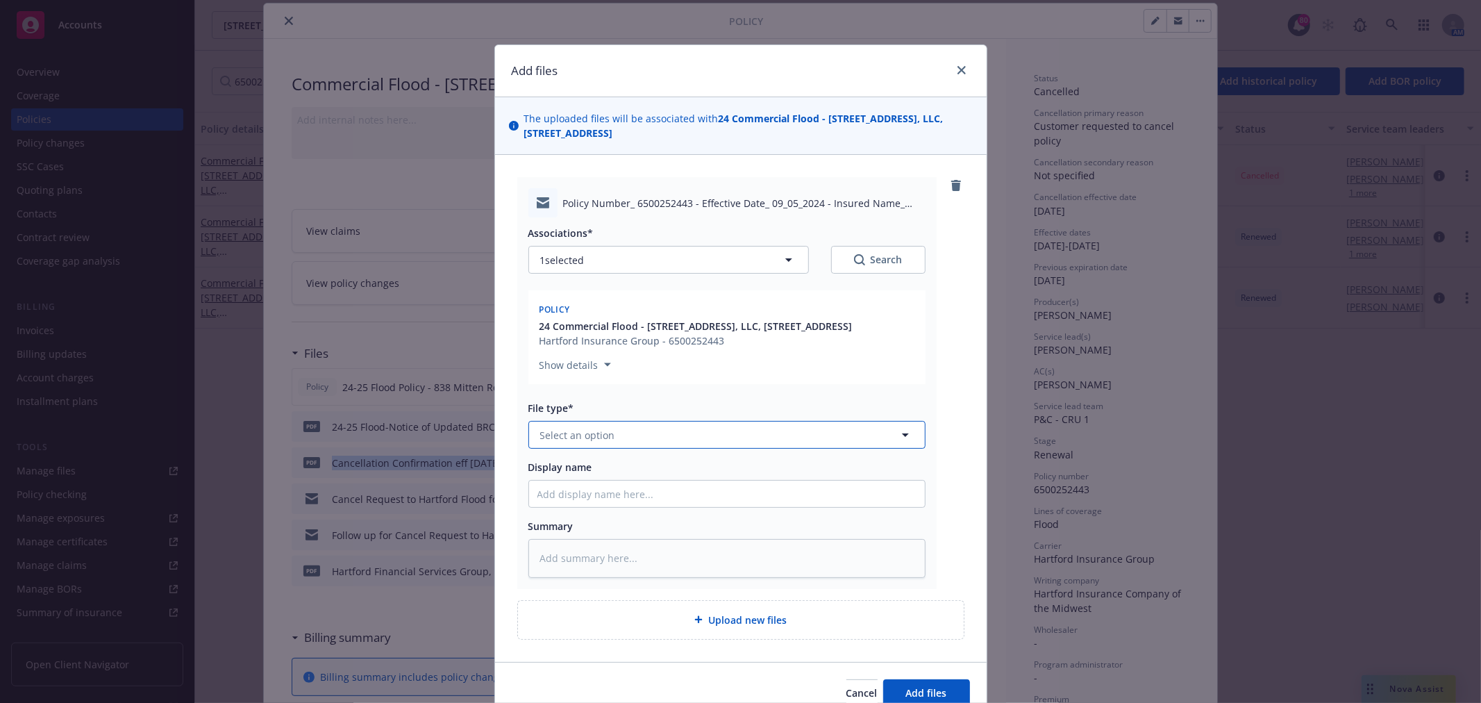
click at [635, 435] on button "Select an option" at bounding box center [727, 435] width 397 height 28
type input "cancella"
click at [621, 470] on span "Cancellation Confirmation" at bounding box center [605, 473] width 125 height 15
click at [629, 465] on div "Display name" at bounding box center [727, 467] width 397 height 15
click at [616, 489] on input "Display name" at bounding box center [727, 494] width 396 height 26
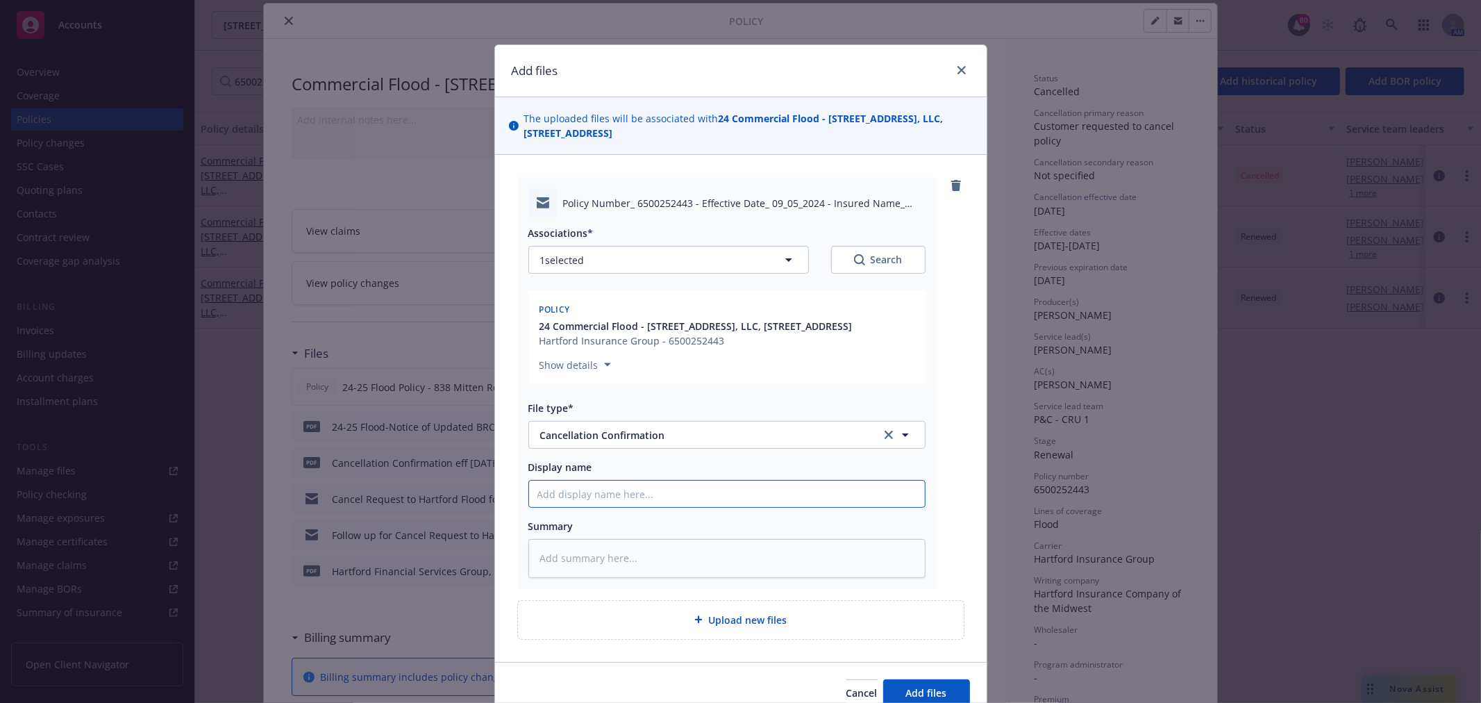
paste input "Cancellation Confirmation eff 7/1/25.pdf"
type textarea "x"
type input "Cancellation Confirmation eff 7/1/25.pdf"
click at [531, 490] on input "Cancellation Confirmation eff 7/1/25.pdf" at bounding box center [727, 494] width 396 height 26
type textarea "x"
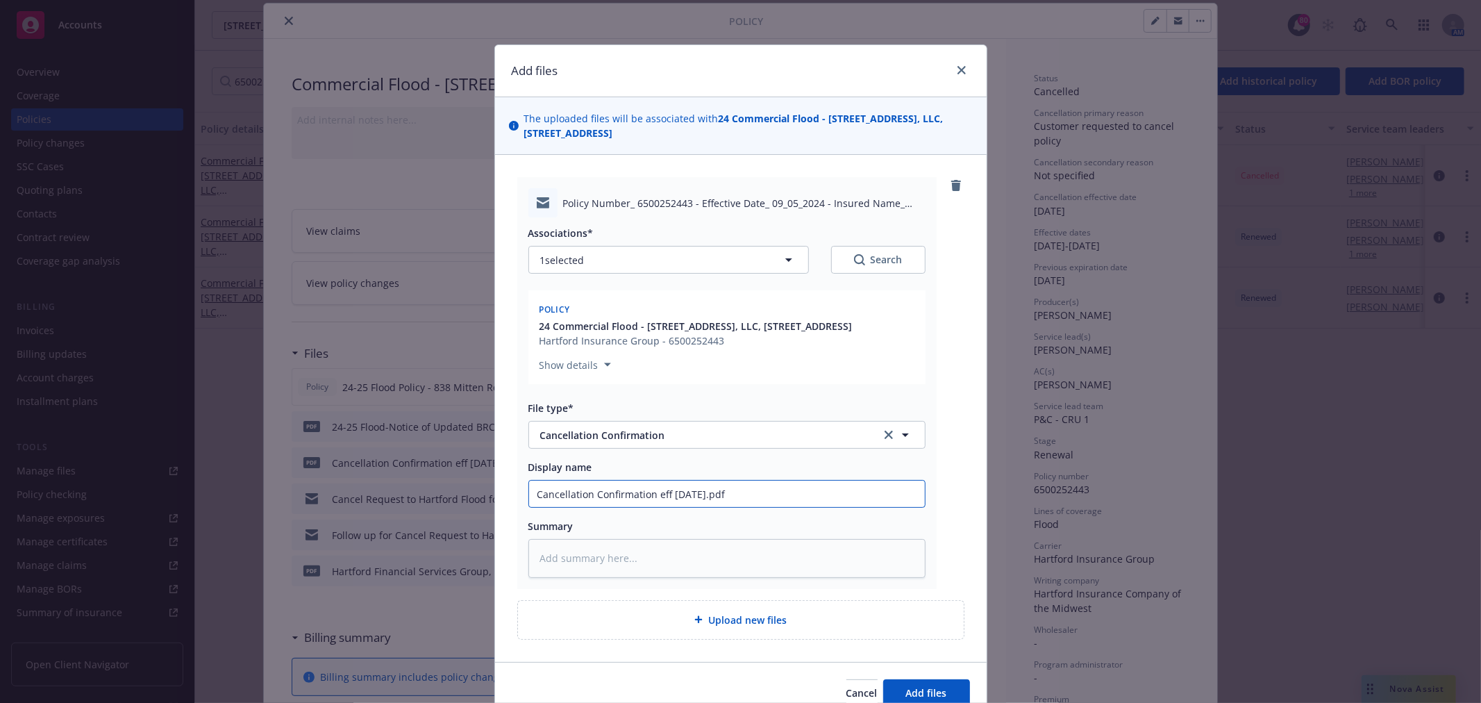
type input "FCancellation Confirmation eff 7/1/25.pdf"
type textarea "x"
type input "FrCancellation Confirmation eff 7/1/25.pdf"
type textarea "x"
type input "FroCancellation Confirmation eff 7/1/25.pdf"
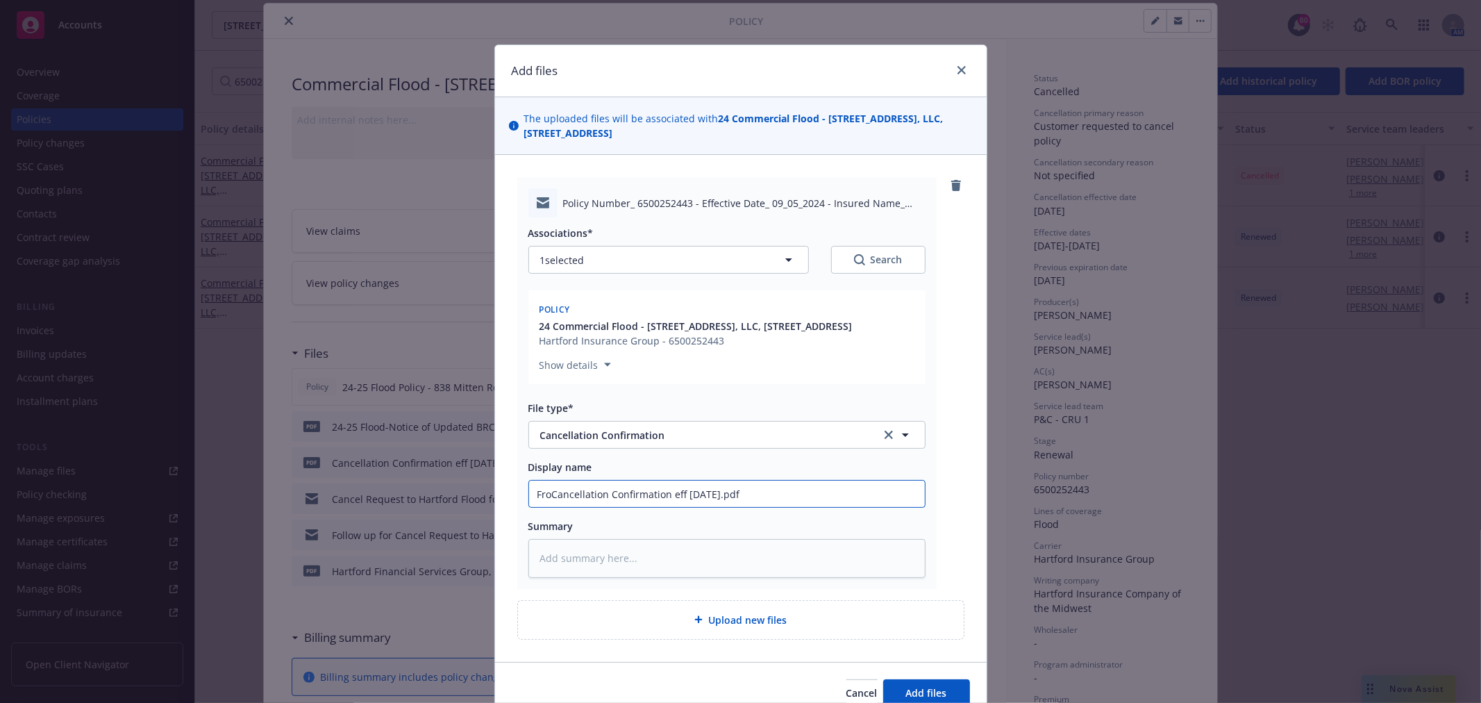
type textarea "x"
type input "FromCancellation Confirmation eff 7/1/25.pdf"
type textarea "x"
type input "From Cancellation Confirmation eff 7/1/25.pdf"
type textarea "x"
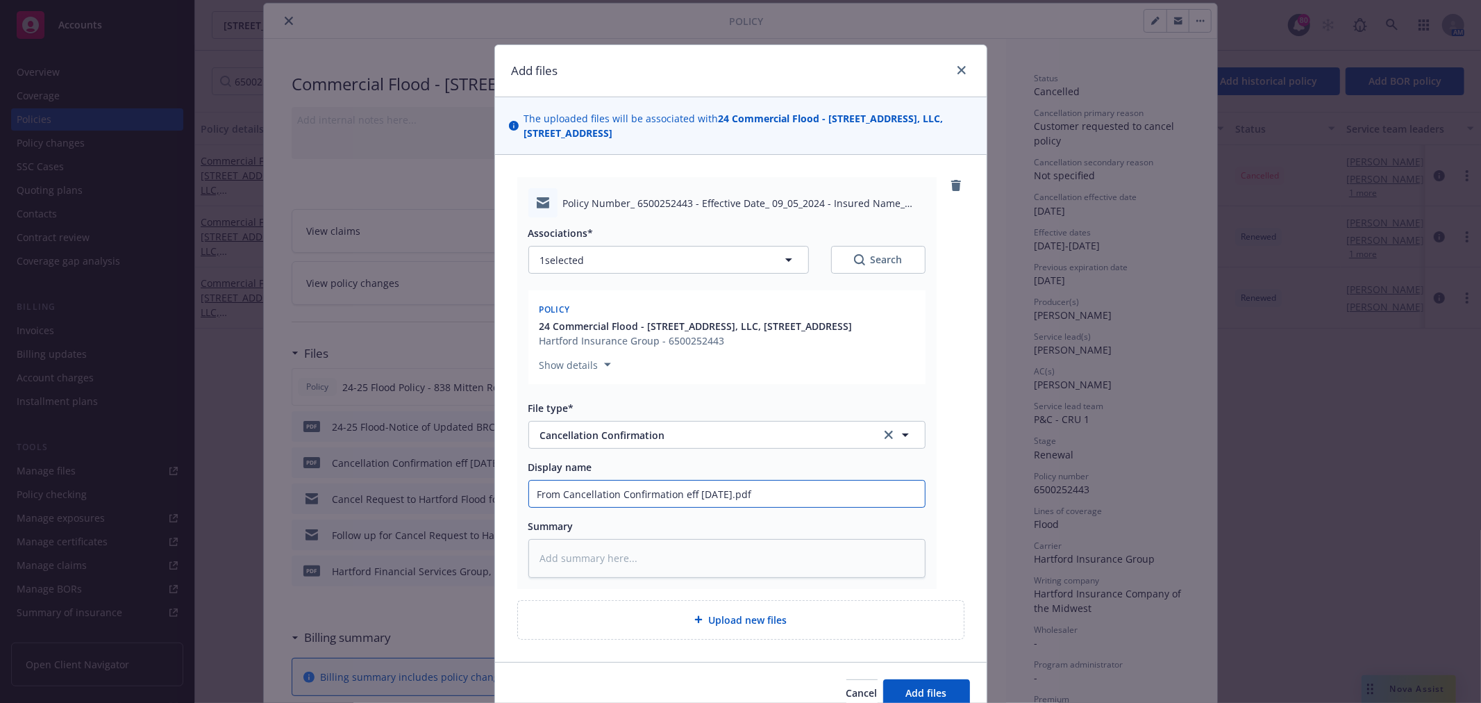
type input "From HCancellation Confirmation eff 7/1/25.pdf"
type textarea "x"
type input "From HarCancellation Confirmation eff 7/1/25.pdf"
type textarea "x"
type input "From HartCancellation Confirmation eff 7/1/25.pdf"
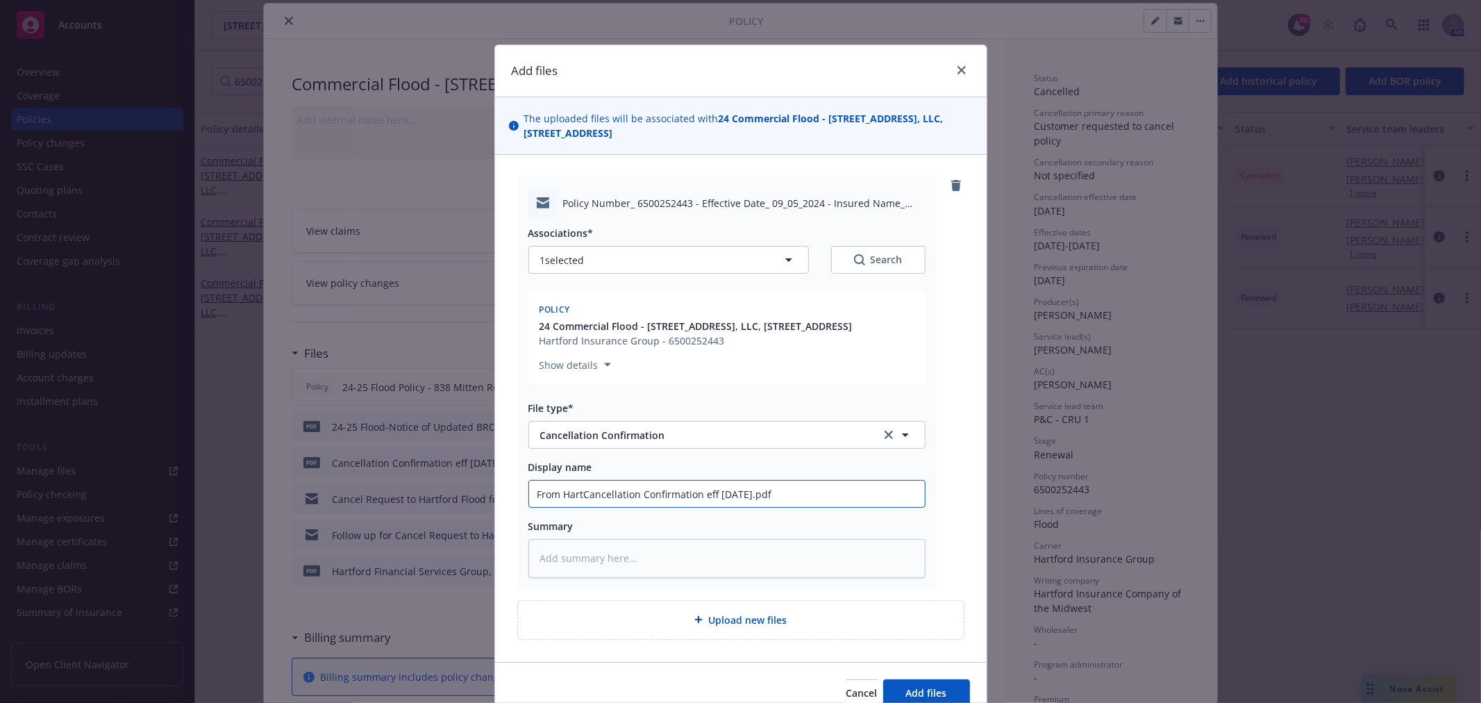
type textarea "x"
type input "From HartfCancellation Confirmation eff 7/1/25.pdf"
type textarea "x"
type input "From HartfoCancellation Confirmation eff 7/1/25.pdf"
type textarea "x"
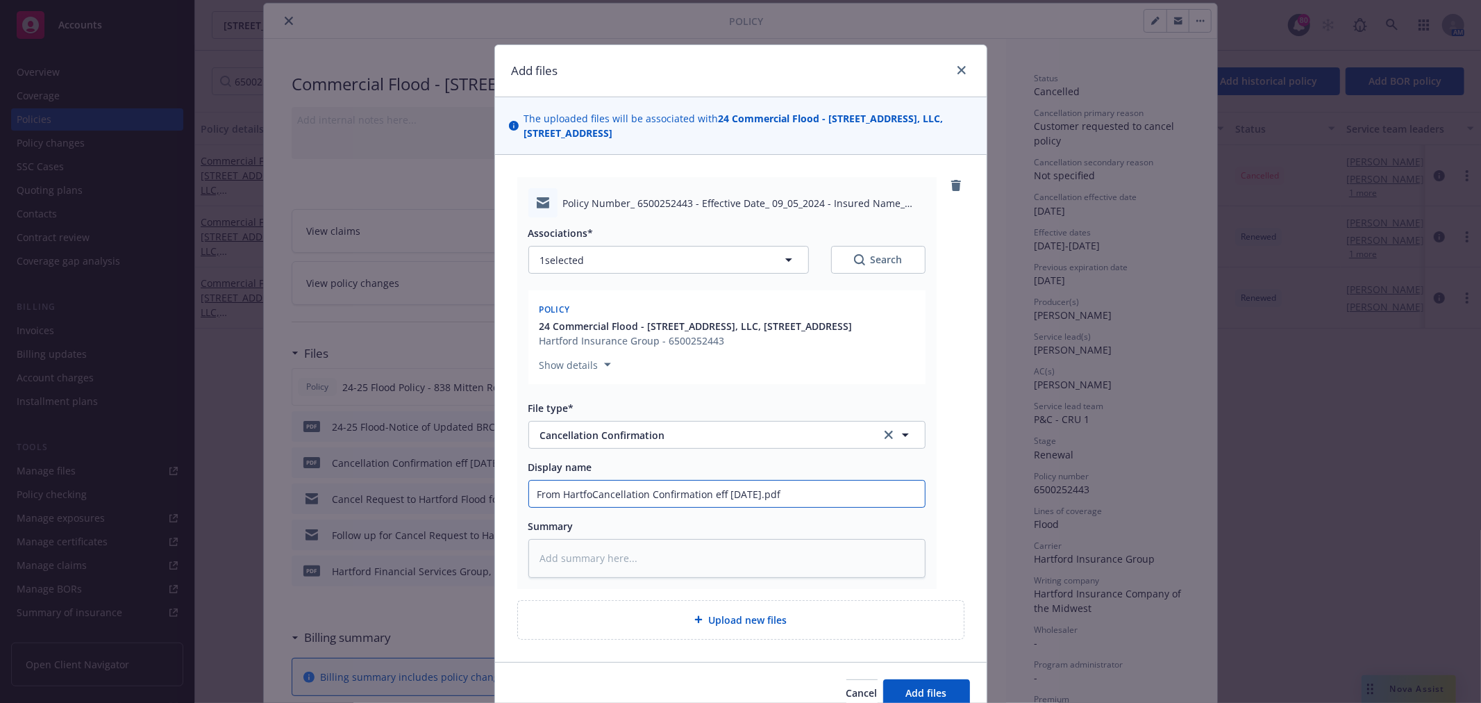
type input "From HartforCancellation Confirmation eff 7/1/25.pdf"
type textarea "x"
type input "From HartfordCancellation Confirmation eff 7/1/25.pdf"
type textarea "x"
type input "From Hartford Cancellation Confirmation eff 7/1/25.pdf"
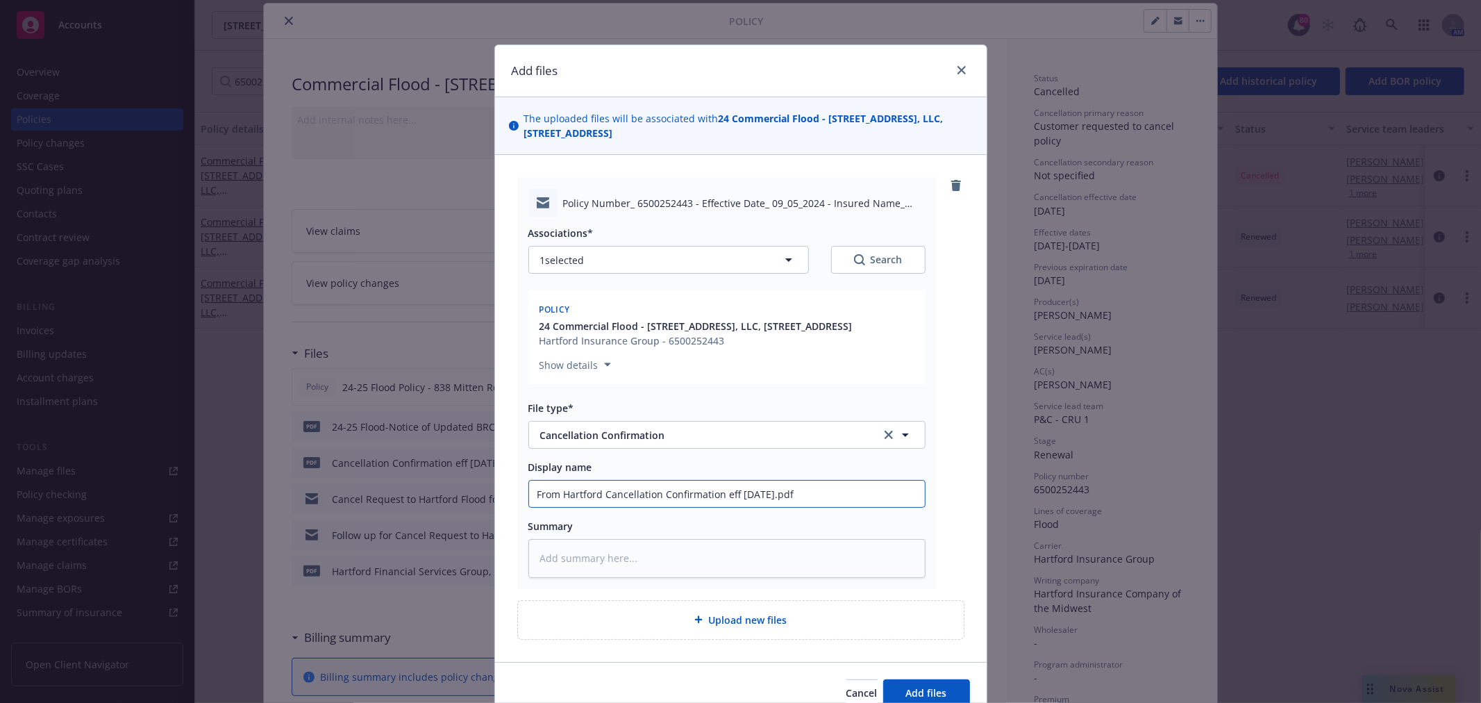
type textarea "x"
type input "From Hartford - Cancellation Confirmation eff 7/1/25.pdf"
click at [841, 495] on input "From Hartford - Cancellation Confirmation eff 7/1/25.pdf" at bounding box center [727, 494] width 396 height 26
type textarea "x"
type input "From Hartford - Cancellation Confirmation eff 7/1/25.pd"
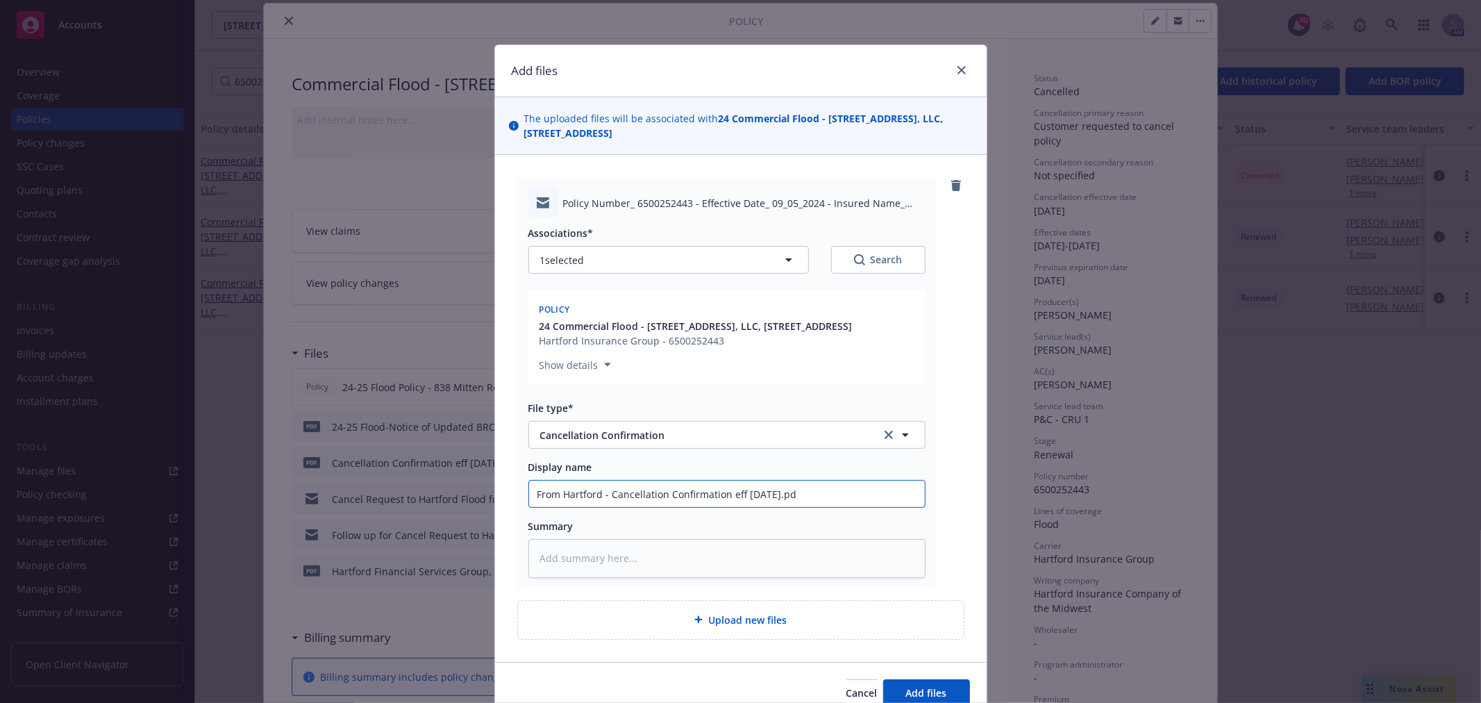
type textarea "x"
type input "From Hartford - Cancellation Confirmation eff 7/1/25.p"
type textarea "x"
type input "From Hartford - Cancellation Confirmation eff 7/1/25."
type textarea "x"
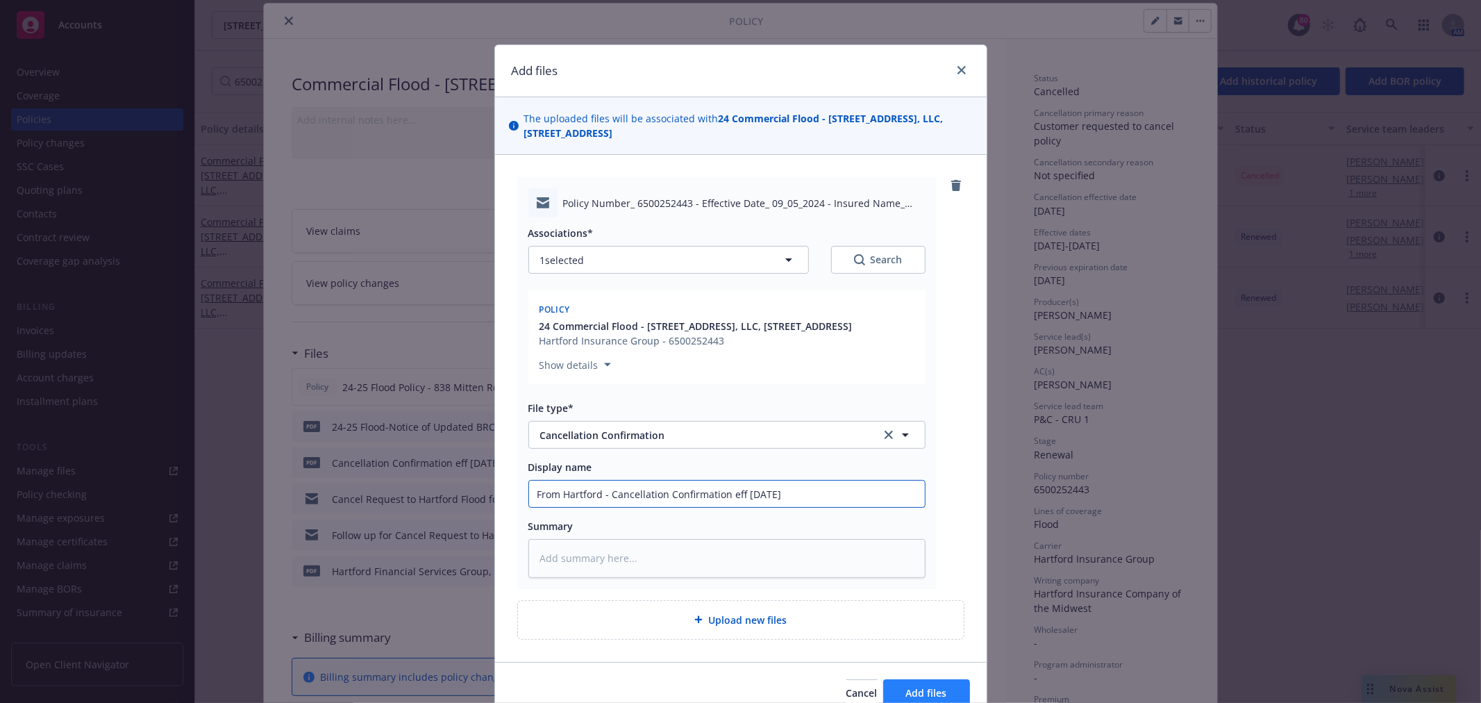
type input "From Hartford - Cancellation Confirmation eff 7/1/25"
click at [936, 683] on button "Add files" at bounding box center [926, 693] width 87 height 28
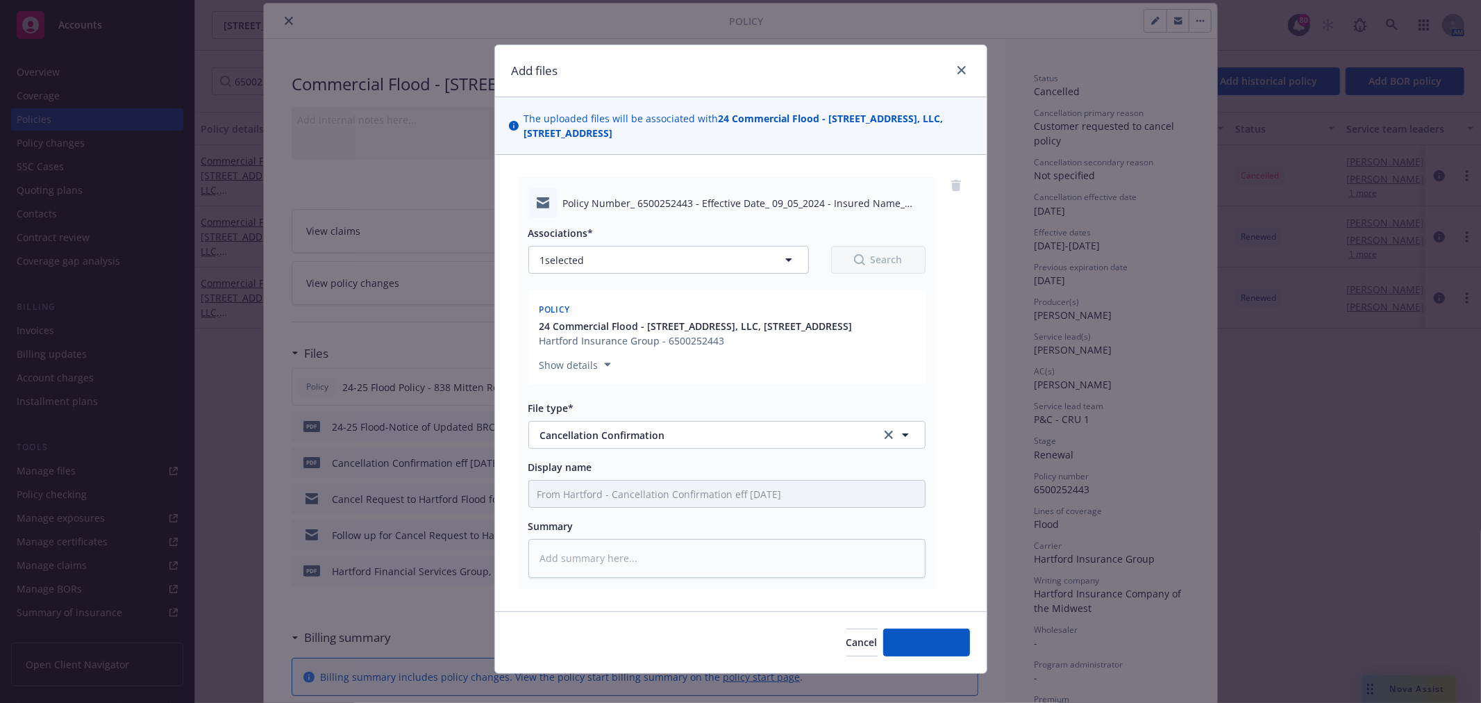
type textarea "x"
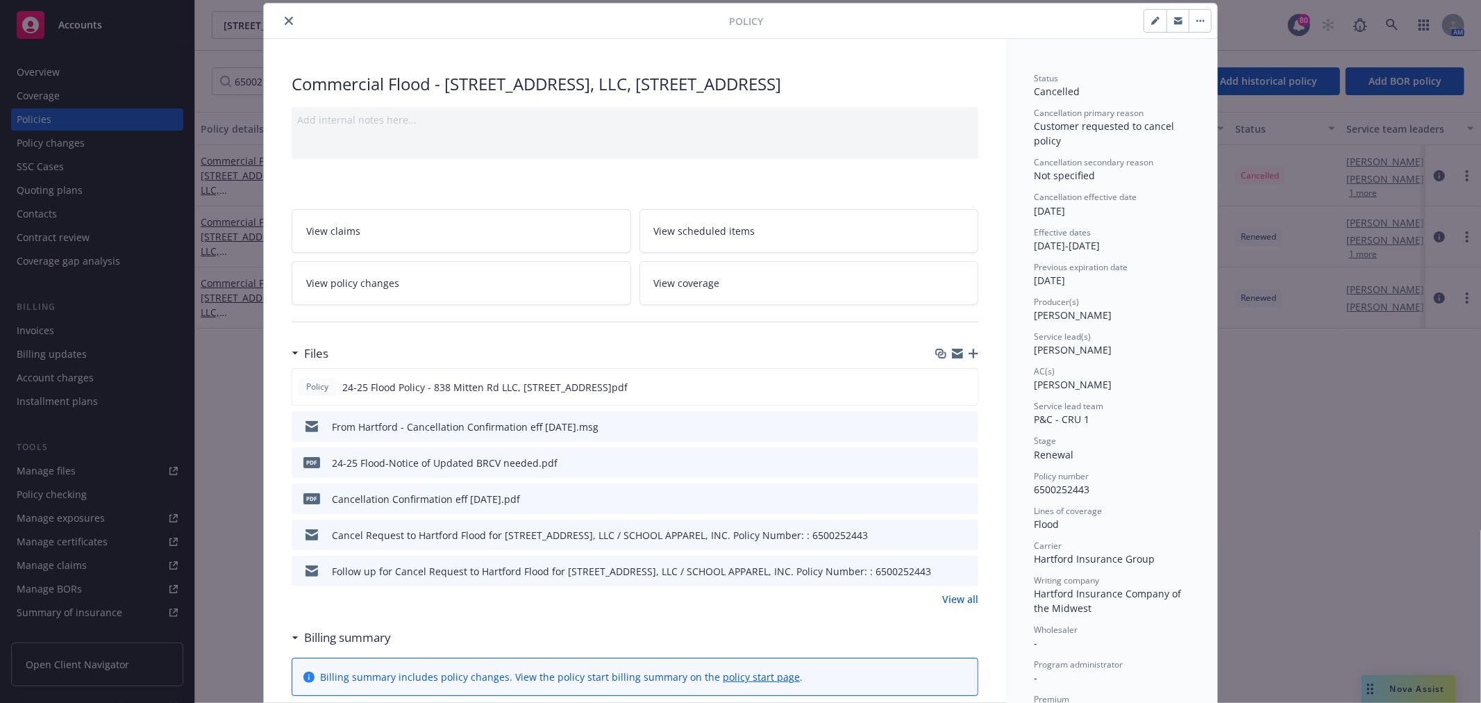
click at [281, 26] on button "close" at bounding box center [289, 21] width 17 height 17
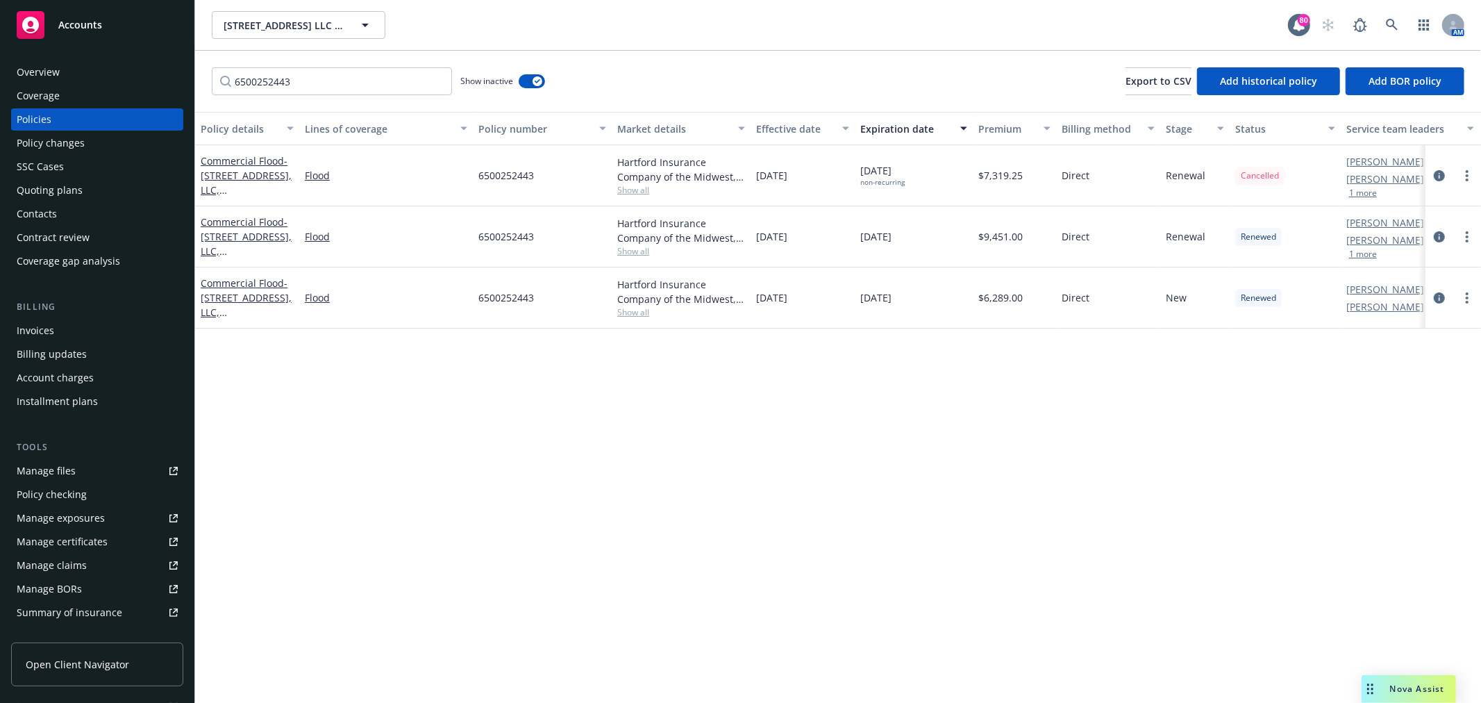
click at [85, 119] on div "Policies" at bounding box center [97, 119] width 161 height 22
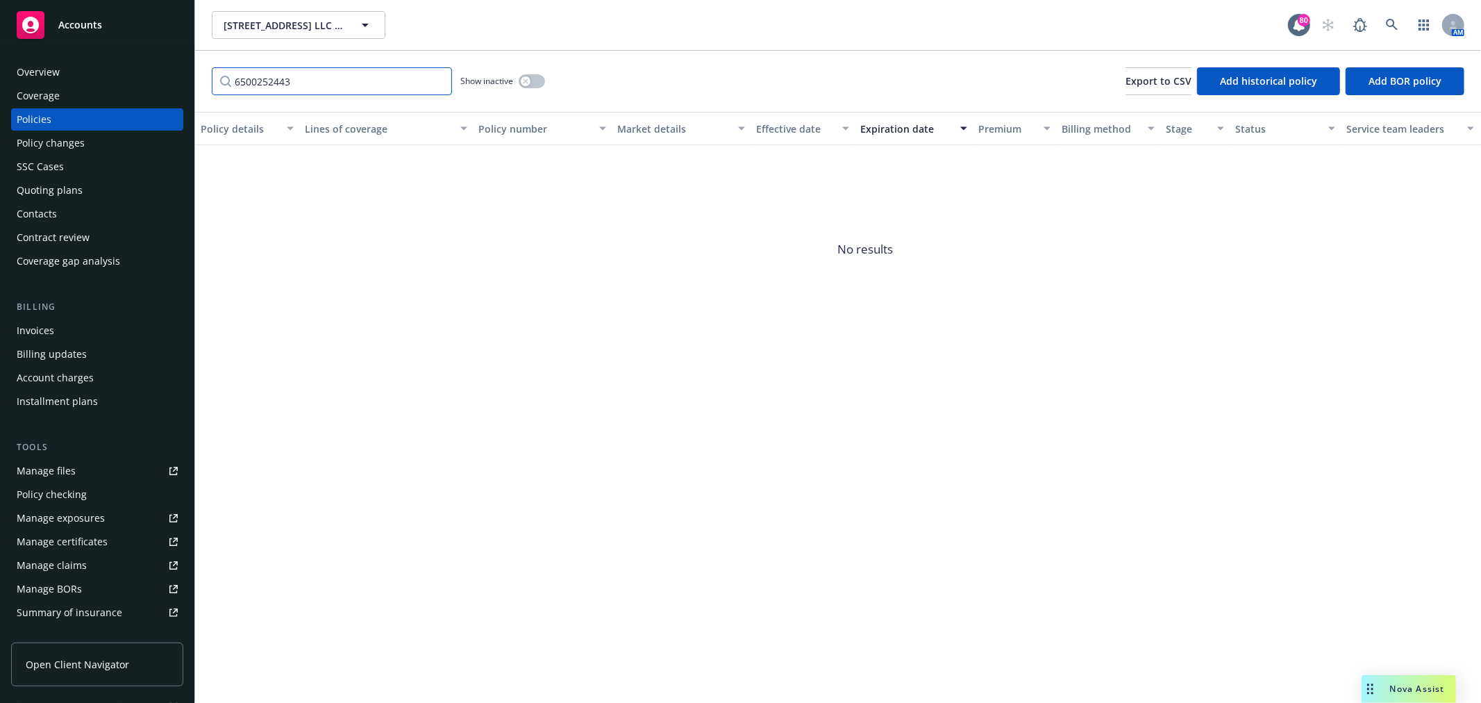
drag, startPoint x: 399, startPoint y: 82, endPoint x: 94, endPoint y: 82, distance: 305.6
click at [94, 82] on div "Accounts Overview Coverage Policies Policy changes SSC Cases Quoting plans Cont…" at bounding box center [740, 351] width 1481 height 703
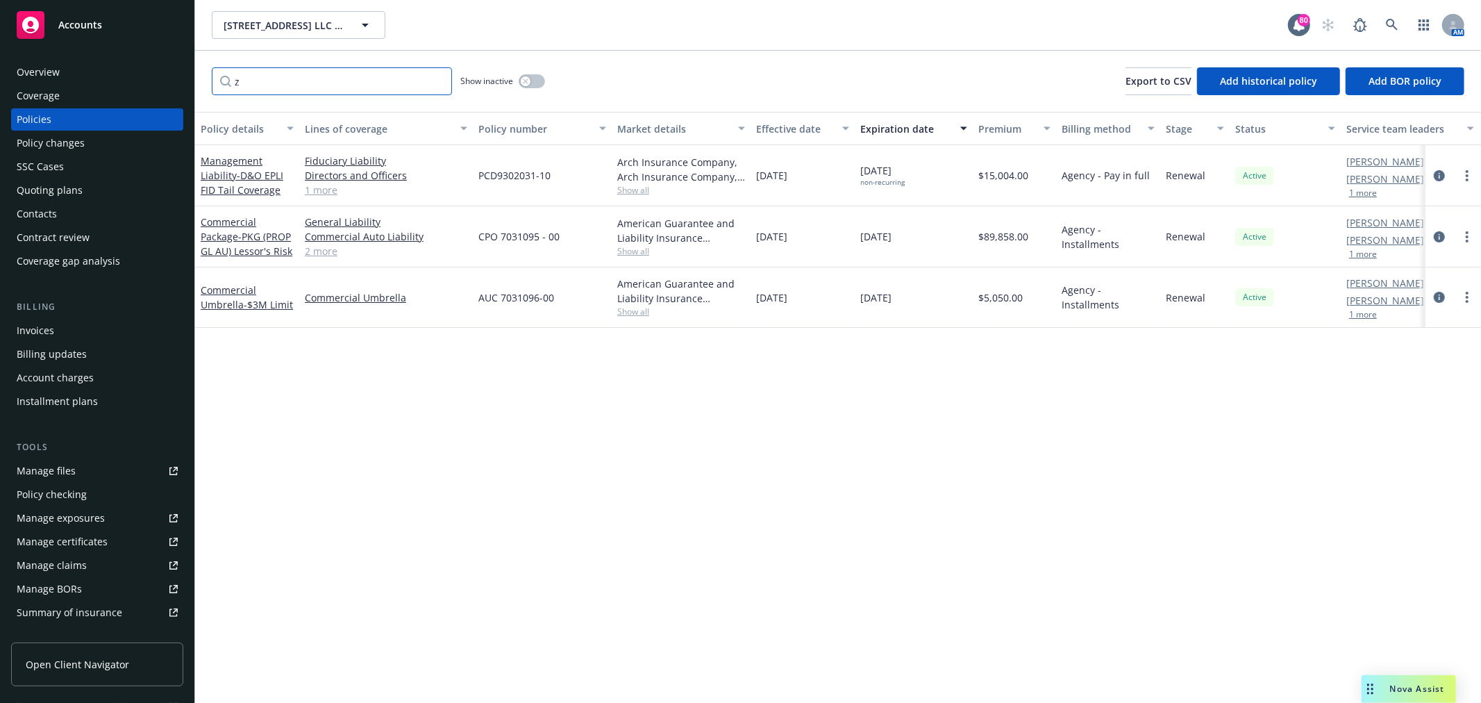
type input "z"
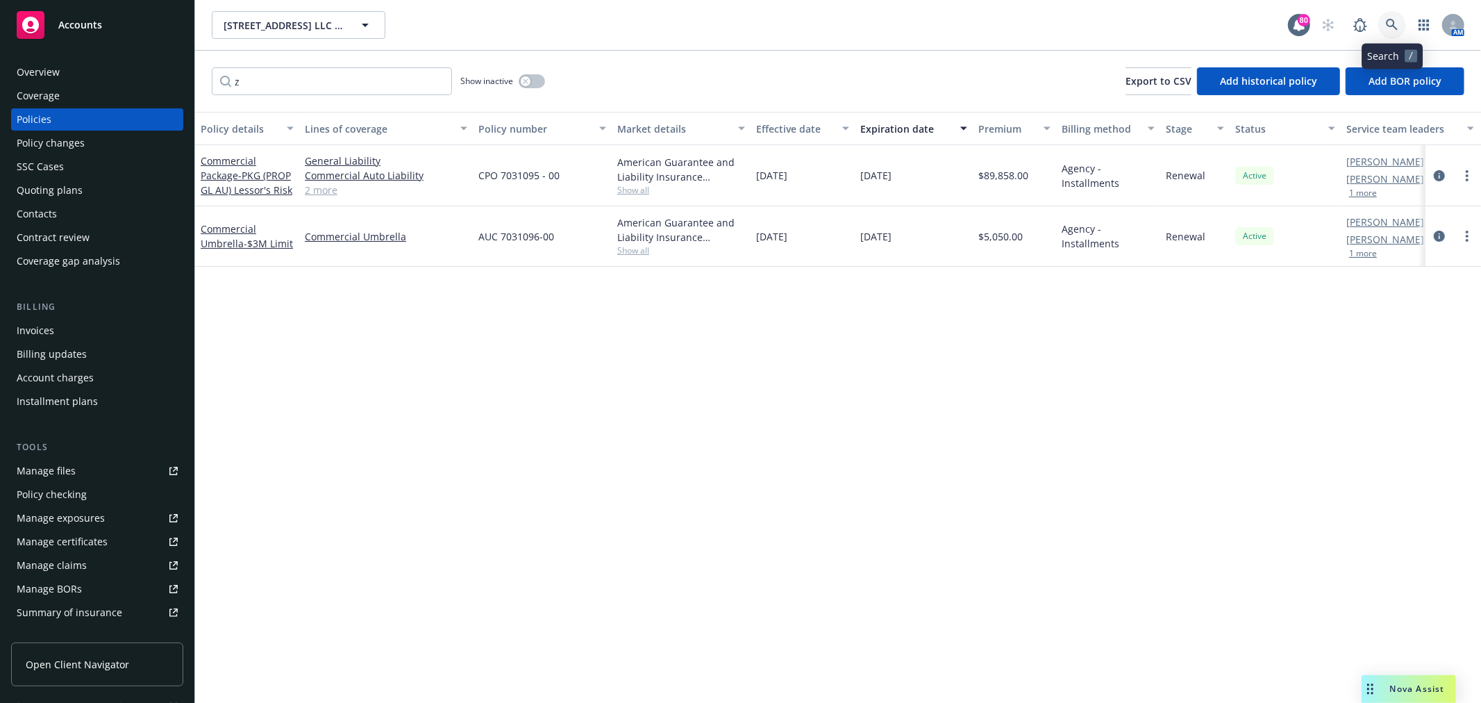
click at [1393, 24] on icon at bounding box center [1392, 25] width 13 height 13
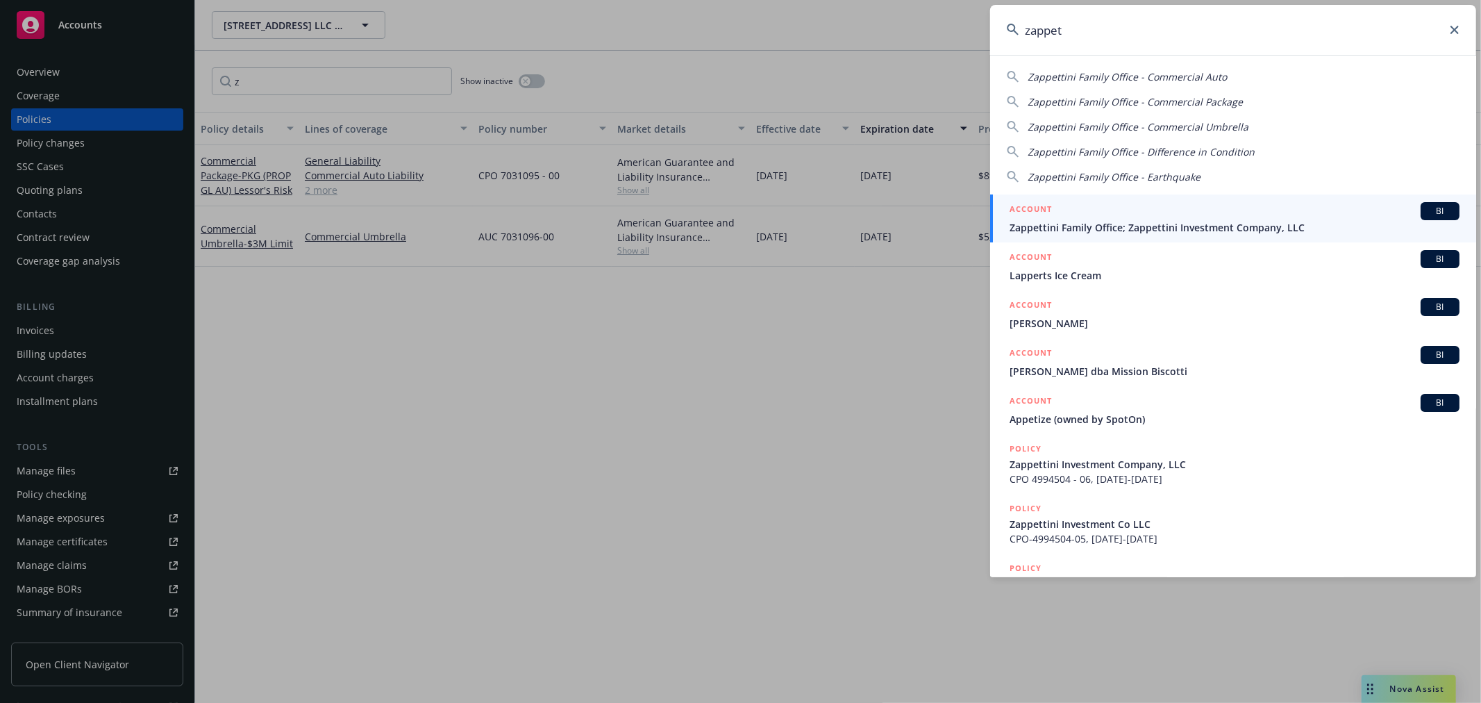
type input "zappet"
click at [1077, 229] on span "Zappettini Family Office; Zappettini Investment Company, LLC" at bounding box center [1235, 227] width 450 height 15
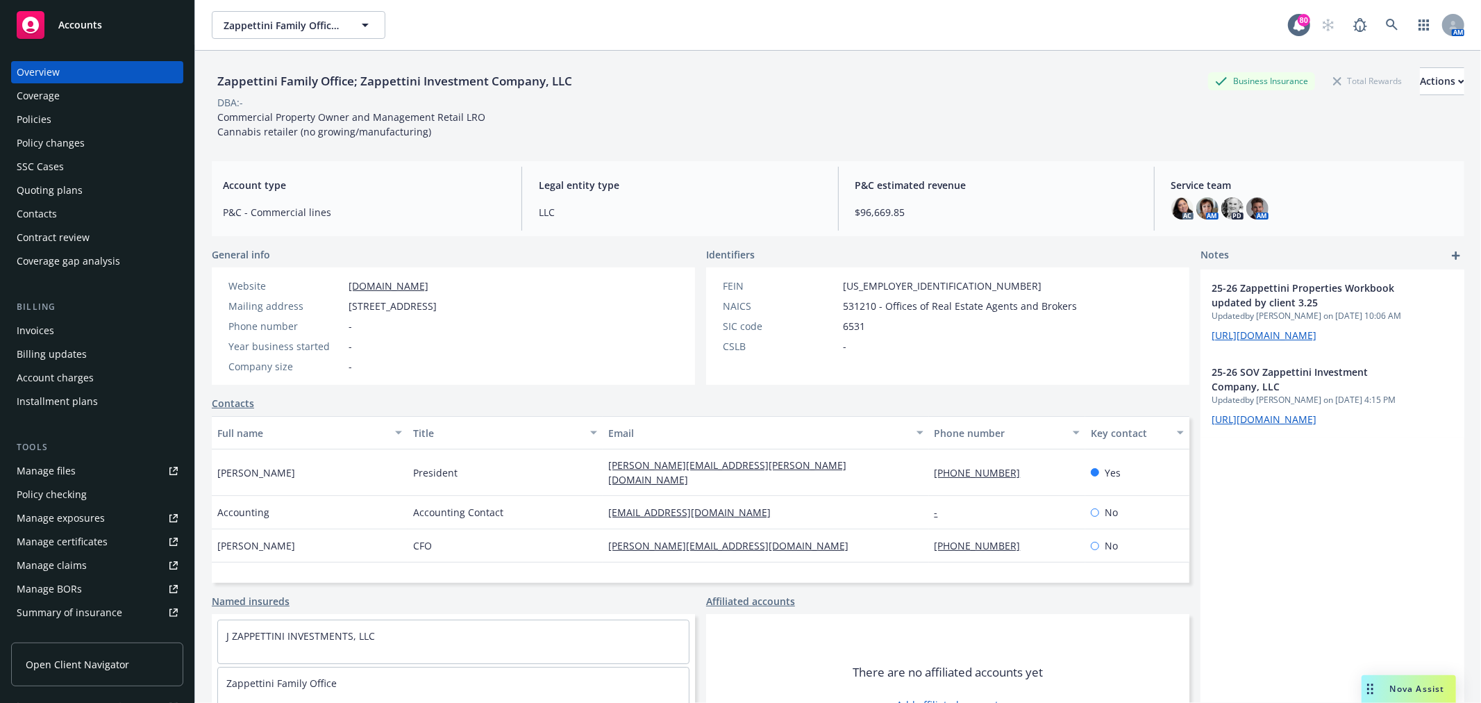
click at [78, 118] on div "Policies" at bounding box center [97, 119] width 161 height 22
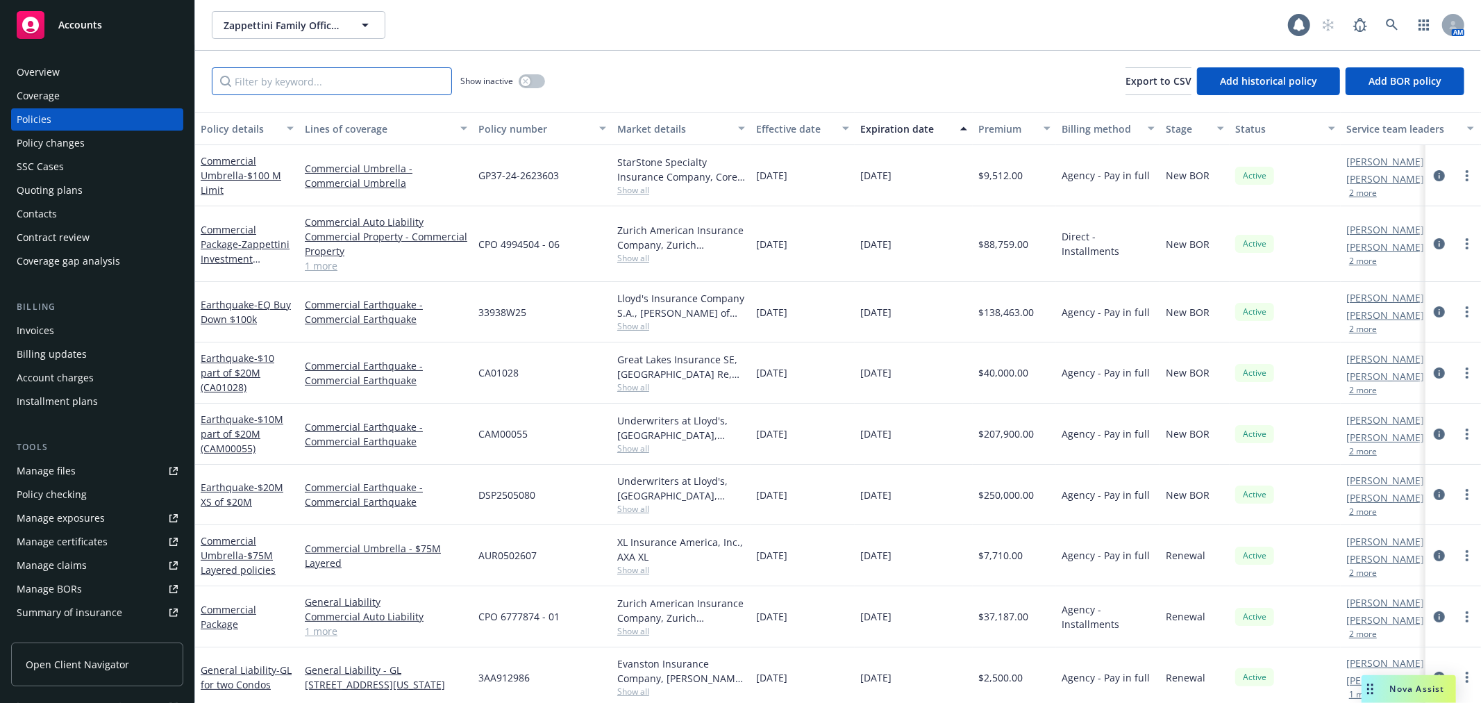
click at [340, 82] on input "Filter by keyword..." at bounding box center [332, 81] width 240 height 28
paste input "499450"
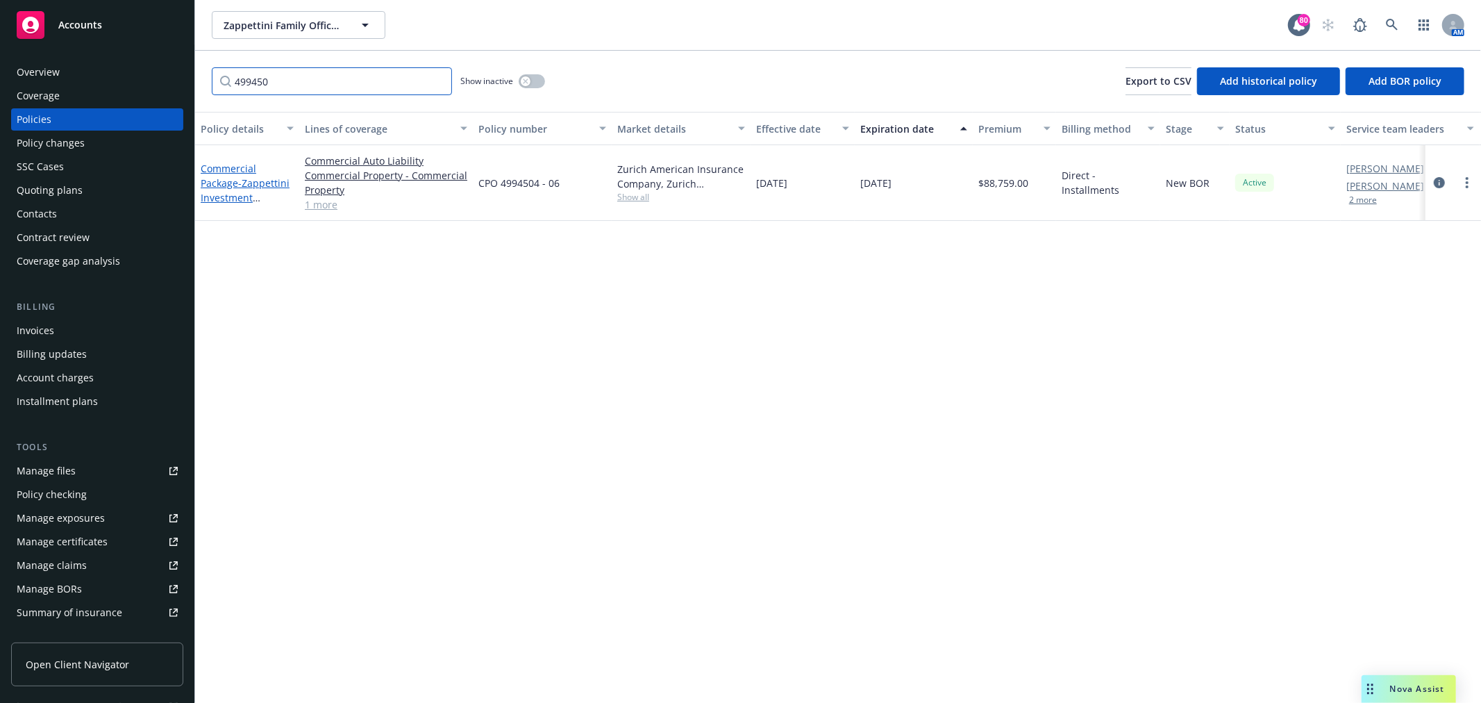
type input "499450"
click at [241, 170] on link "Commercial Package - Zappettini Investment Company, LLC" at bounding box center [245, 190] width 89 height 57
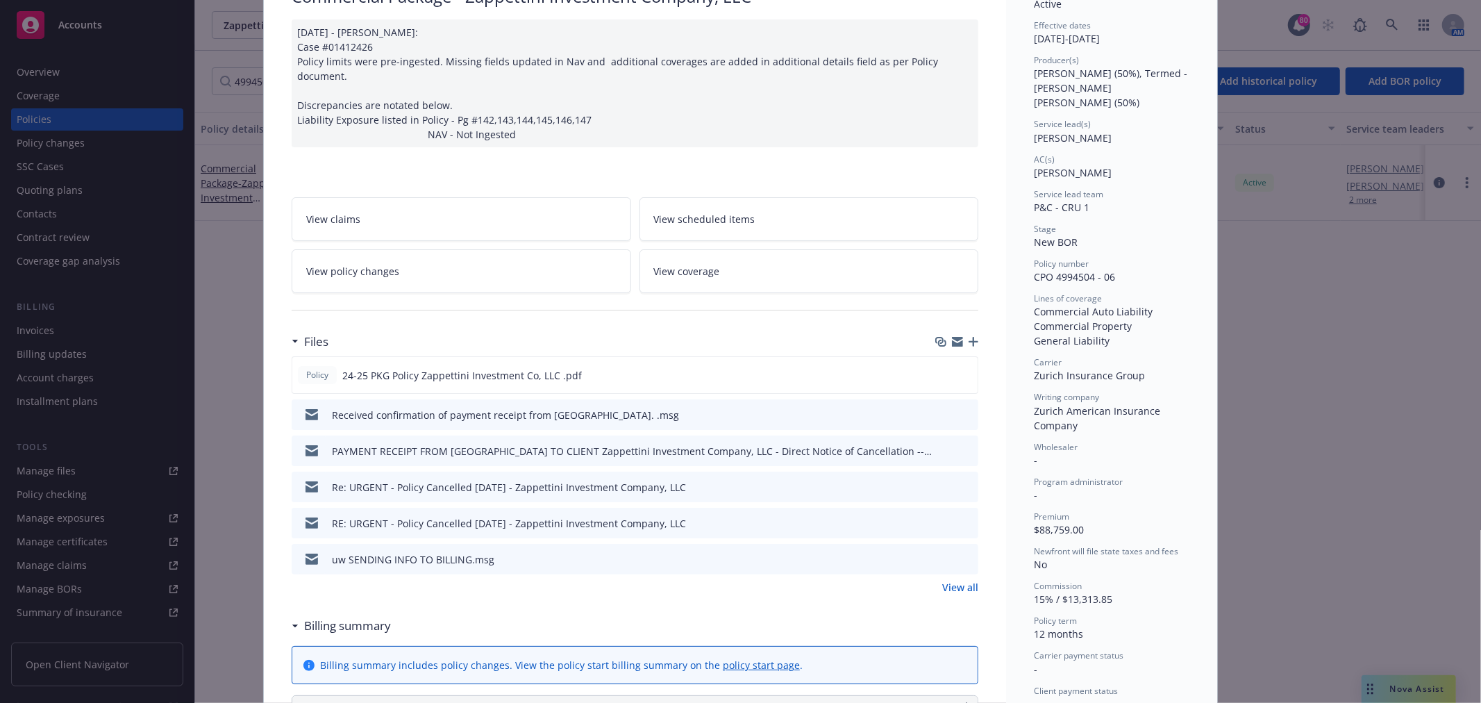
scroll to position [154, 0]
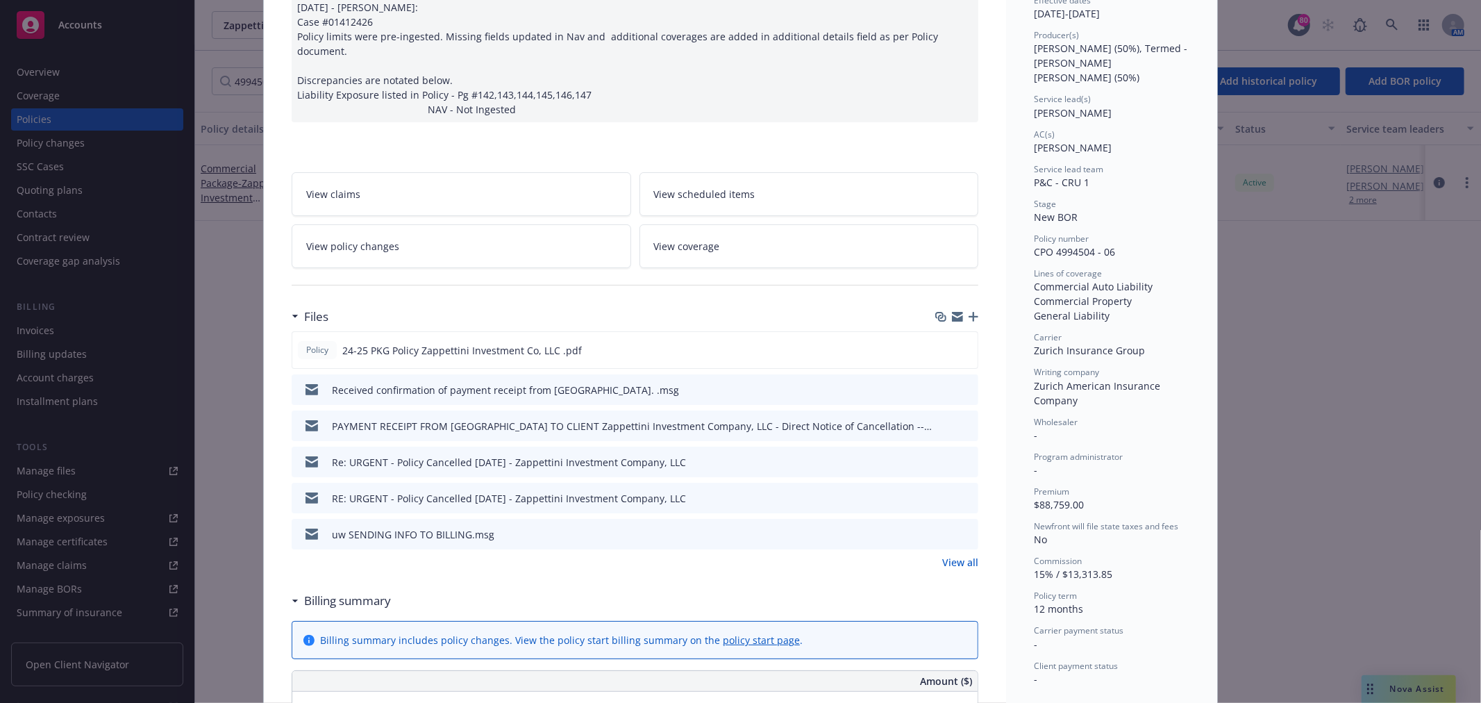
click at [963, 384] on icon "preview file" at bounding box center [965, 389] width 13 height 10
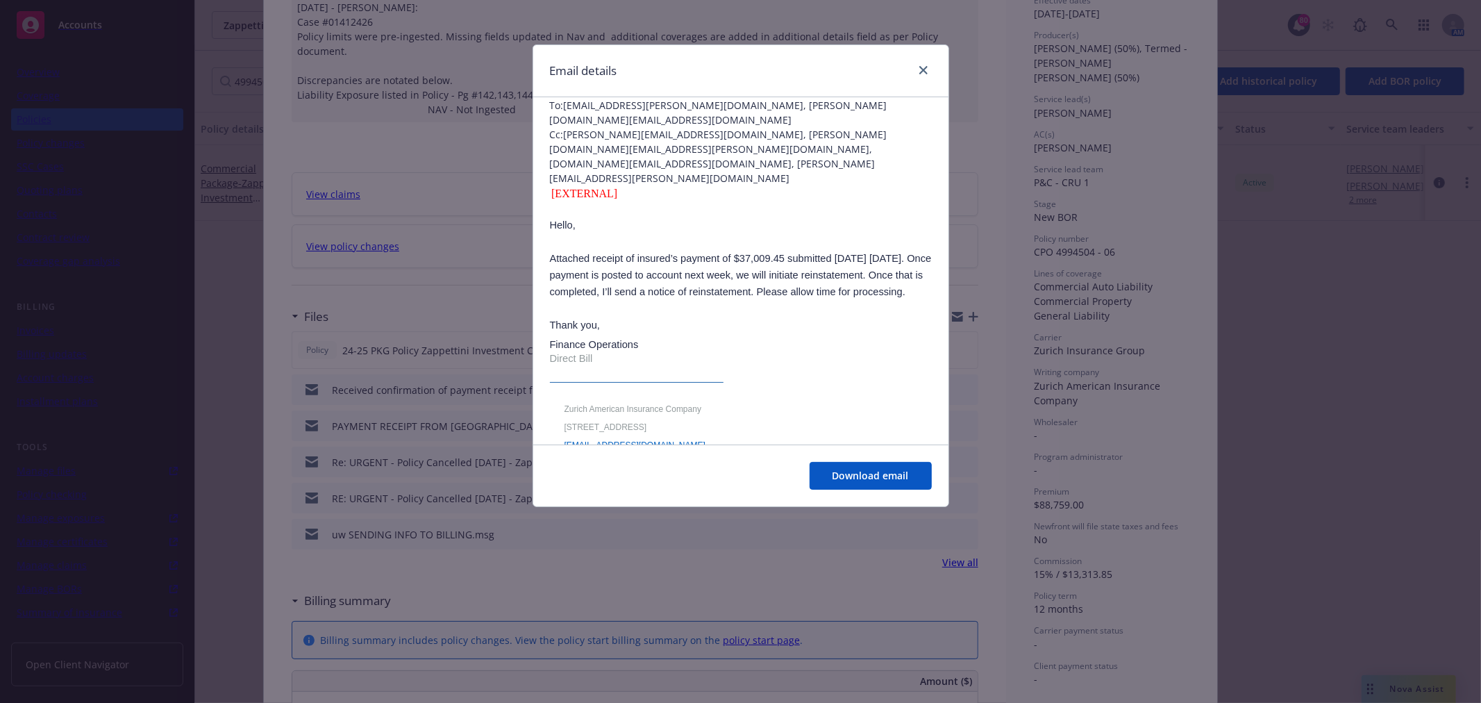
scroll to position [0, 0]
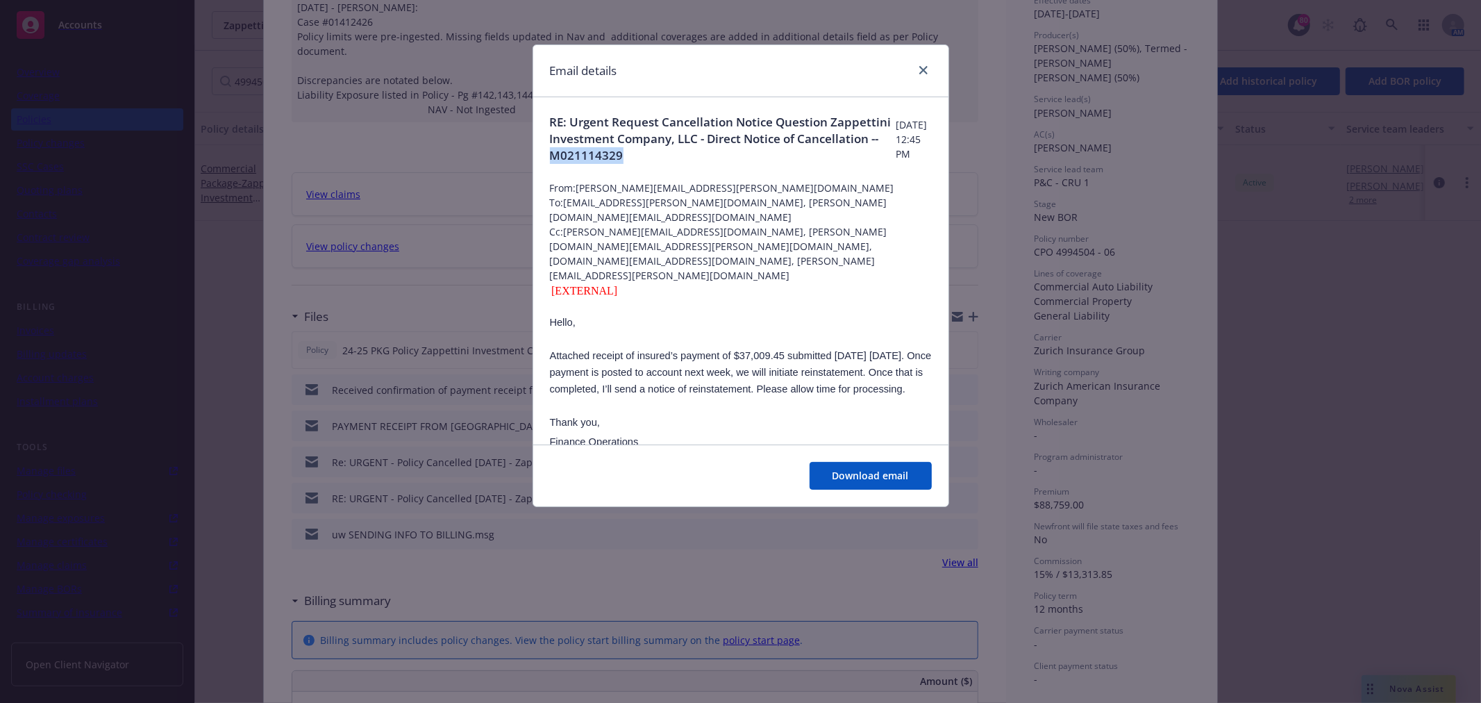
drag, startPoint x: 718, startPoint y: 158, endPoint x: 647, endPoint y: 158, distance: 70.8
click at [647, 158] on span "RE: Urgent Request Cancellation Notice Question Zappettini Investment Company, …" at bounding box center [723, 139] width 347 height 50
click at [920, 68] on icon "close" at bounding box center [924, 70] width 8 height 8
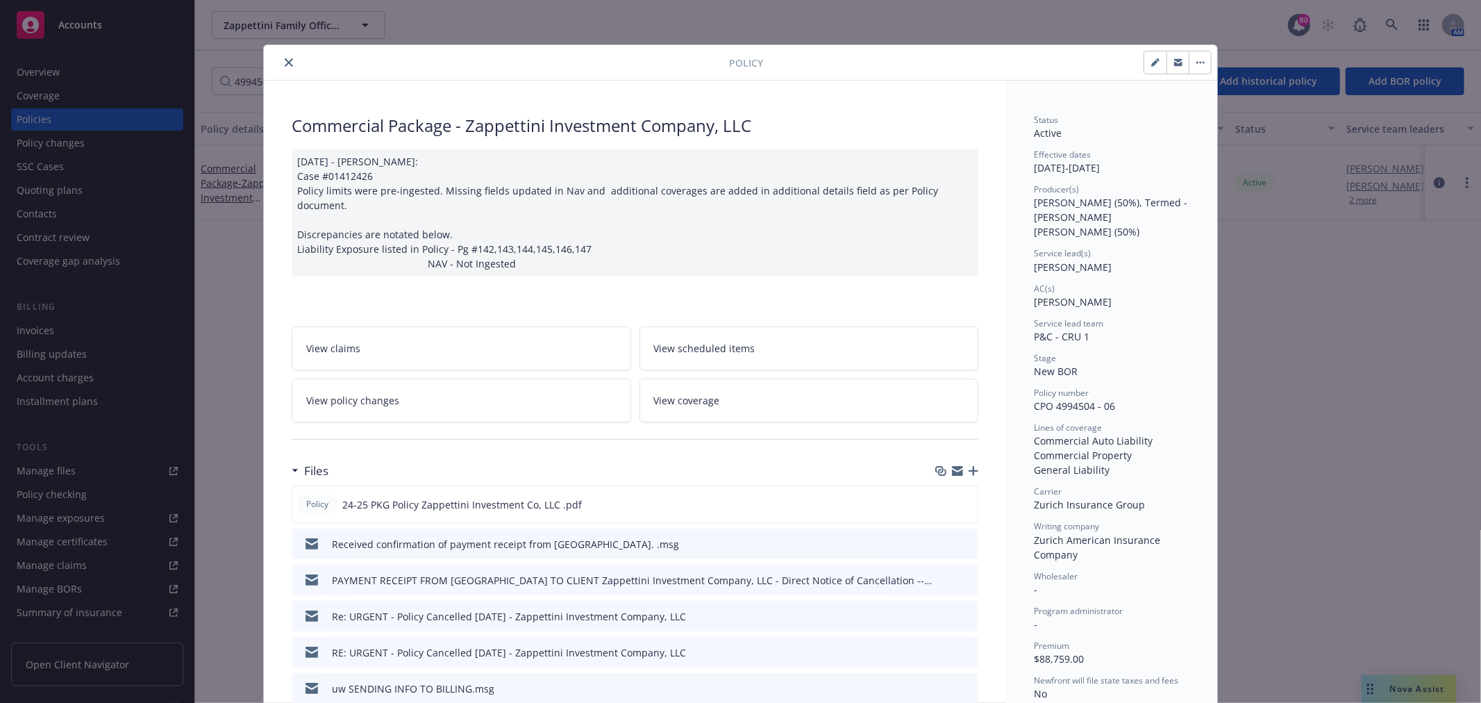
click at [285, 59] on icon "close" at bounding box center [289, 62] width 8 height 8
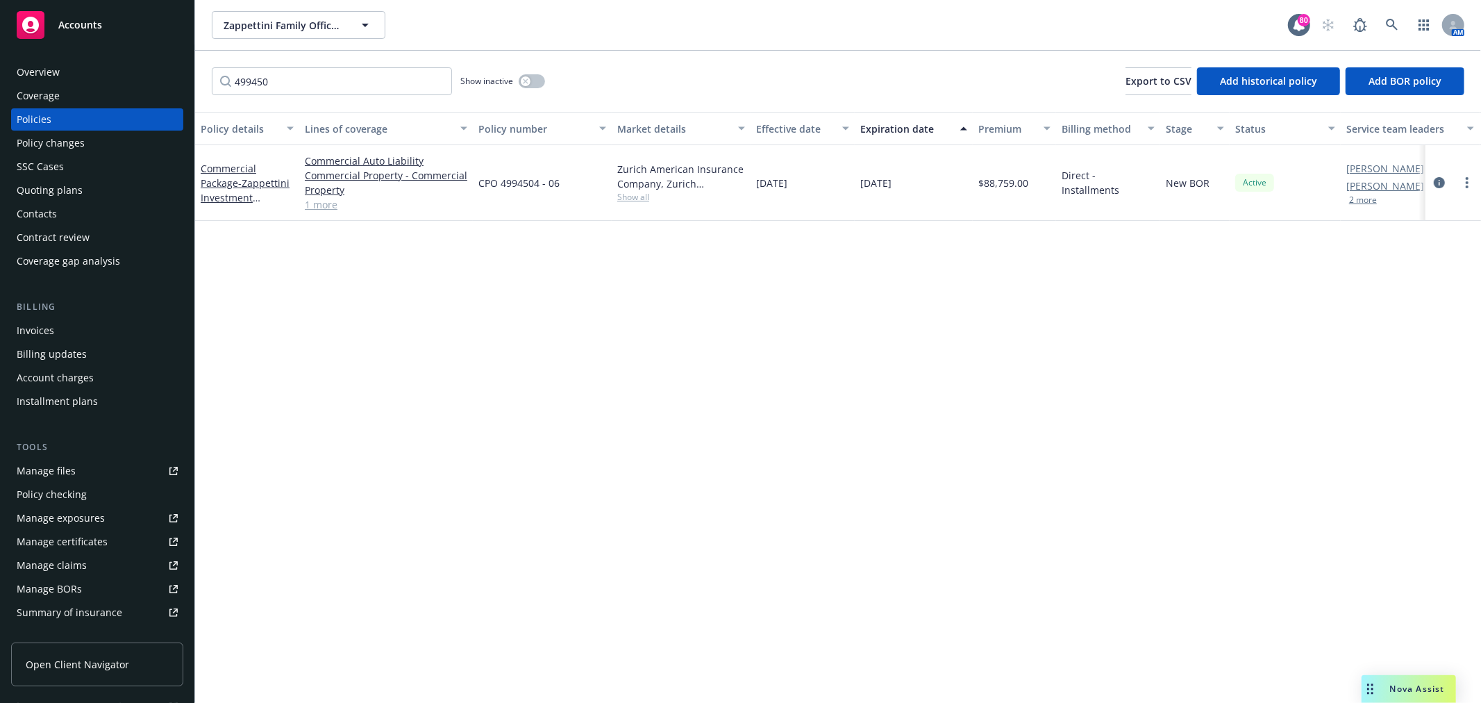
click at [113, 473] on link "Manage files" at bounding box center [97, 471] width 172 height 22
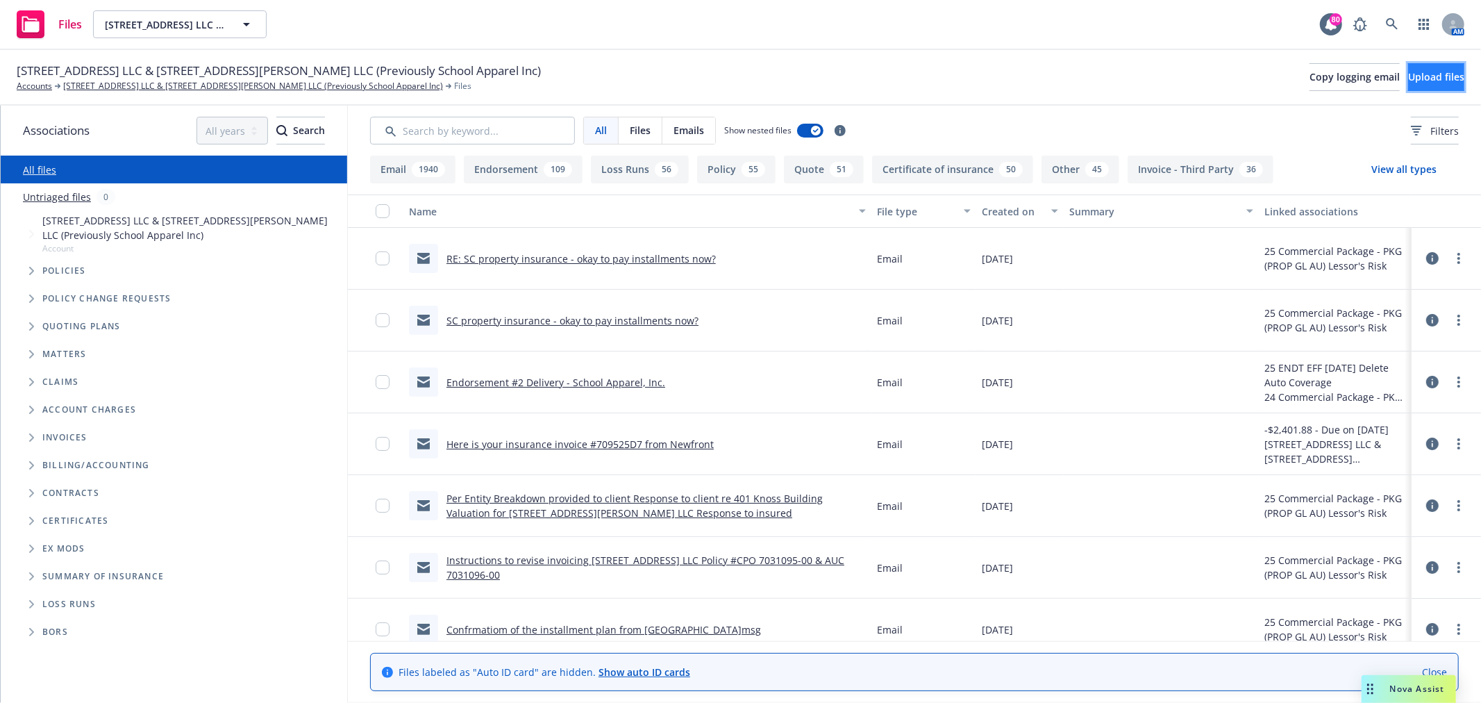
click at [1412, 76] on span "Upload files" at bounding box center [1437, 76] width 56 height 13
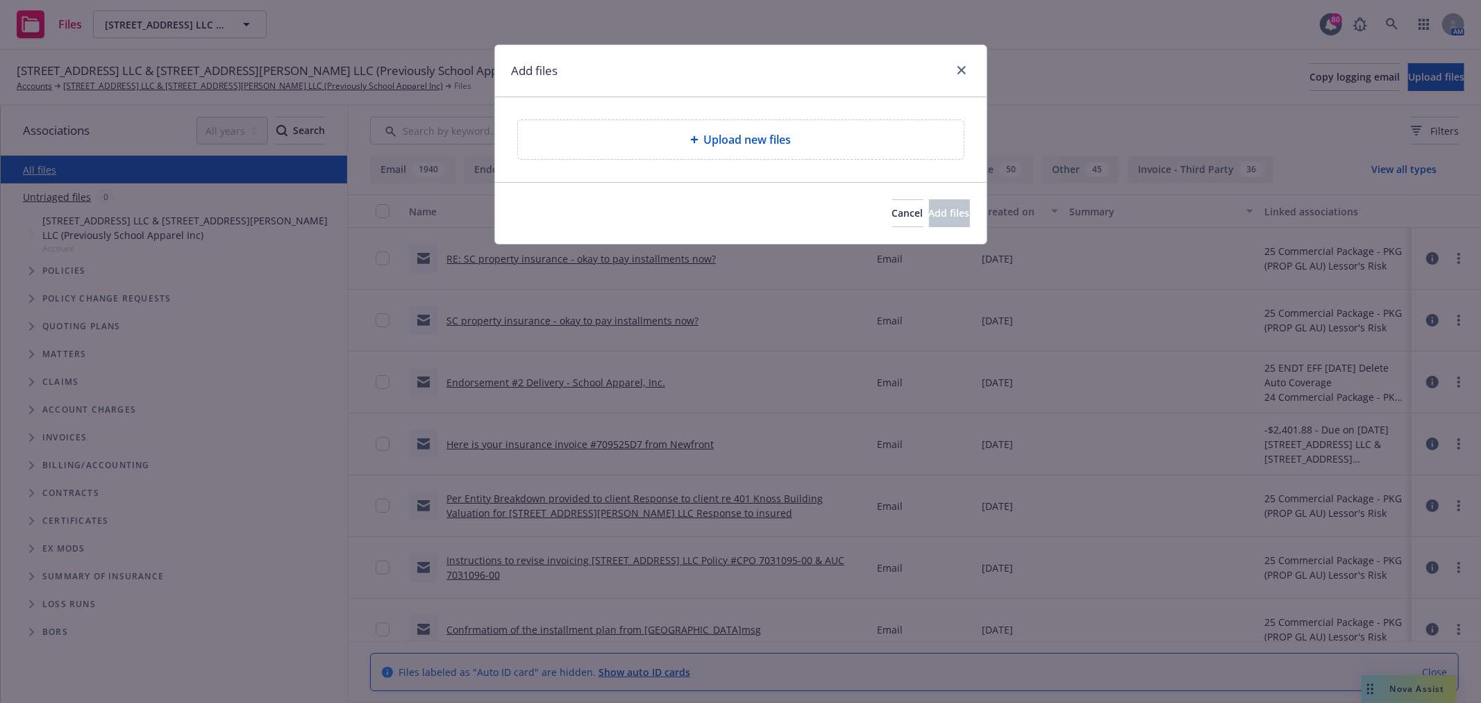
click at [753, 142] on span "Upload new files" at bounding box center [748, 139] width 88 height 17
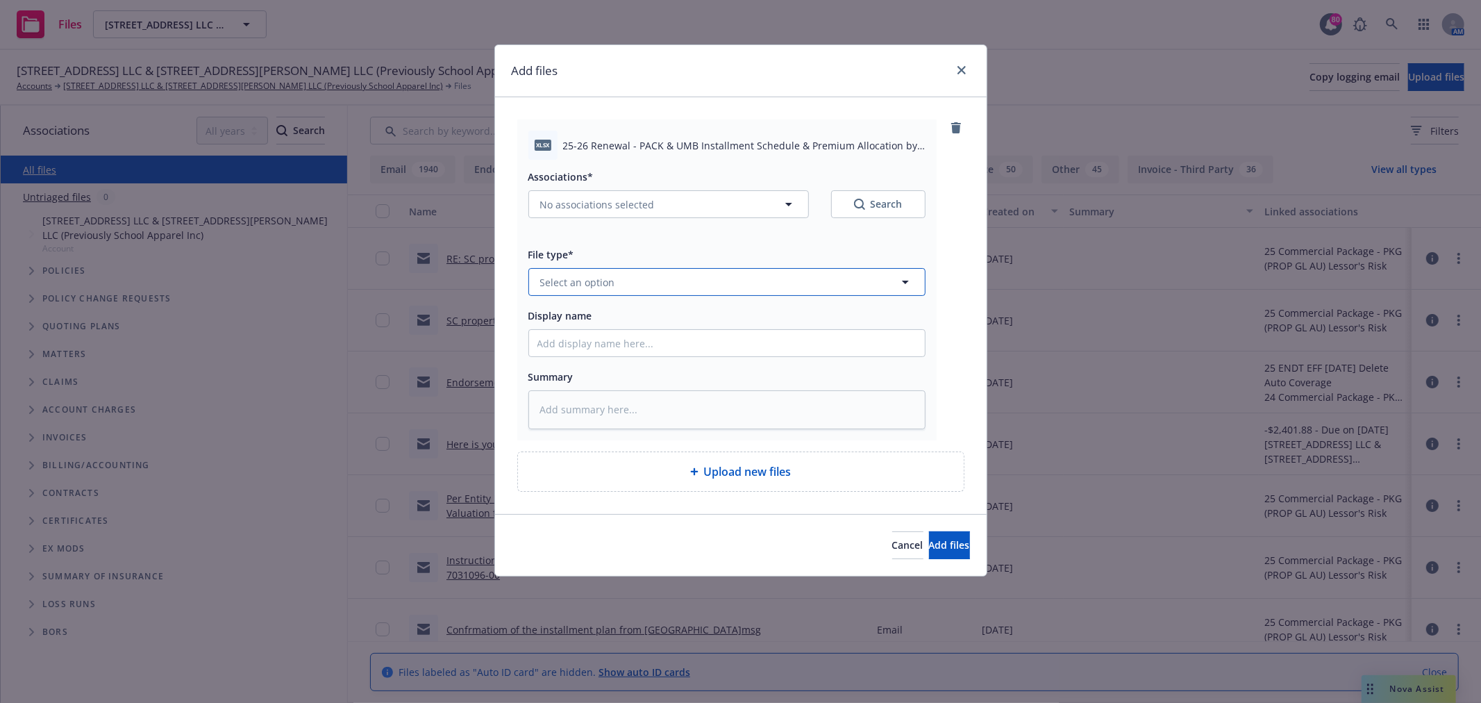
click at [592, 275] on span "Select an option" at bounding box center [577, 282] width 75 height 15
type input "allo"
click at [584, 314] on span "Allocations" at bounding box center [569, 320] width 53 height 15
click at [947, 542] on button "Add files" at bounding box center [949, 545] width 41 height 28
type textarea "x"
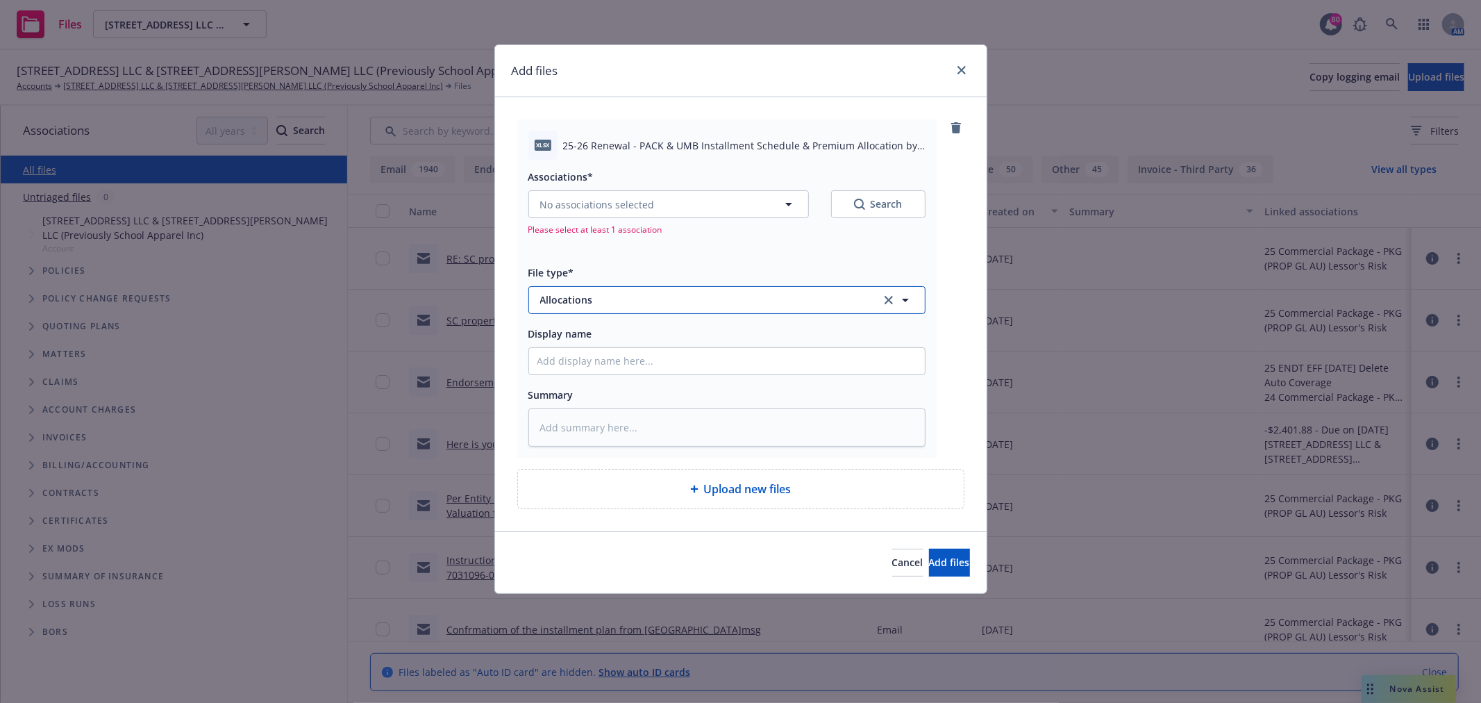
click at [749, 306] on span "Allocations" at bounding box center [701, 299] width 322 height 15
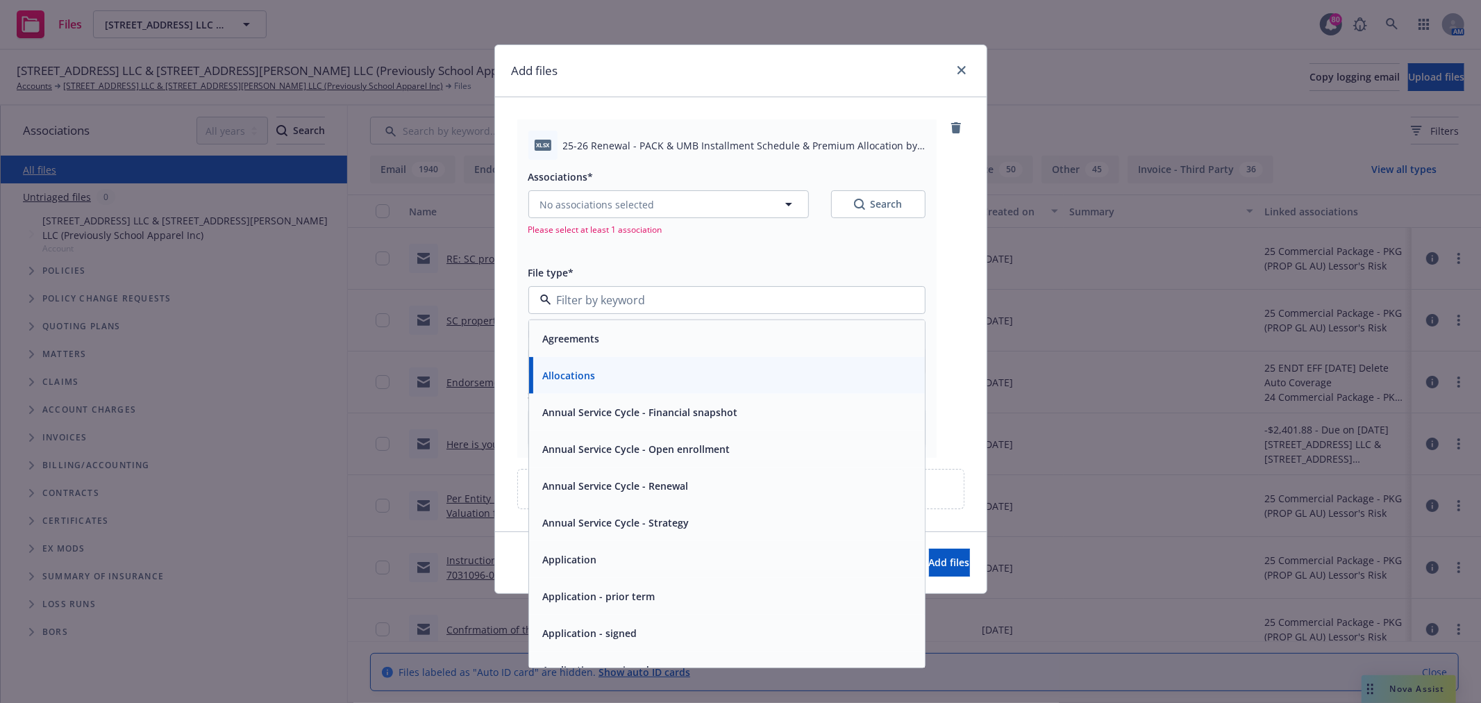
click at [643, 231] on span "Please select at least 1 association" at bounding box center [727, 230] width 397 height 12
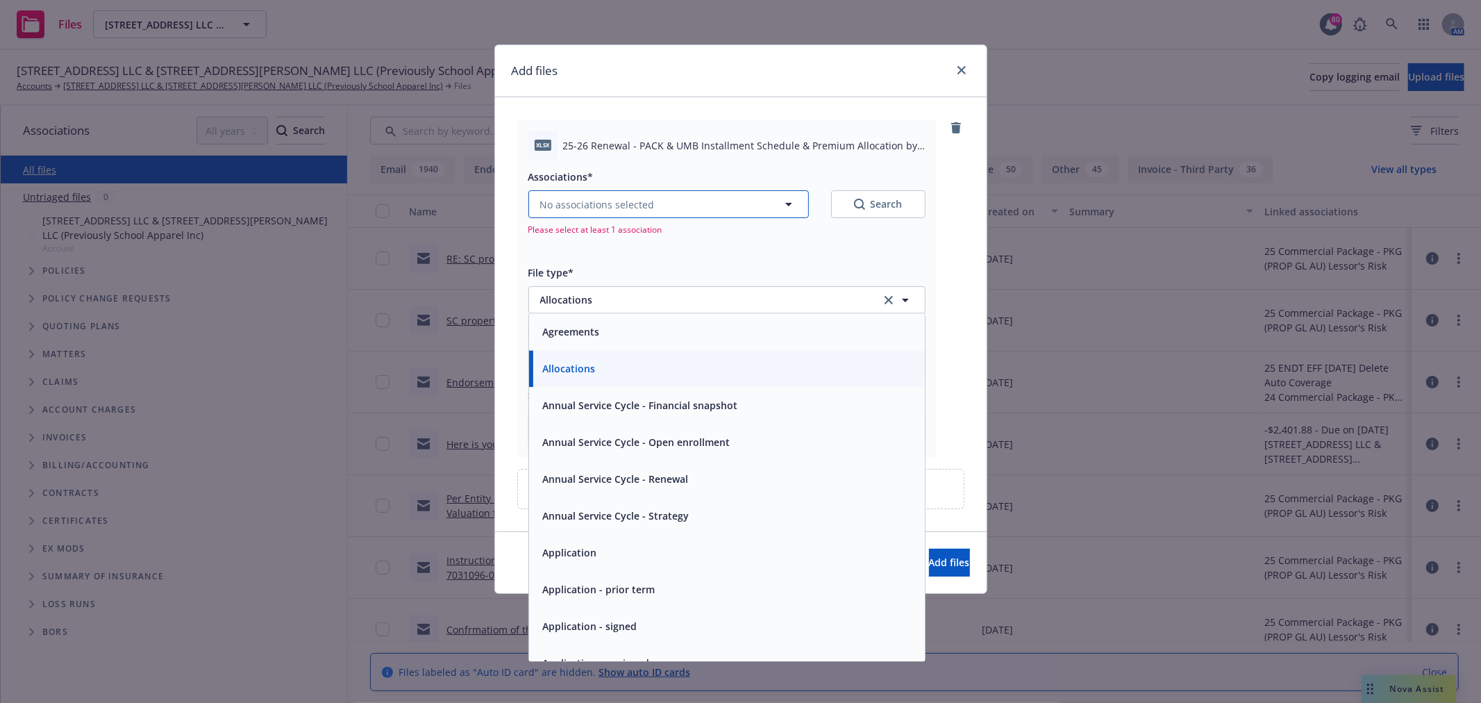
click at [661, 208] on button "No associations selected" at bounding box center [669, 204] width 281 height 28
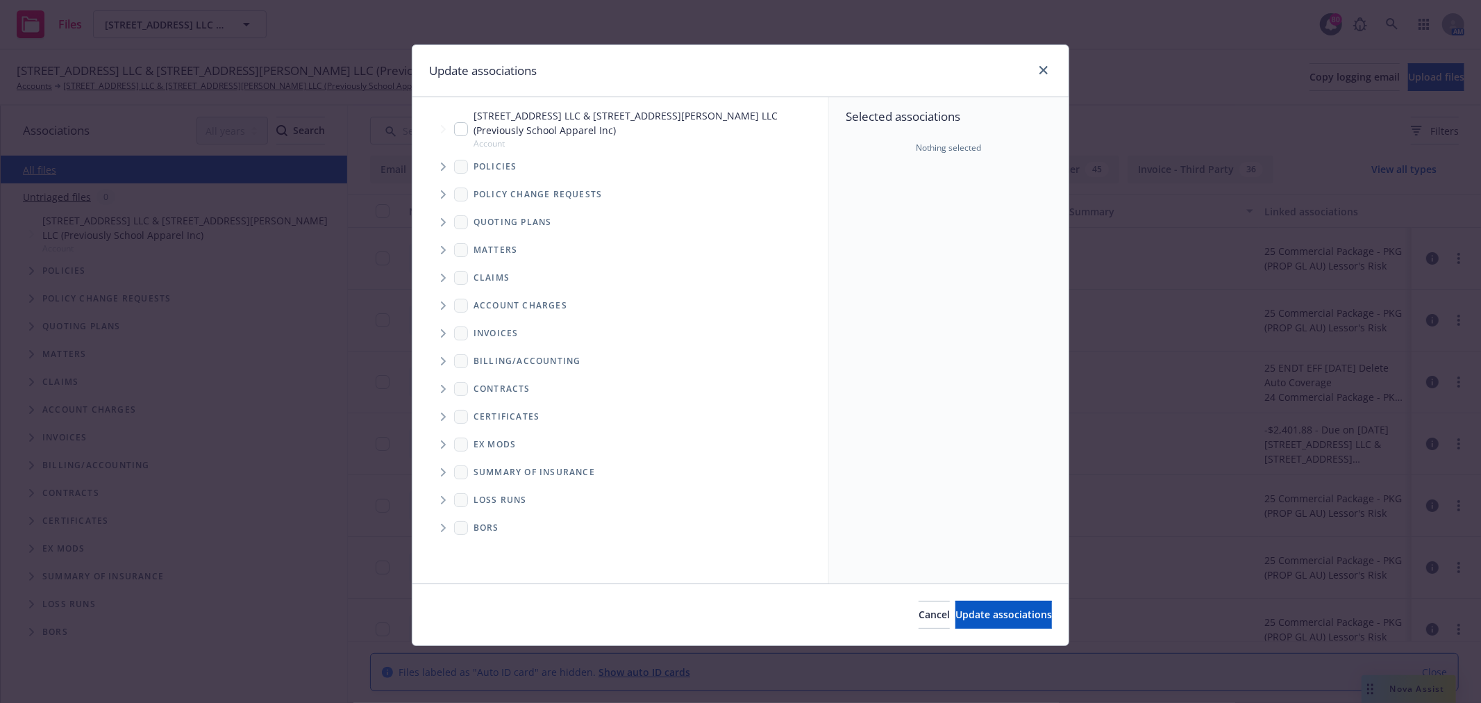
click at [432, 163] on span "Tree Example" at bounding box center [443, 167] width 22 height 22
click at [442, 163] on span "Tree Example" at bounding box center [443, 167] width 22 height 22
click at [442, 163] on icon "Tree Example" at bounding box center [444, 167] width 6 height 8
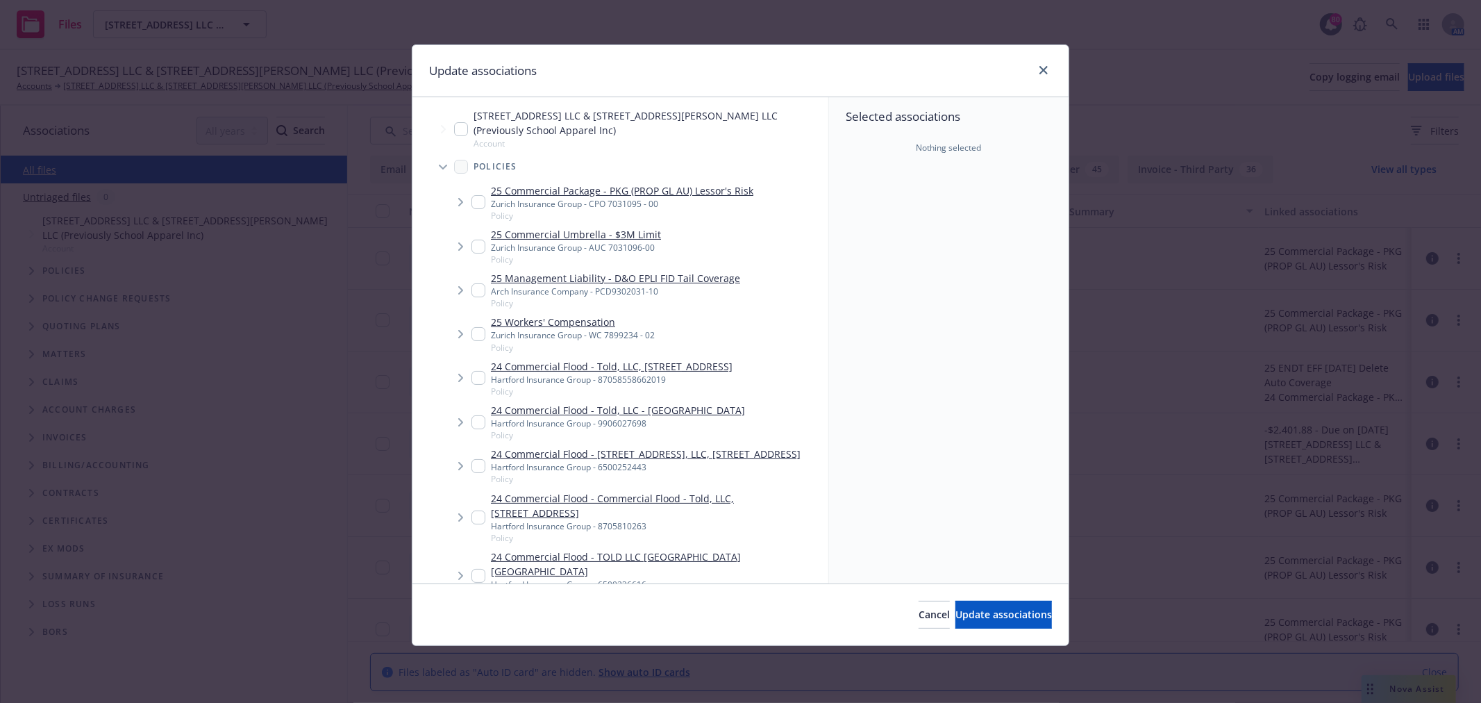
type textarea "x"
drag, startPoint x: 471, startPoint y: 247, endPoint x: 476, endPoint y: 233, distance: 14.7
click at [472, 247] on input "Tree Example" at bounding box center [479, 247] width 14 height 14
checkbox input "true"
click at [476, 205] on input "Tree Example" at bounding box center [479, 202] width 14 height 14
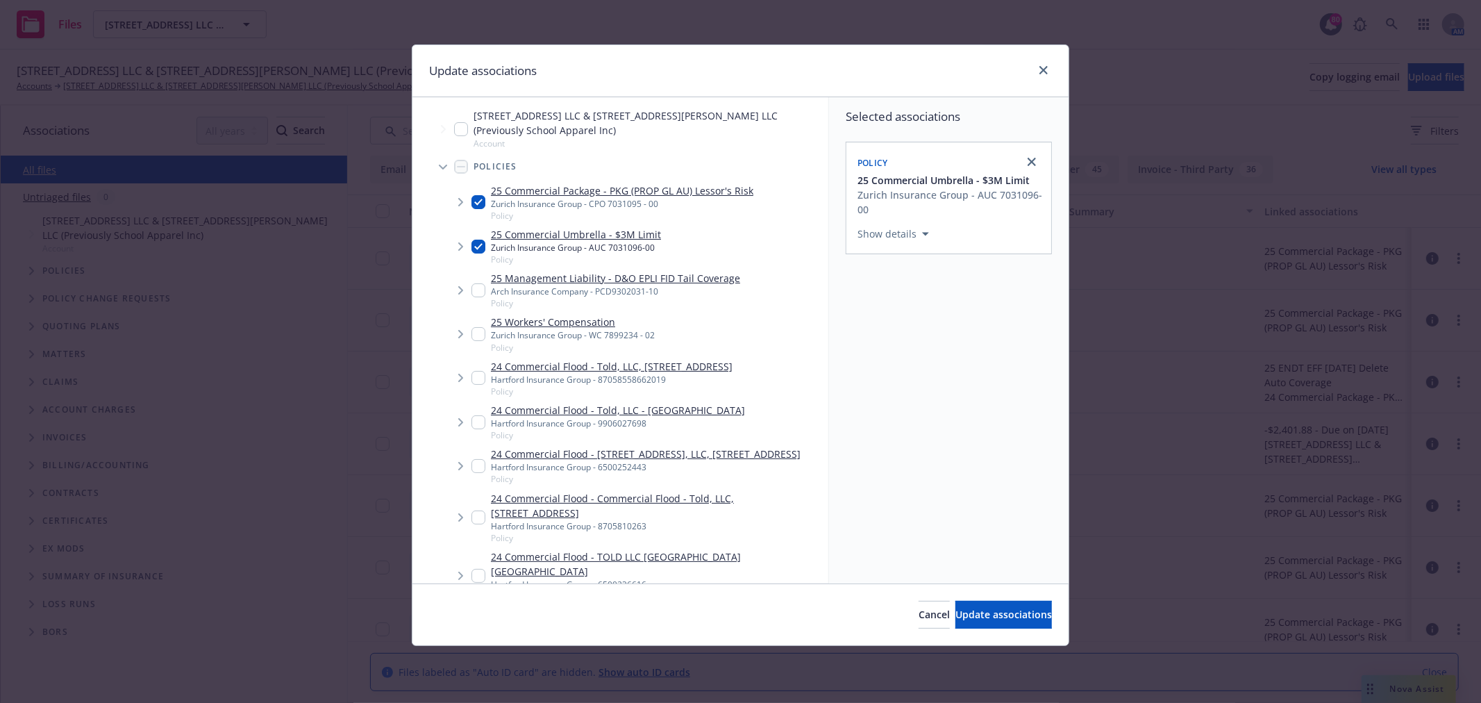
checkbox input "true"
click at [956, 607] on button "Update associations" at bounding box center [1004, 615] width 97 height 28
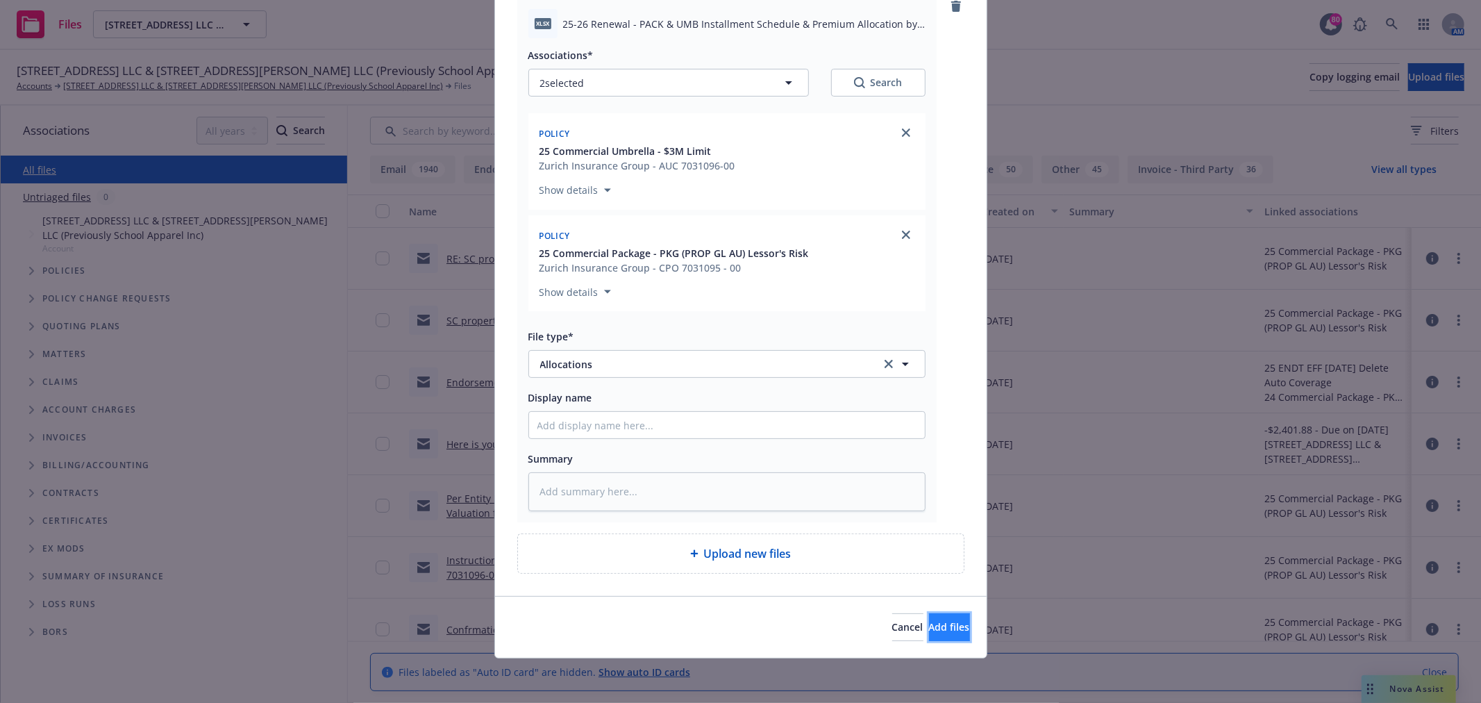
click at [943, 637] on button "Add files" at bounding box center [949, 627] width 41 height 28
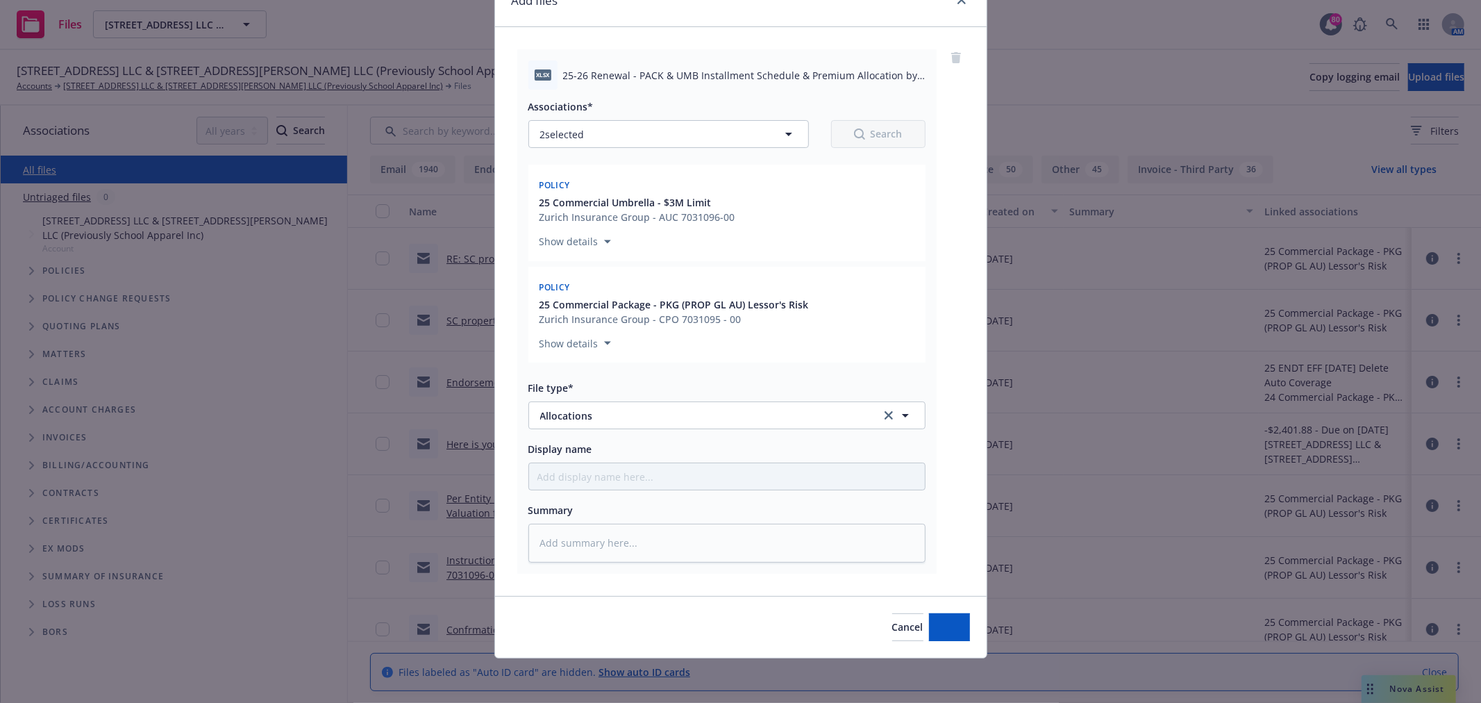
scroll to position [72, 0]
type textarea "x"
